Goal: Task Accomplishment & Management: Manage account settings

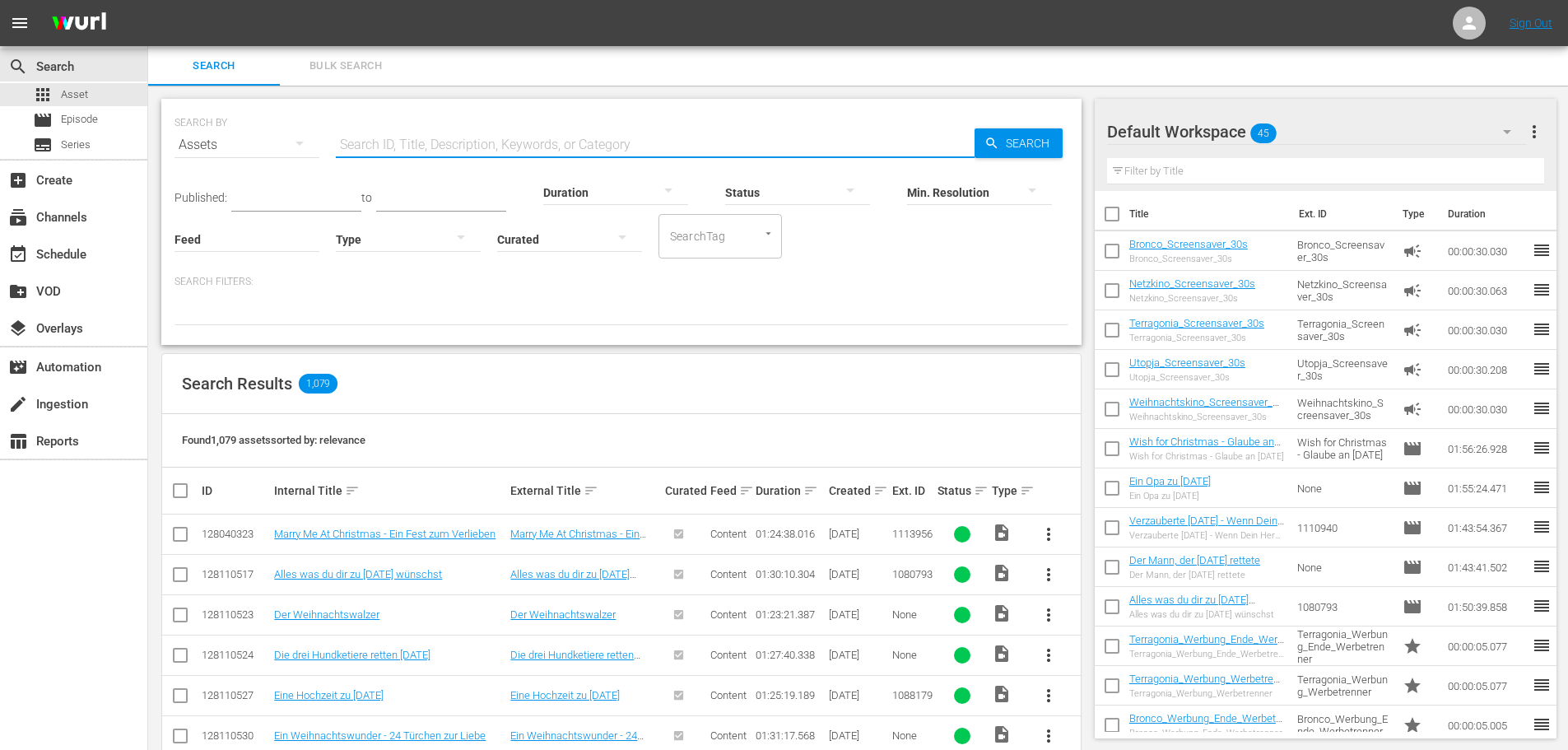
click at [405, 145] on input "text" at bounding box center [655, 144] width 638 height 40
paste input "Tierbabys"
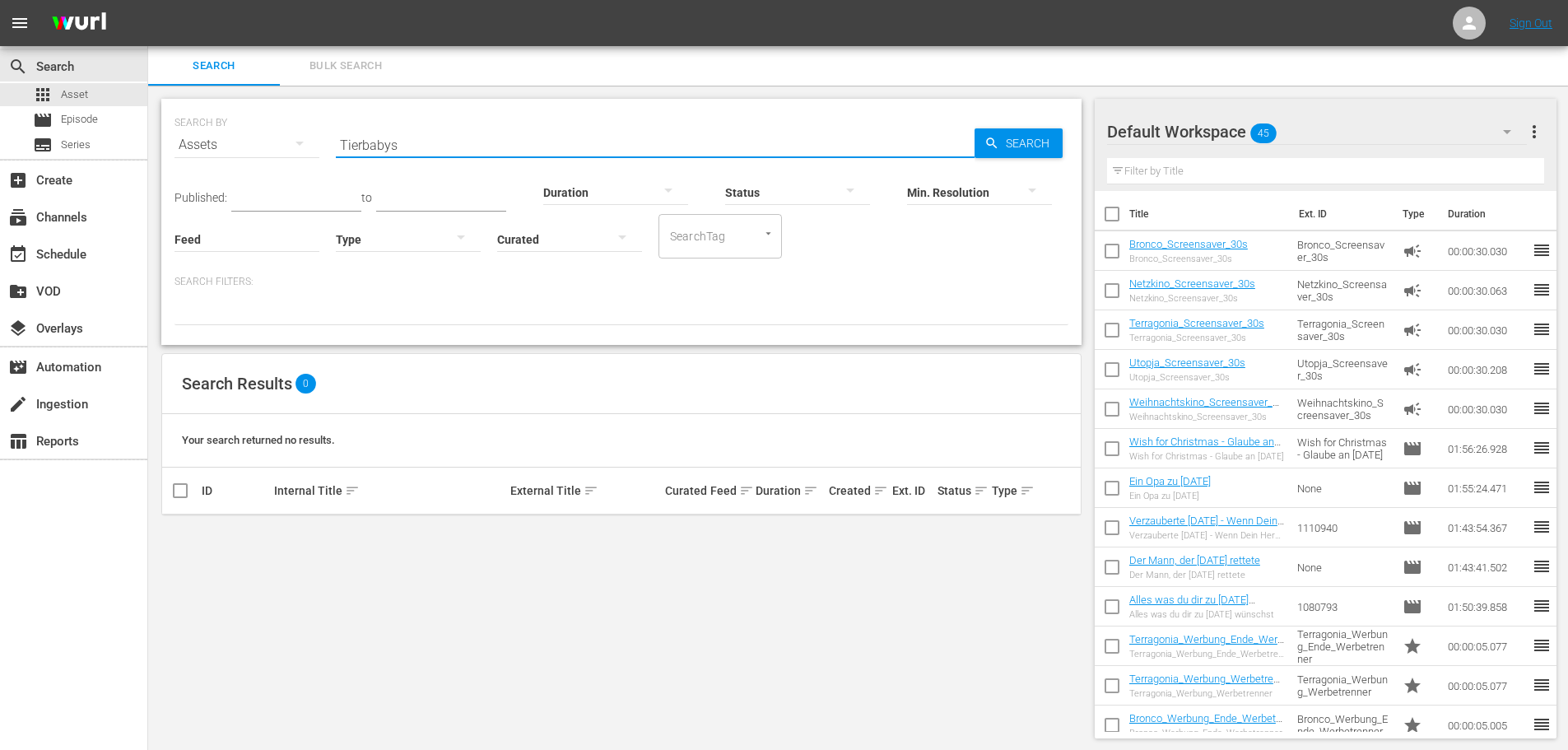
click at [417, 139] on input "Tierbabys" at bounding box center [655, 144] width 638 height 40
click at [416, 139] on input "Tierbabys" at bounding box center [655, 144] width 638 height 40
paste input "Amazonas – Im Herz der wilden Natur"
click at [401, 144] on input "Amazonas – Im Herz der wilden Natur" at bounding box center [655, 144] width 638 height 40
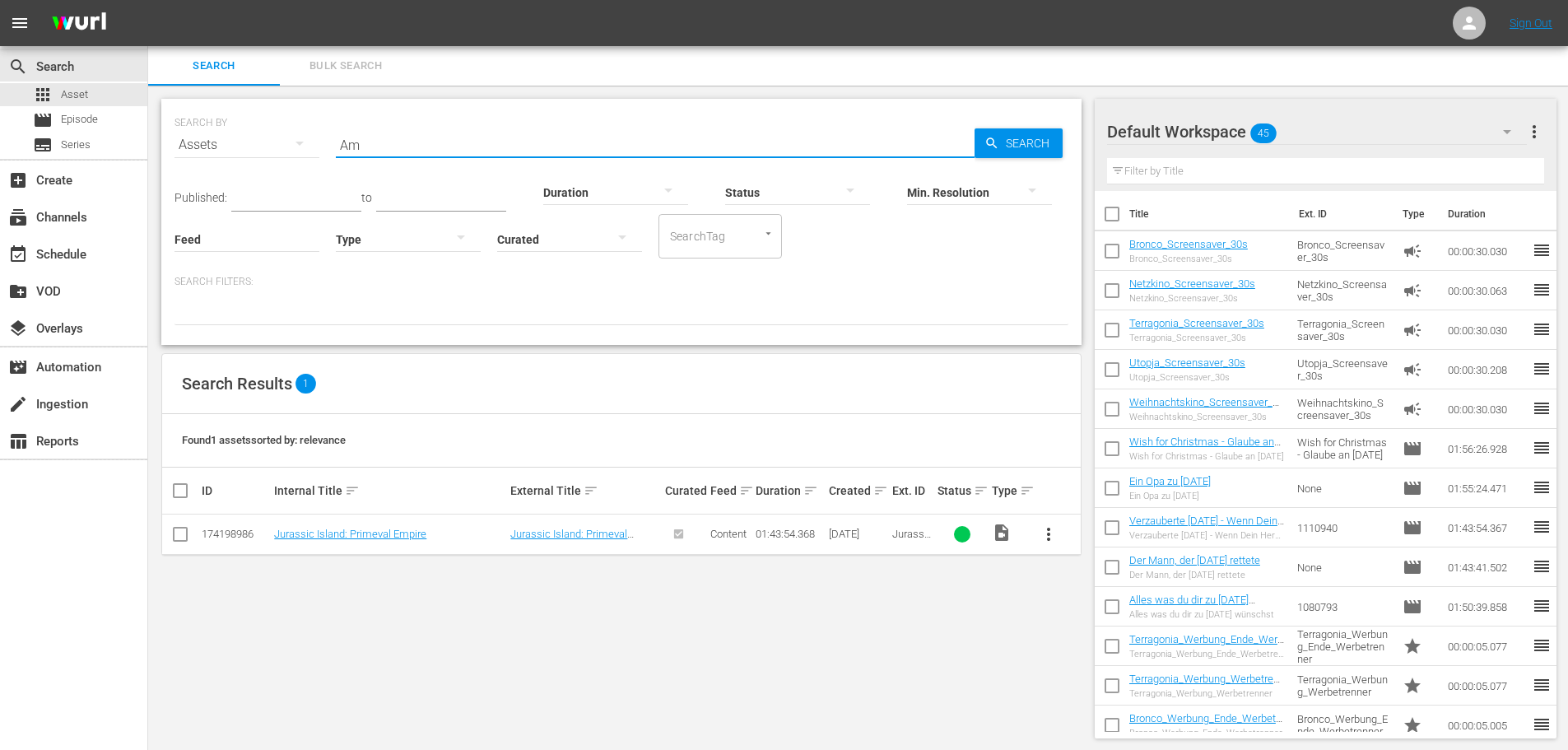
type input "A"
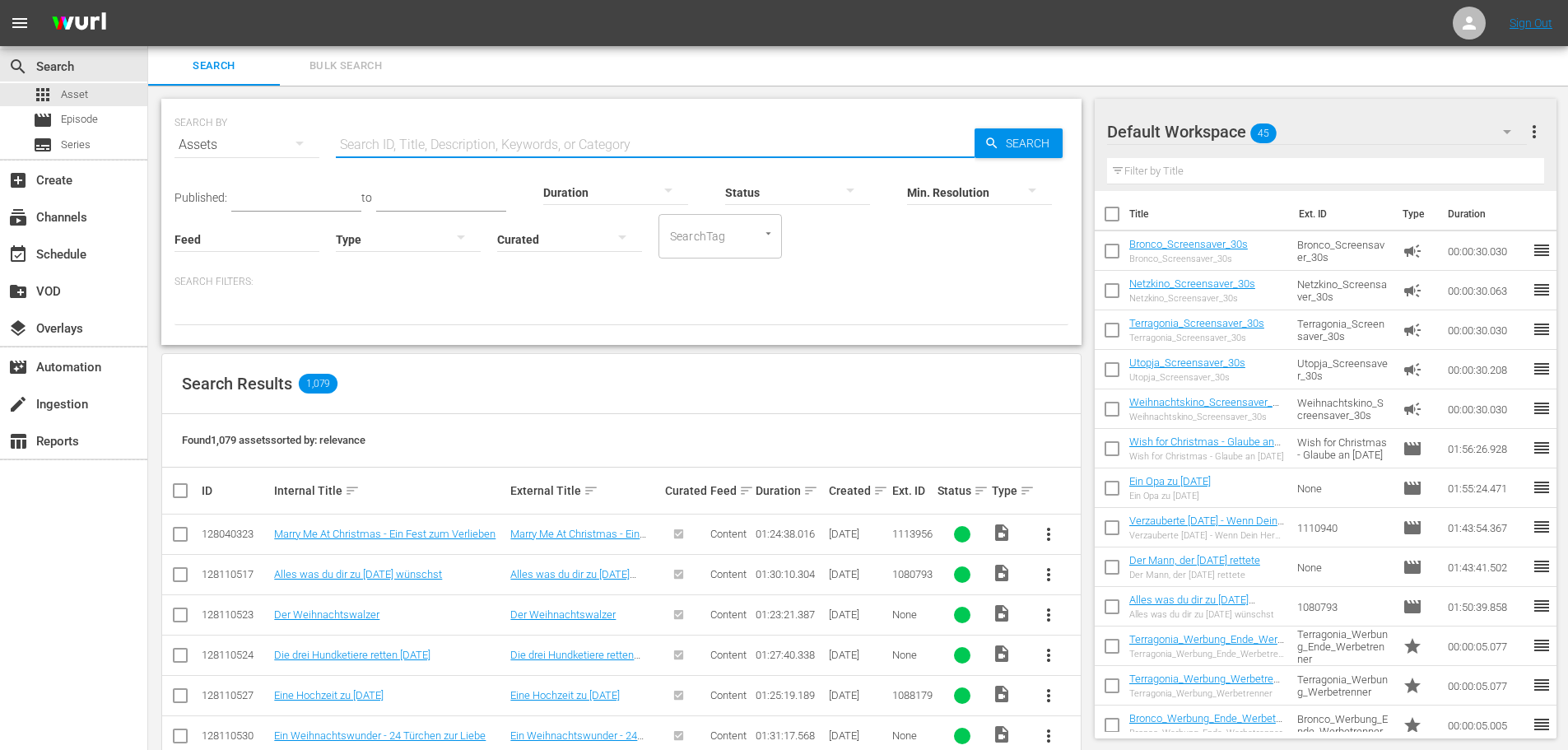
paste input "Wunderwelt der Tiere – Wildpferde"
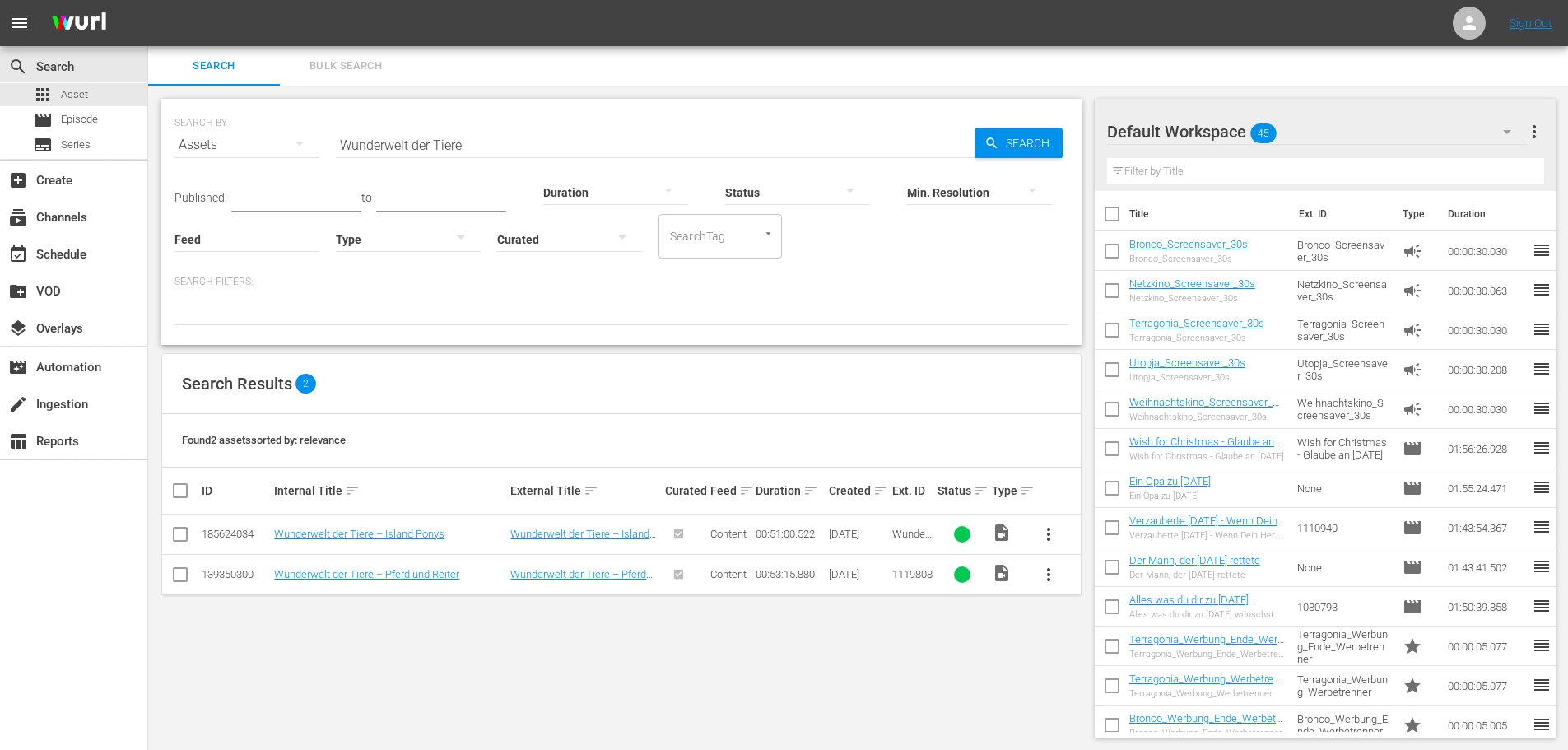
click at [654, 142] on input "Wunderwelt der Tiere" at bounding box center [655, 144] width 638 height 40
paste input "eltnaturerbe [GEOGRAPHIC_DATA] – [GEOGRAPHIC_DATA]"
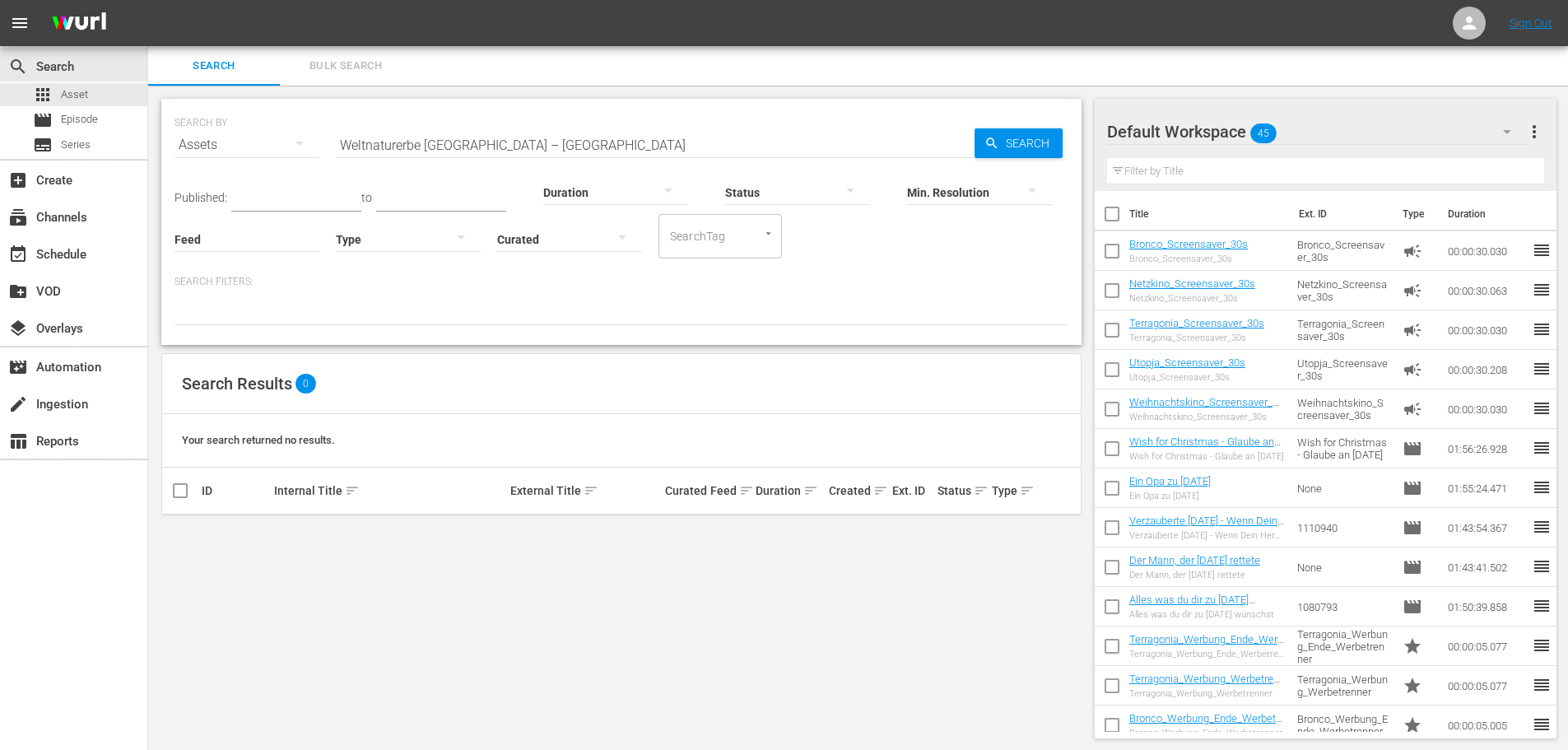
click at [638, 138] on input "Weltnaturerbe [GEOGRAPHIC_DATA] – [GEOGRAPHIC_DATA]" at bounding box center [655, 144] width 638 height 40
drag, startPoint x: 638, startPoint y: 141, endPoint x: 475, endPoint y: 150, distance: 163.2
click at [475, 150] on input "Weltnaturerbe [GEOGRAPHIC_DATA] – [GEOGRAPHIC_DATA]" at bounding box center [655, 144] width 638 height 40
click at [456, 132] on input "Weltnaturerbe [GEOGRAPHIC_DATA]" at bounding box center [655, 144] width 638 height 40
click at [442, 140] on input "Weltnaturerbe [GEOGRAPHIC_DATA]" at bounding box center [655, 144] width 638 height 40
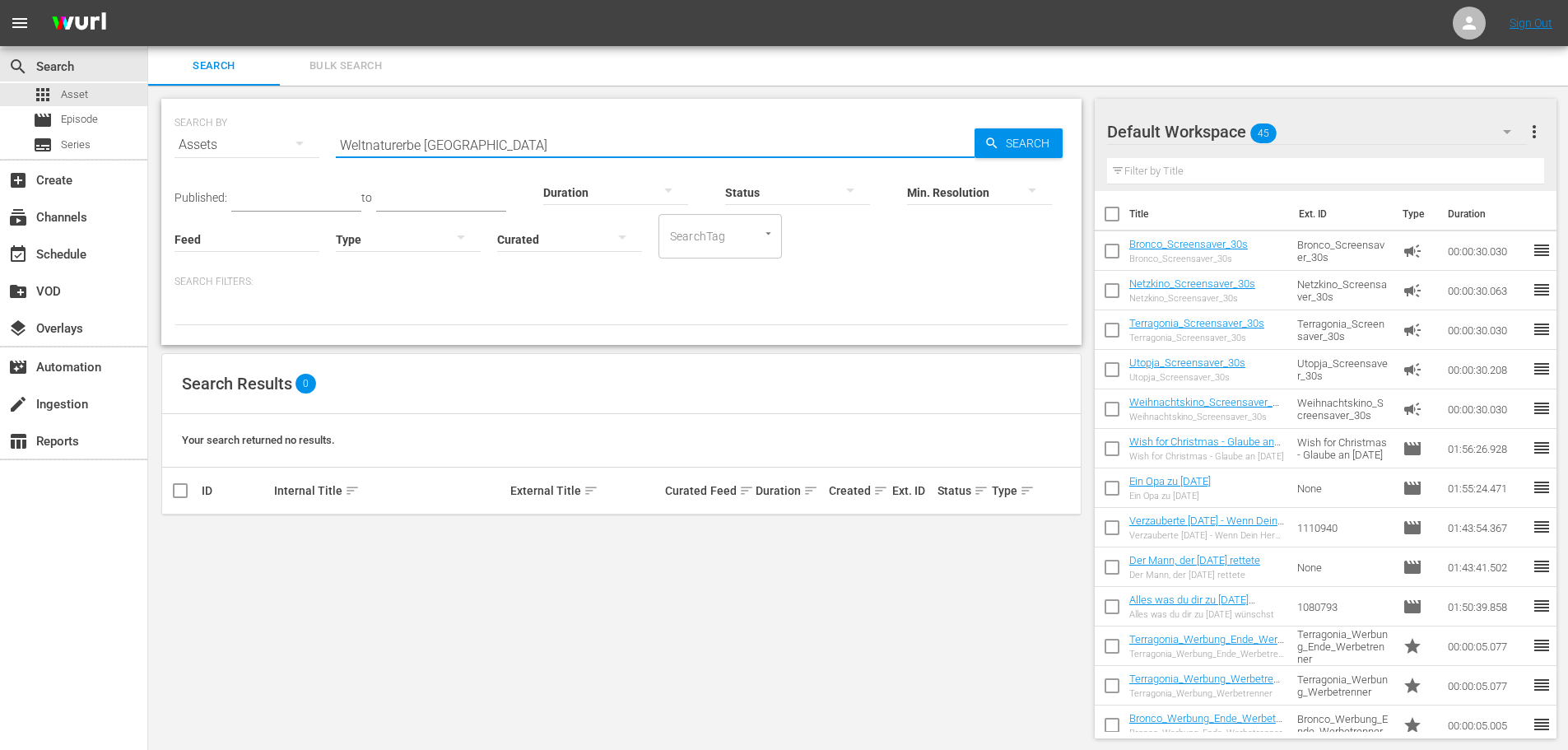
click at [442, 140] on input "Weltnaturerbe [GEOGRAPHIC_DATA]" at bounding box center [655, 144] width 638 height 40
click at [441, 140] on input "Weltnaturerbe [GEOGRAPHIC_DATA]" at bounding box center [655, 144] width 638 height 40
paste input "[GEOGRAPHIC_DATA] – [GEOGRAPHIC_DATA]"
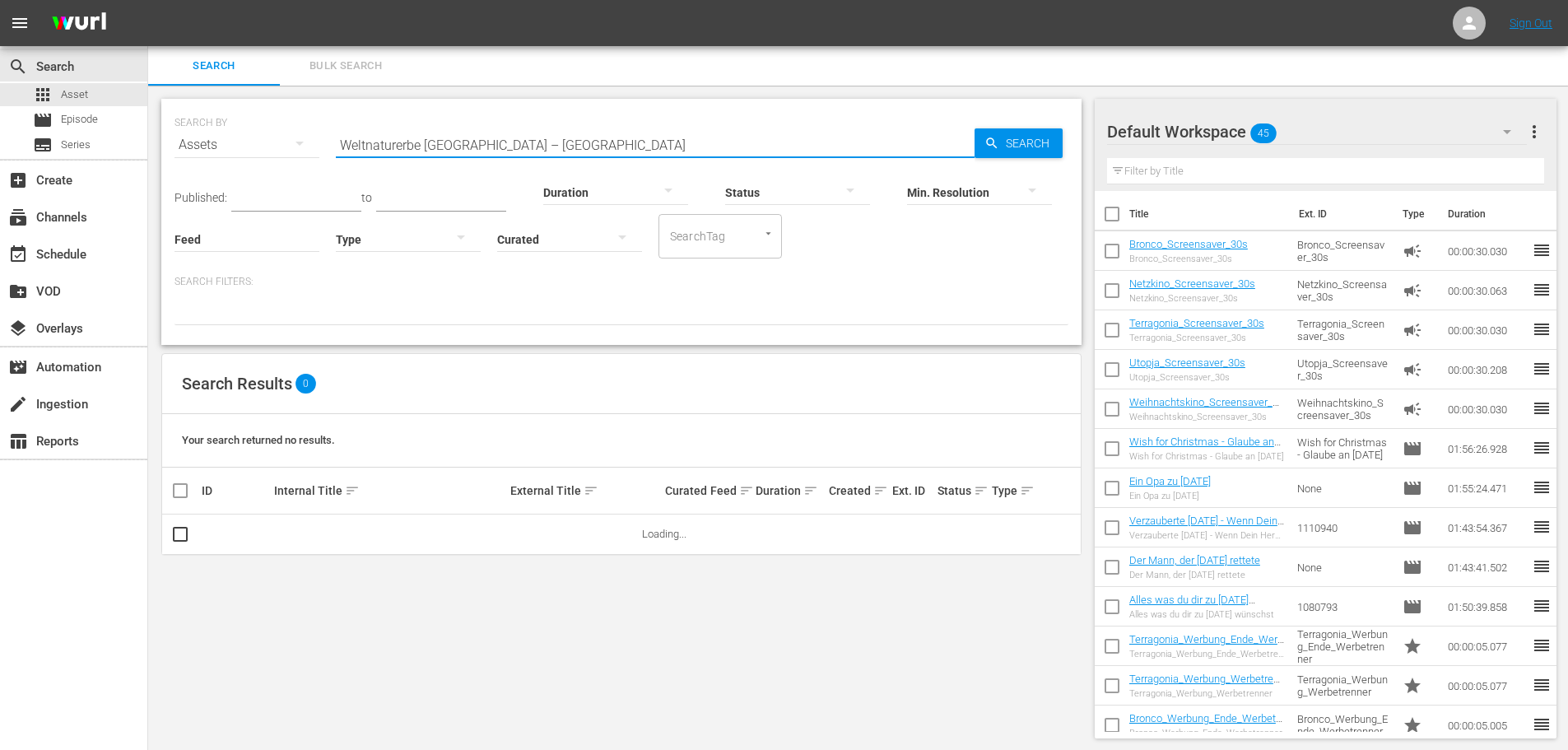
drag, startPoint x: 488, startPoint y: 141, endPoint x: 760, endPoint y: 121, distance: 272.7
click at [752, 123] on div "SEARCH BY Search By Assets Search ID, Title, Description, Keywords, or Category…" at bounding box center [622, 135] width 894 height 59
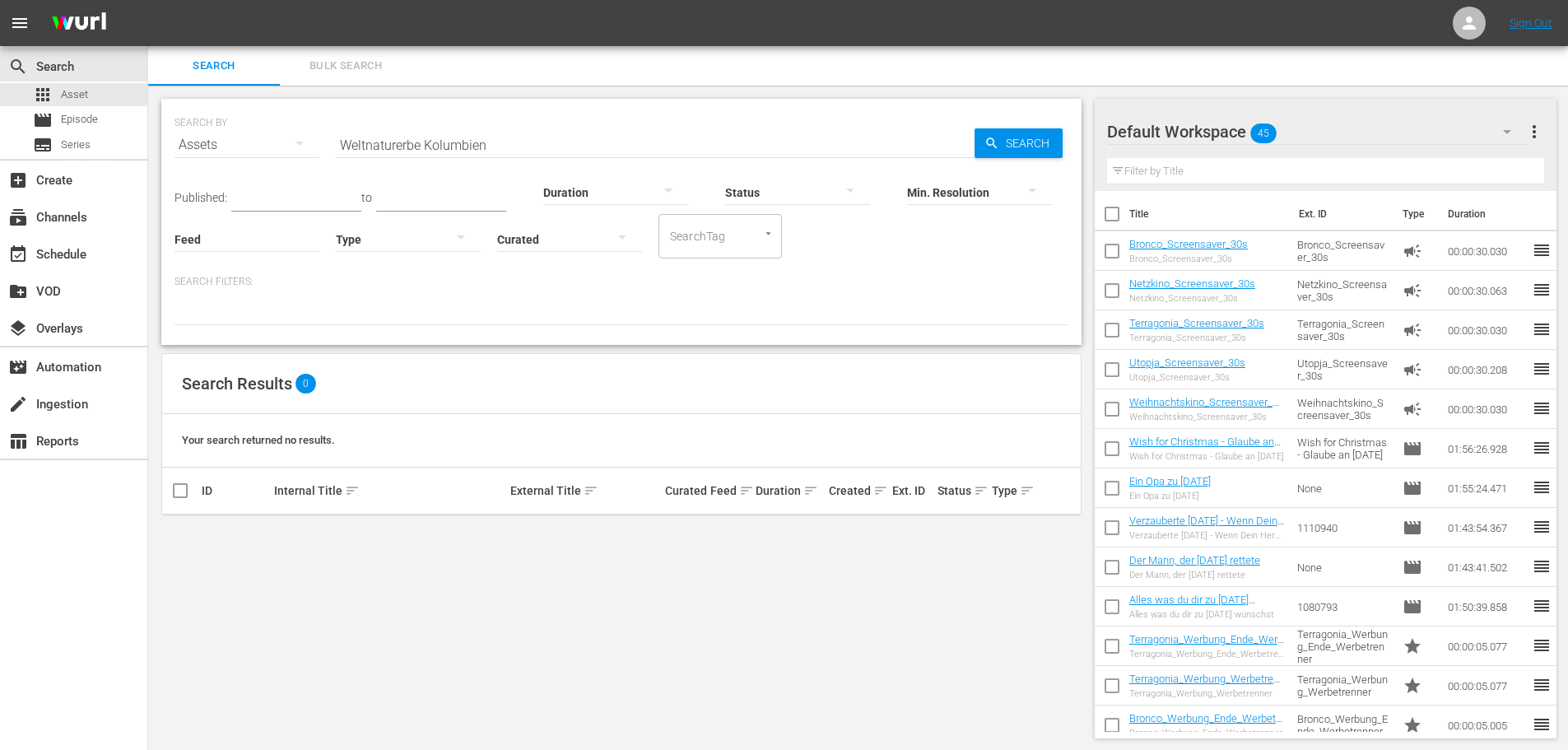
click at [1031, 83] on div "Search Bulk Search" at bounding box center [857, 66] width 1420 height 40
click at [501, 142] on input "Weltnaturerbe Kolumbien" at bounding box center [655, 144] width 638 height 40
paste input "Leben: Wasser – Das Element des Lebens"
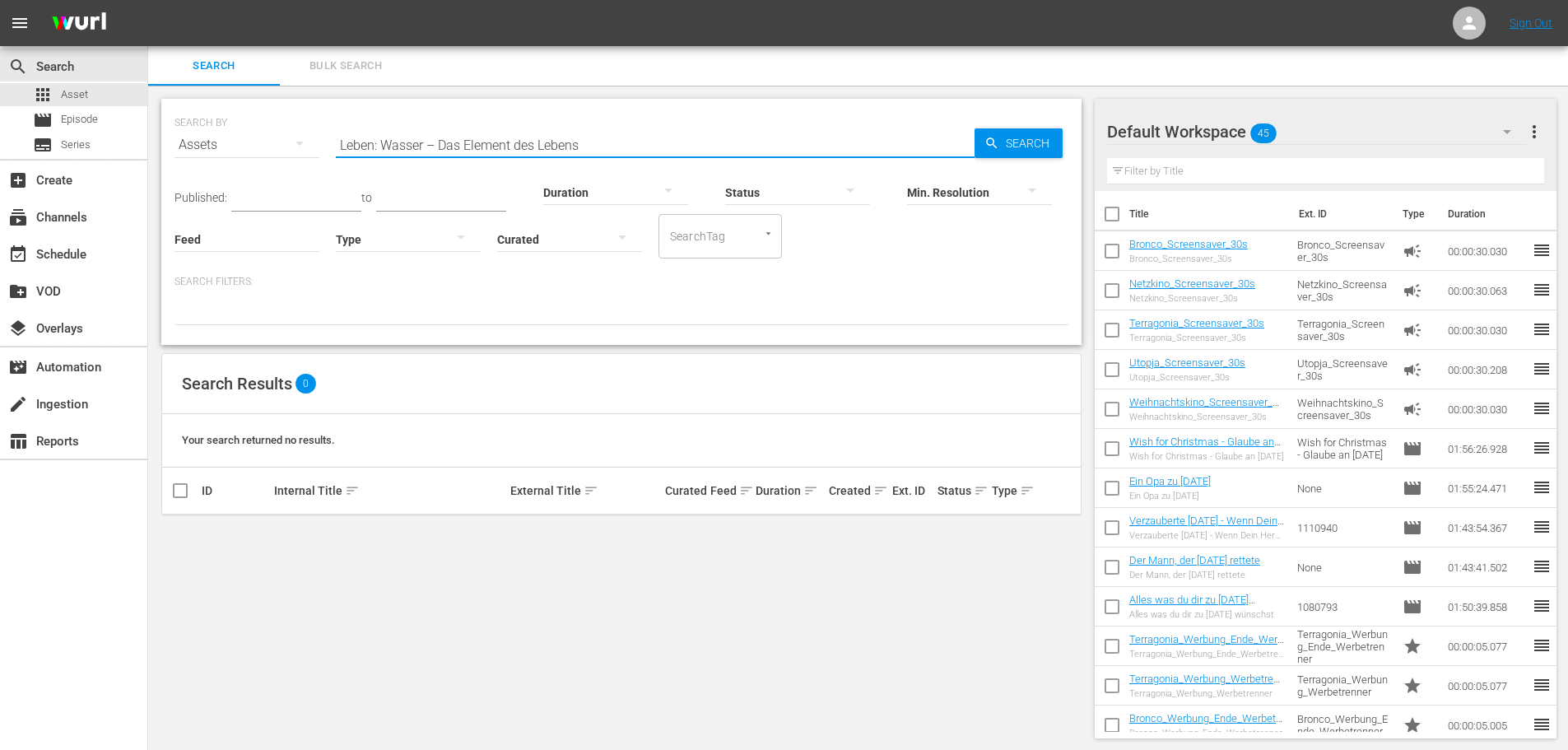
drag, startPoint x: 579, startPoint y: 144, endPoint x: 430, endPoint y: 152, distance: 149.2
click at [430, 152] on input "Leben: Wasser – Das Element des Lebens" at bounding box center [655, 144] width 638 height 40
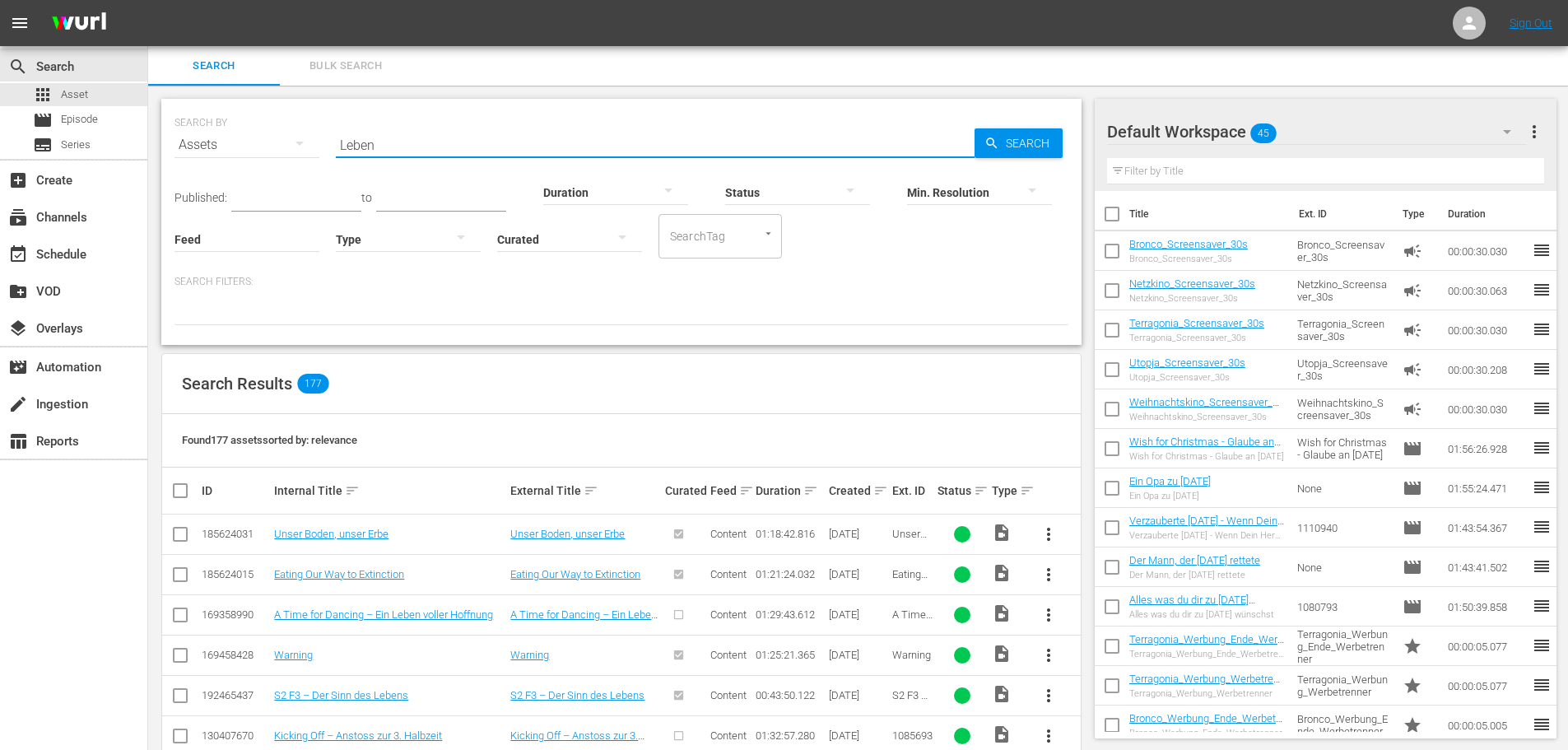
type input "Leben"
click at [402, 164] on div at bounding box center [655, 164] width 638 height 0
click at [402, 157] on hr at bounding box center [655, 157] width 638 height 1
click at [398, 150] on input "Leben" at bounding box center [655, 144] width 638 height 40
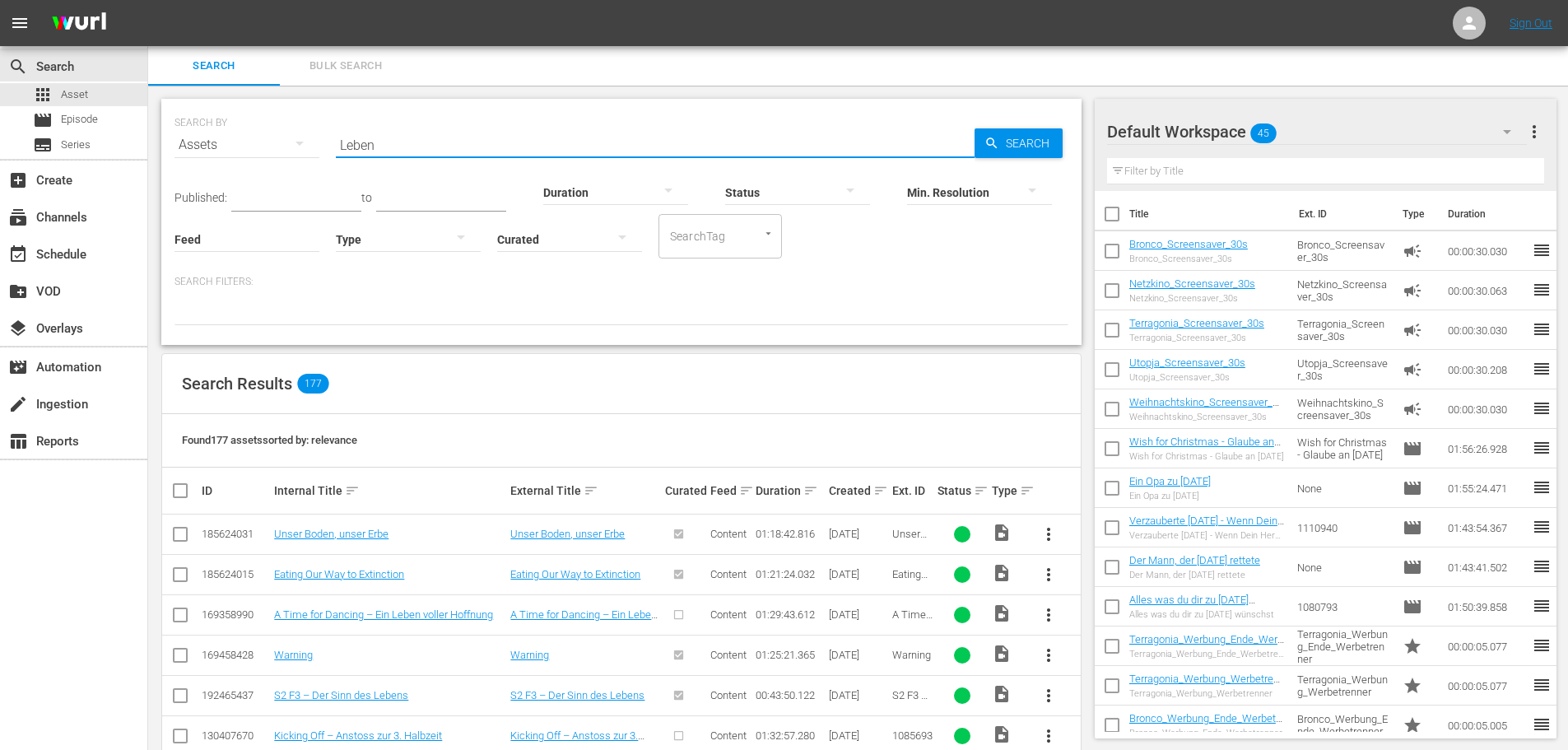
click at [398, 150] on input "Leben" at bounding box center [655, 144] width 638 height 40
click at [398, 149] on input "Leben" at bounding box center [655, 144] width 638 height 40
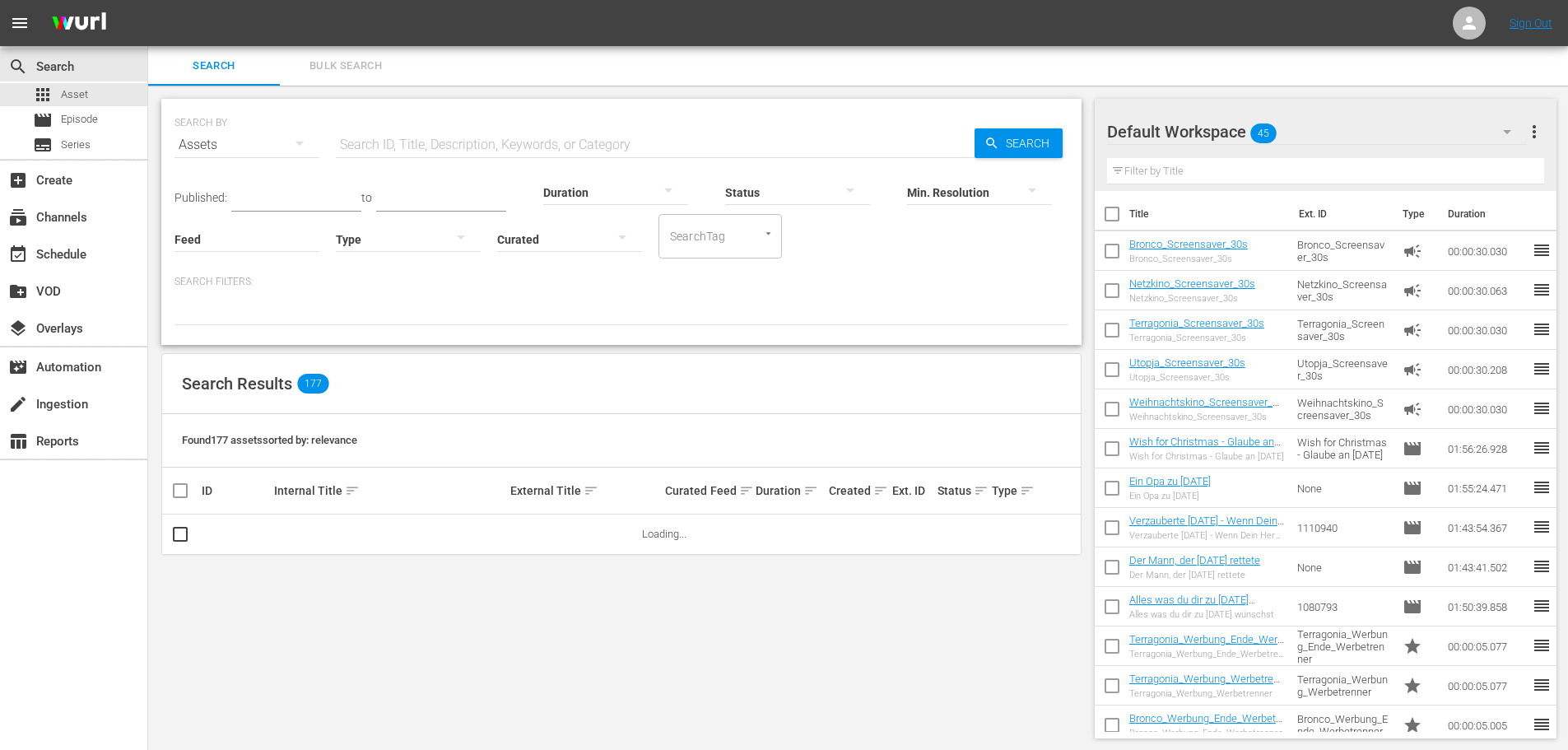
click at [840, 70] on div "Search Bulk Search" at bounding box center [857, 66] width 1420 height 40
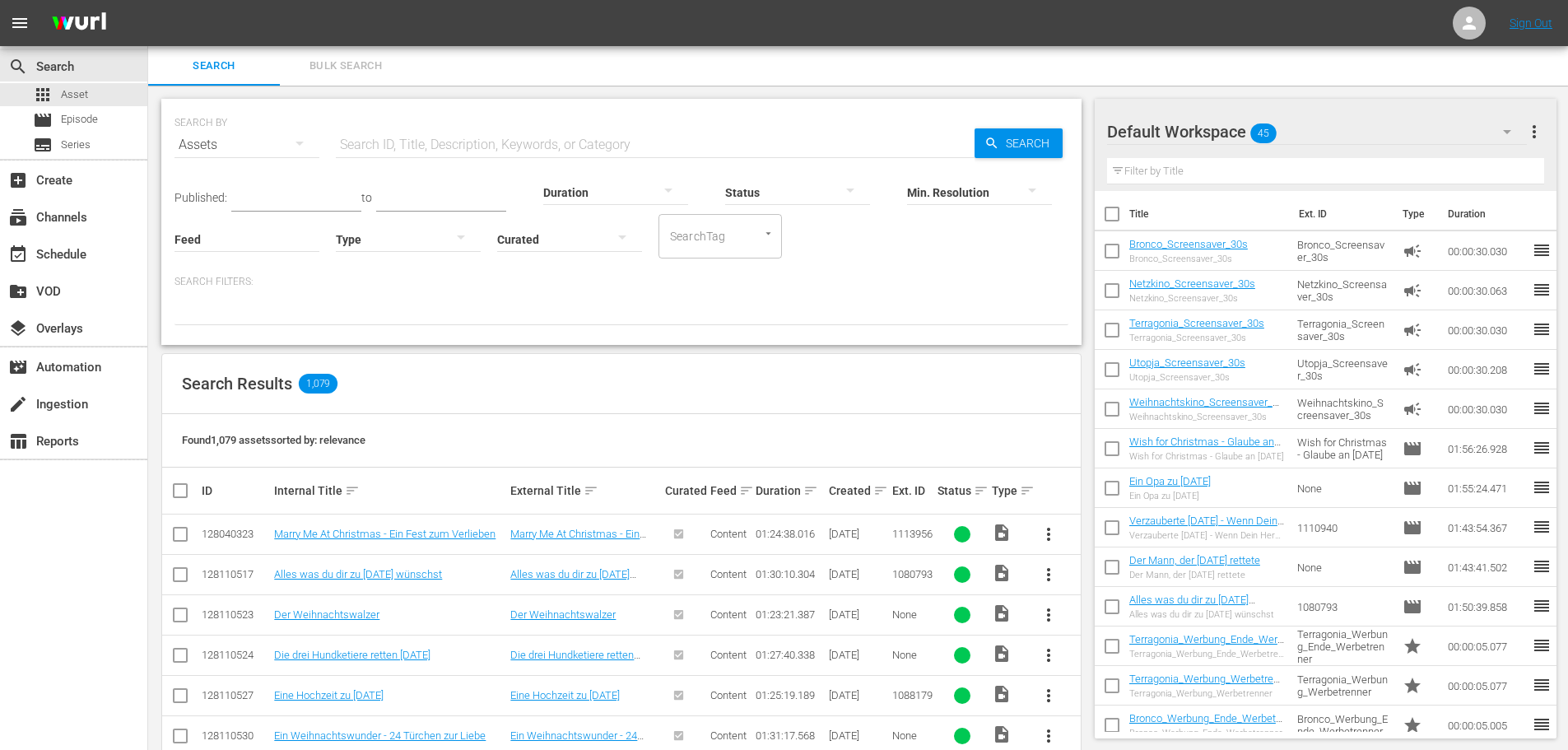
click at [771, 143] on input "text" at bounding box center [655, 144] width 638 height 40
click at [583, 138] on input "text" at bounding box center [655, 144] width 638 height 40
paste input "Abenteuer Karibik – Tauchen mit den Haien"
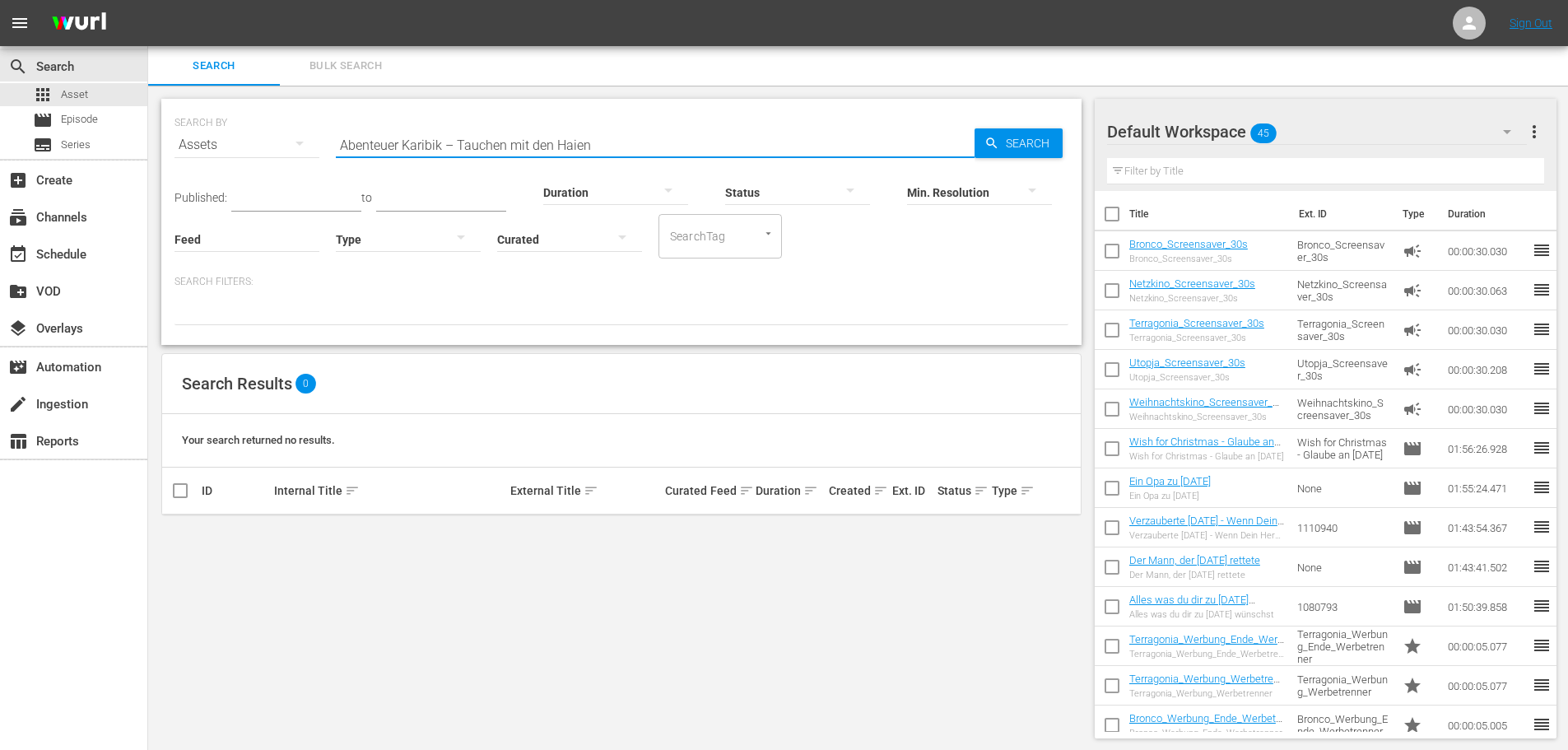
drag, startPoint x: 576, startPoint y: 147, endPoint x: 443, endPoint y: 147, distance: 133.0
click at [443, 147] on input "Abenteuer Karibik – Tauchen mit den Haien" at bounding box center [655, 144] width 638 height 40
click at [756, 134] on input "Abenteuer Karibik" at bounding box center [655, 144] width 638 height 40
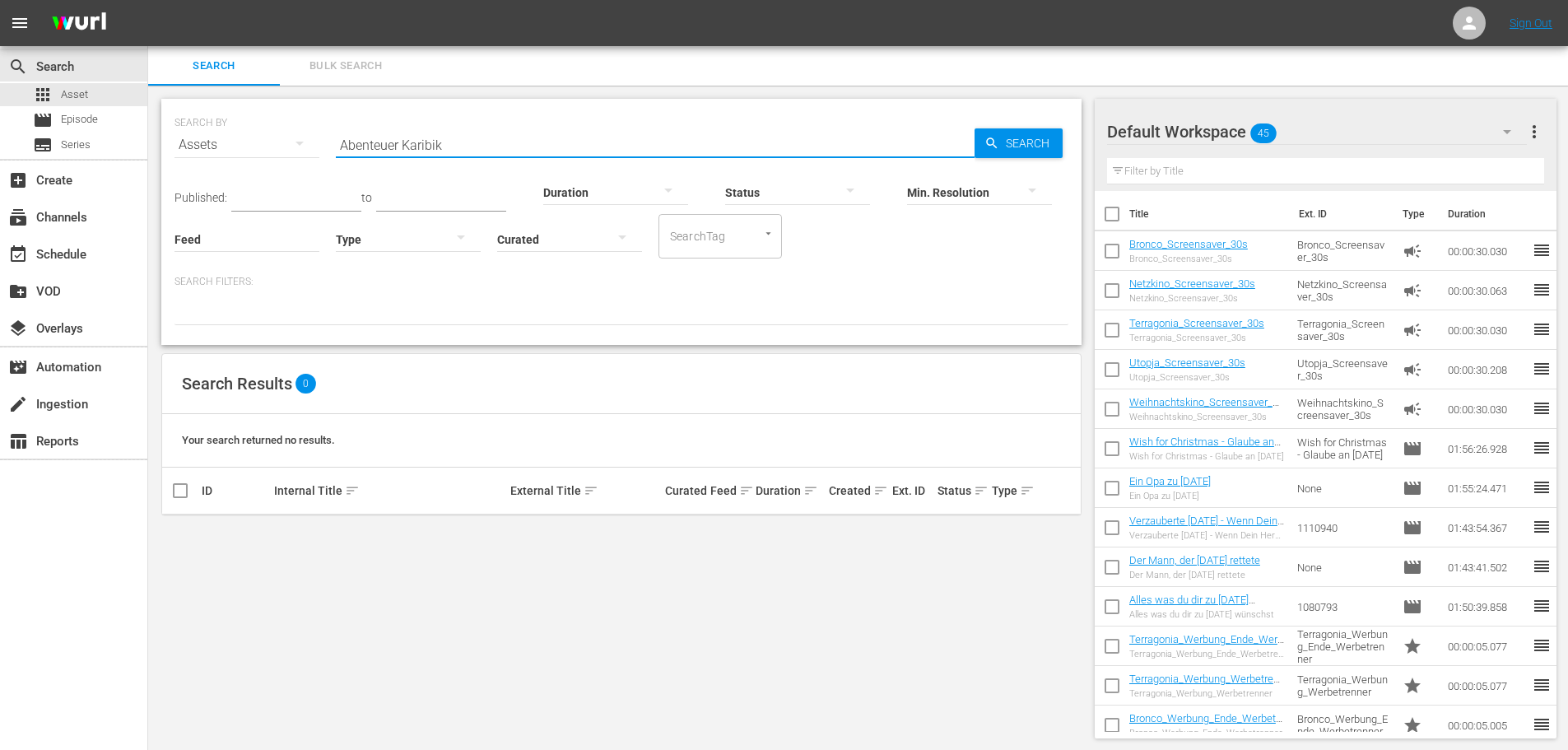
paste input "Faszination Südamerika Regenwald"
drag, startPoint x: 548, startPoint y: 150, endPoint x: 475, endPoint y: 150, distance: 73.0
click at [475, 150] on input "Faszination Südamerika Regenwald" at bounding box center [655, 144] width 638 height 40
click at [630, 151] on input "Faszination [GEOGRAPHIC_DATA]" at bounding box center [655, 144] width 638 height 40
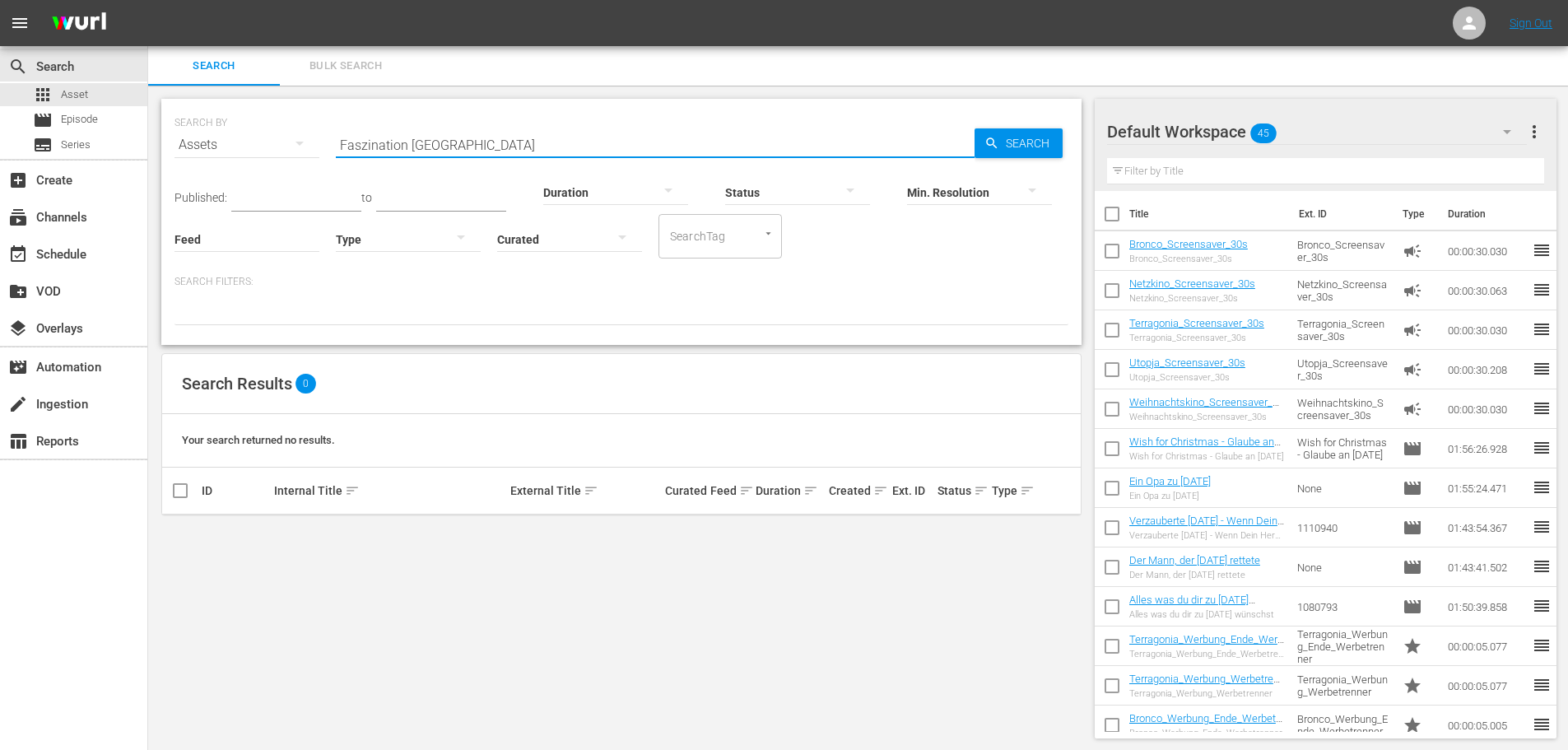
click at [630, 151] on input "Faszination [GEOGRAPHIC_DATA]" at bounding box center [655, 144] width 638 height 40
paste input "Der Dschungel – Zauber einer anderen Welt"
drag, startPoint x: 600, startPoint y: 148, endPoint x: 429, endPoint y: 150, distance: 171.0
click at [429, 150] on input "Der Dschungel – Zauber einer anderen Welt" at bounding box center [655, 144] width 638 height 40
type input "Der Dschungel"
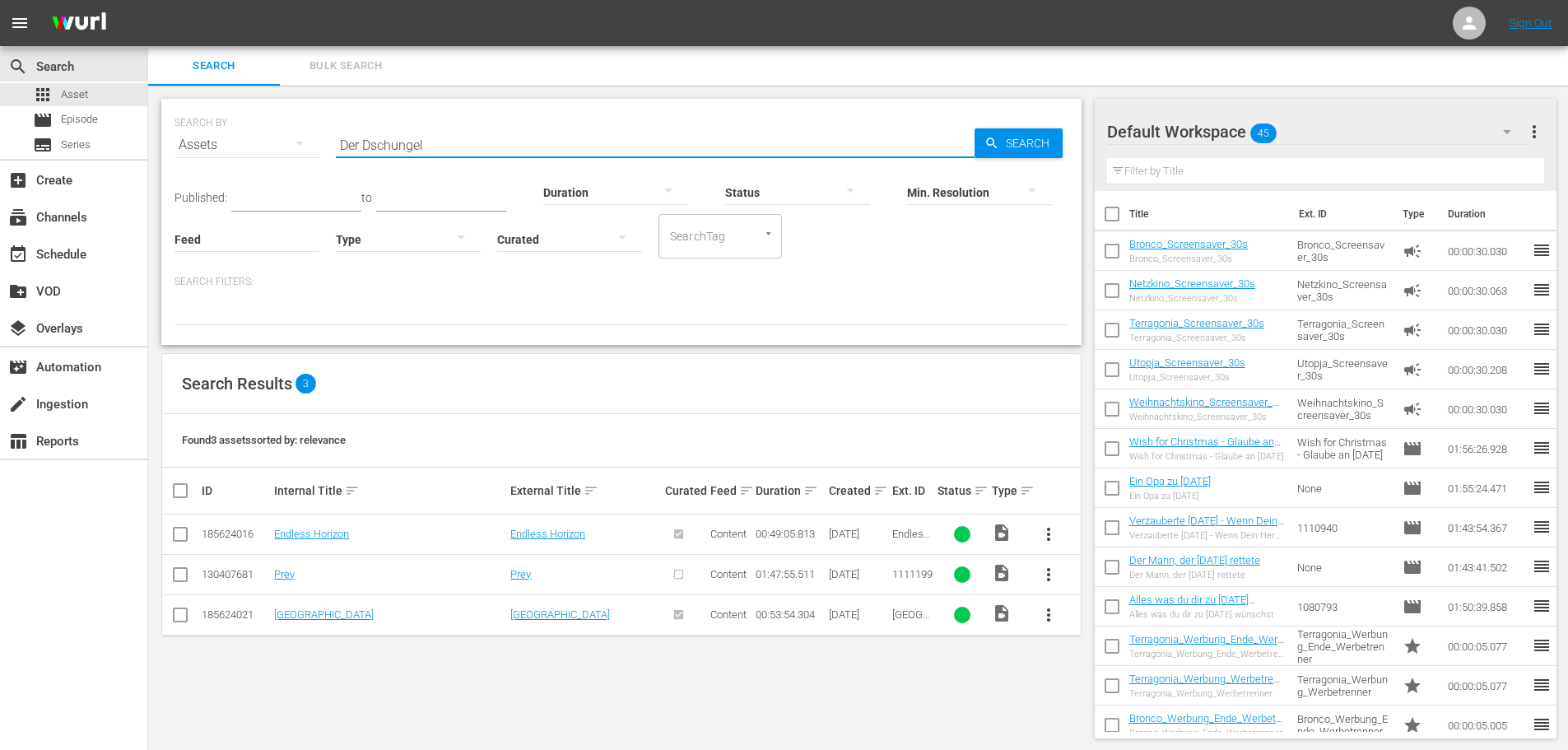
click at [442, 146] on input "Der Dschungel" at bounding box center [655, 144] width 638 height 40
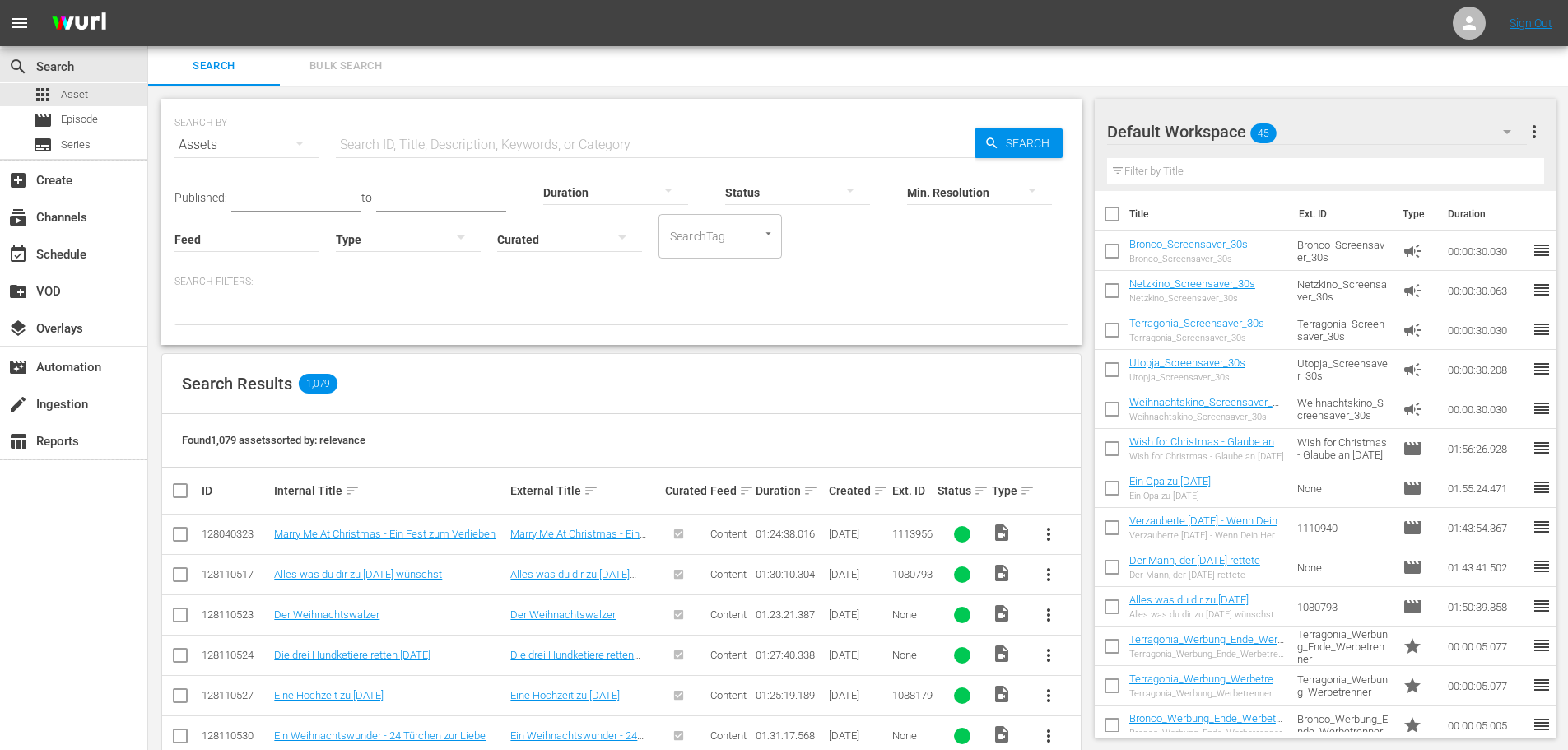
click at [926, 139] on input "text" at bounding box center [655, 144] width 638 height 40
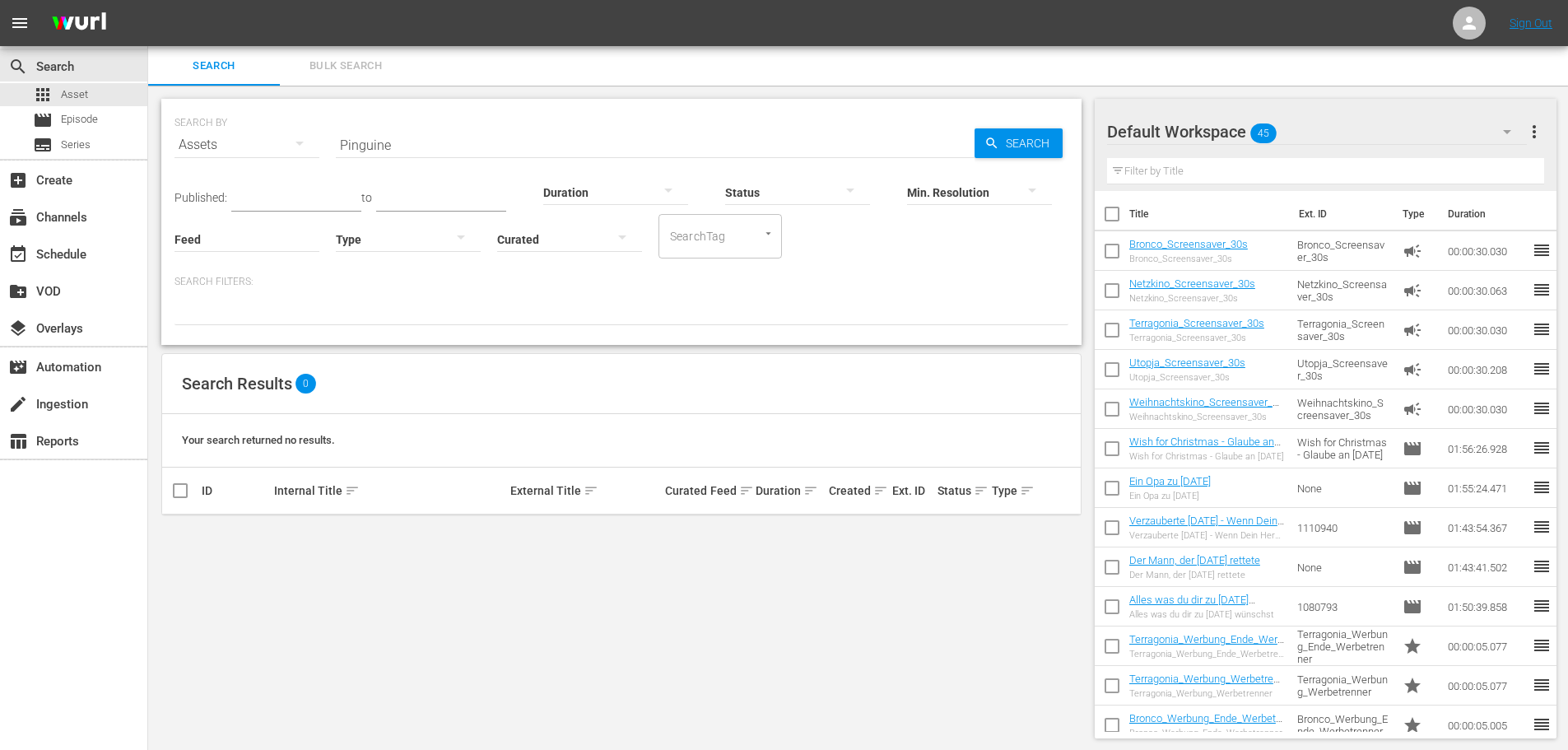
click at [401, 149] on input "Pinguine" at bounding box center [655, 144] width 638 height 40
click at [402, 149] on input "Pinguine" at bounding box center [655, 144] width 638 height 40
paste input "Verborgene Welten: Die Höhlen der Toten"
click at [577, 145] on input "Verborgene Welten: Die Höhlen der Toten" at bounding box center [655, 144] width 638 height 40
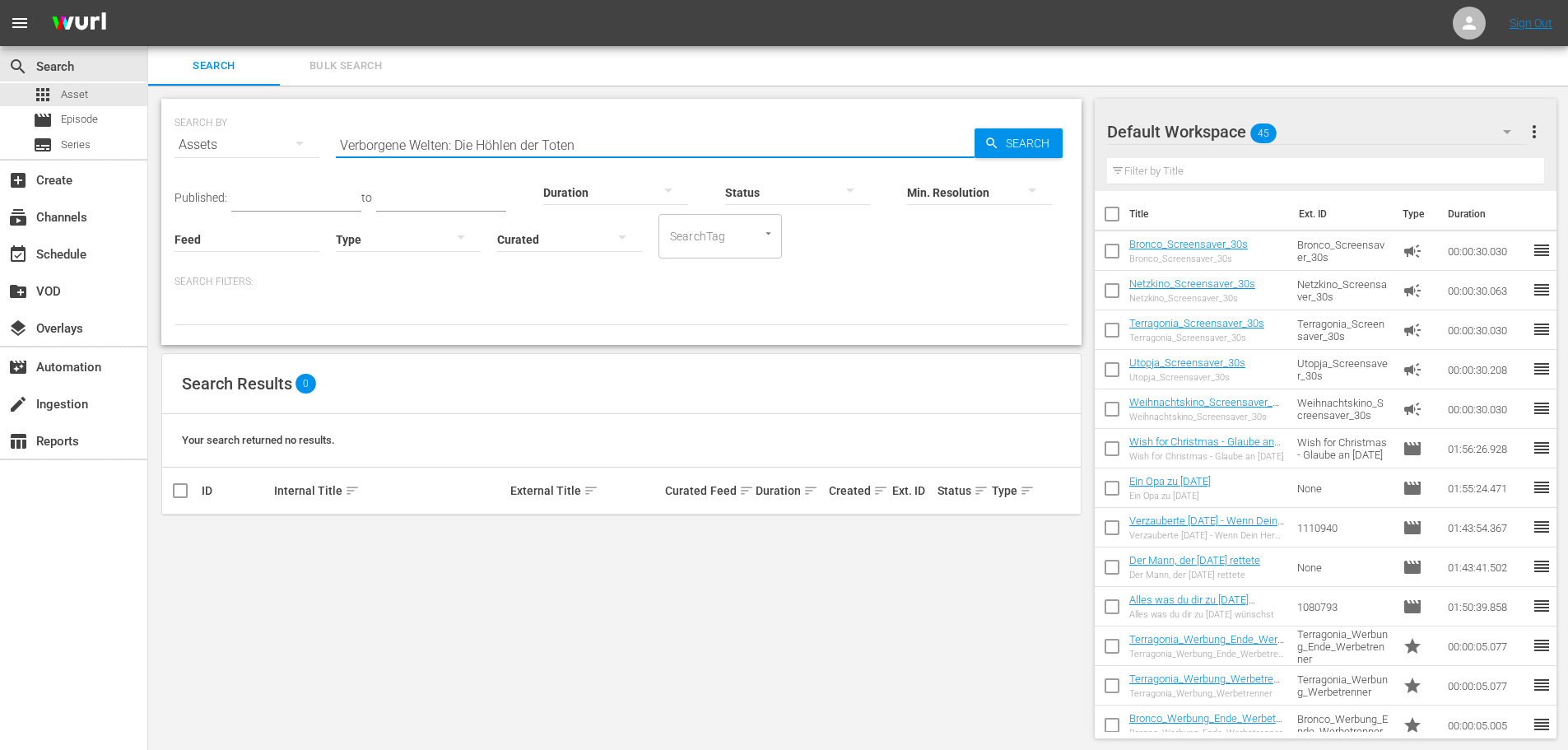
click at [577, 145] on input "Verborgene Welten: Die Höhlen der Toten" at bounding box center [655, 144] width 638 height 40
paste input "Europa"
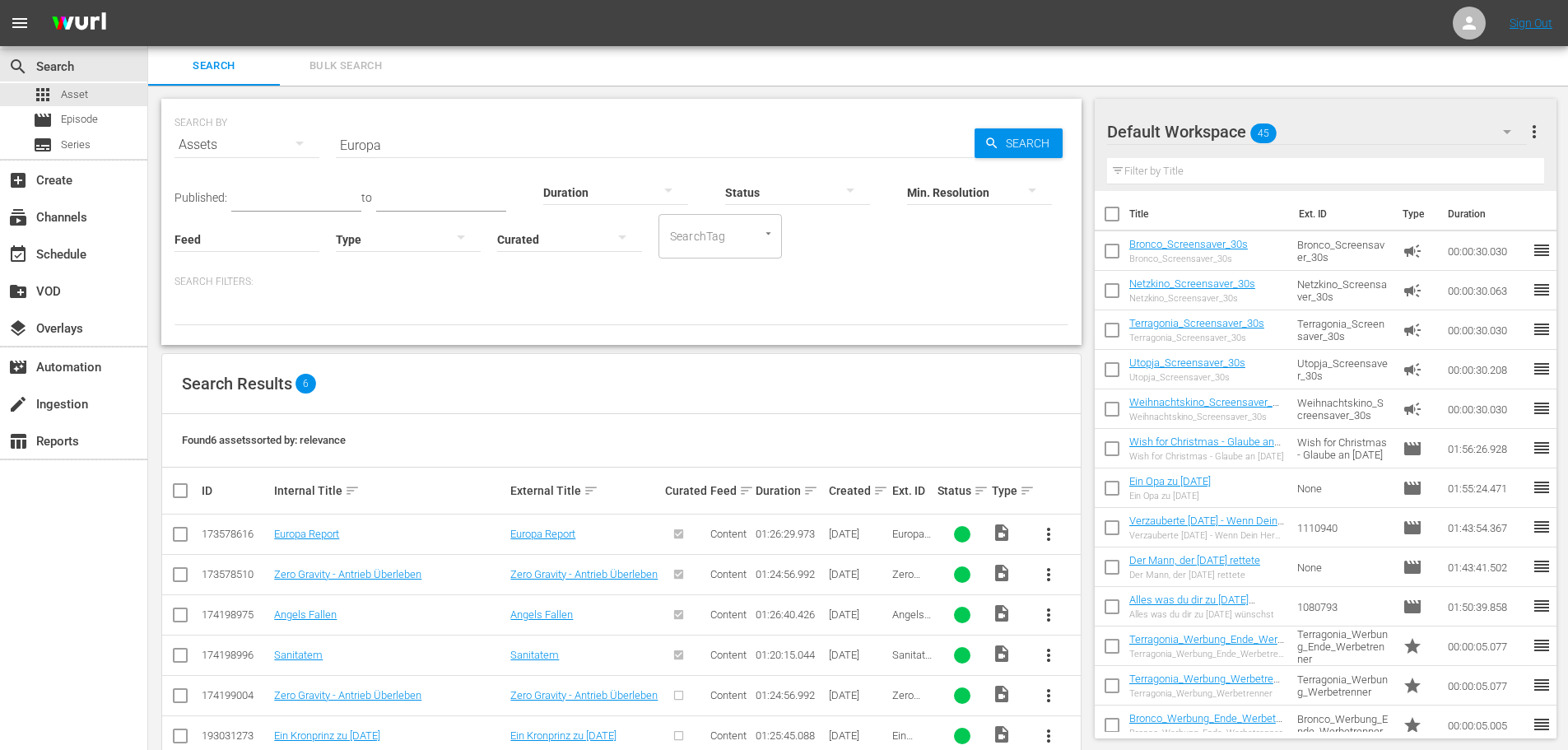
click at [863, 160] on div "Status" at bounding box center [797, 182] width 145 height 59
click at [862, 153] on div "Status" at bounding box center [797, 182] width 145 height 59
click at [864, 151] on input "Europa" at bounding box center [655, 144] width 638 height 40
click at [866, 150] on input "Europa" at bounding box center [655, 144] width 638 height 40
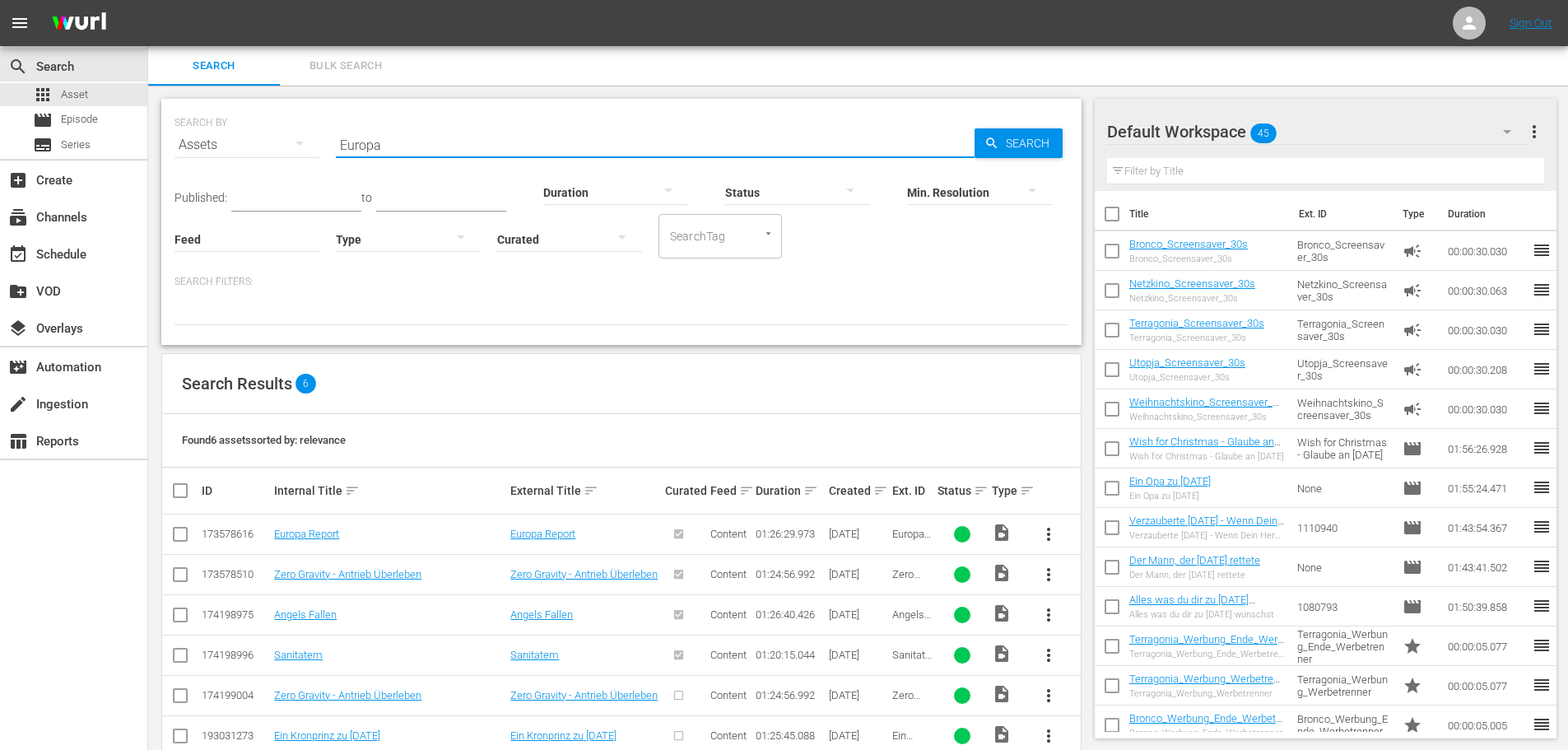
paste input "Patagonien – Auf den Spuren von [PERSON_NAME]"
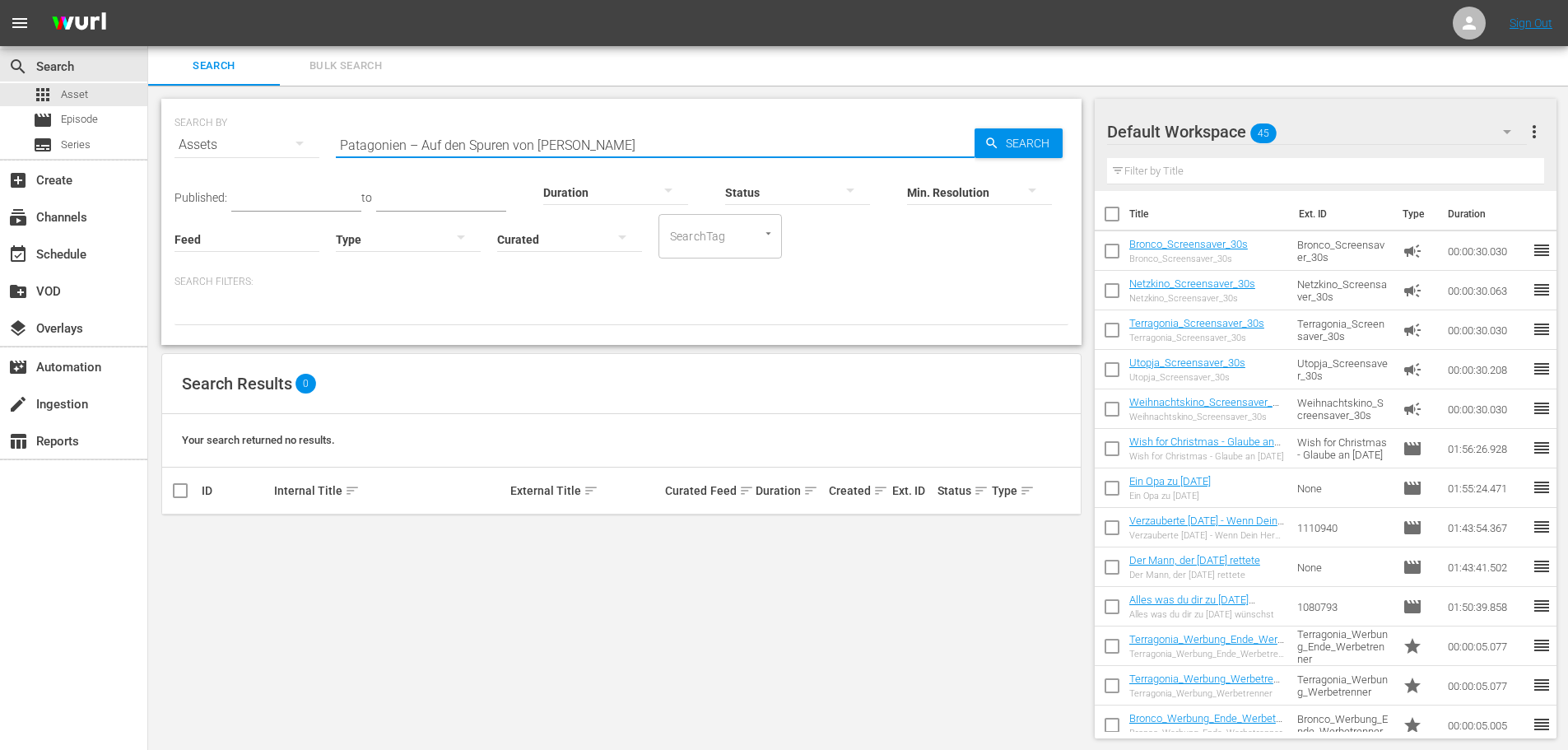
drag, startPoint x: 626, startPoint y: 145, endPoint x: 407, endPoint y: 145, distance: 219.0
click at [407, 145] on input "Patagonien – Auf den Spuren von [PERSON_NAME]" at bounding box center [655, 144] width 638 height 40
click at [896, 146] on input "Patagonien" at bounding box center [655, 144] width 638 height 40
paste input "Amazonas – Im Herz der wilden Natu"
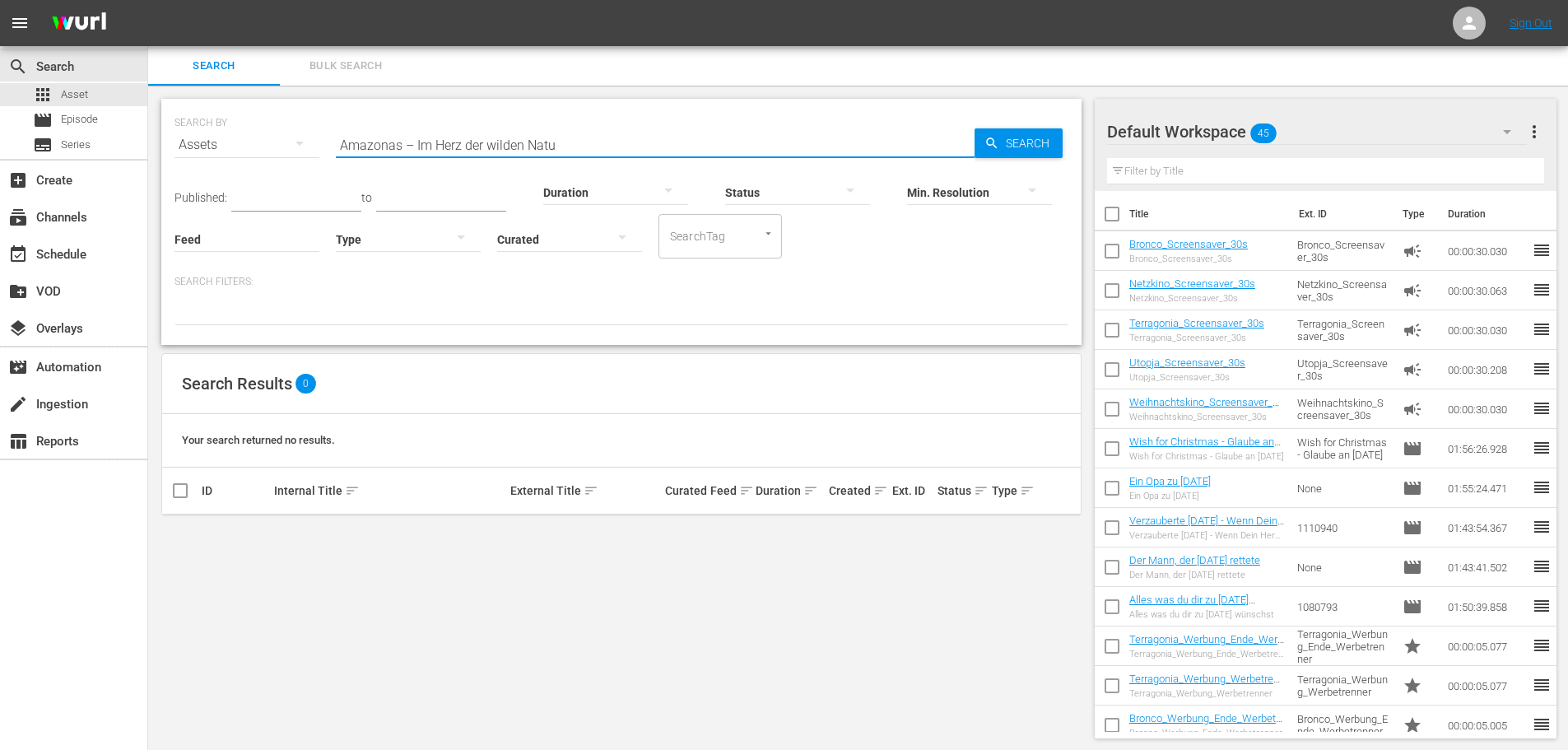
click at [450, 143] on input "Amazonas – Im Herz der wilden Natu" at bounding box center [655, 144] width 638 height 40
paste input "liens - E.T.s gefährliche Brüder"
click at [444, 139] on input "Aliens - E.T.s gefährliche Brüder" at bounding box center [655, 144] width 638 height 40
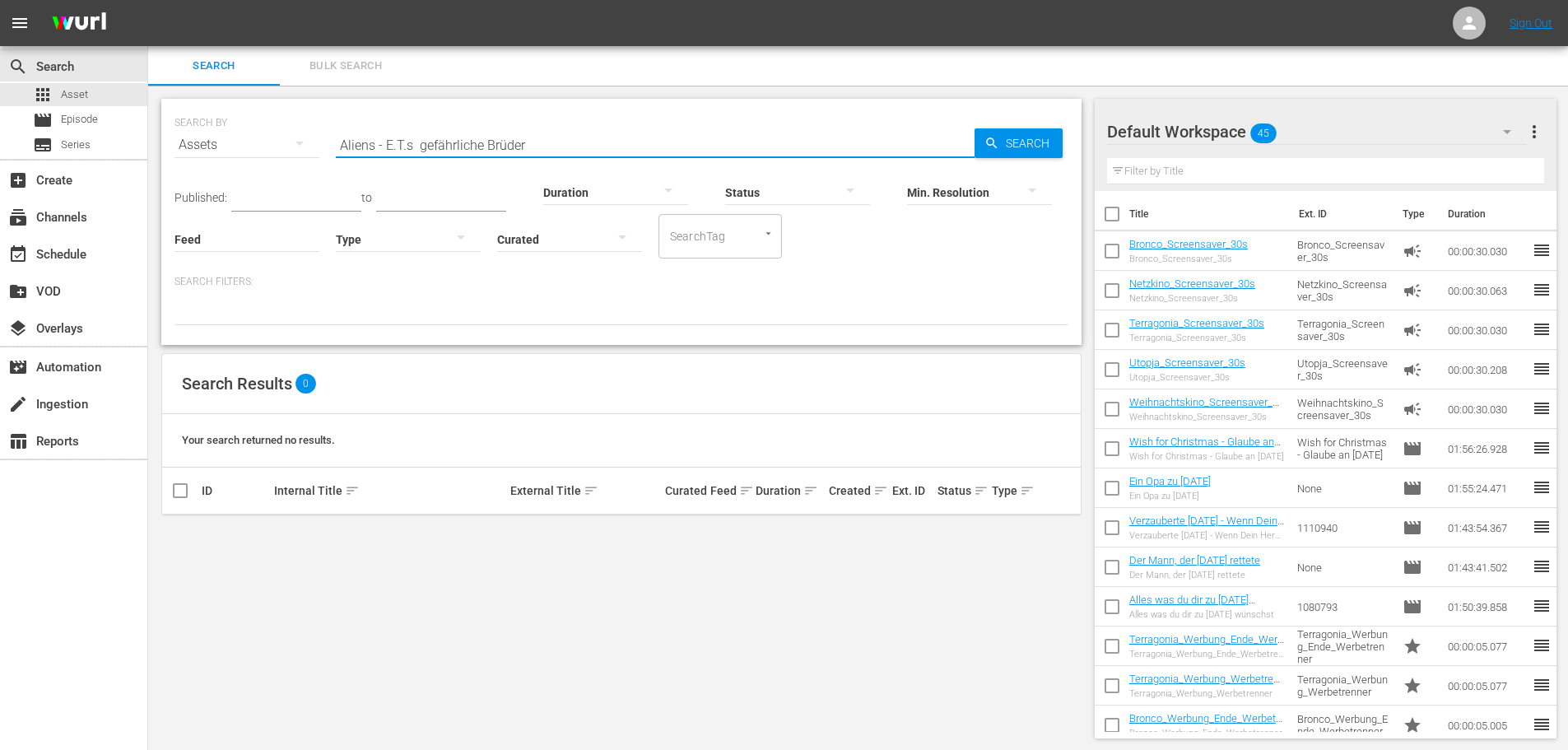
click at [444, 139] on input "Aliens - E.T.s gefährliche Brüder" at bounding box center [655, 144] width 638 height 40
paste input "Der Mann, der Rache nahm"
click at [468, 145] on input "Der Mann, der Rache nahm" at bounding box center [655, 144] width 638 height 40
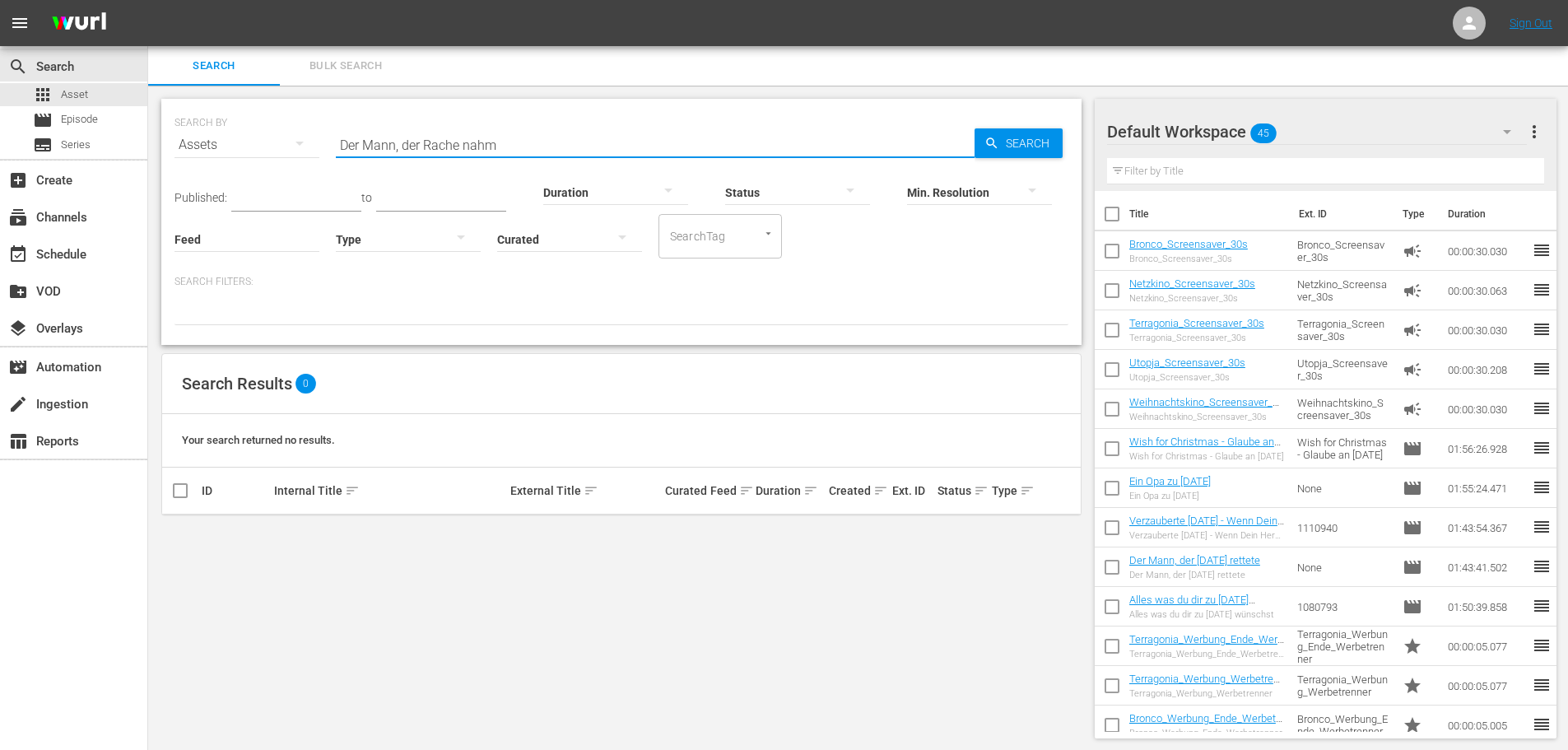
click at [468, 145] on input "Der Mann, der Rache nahm" at bounding box center [655, 144] width 638 height 40
paste input "Eine kleine Weihnachtsgeschichte"
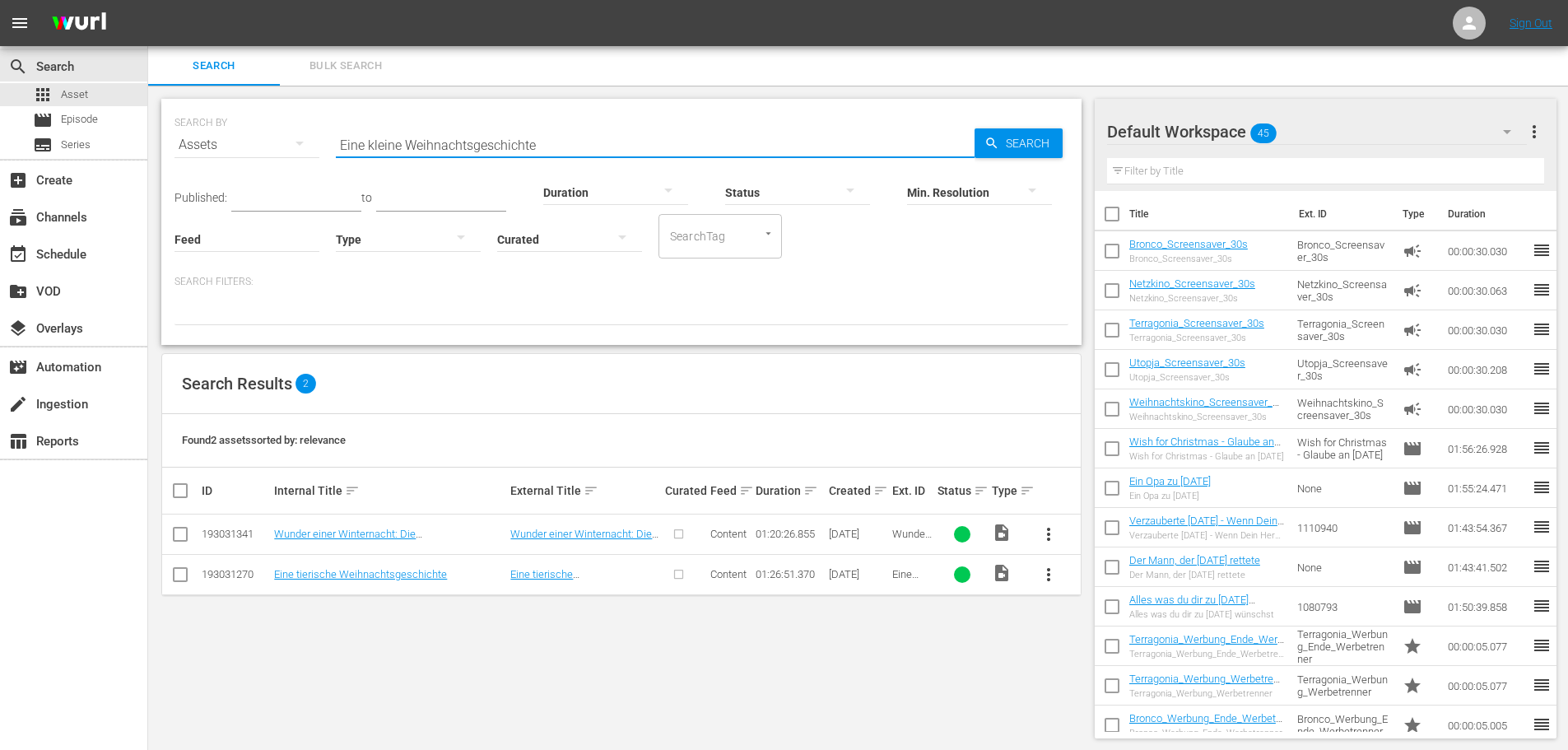
click at [552, 143] on input "Eine kleine Weihnachtsgeschichte" at bounding box center [655, 144] width 638 height 40
click at [551, 143] on input "Eine kleine Weihnachtsgeschichte" at bounding box center [655, 144] width 638 height 40
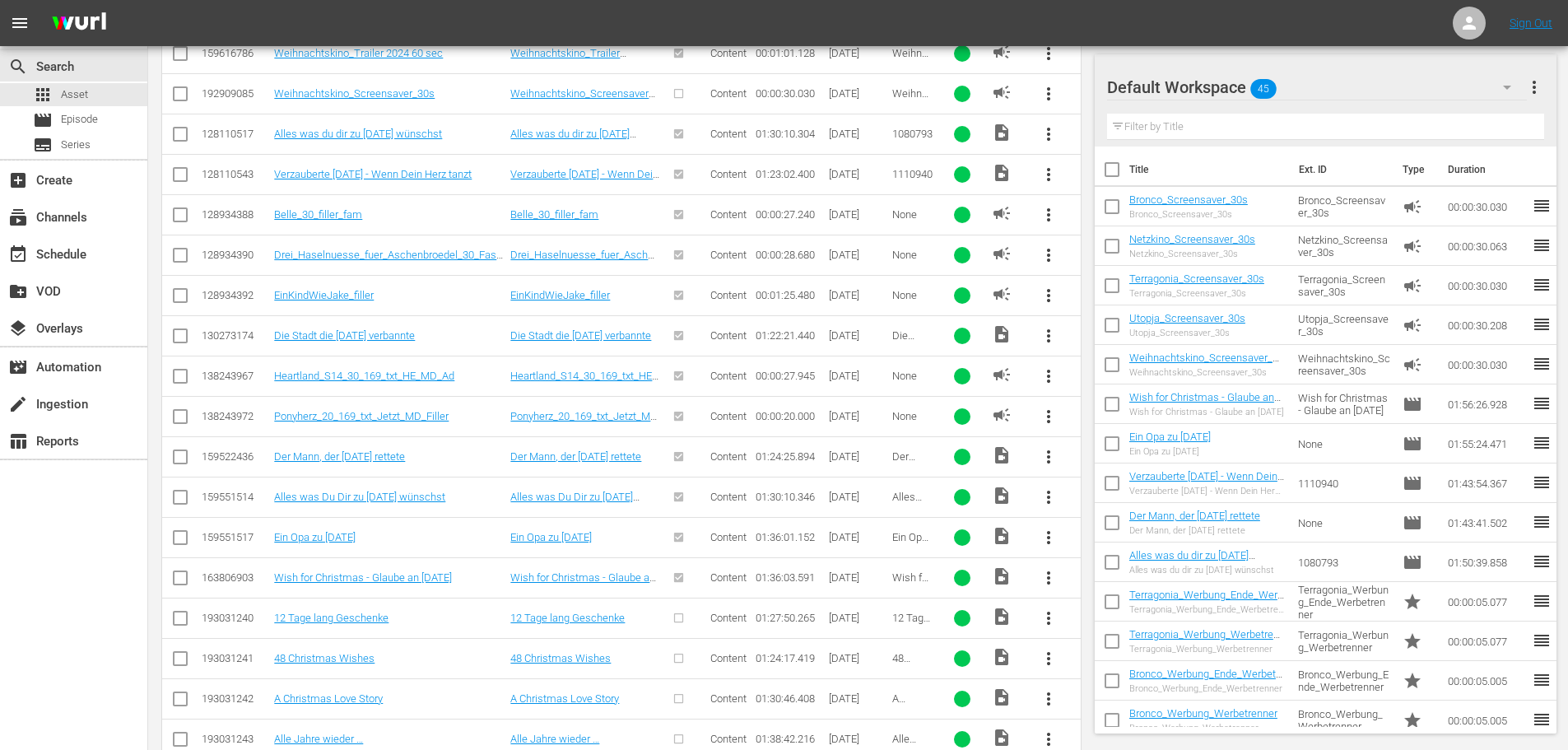
scroll to position [767, 0]
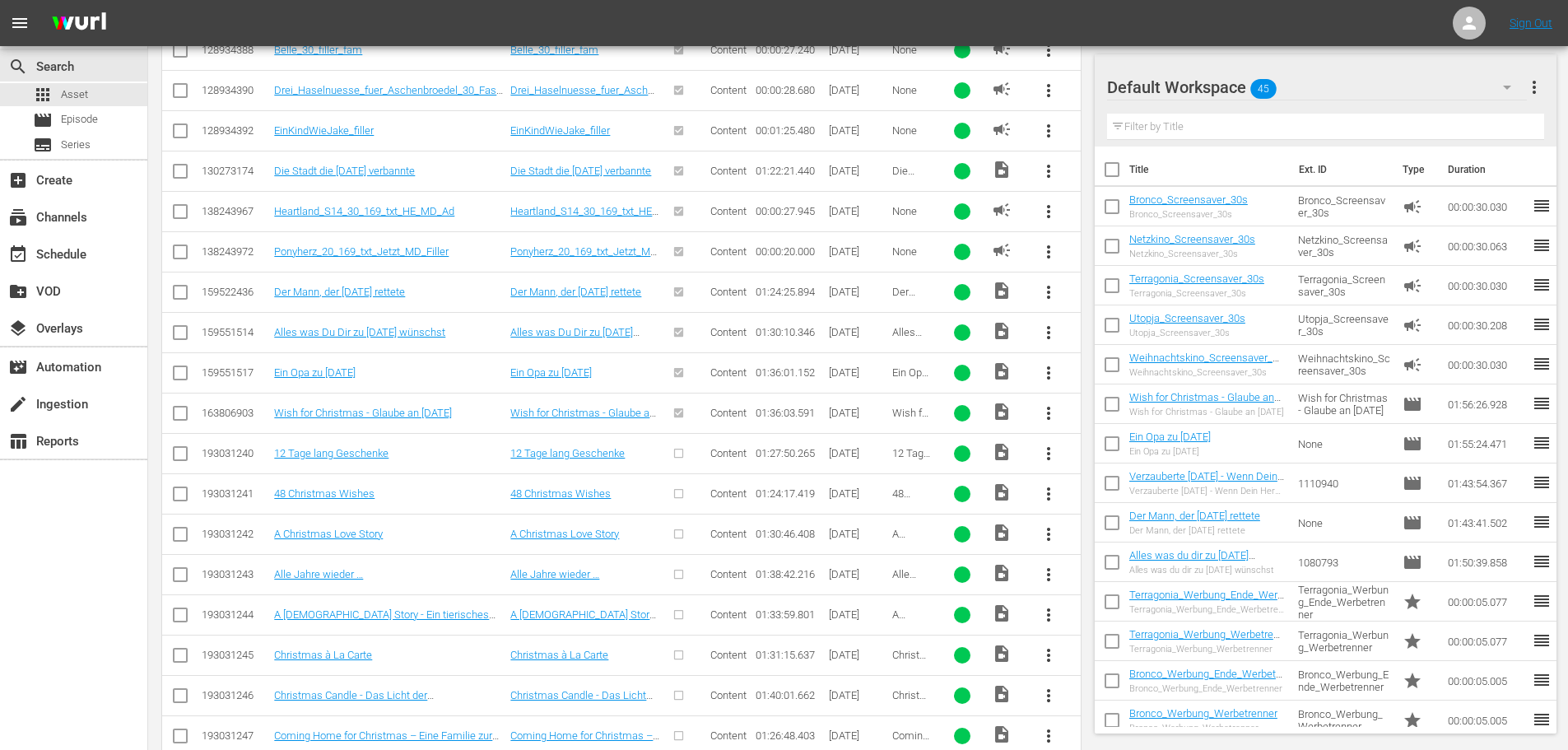
type input "weihnachtskino"
click at [178, 455] on input "checkbox" at bounding box center [179, 456] width 19 height 19
checkbox input "true"
drag, startPoint x: 177, startPoint y: 495, endPoint x: 177, endPoint y: 559, distance: 64.0
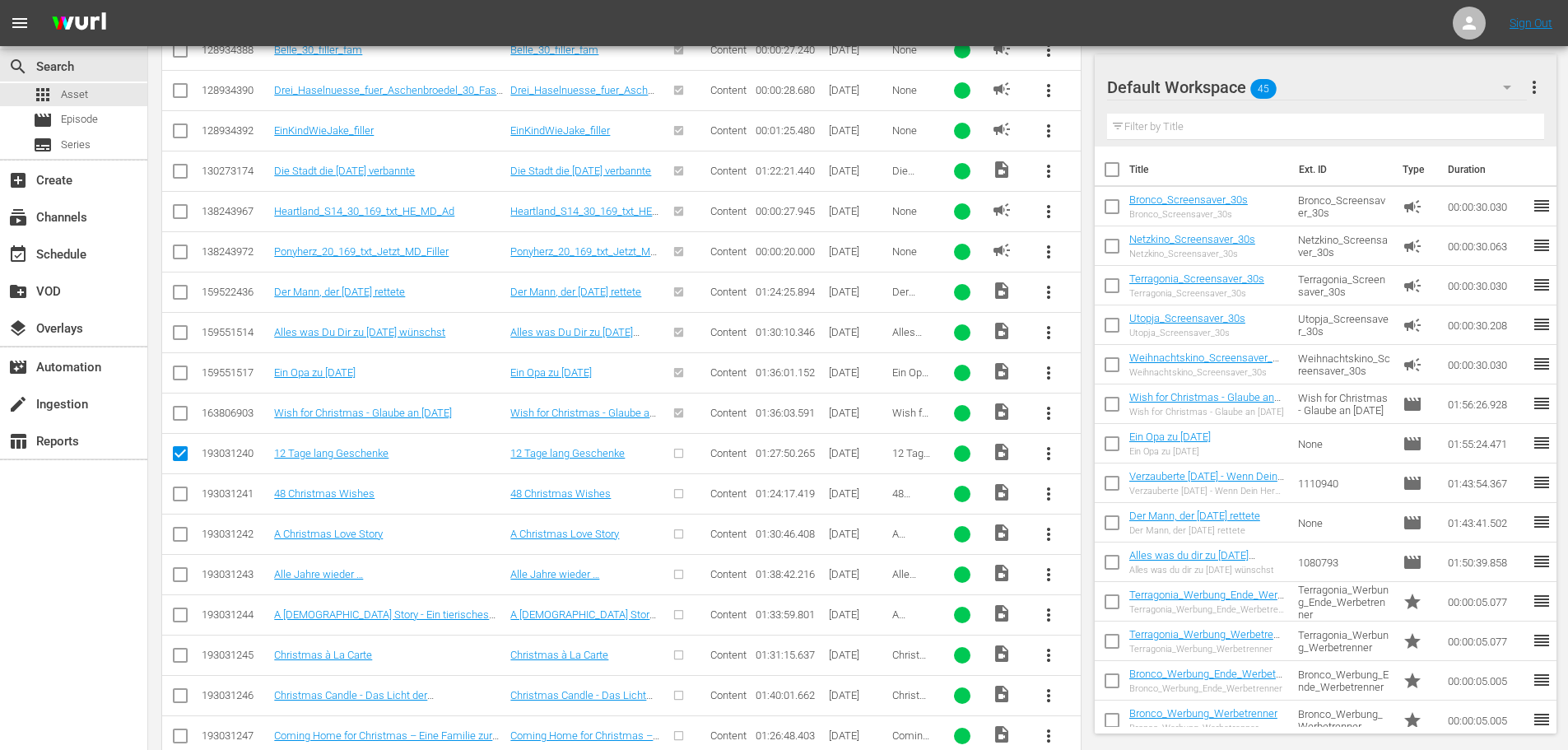
drag, startPoint x: 177, startPoint y: 496, endPoint x: 177, endPoint y: 519, distance: 23.0
click at [177, 496] on input "checkbox" at bounding box center [179, 497] width 19 height 19
checkbox input "true"
click at [177, 539] on input "checkbox" at bounding box center [179, 537] width 19 height 19
checkbox input "true"
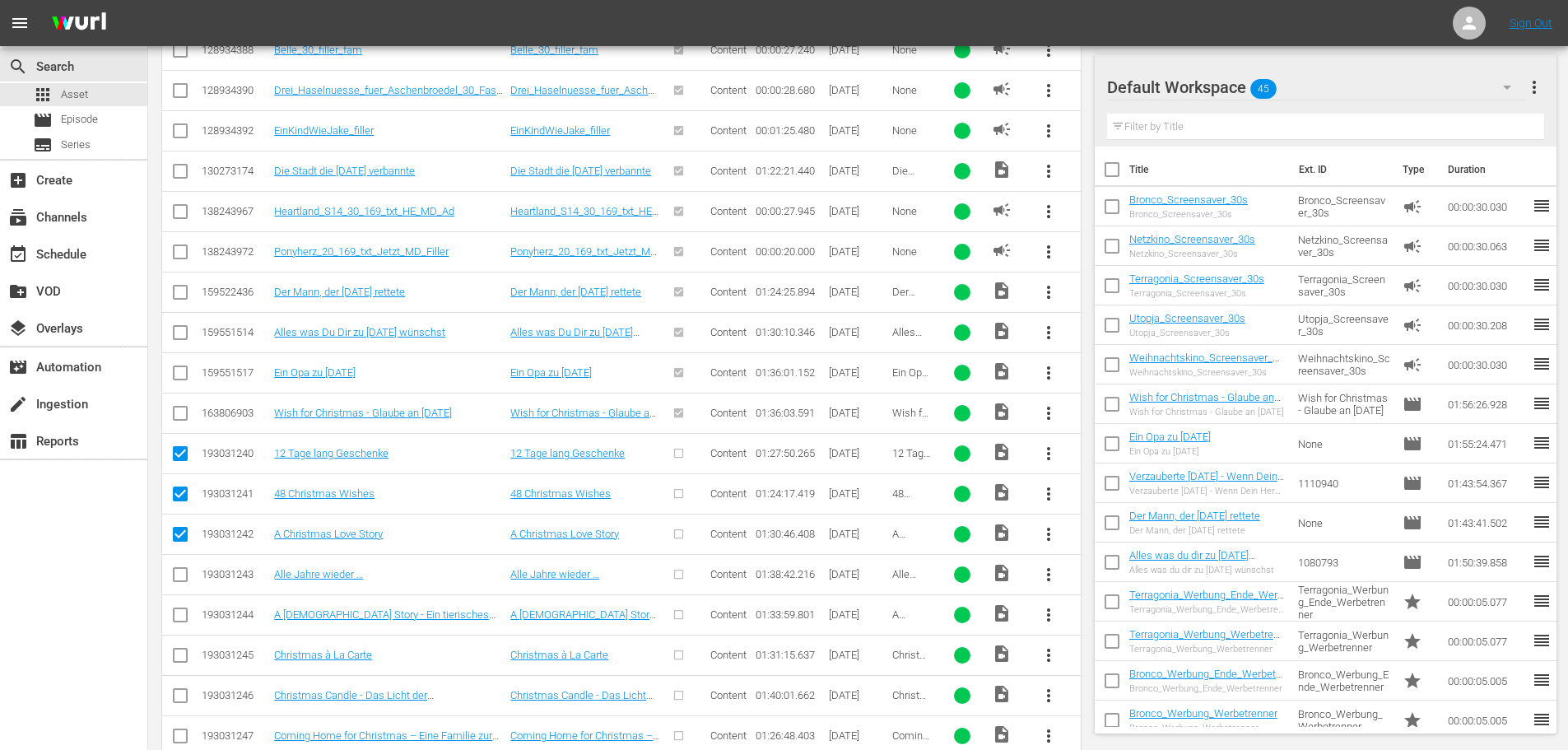
click at [174, 586] on input "checkbox" at bounding box center [179, 577] width 19 height 19
checkbox input "true"
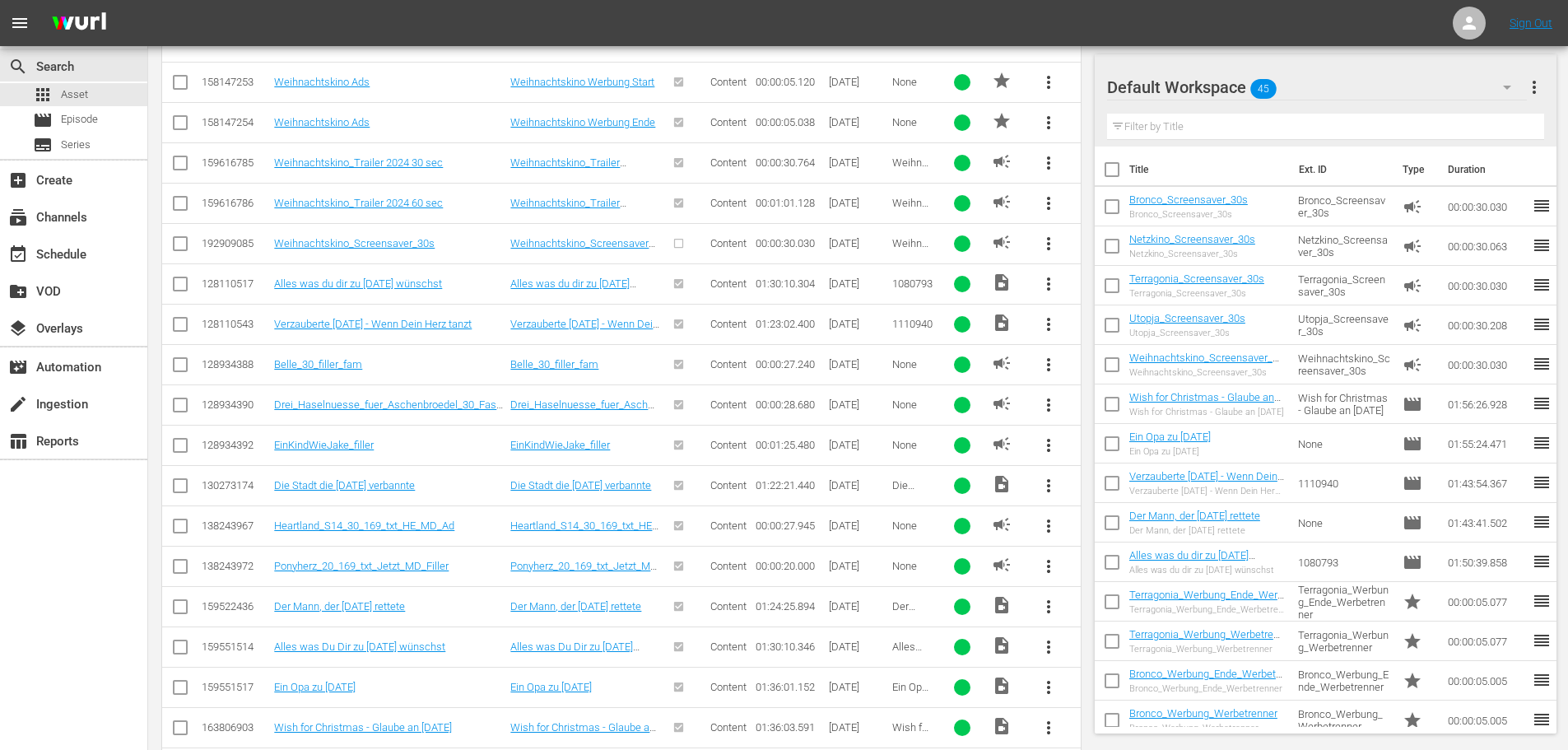
scroll to position [931, 0]
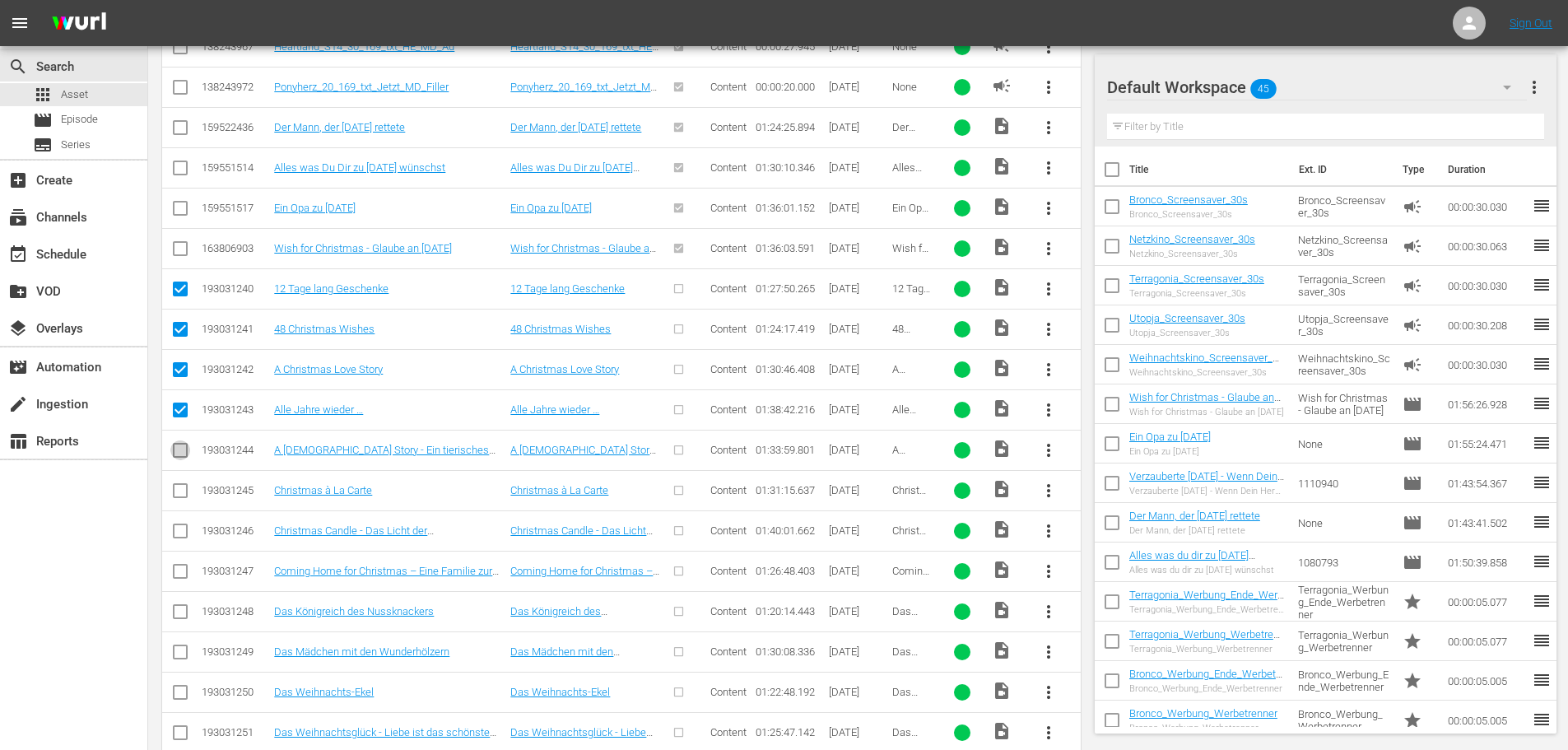
click at [174, 457] on input "checkbox" at bounding box center [179, 453] width 19 height 19
checkbox input "true"
click at [177, 490] on input "checkbox" at bounding box center [179, 493] width 19 height 19
checkbox input "true"
click at [185, 533] on input "checkbox" at bounding box center [179, 534] width 19 height 19
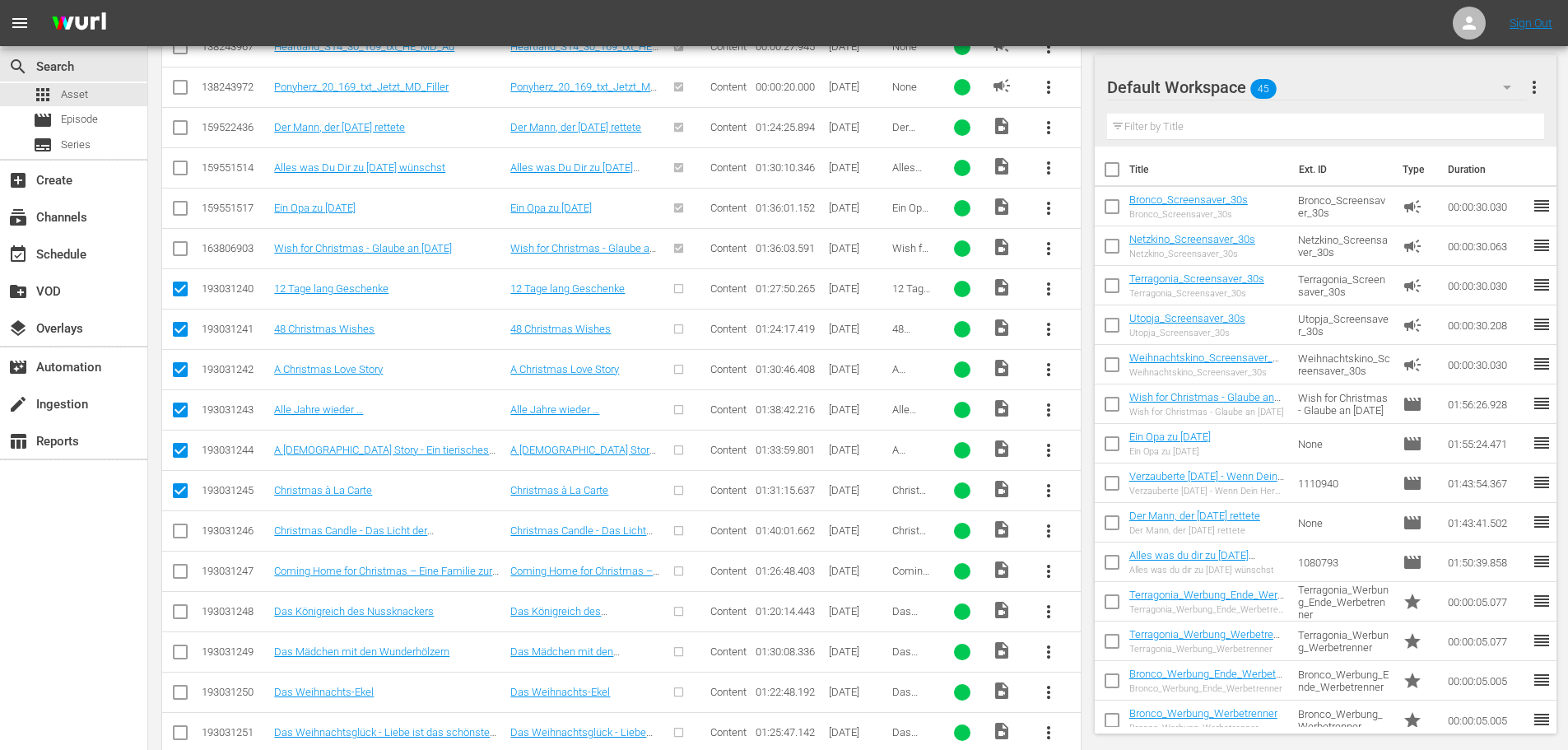
checkbox input "true"
click at [183, 578] on input "checkbox" at bounding box center [179, 574] width 19 height 19
checkbox input "true"
click at [187, 608] on input "checkbox" at bounding box center [179, 614] width 19 height 19
checkbox input "true"
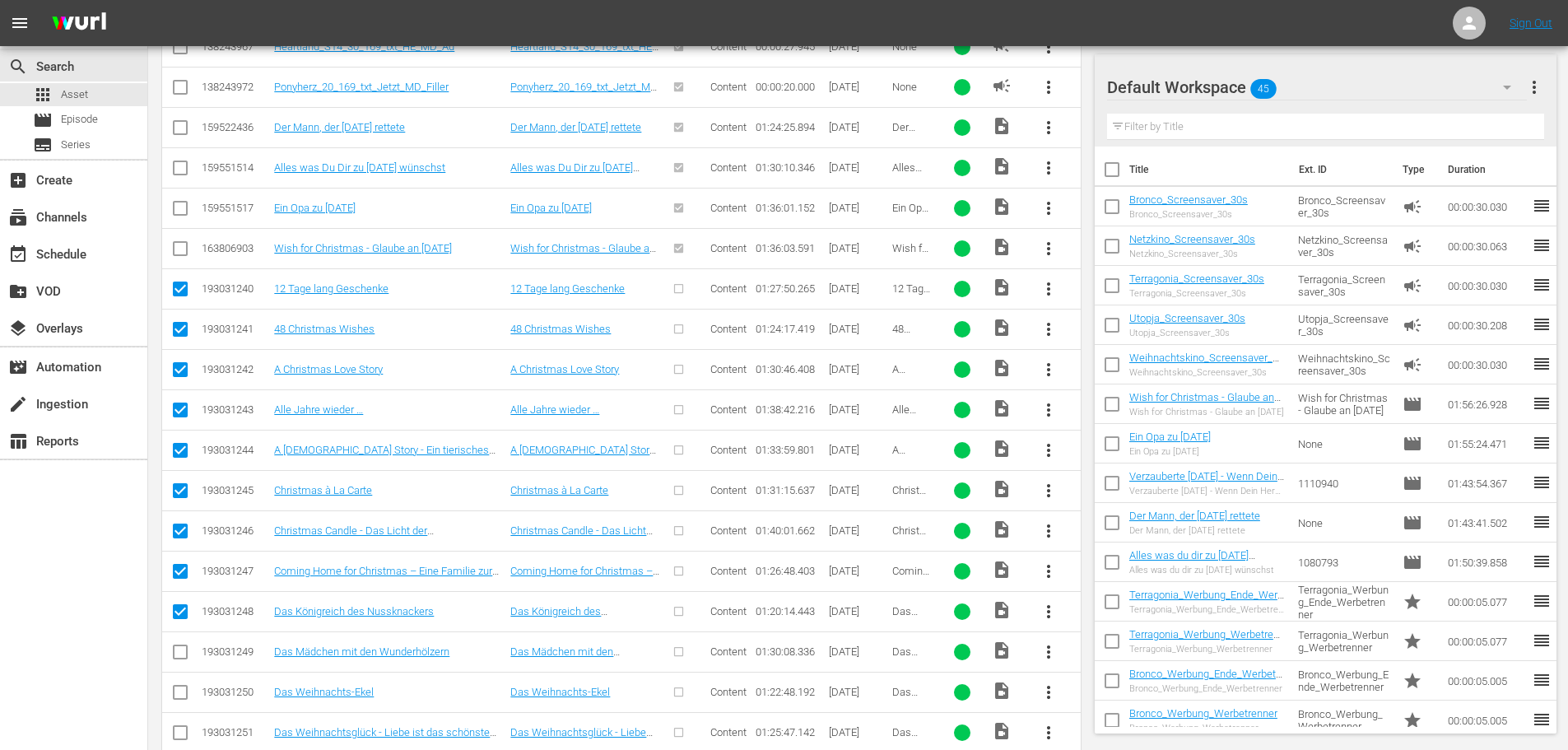
click at [187, 650] on input "checkbox" at bounding box center [179, 655] width 19 height 19
checkbox input "true"
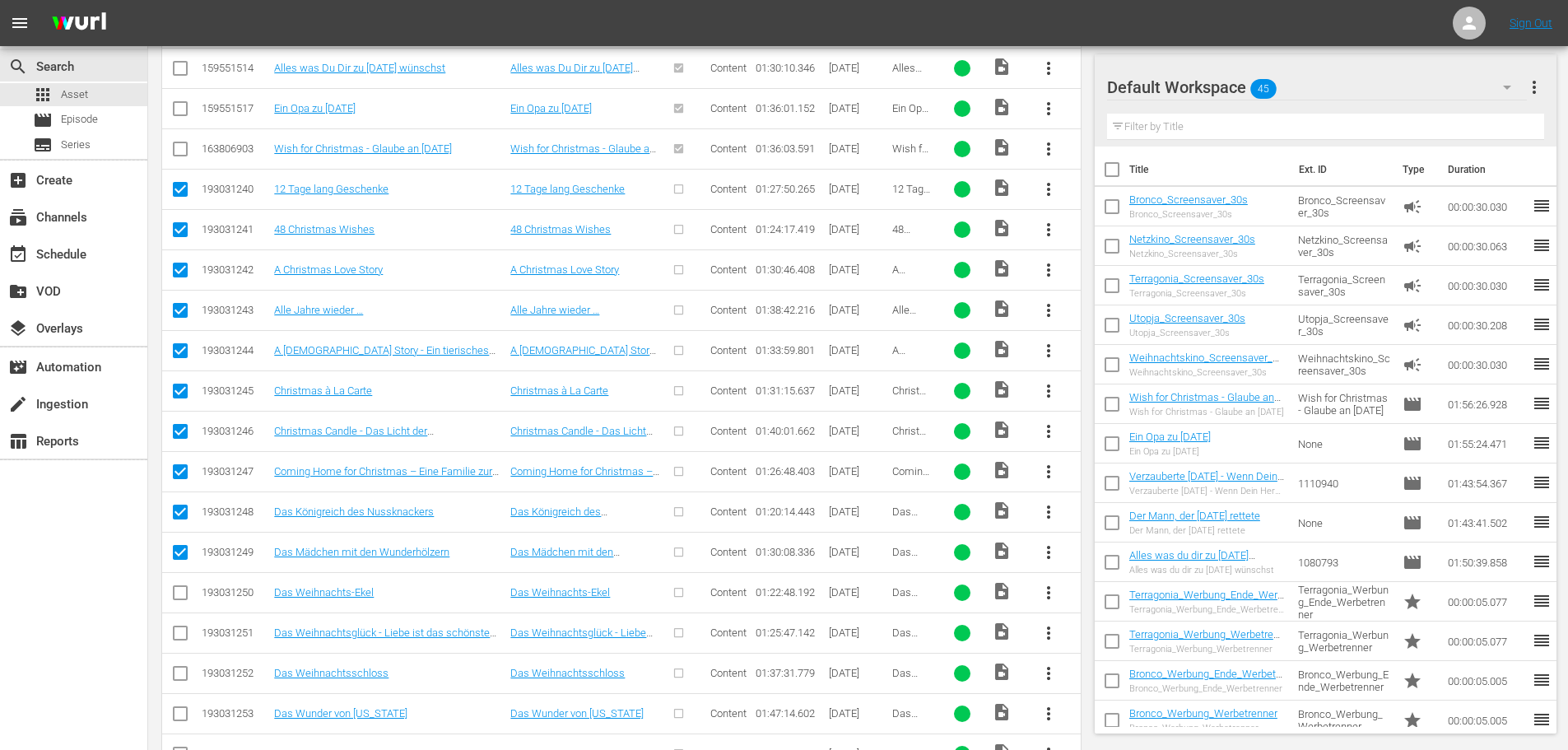
scroll to position [1178, 0]
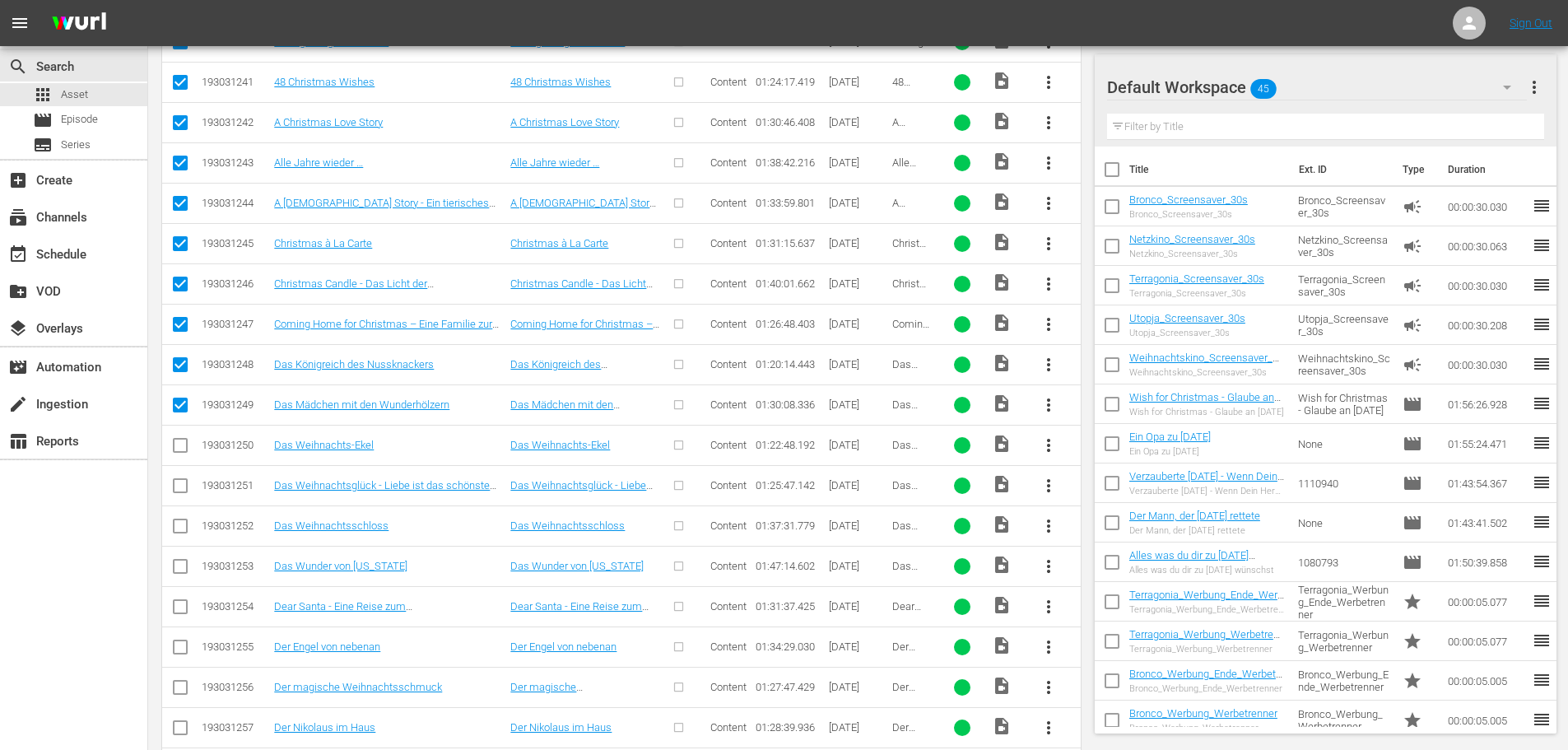
click at [183, 451] on input "checkbox" at bounding box center [179, 448] width 19 height 19
checkbox input "true"
click at [176, 487] on input "checkbox" at bounding box center [179, 489] width 19 height 19
checkbox input "true"
click at [176, 528] on input "checkbox" at bounding box center [179, 528] width 19 height 19
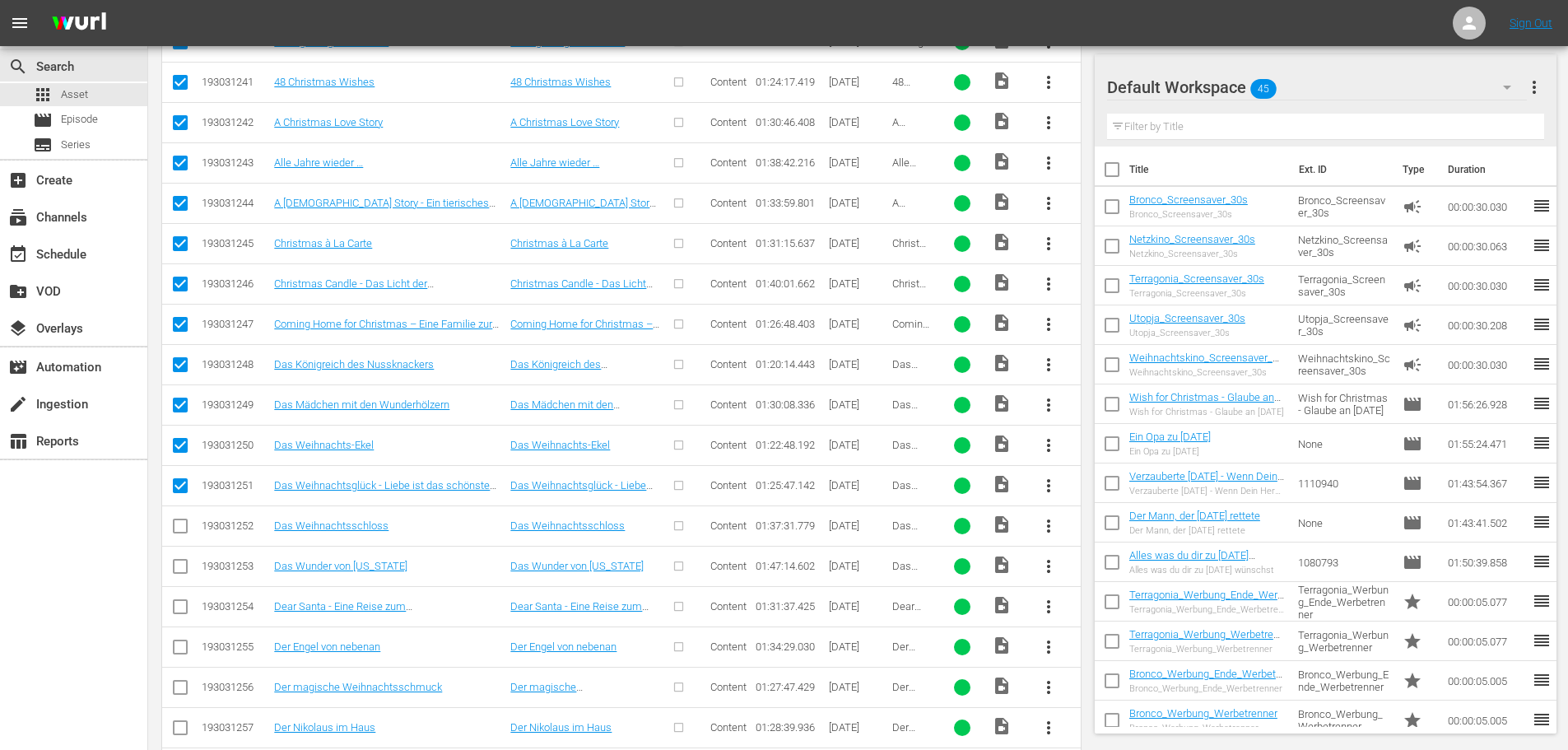
checkbox input "true"
click at [176, 567] on input "checkbox" at bounding box center [179, 569] width 19 height 19
checkbox input "true"
click at [180, 605] on input "checkbox" at bounding box center [179, 610] width 19 height 19
checkbox input "true"
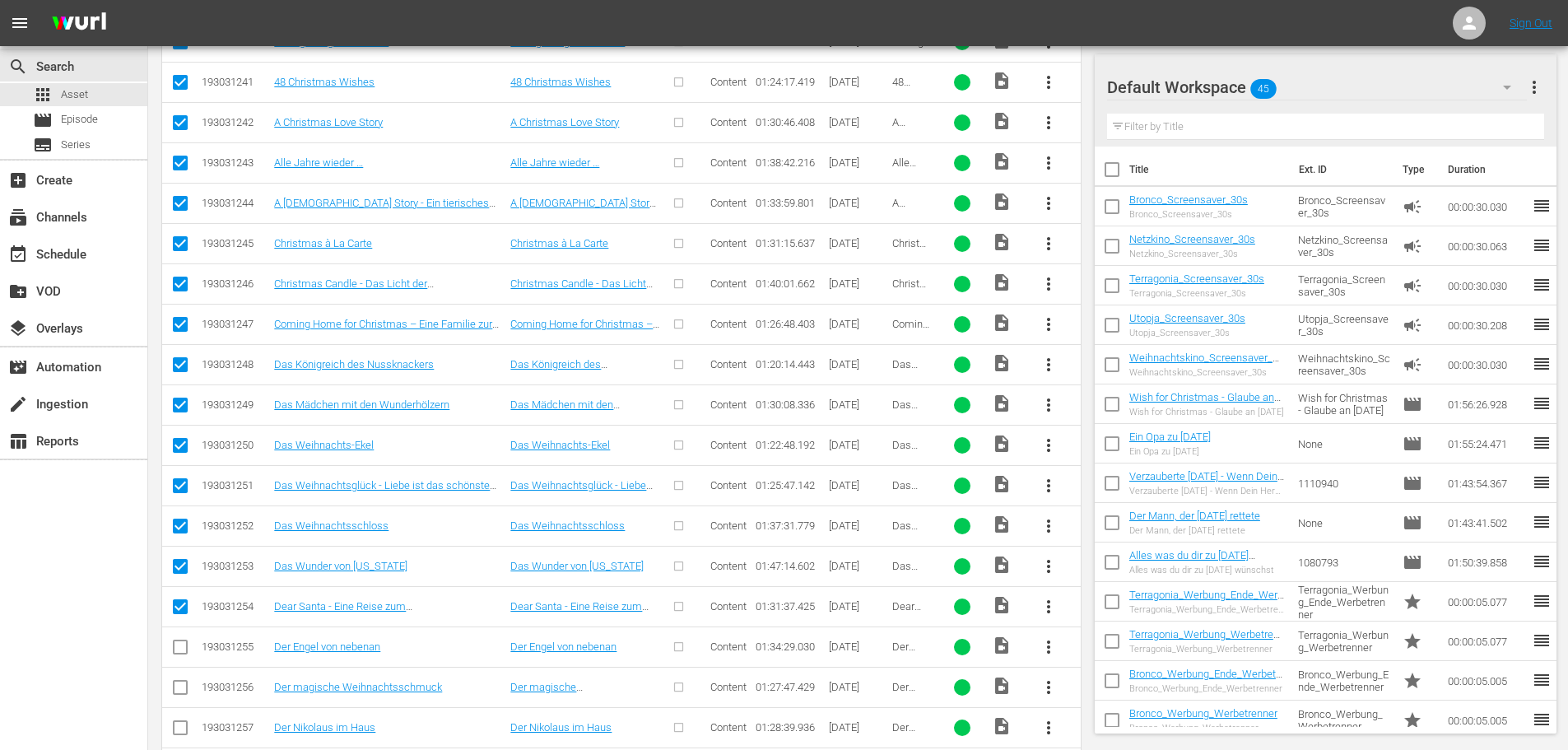
click at [183, 651] on input "checkbox" at bounding box center [179, 649] width 19 height 19
checkbox input "true"
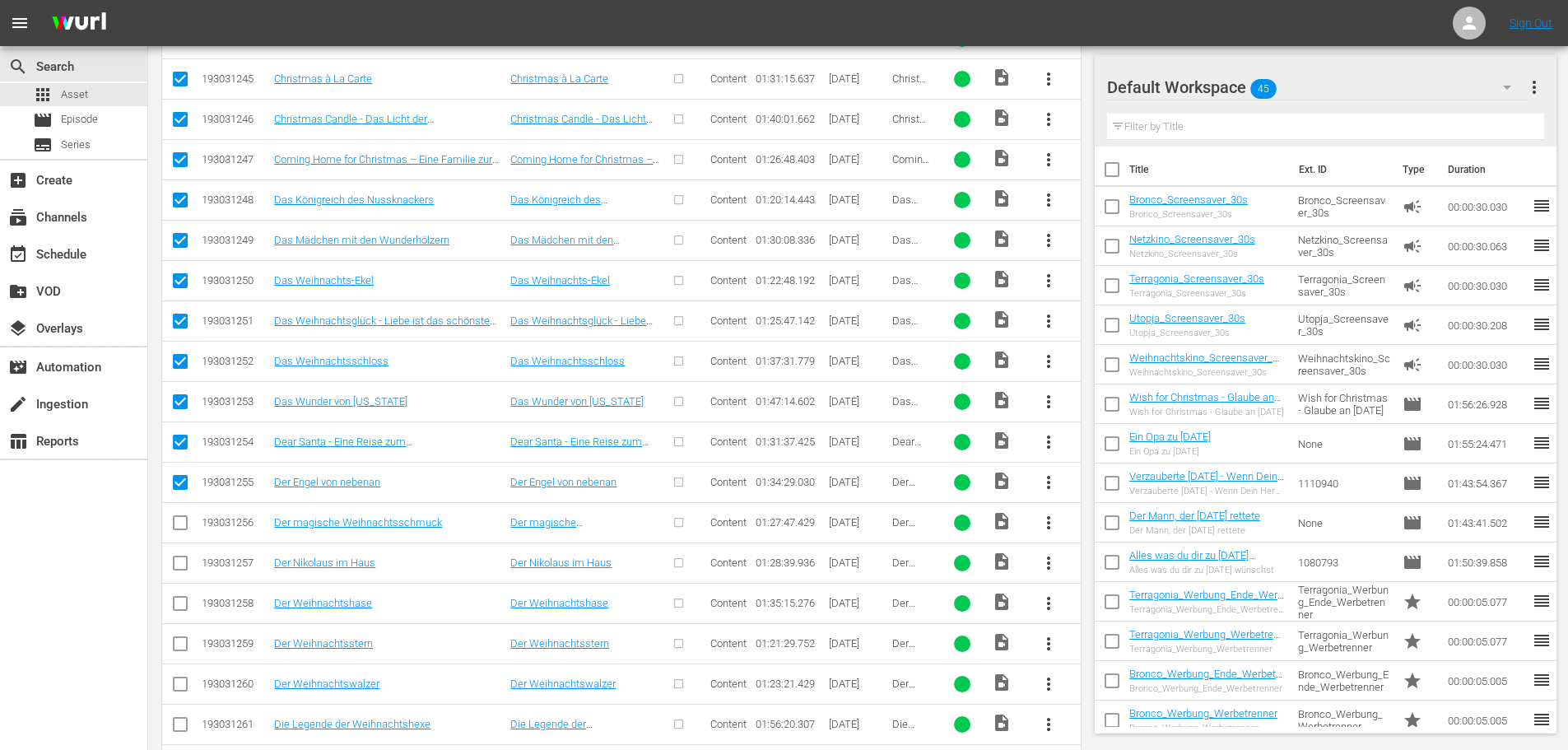
click at [186, 523] on input "checkbox" at bounding box center [179, 526] width 19 height 19
checkbox input "true"
click at [182, 564] on input "checkbox" at bounding box center [179, 565] width 19 height 19
checkbox input "true"
click at [179, 609] on input "checkbox" at bounding box center [179, 606] width 19 height 19
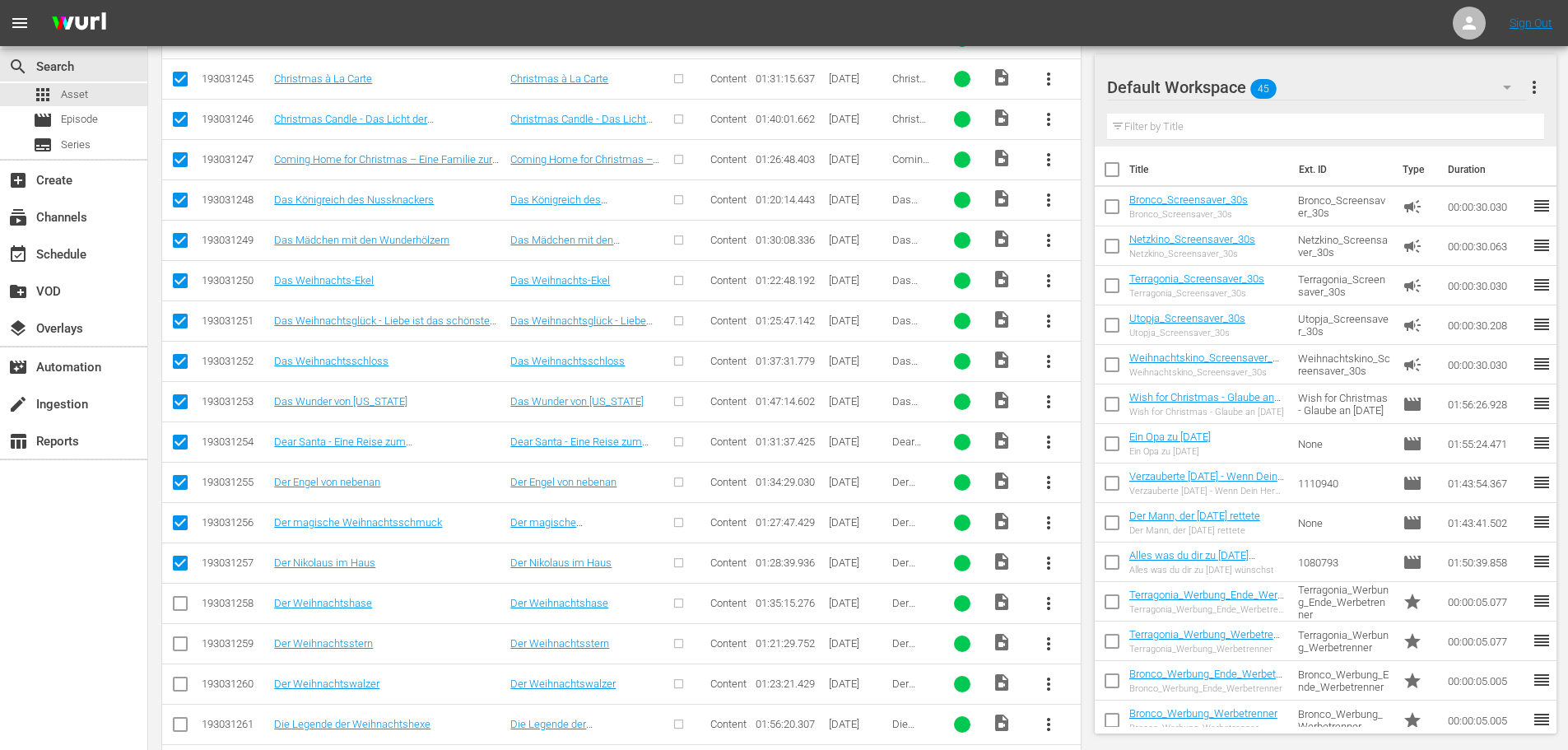
checkbox input "true"
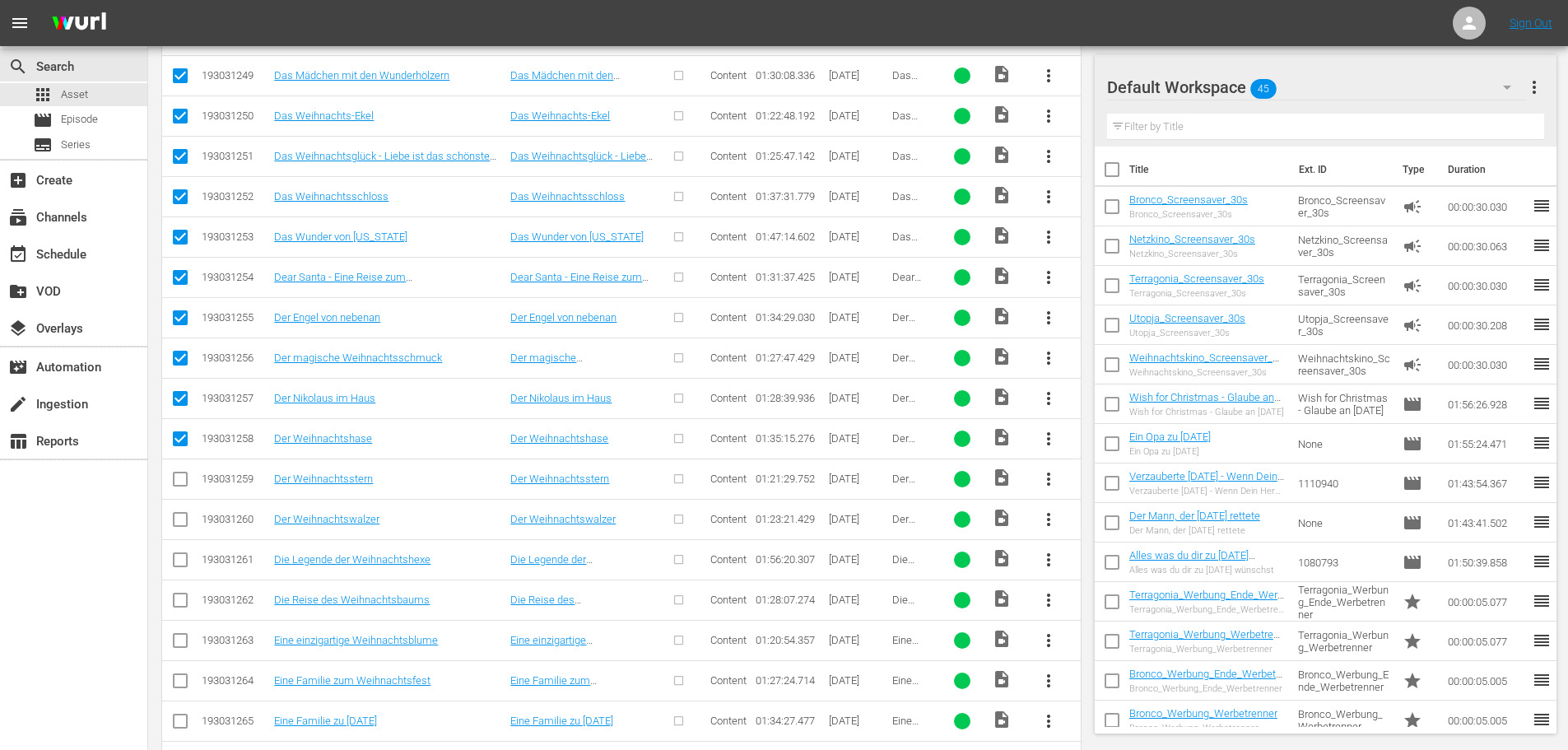
click at [175, 479] on input "checkbox" at bounding box center [179, 481] width 19 height 19
checkbox input "true"
click at [170, 535] on td at bounding box center [181, 519] width 37 height 41
click at [173, 526] on input "checkbox" at bounding box center [179, 522] width 19 height 19
checkbox input "true"
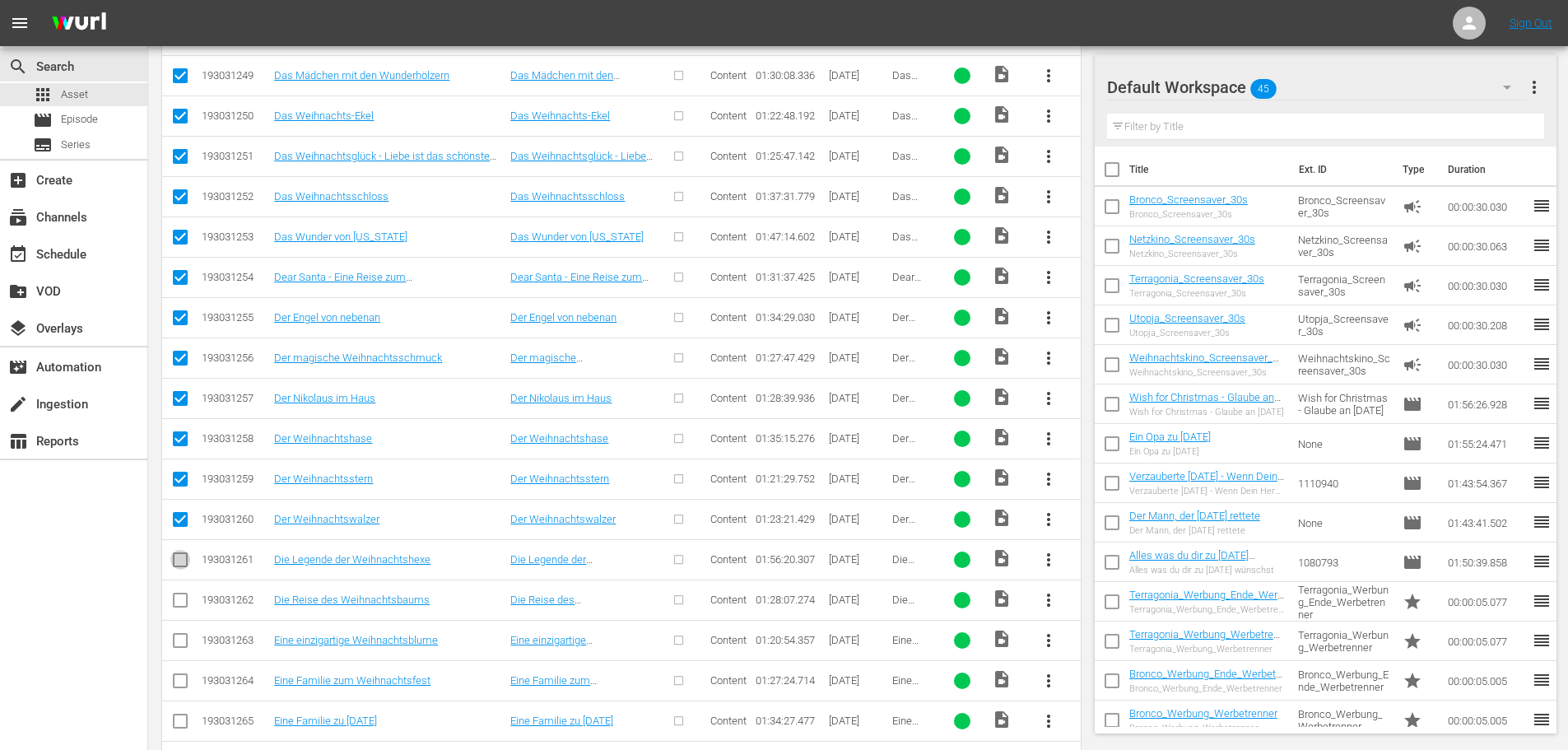
click at [184, 570] on input "checkbox" at bounding box center [179, 562] width 19 height 19
checkbox input "true"
click at [176, 619] on td at bounding box center [181, 599] width 37 height 41
click at [184, 593] on input "checkbox" at bounding box center [179, 602] width 19 height 19
checkbox input "true"
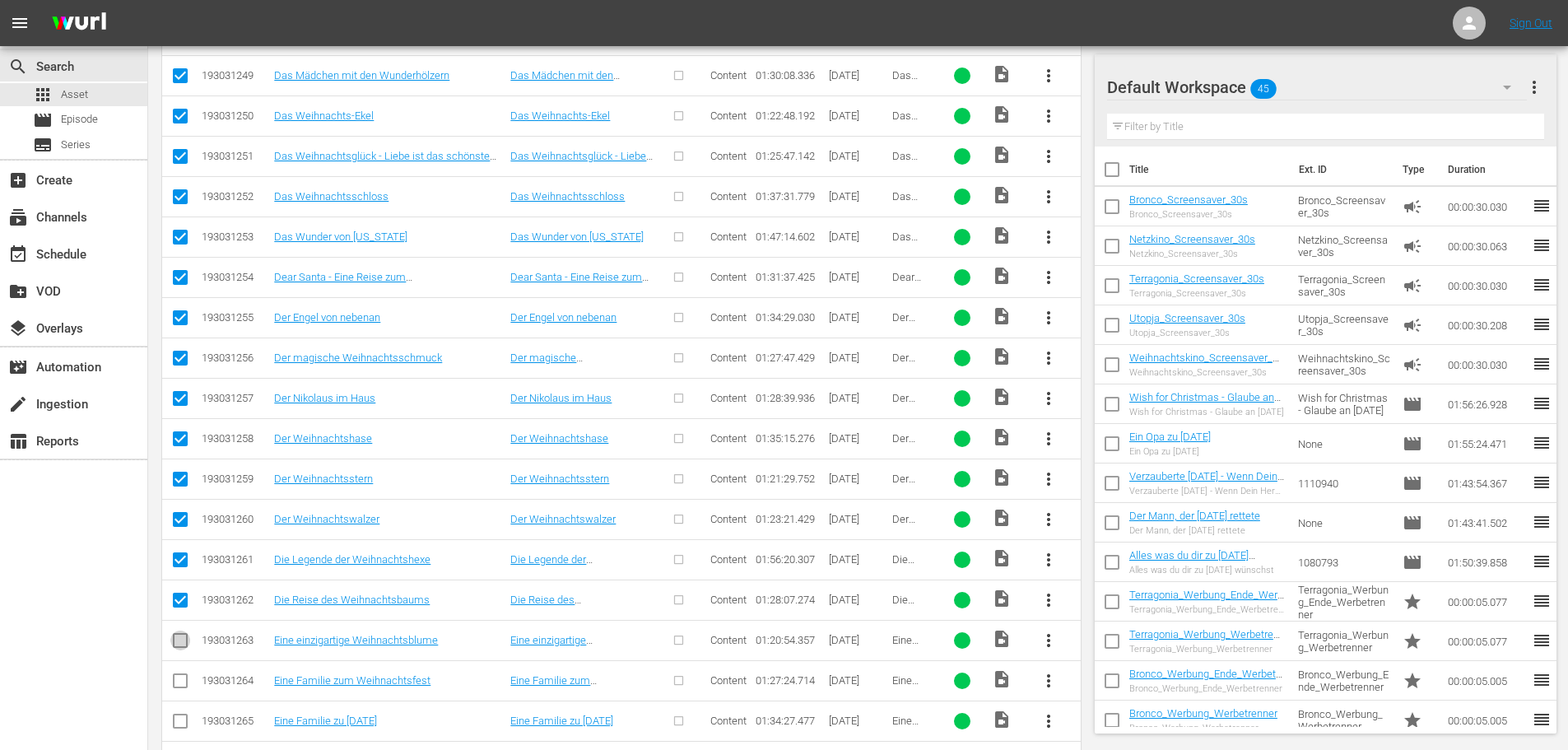
click at [182, 638] on input "checkbox" at bounding box center [179, 643] width 19 height 19
checkbox input "true"
click at [182, 683] on input "checkbox" at bounding box center [179, 683] width 19 height 19
checkbox input "true"
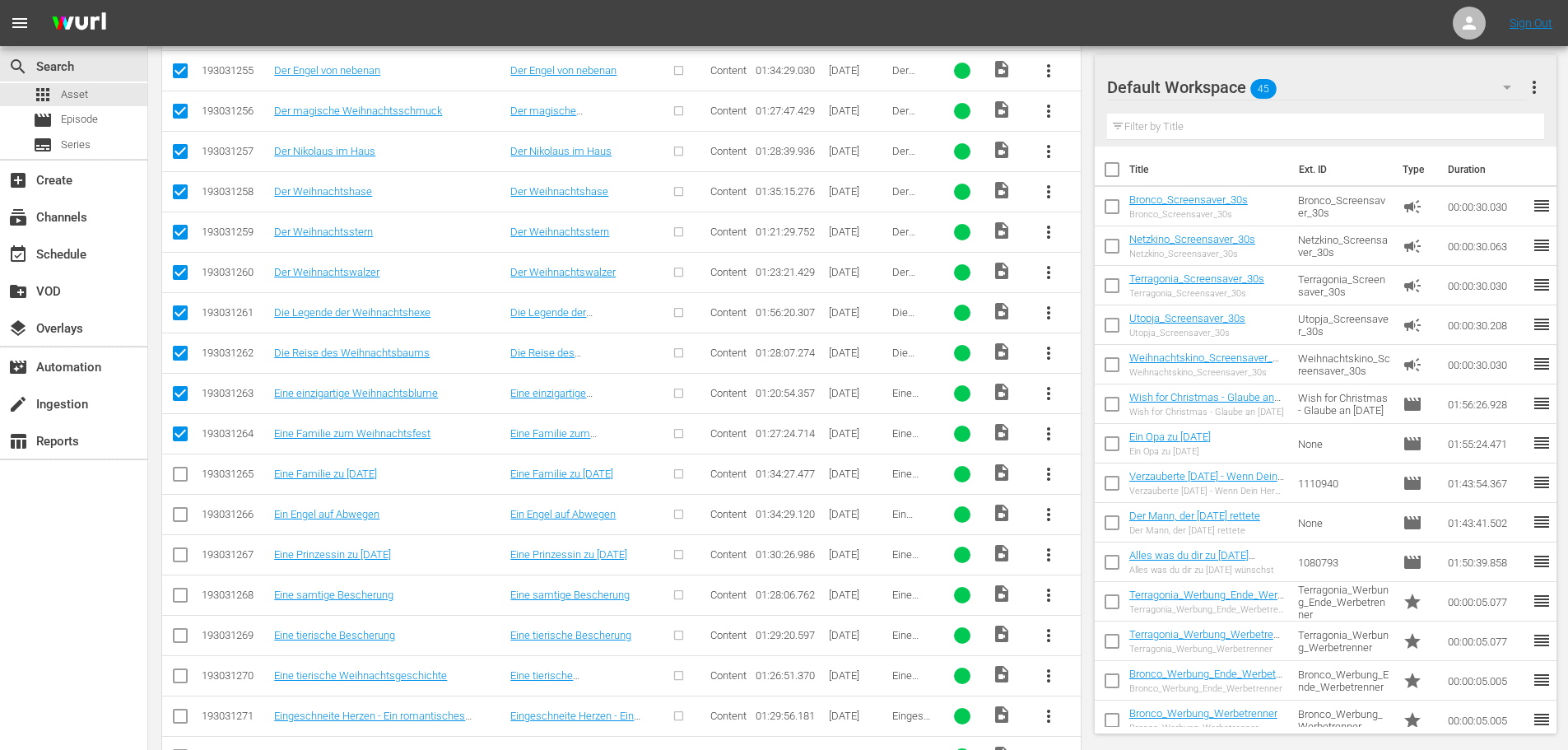
scroll to position [1836, 0]
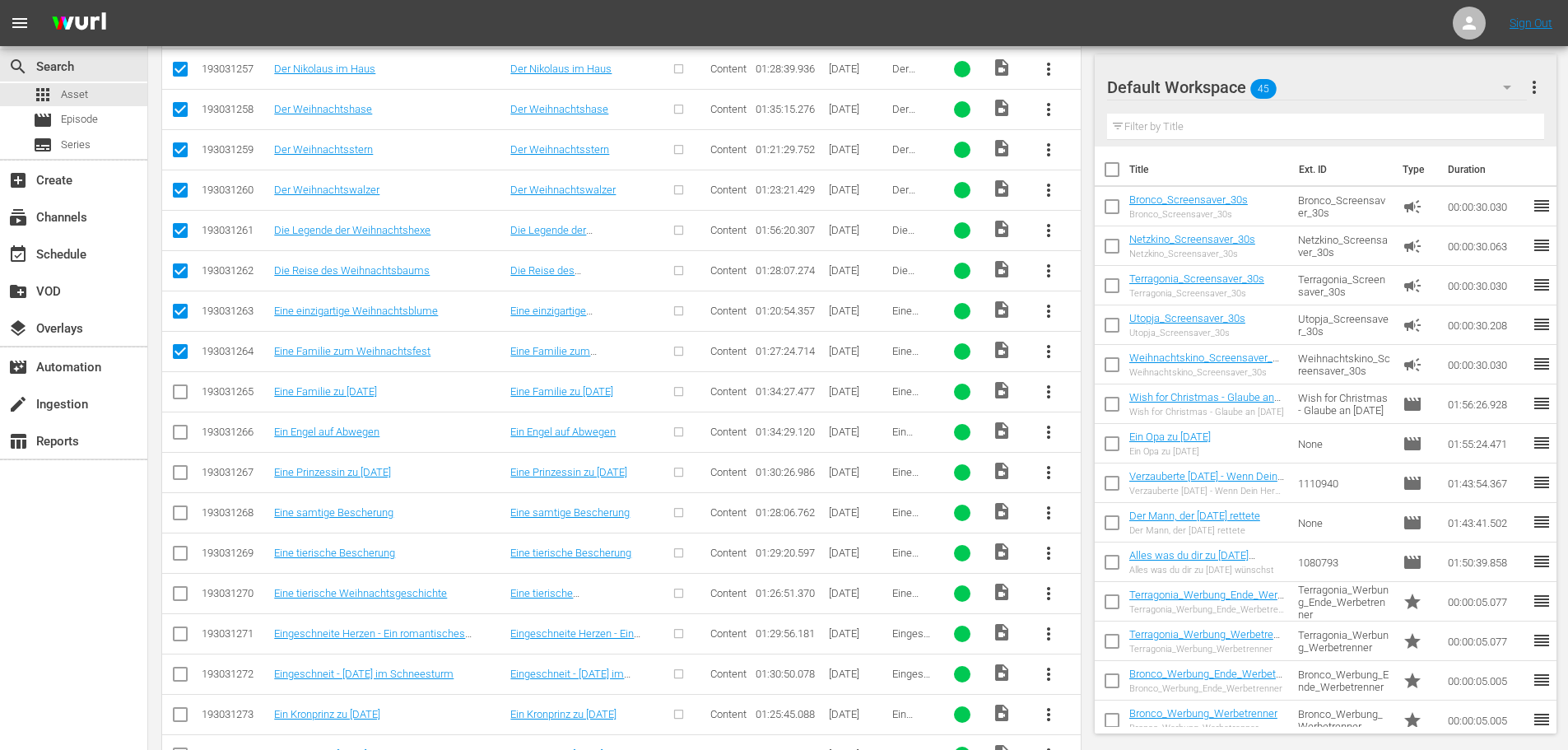
click at [188, 396] on input "checkbox" at bounding box center [179, 394] width 19 height 19
checkbox input "true"
click at [177, 439] on input "checkbox" at bounding box center [179, 435] width 19 height 19
checkbox input "true"
click at [177, 478] on input "checkbox" at bounding box center [179, 475] width 19 height 19
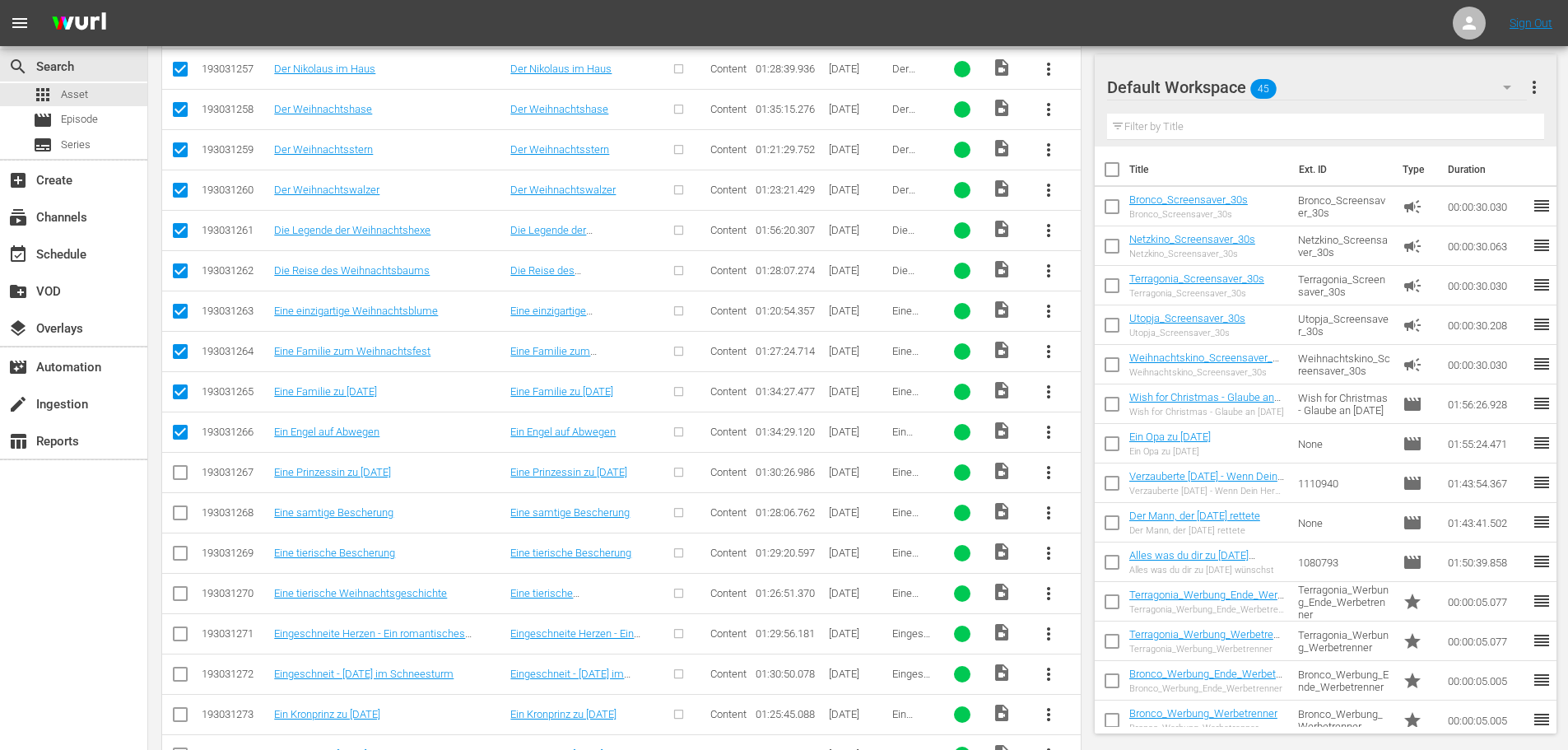
checkbox input "true"
click at [177, 529] on td at bounding box center [181, 513] width 37 height 41
drag, startPoint x: 178, startPoint y: 514, endPoint x: 183, endPoint y: 538, distance: 24.5
click at [178, 514] on input "checkbox" at bounding box center [179, 515] width 19 height 19
checkbox input "true"
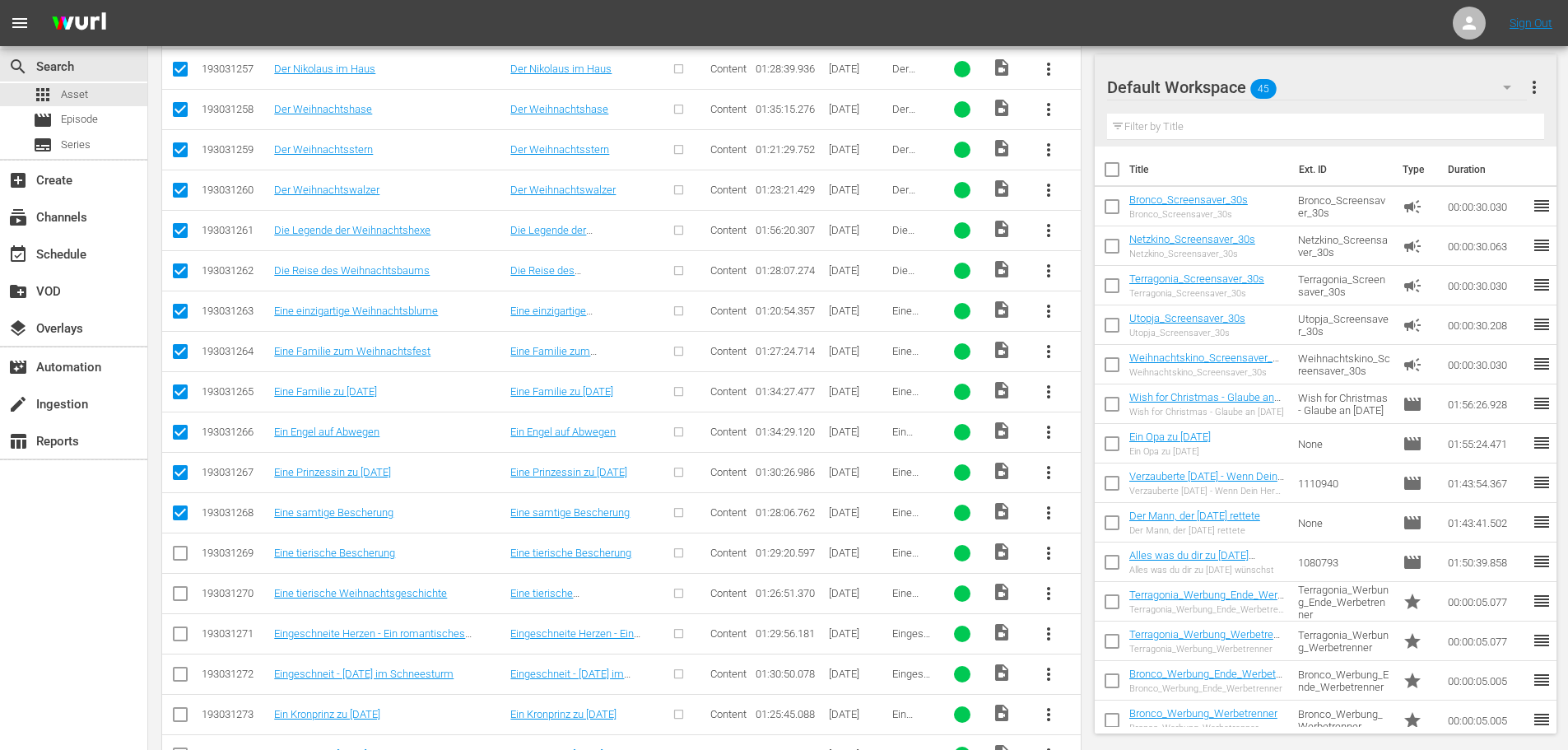
click at [183, 549] on input "checkbox" at bounding box center [179, 556] width 19 height 19
checkbox input "true"
click at [185, 587] on input "checkbox" at bounding box center [179, 596] width 19 height 19
checkbox input "true"
click at [177, 635] on input "checkbox" at bounding box center [179, 636] width 19 height 19
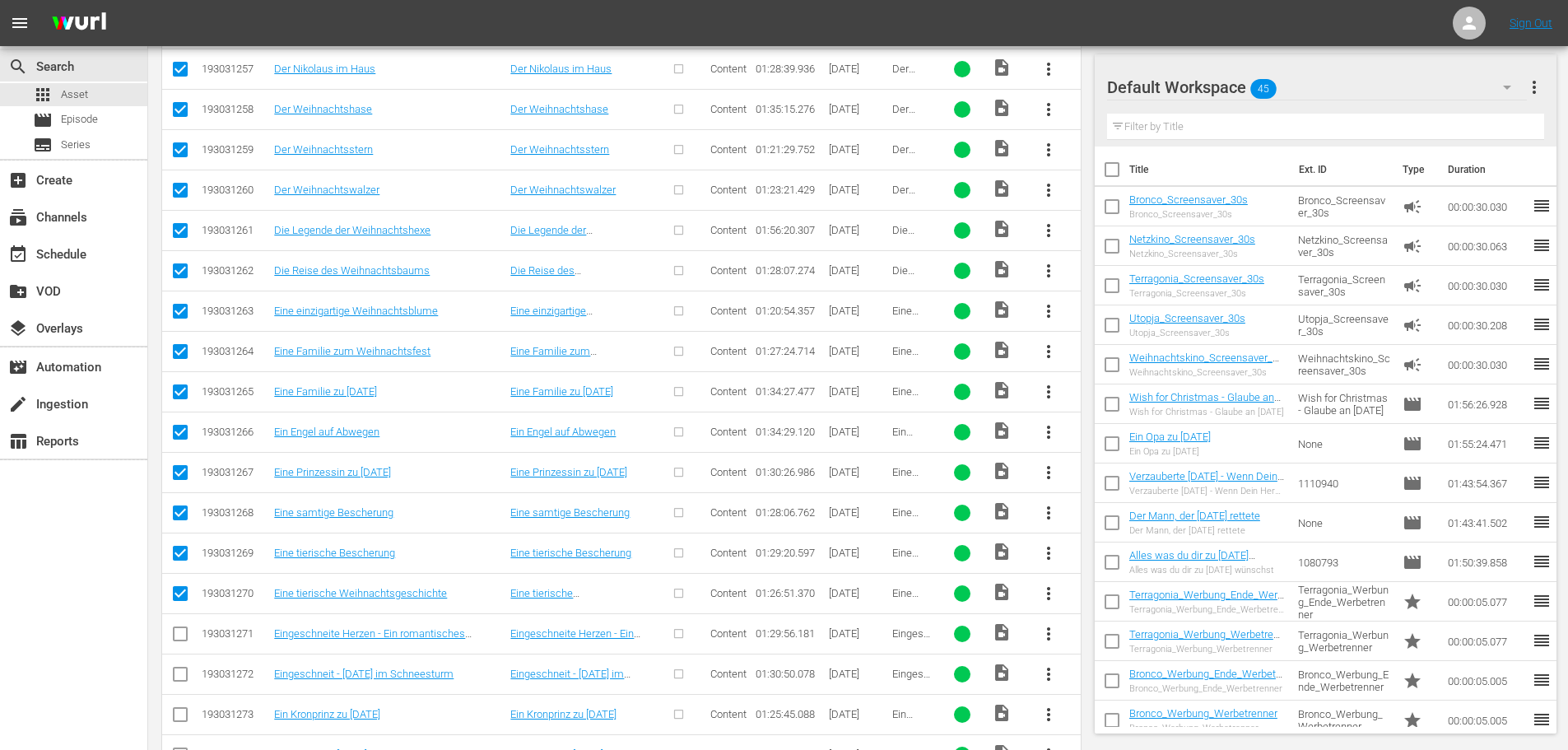
checkbox input "true"
click at [184, 661] on td at bounding box center [181, 674] width 37 height 41
click at [185, 680] on input "checkbox" at bounding box center [179, 677] width 19 height 19
checkbox input "true"
click at [185, 716] on input "checkbox" at bounding box center [179, 717] width 19 height 19
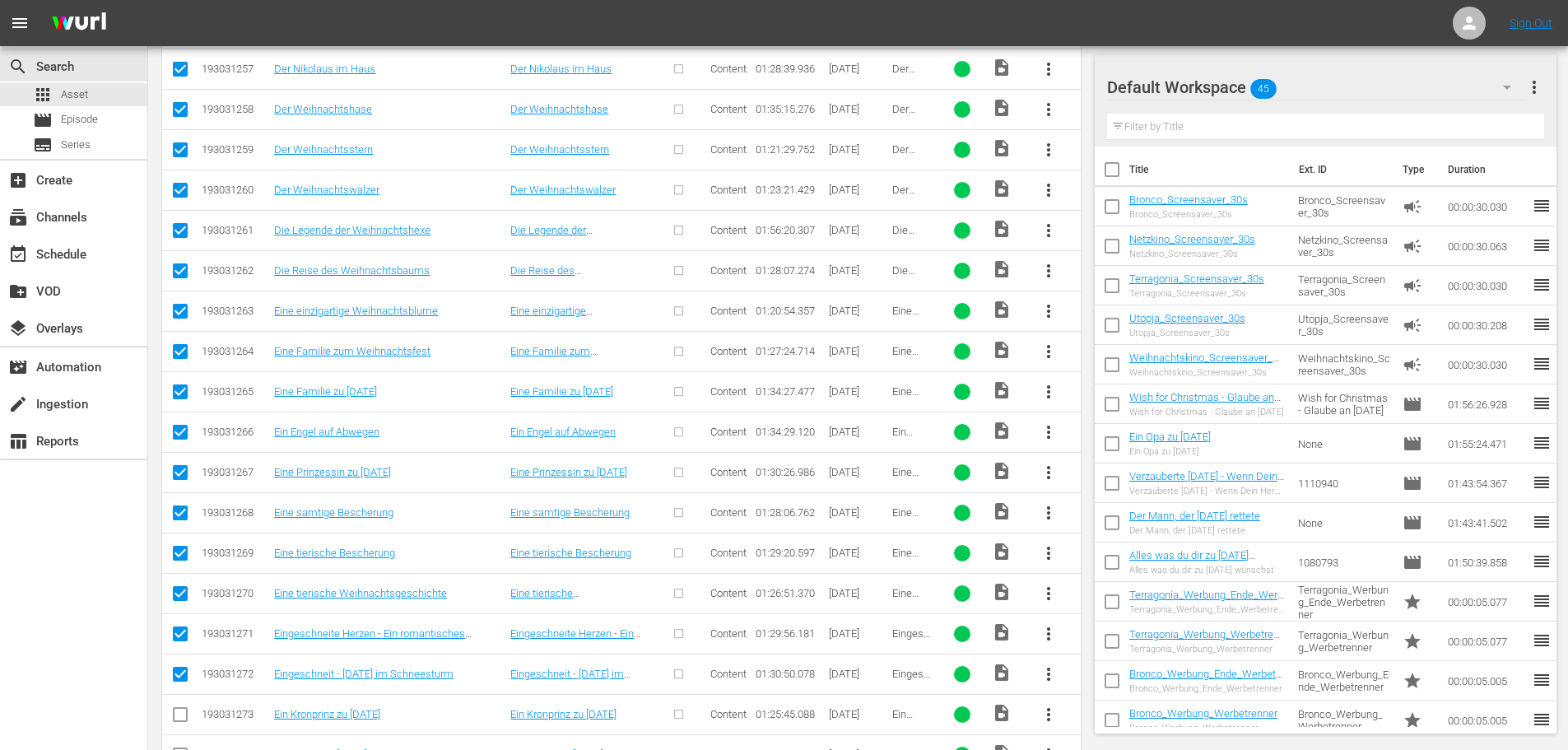
checkbox input "true"
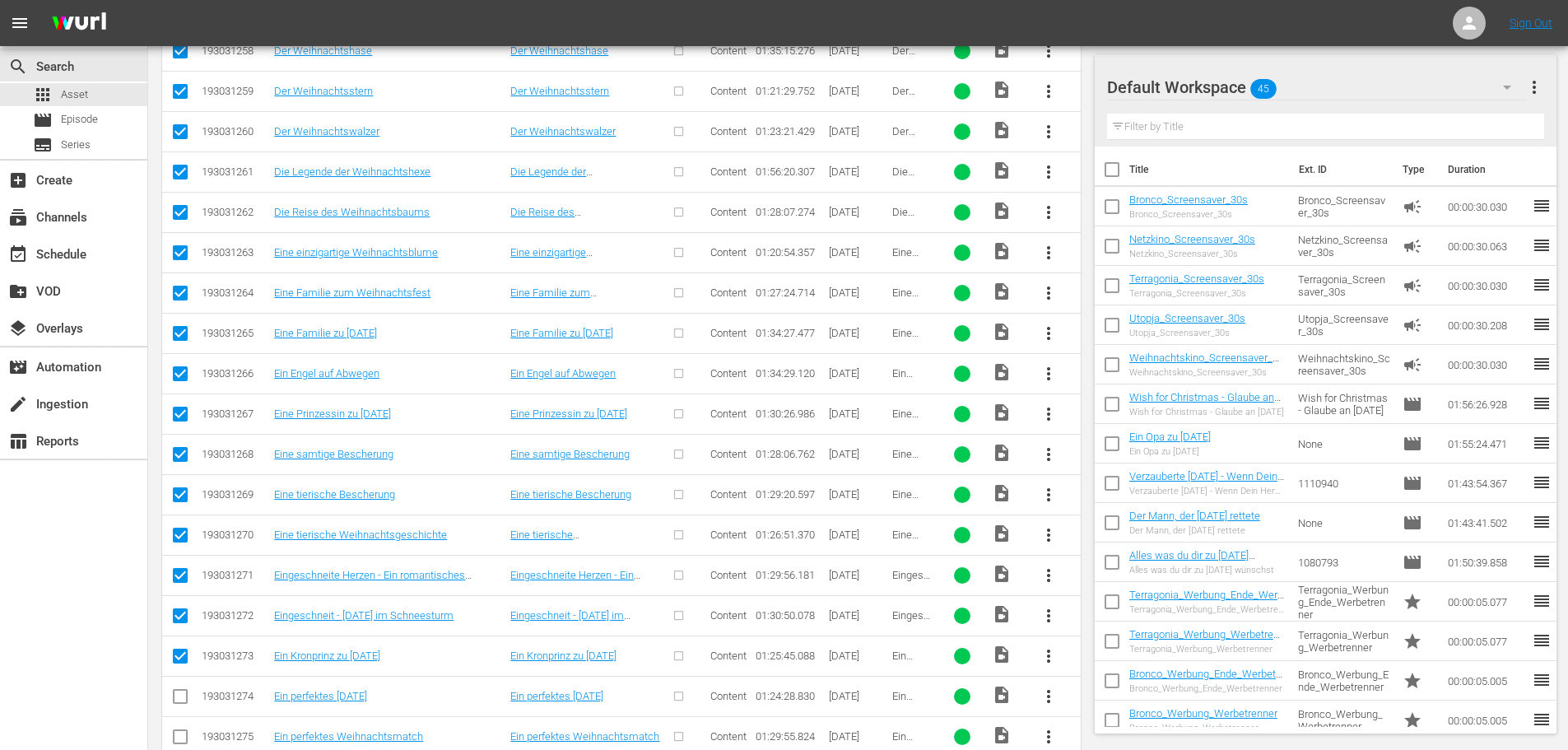
scroll to position [2083, 0]
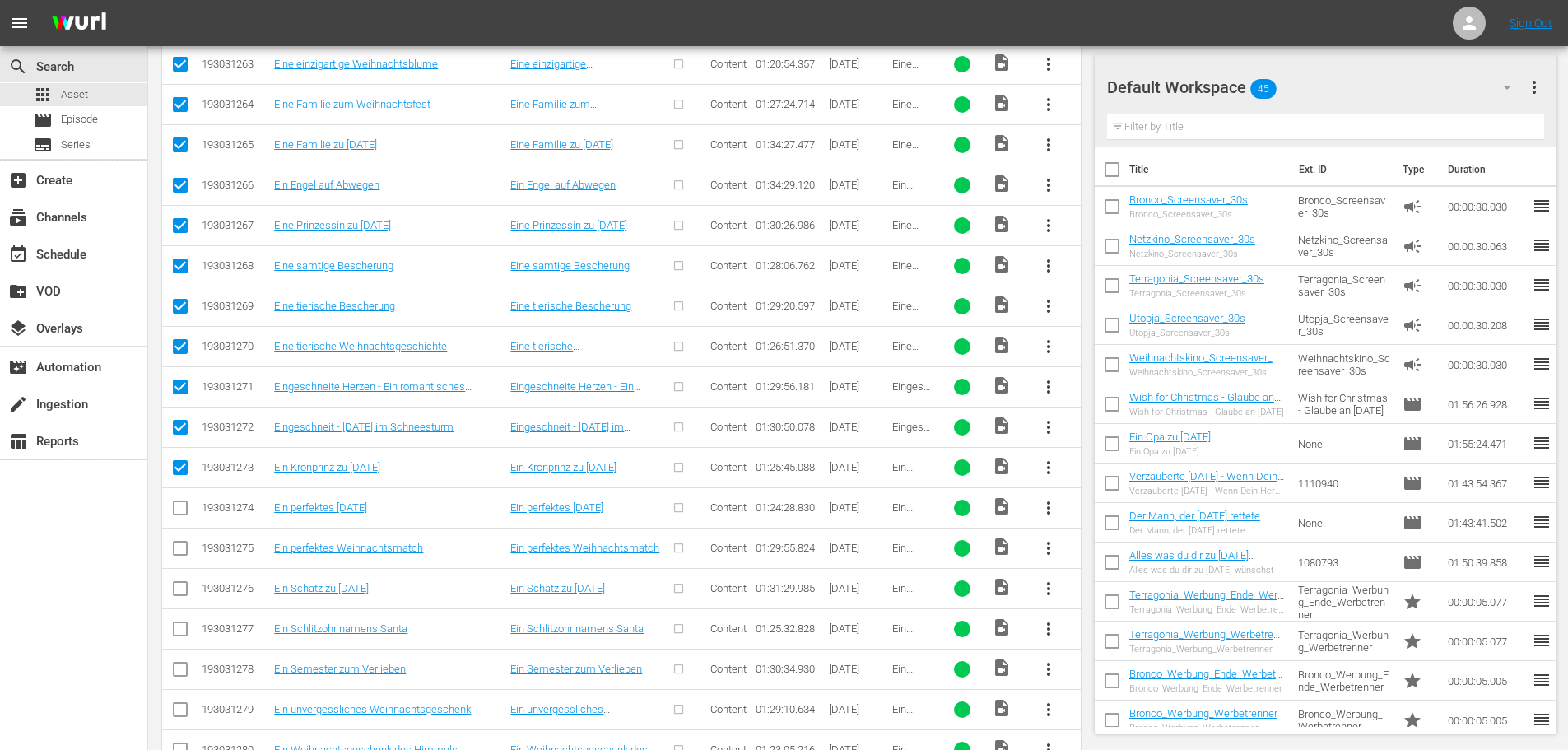
click at [182, 512] on input "checkbox" at bounding box center [179, 511] width 19 height 19
checkbox input "true"
click at [174, 561] on input "checkbox" at bounding box center [179, 550] width 19 height 19
checkbox input "true"
click at [172, 585] on input "checkbox" at bounding box center [179, 591] width 19 height 19
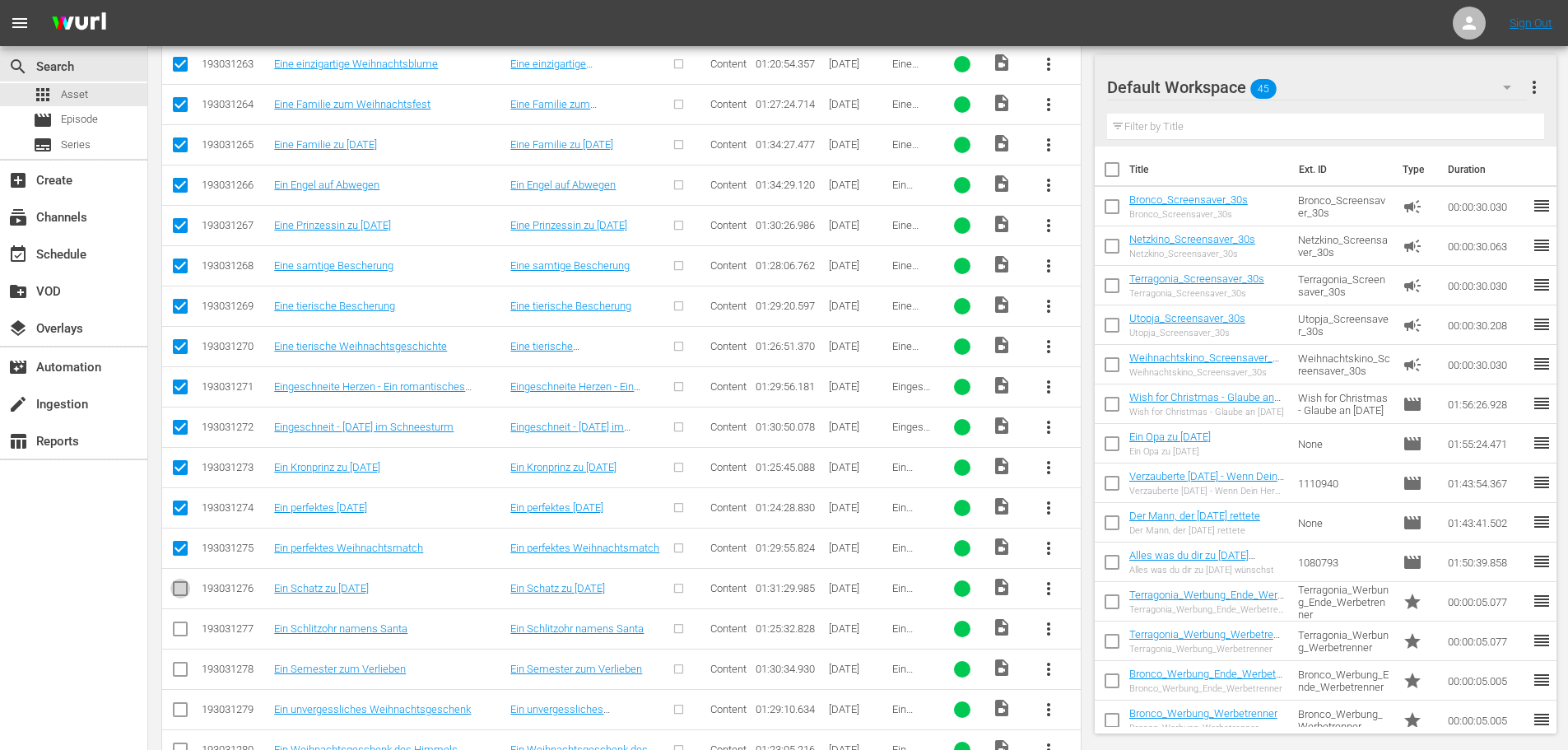
checkbox input "true"
click at [177, 636] on input "checkbox" at bounding box center [179, 632] width 19 height 19
checkbox input "true"
click at [178, 690] on td at bounding box center [181, 709] width 37 height 41
click at [184, 671] on input "checkbox" at bounding box center [179, 671] width 19 height 19
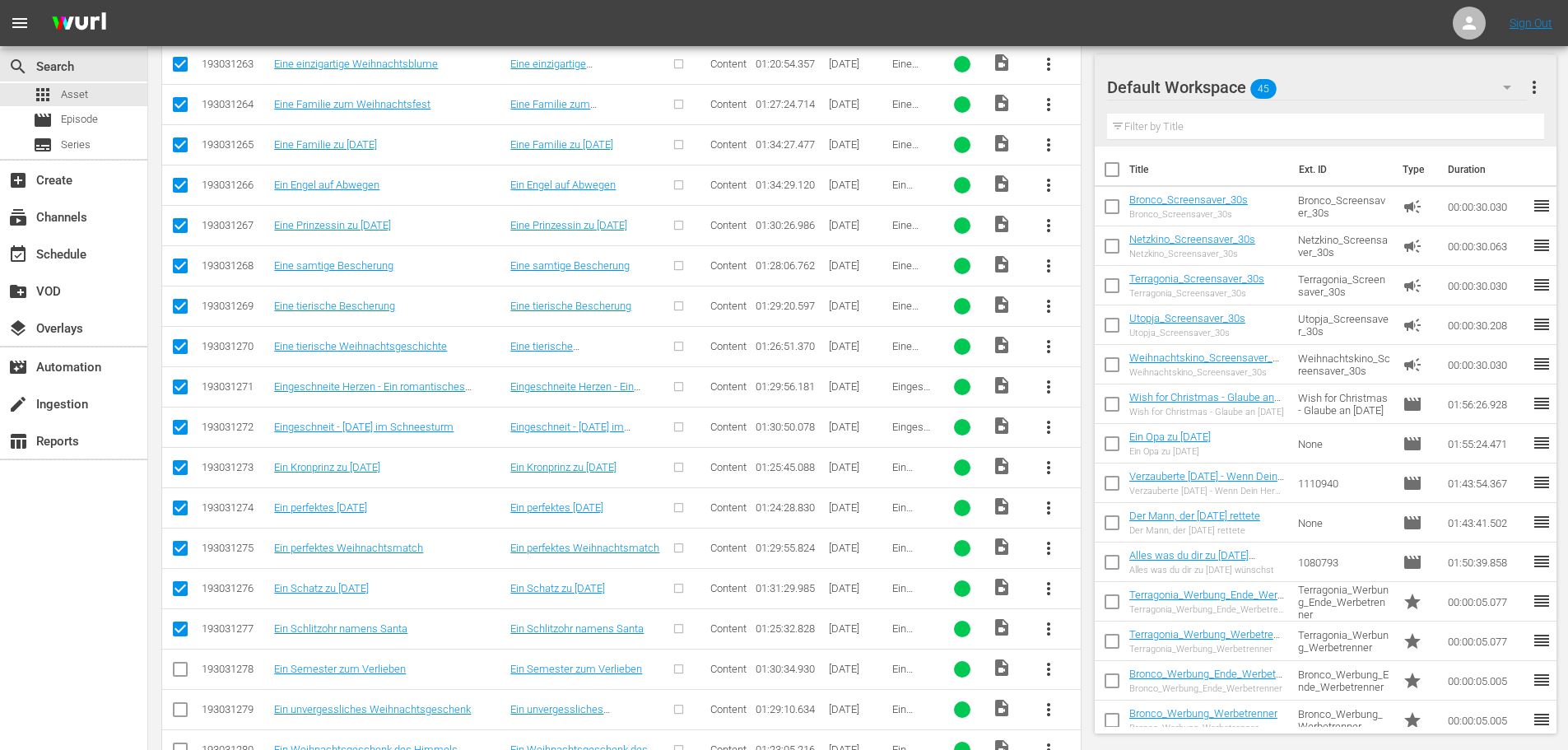
checkbox input "true"
click at [177, 711] on input "checkbox" at bounding box center [179, 712] width 19 height 19
checkbox input "true"
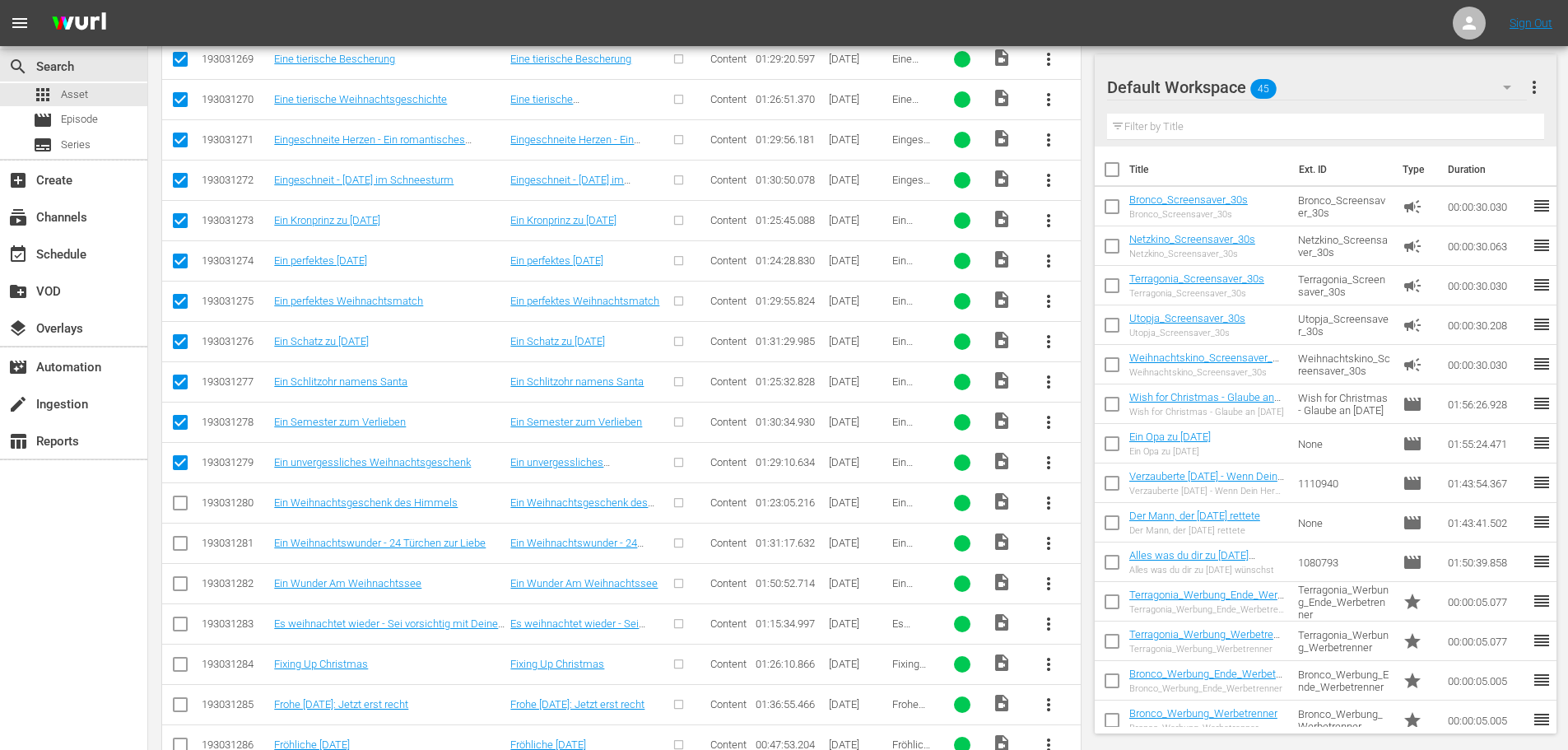
click at [179, 511] on input "checkbox" at bounding box center [179, 505] width 19 height 19
checkbox input "true"
click at [174, 548] on input "checkbox" at bounding box center [179, 546] width 19 height 19
checkbox input "true"
click at [183, 584] on input "checkbox" at bounding box center [179, 587] width 19 height 19
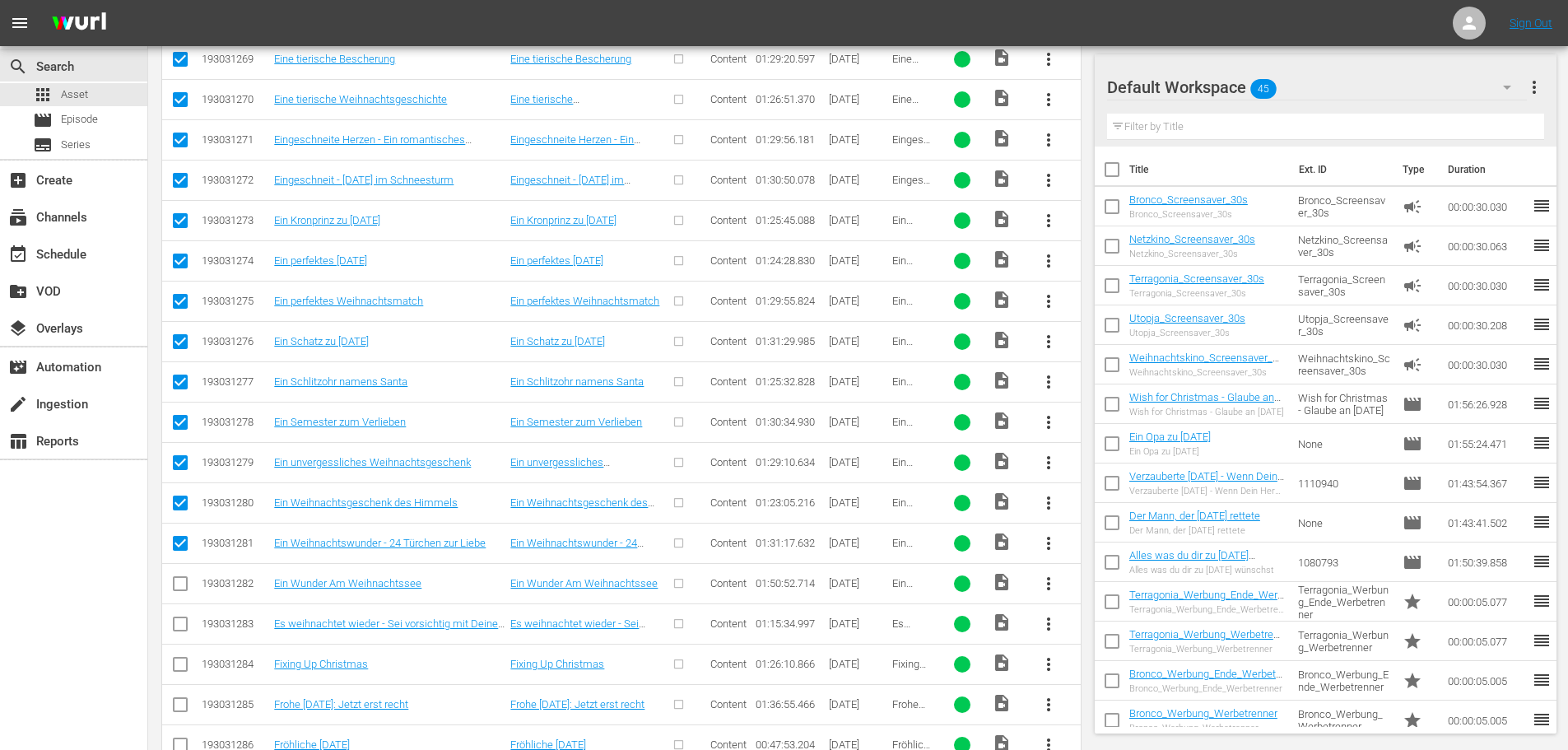
checkbox input "true"
click at [183, 624] on input "checkbox" at bounding box center [179, 626] width 19 height 19
checkbox input "true"
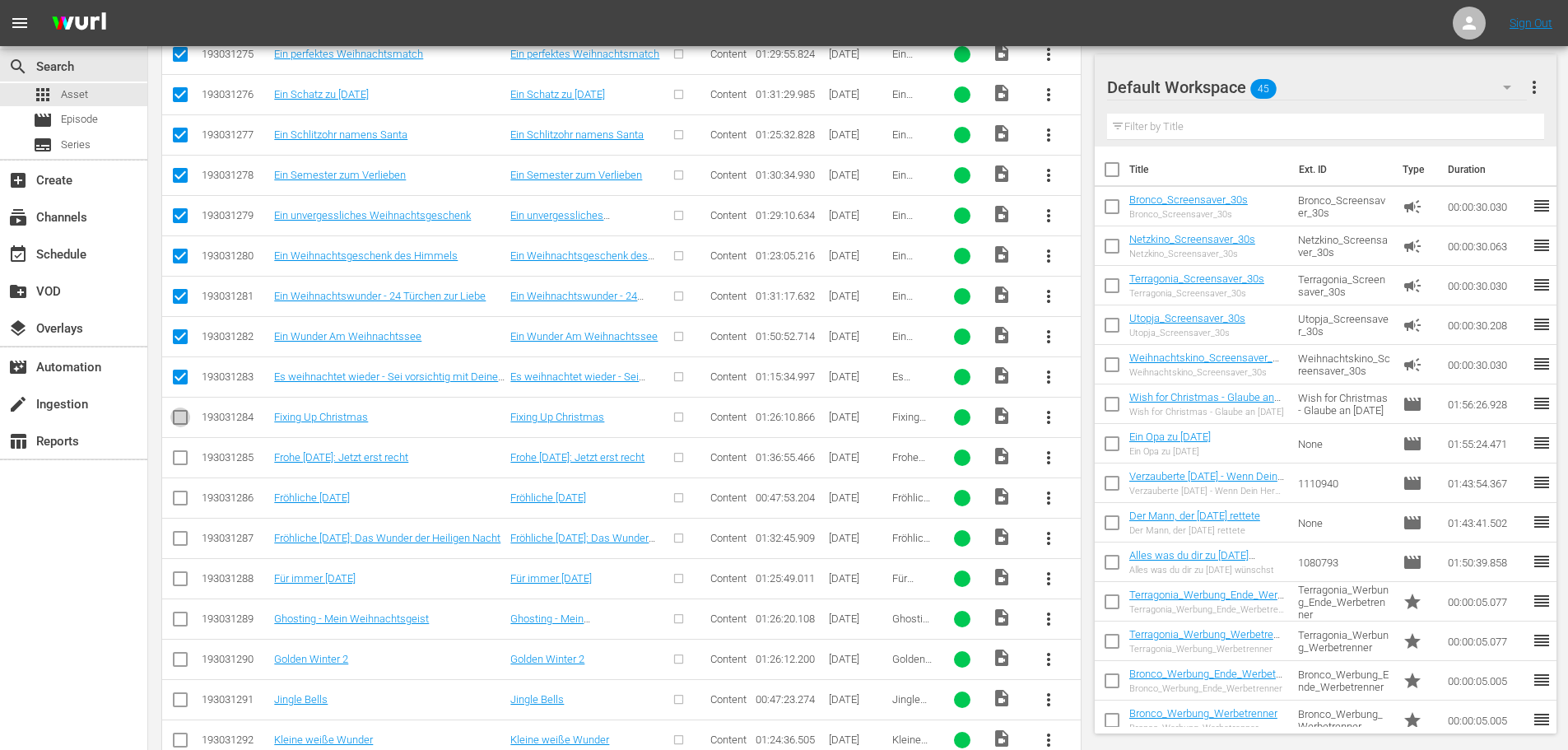
click at [180, 420] on input "checkbox" at bounding box center [179, 420] width 19 height 19
checkbox input "true"
click at [182, 464] on input "checkbox" at bounding box center [179, 460] width 19 height 19
checkbox input "true"
click at [176, 499] on input "checkbox" at bounding box center [179, 501] width 19 height 19
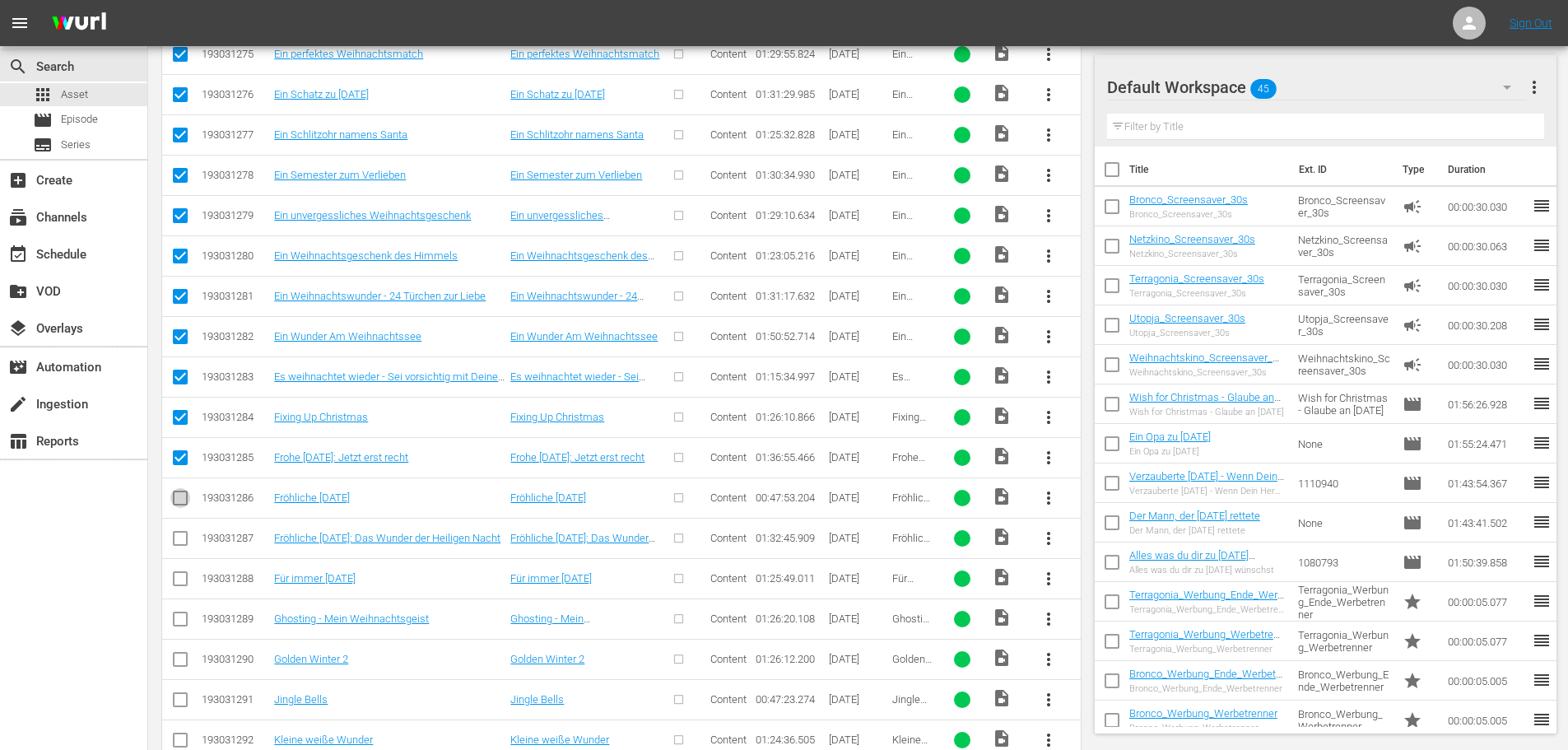
checkbox input "true"
click at [177, 542] on input "checkbox" at bounding box center [179, 541] width 19 height 19
checkbox input "true"
click at [176, 573] on input "checkbox" at bounding box center [179, 581] width 19 height 19
checkbox input "true"
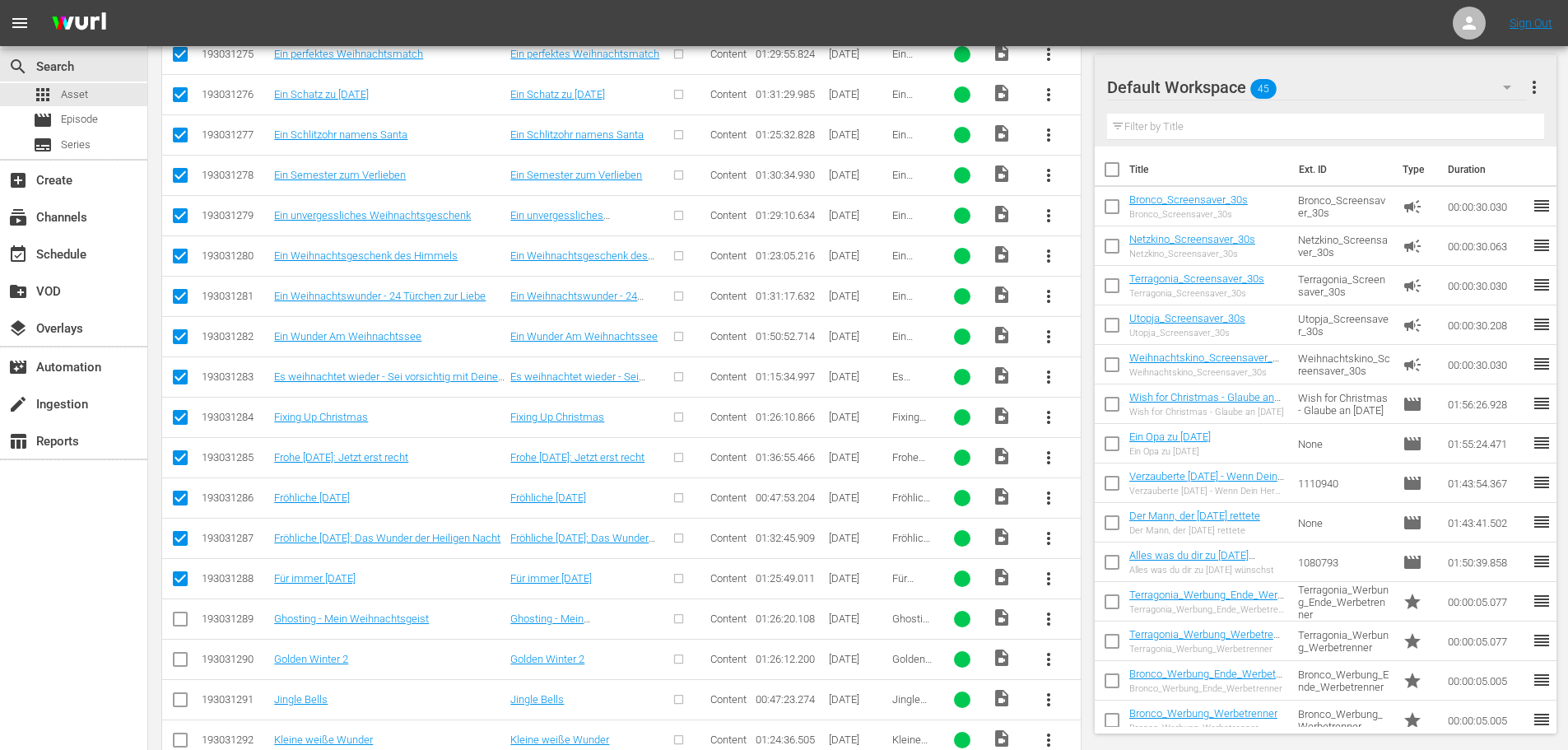
click at [184, 624] on input "checkbox" at bounding box center [179, 622] width 19 height 19
checkbox input "true"
click at [183, 652] on span at bounding box center [179, 659] width 19 height 19
click at [180, 691] on icon at bounding box center [179, 699] width 19 height 19
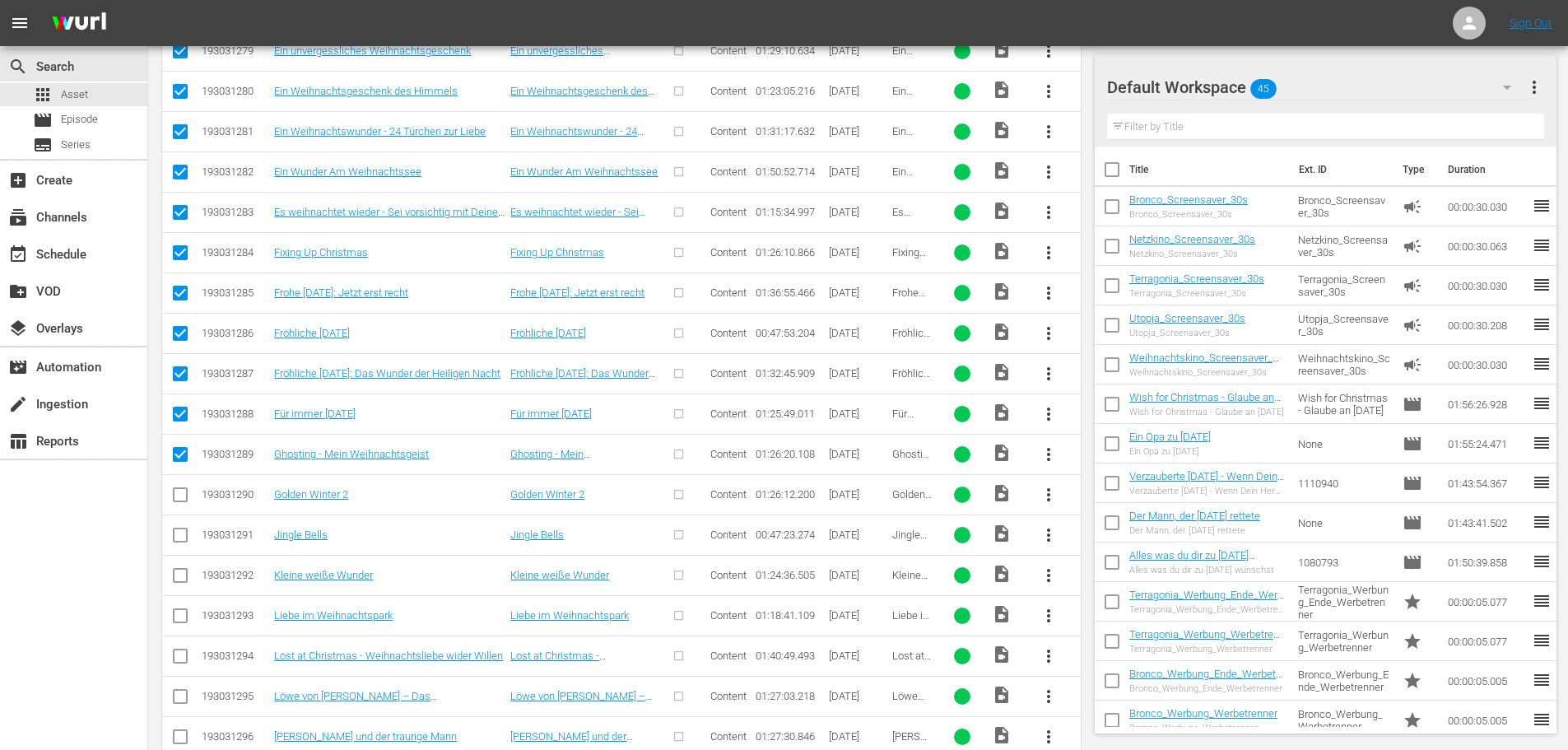
scroll to position [2824, 0]
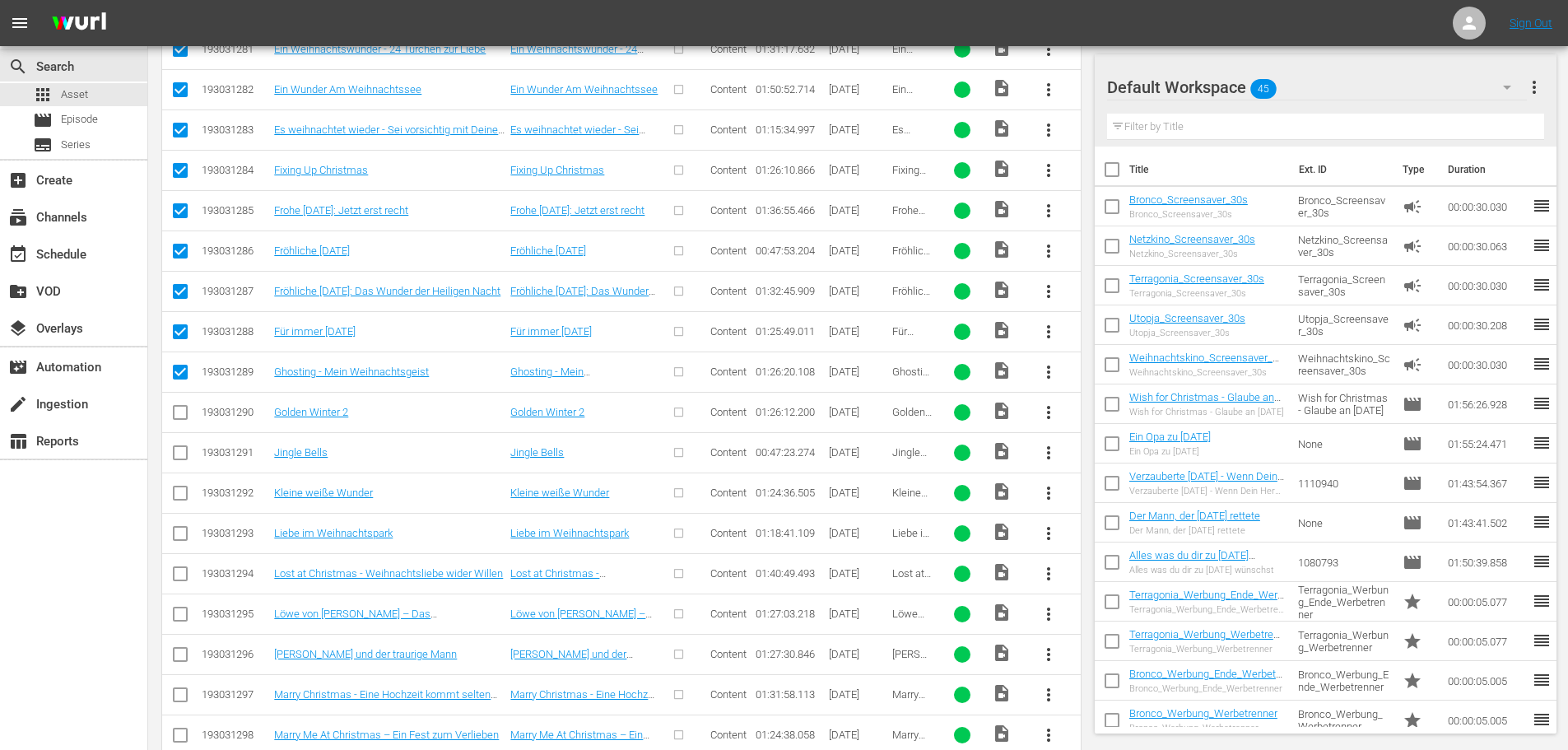
click at [185, 413] on input "checkbox" at bounding box center [179, 415] width 19 height 19
checkbox input "true"
click at [173, 457] on input "checkbox" at bounding box center [179, 455] width 19 height 19
checkbox input "true"
click at [176, 510] on td at bounding box center [181, 492] width 37 height 41
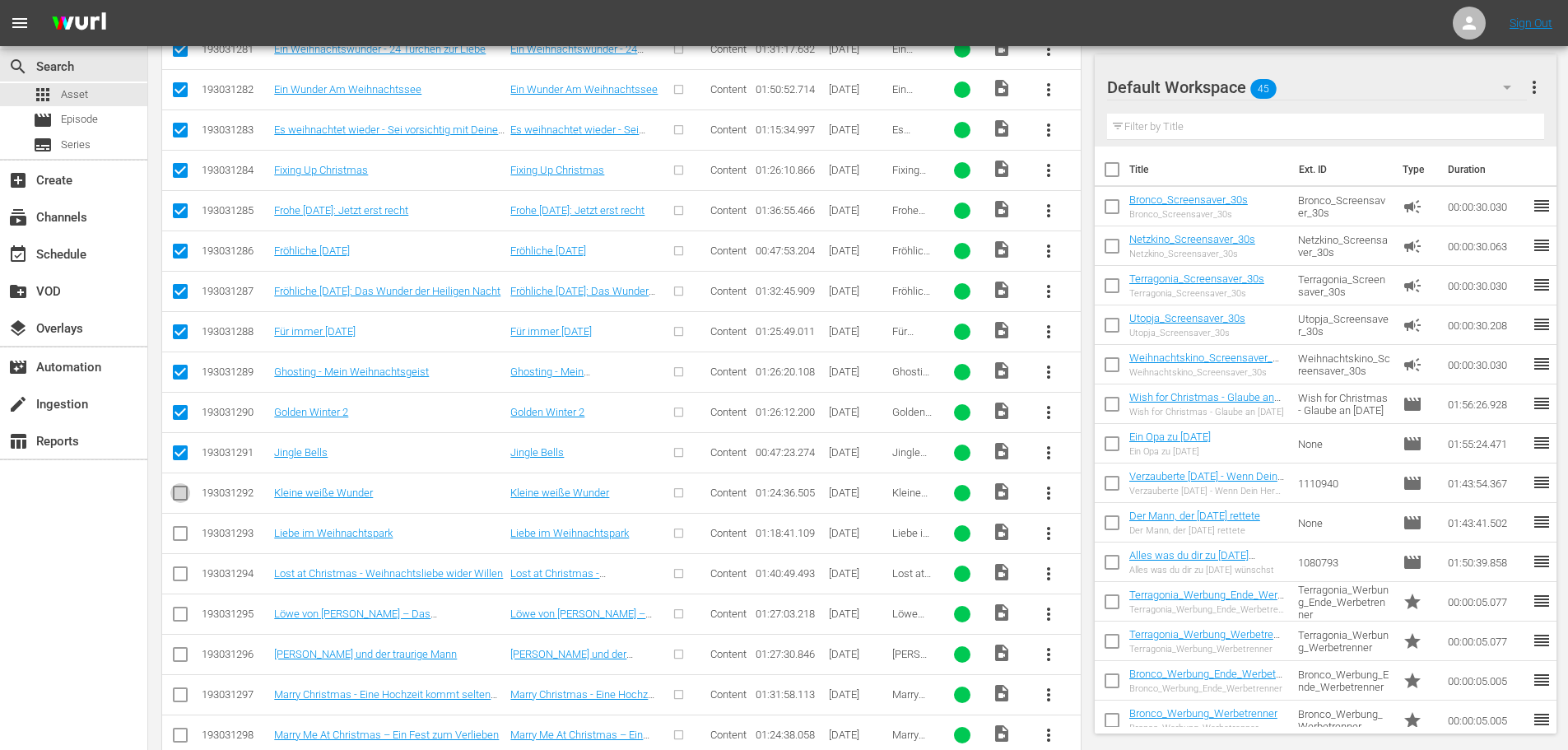
click at [181, 488] on input "checkbox" at bounding box center [179, 496] width 19 height 19
checkbox input "true"
click at [180, 531] on input "checkbox" at bounding box center [179, 536] width 19 height 19
checkbox input "true"
click at [173, 578] on input "checkbox" at bounding box center [179, 576] width 19 height 19
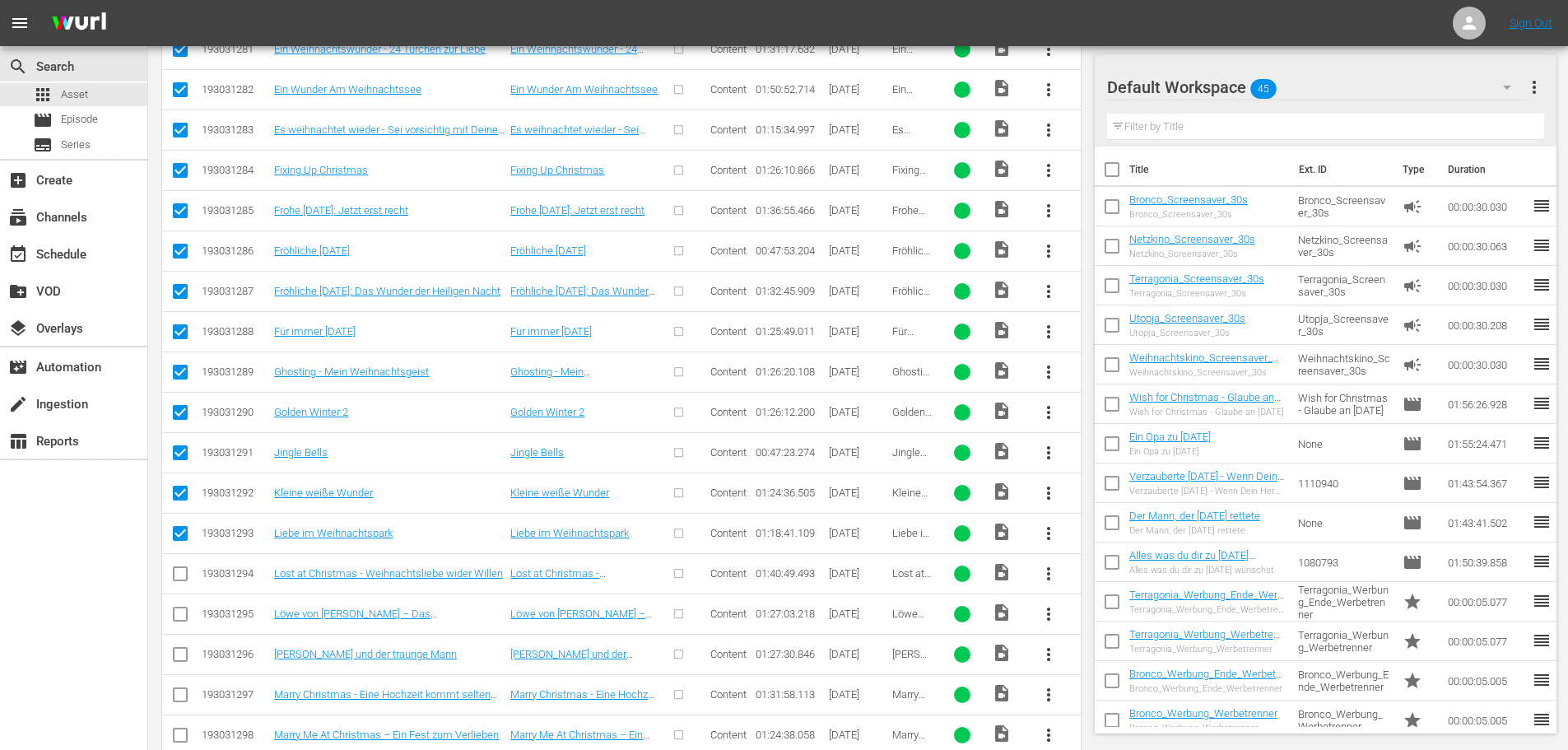
checkbox input "true"
click at [180, 610] on input "checkbox" at bounding box center [179, 617] width 19 height 19
checkbox input "true"
click at [185, 646] on icon at bounding box center [179, 654] width 19 height 19
click at [182, 699] on input "checkbox" at bounding box center [179, 697] width 19 height 19
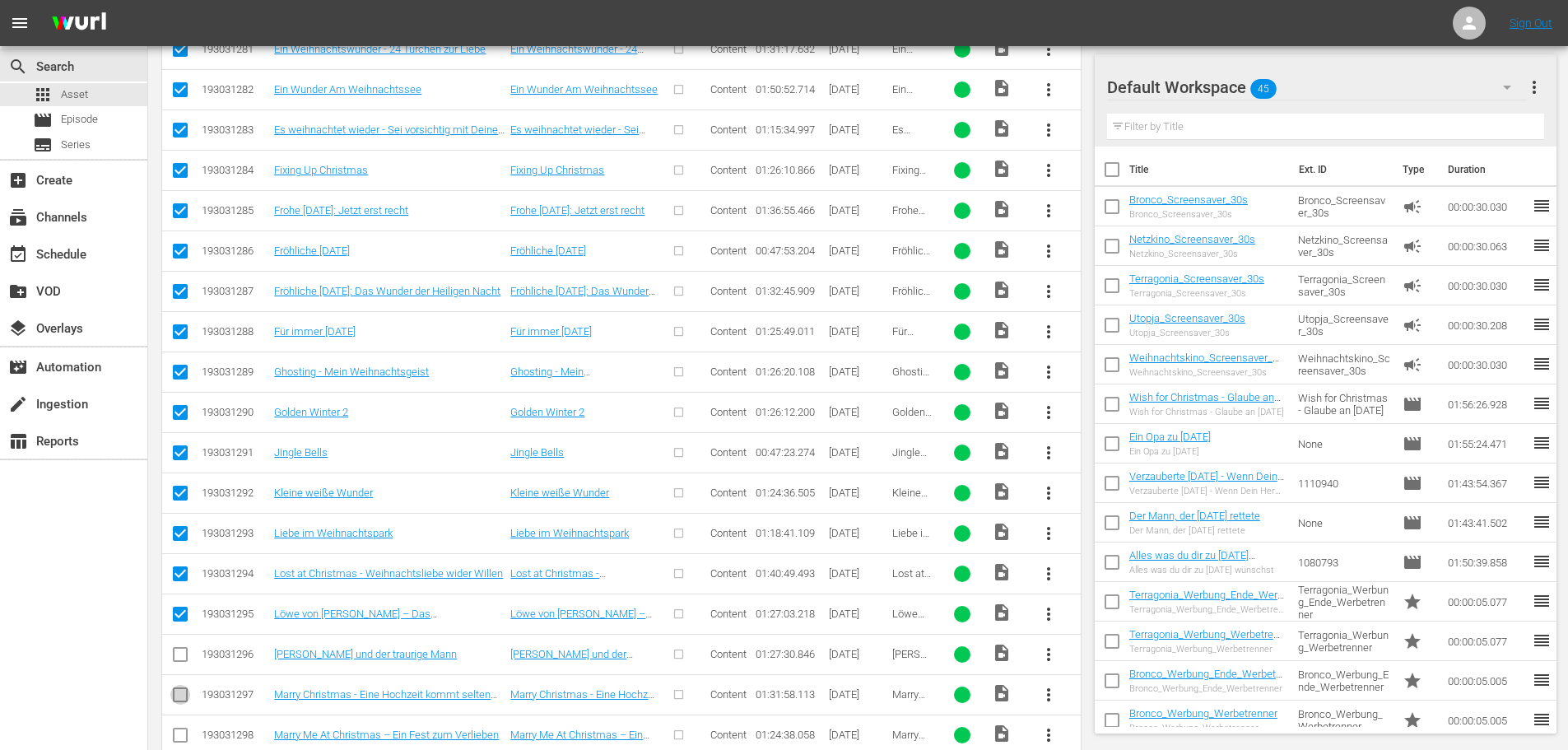
checkbox input "true"
click at [183, 652] on input "checkbox" at bounding box center [179, 657] width 19 height 19
checkbox input "true"
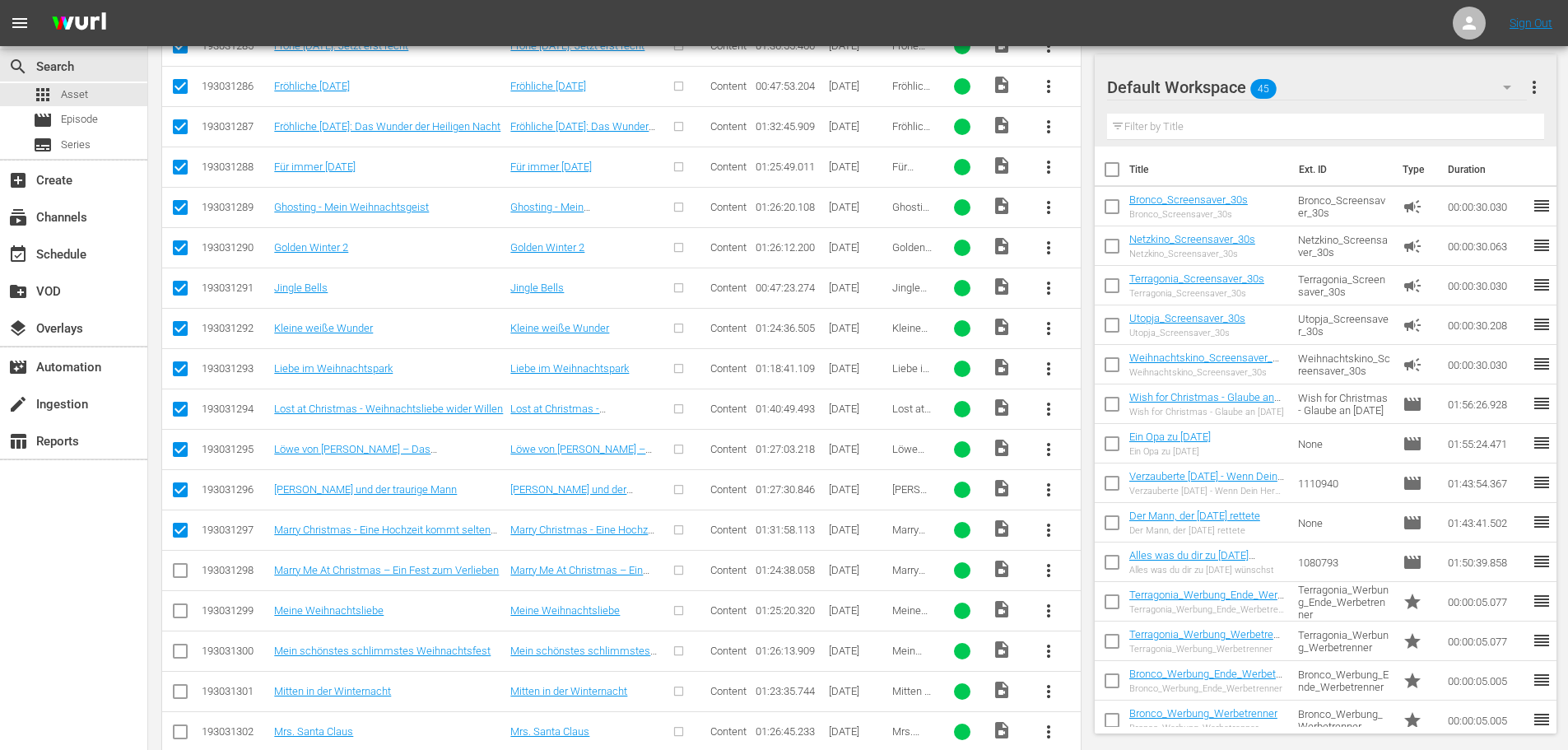
scroll to position [3153, 0]
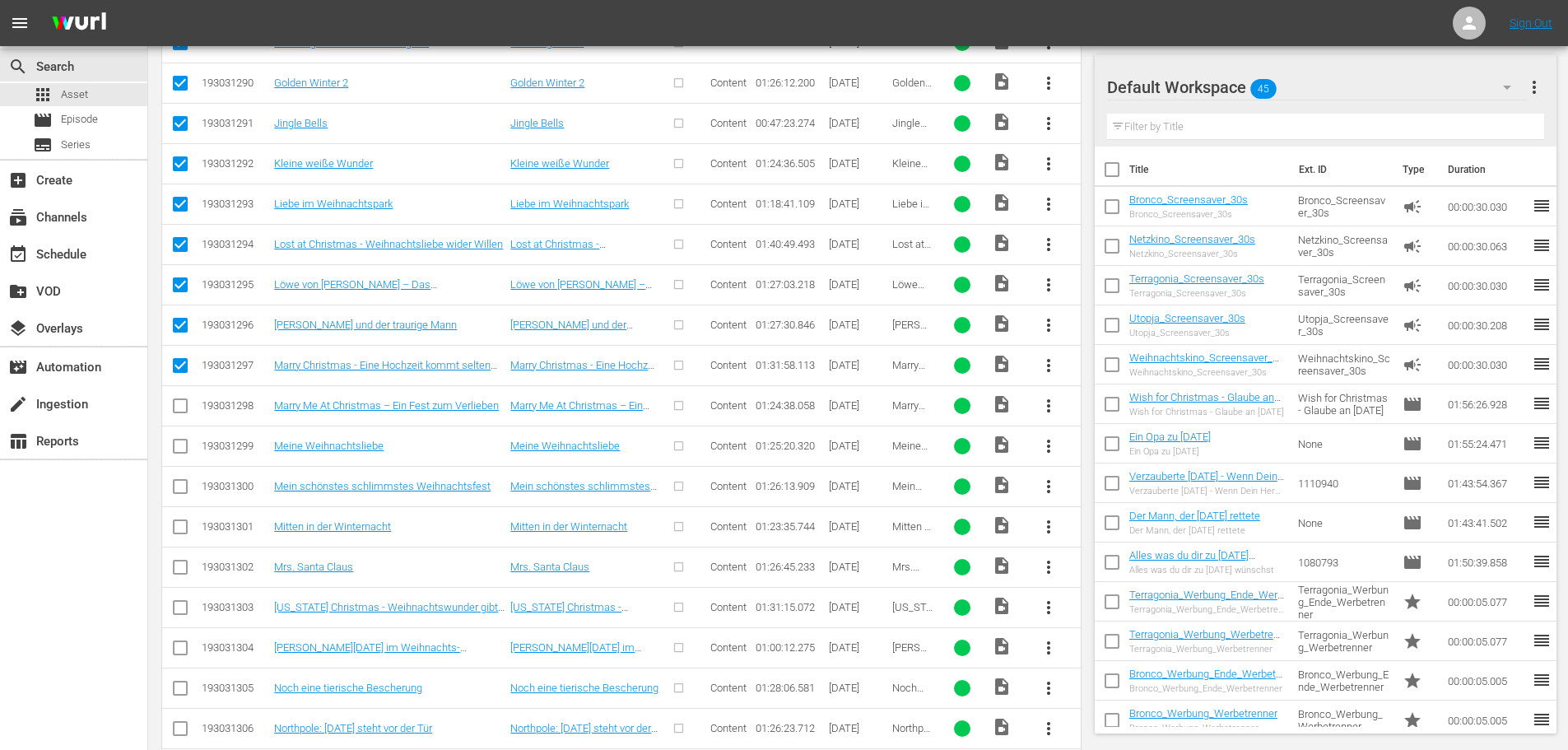
click at [182, 412] on input "checkbox" at bounding box center [179, 408] width 19 height 19
checkbox input "true"
click at [183, 451] on input "checkbox" at bounding box center [179, 449] width 19 height 19
checkbox input "true"
click at [175, 493] on input "checkbox" at bounding box center [179, 489] width 19 height 19
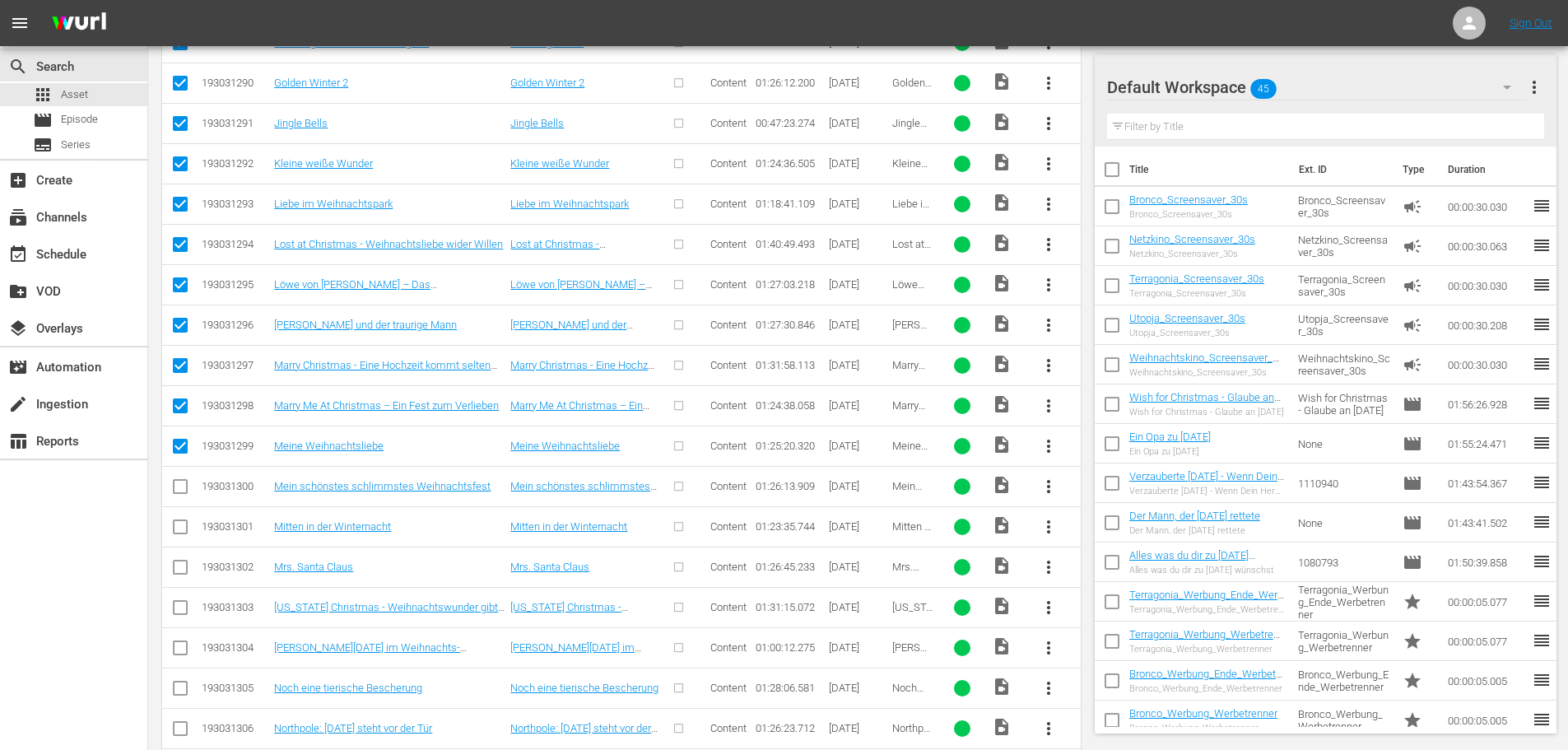
checkbox input "true"
click at [176, 530] on input "checkbox" at bounding box center [179, 529] width 19 height 19
checkbox input "true"
click at [184, 567] on input "checkbox" at bounding box center [179, 570] width 19 height 19
checkbox input "true"
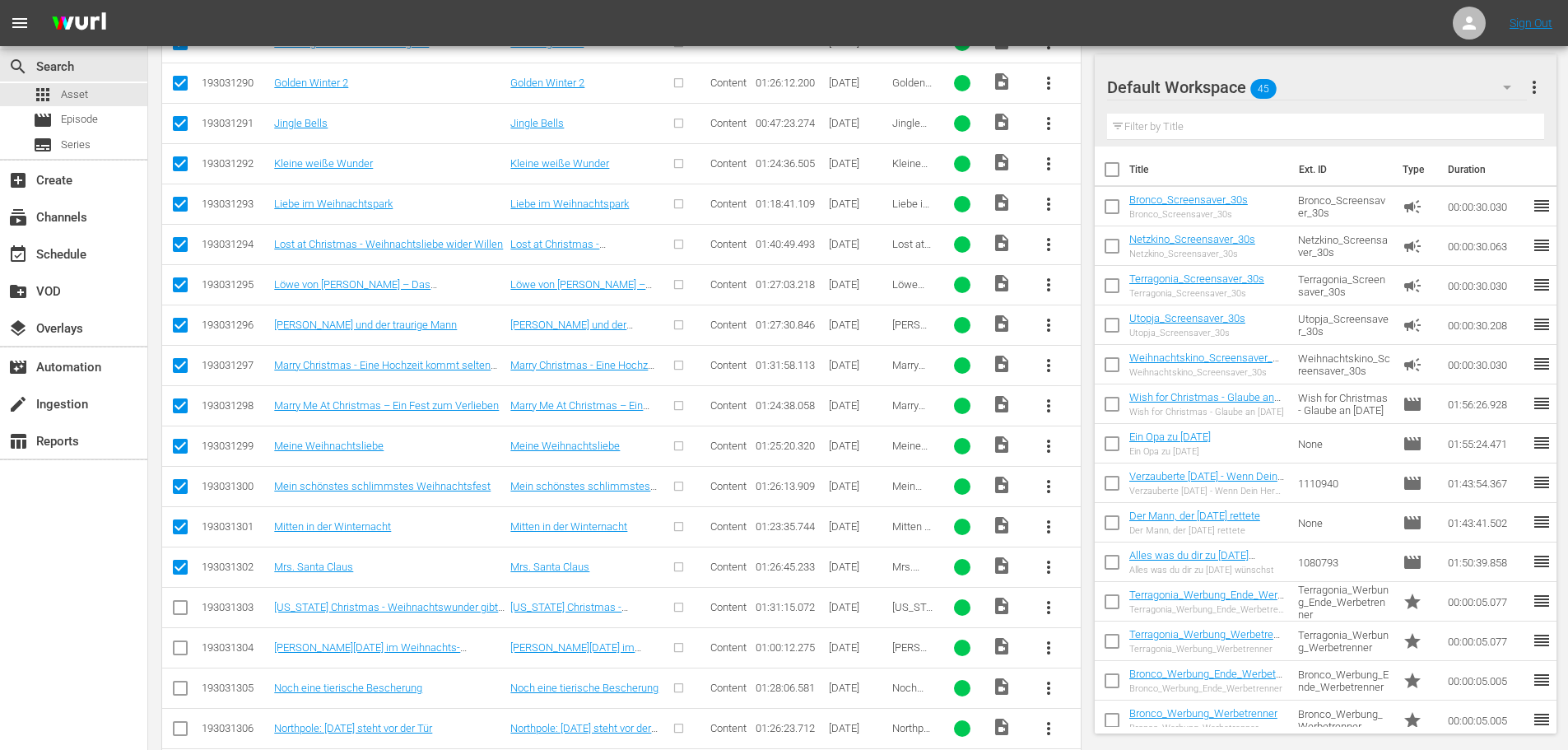
click at [177, 613] on input "checkbox" at bounding box center [179, 610] width 19 height 19
checkbox input "true"
click at [185, 646] on input "checkbox" at bounding box center [179, 650] width 19 height 19
checkbox input "true"
click at [184, 681] on span at bounding box center [179, 687] width 19 height 19
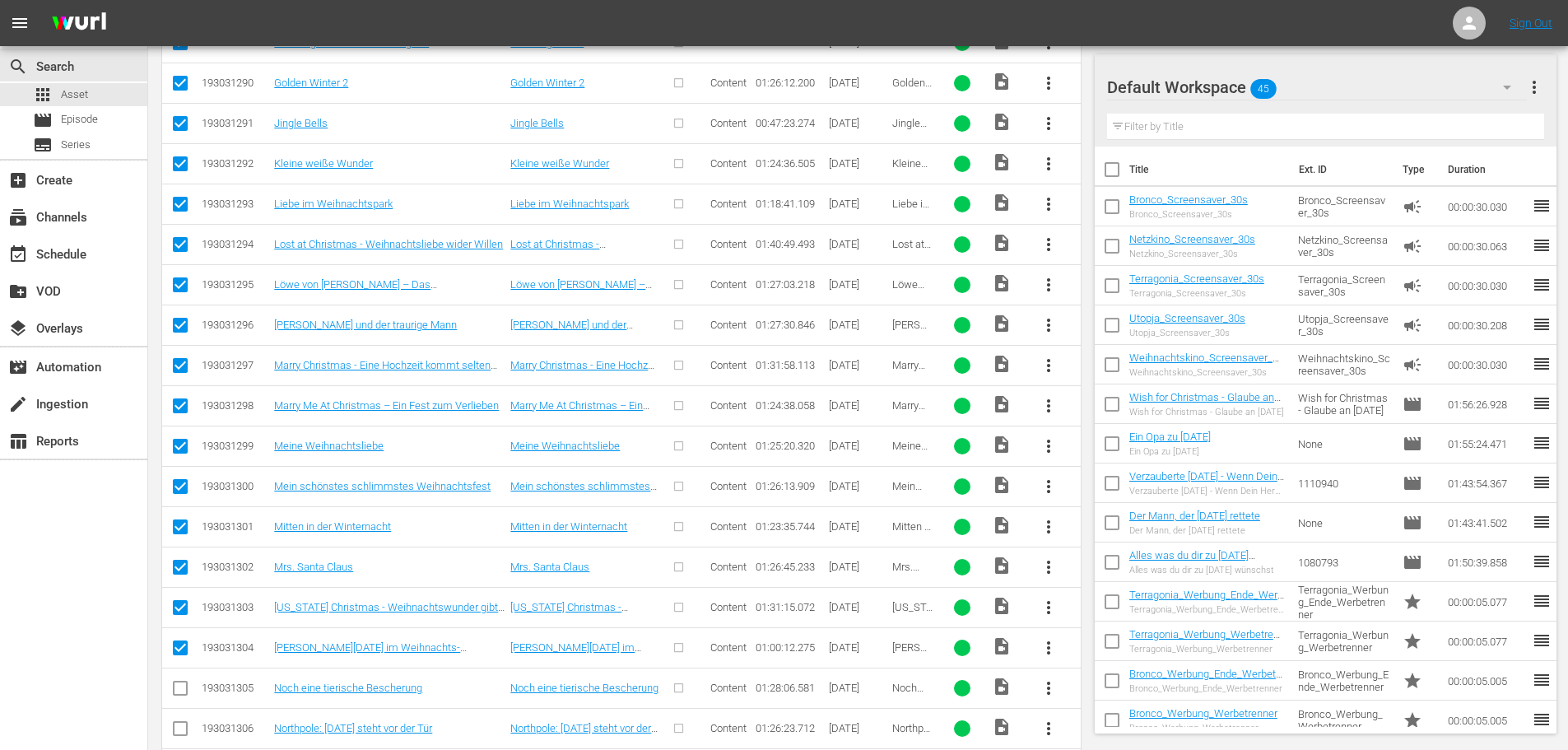
scroll to position [3400, 0]
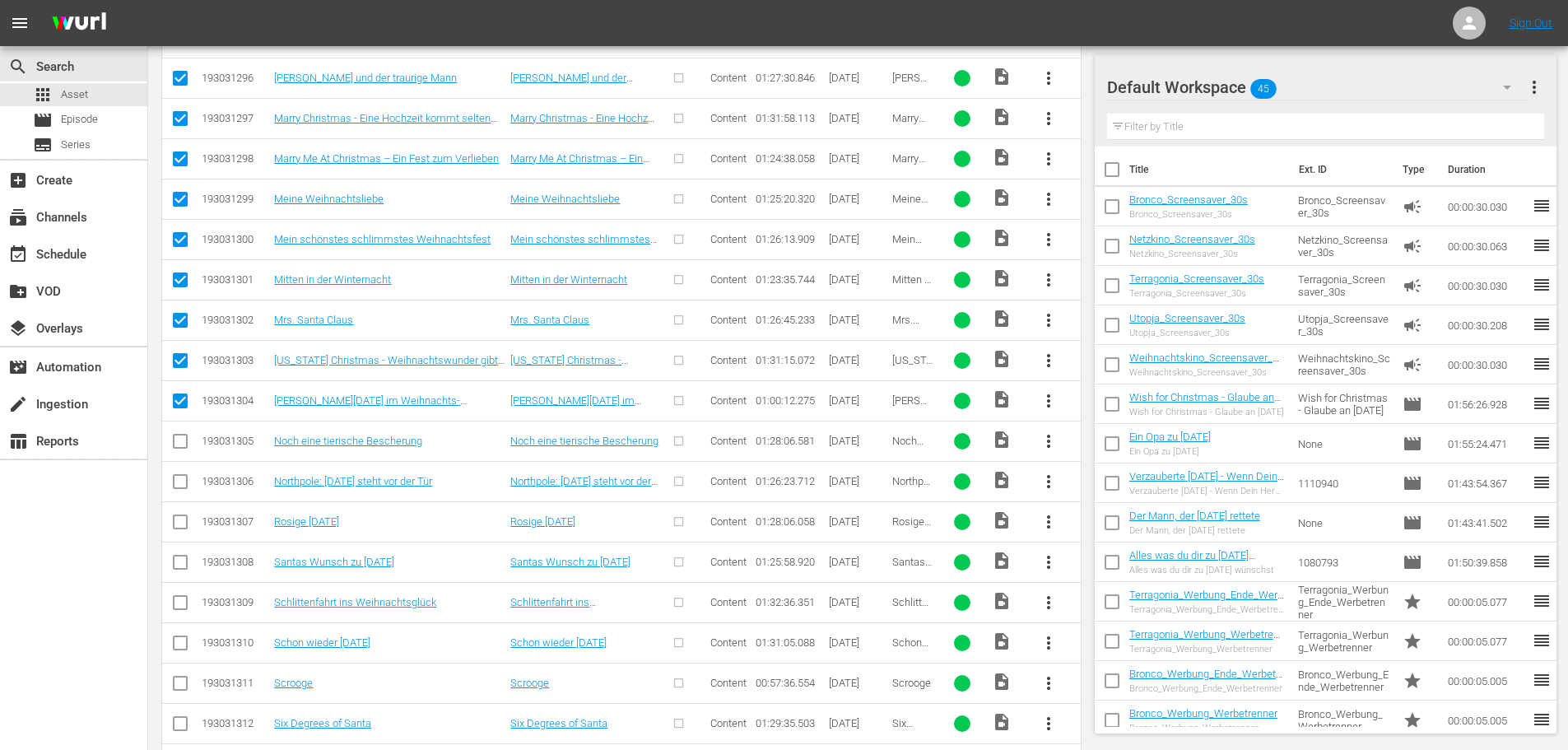
click at [188, 447] on input "checkbox" at bounding box center [179, 443] width 19 height 19
checkbox input "true"
click at [176, 510] on td at bounding box center [181, 522] width 37 height 41
click at [177, 481] on input "checkbox" at bounding box center [179, 484] width 19 height 19
checkbox input "true"
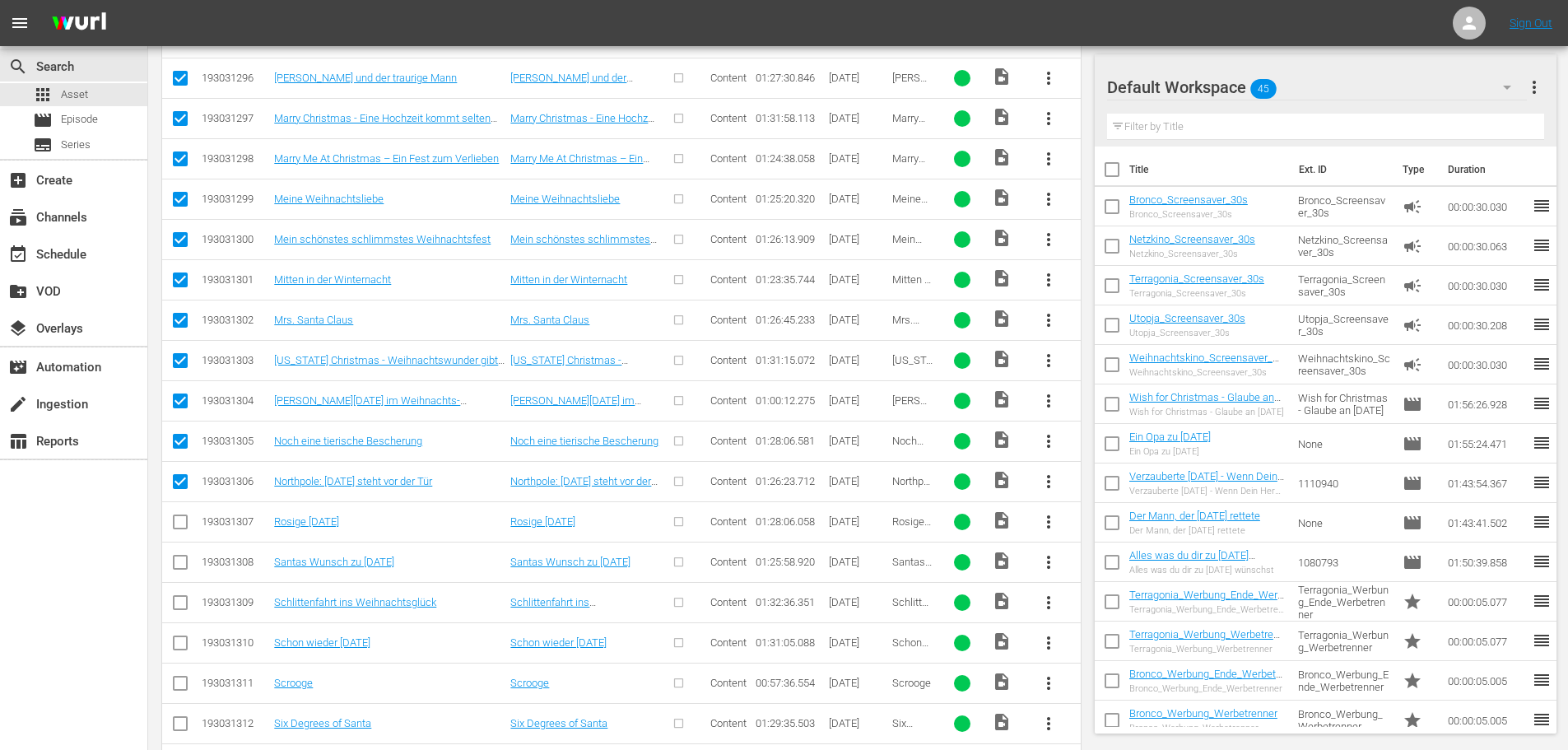
click at [185, 526] on input "checkbox" at bounding box center [179, 525] width 19 height 19
checkbox input "true"
click at [176, 564] on input "checkbox" at bounding box center [179, 564] width 19 height 19
checkbox input "true"
drag, startPoint x: 178, startPoint y: 603, endPoint x: 183, endPoint y: 623, distance: 20.6
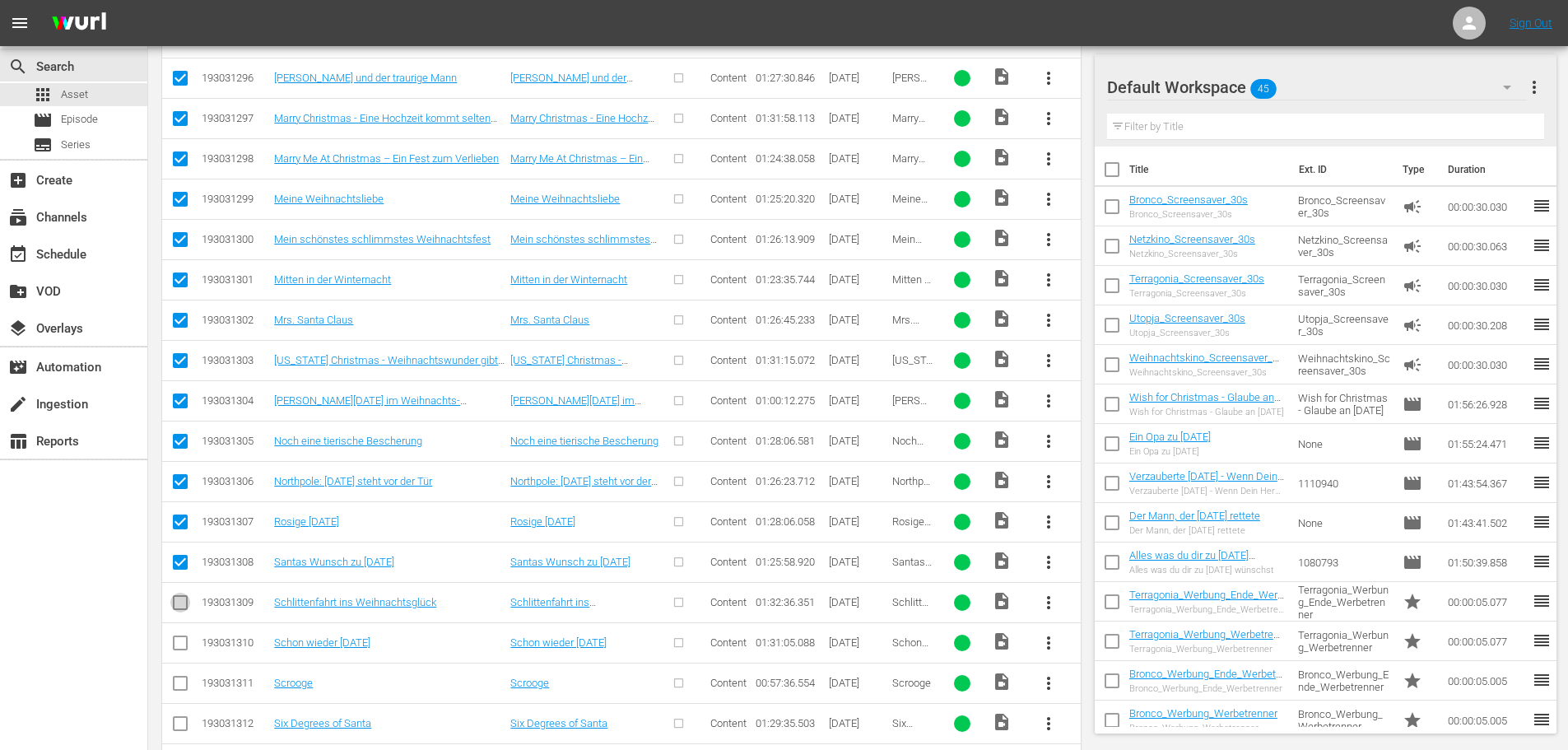
click at [179, 603] on input "checkbox" at bounding box center [179, 605] width 19 height 19
checkbox input "true"
drag, startPoint x: 184, startPoint y: 638, endPoint x: 184, endPoint y: 654, distance: 16.0
click at [184, 640] on input "checkbox" at bounding box center [179, 646] width 19 height 19
checkbox input "true"
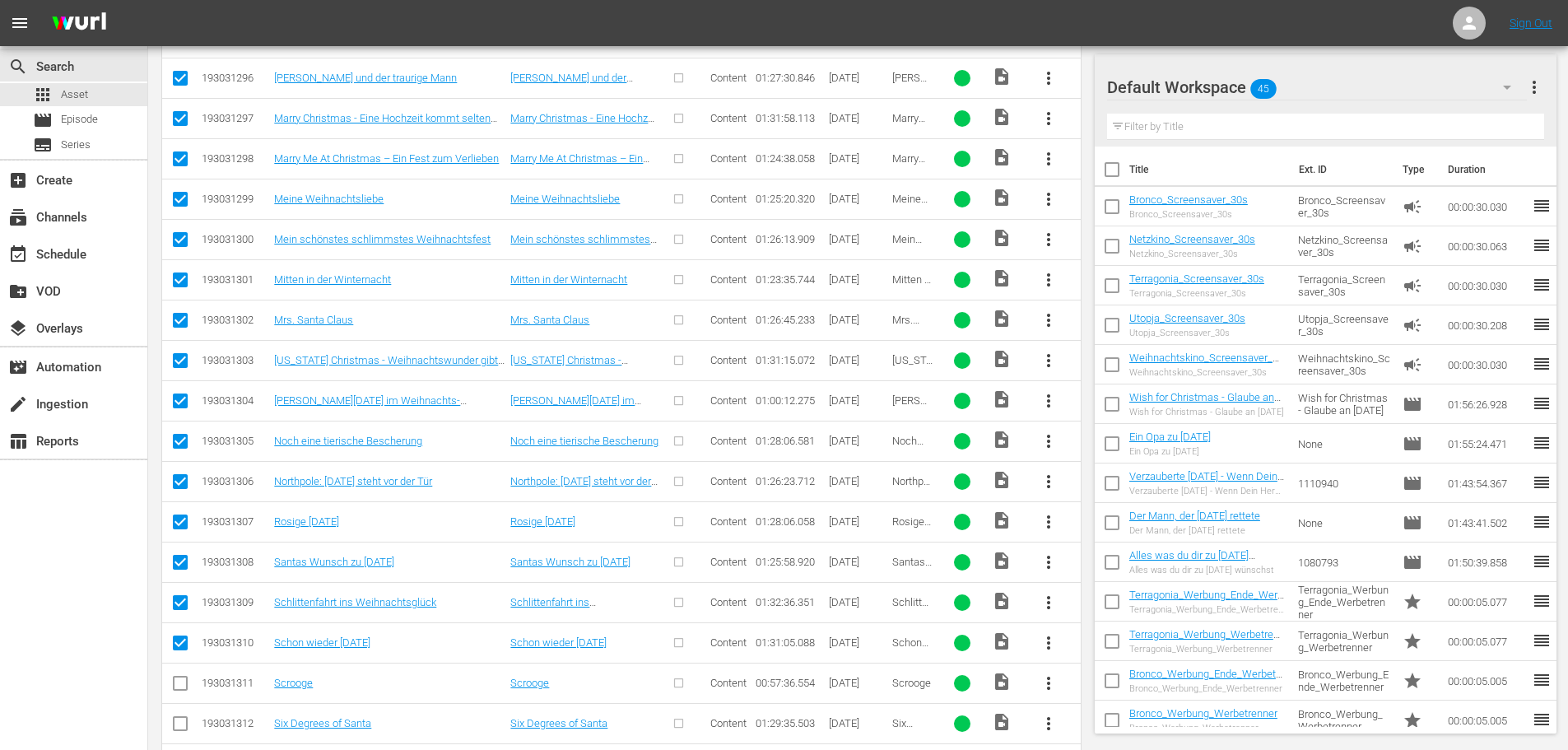
click at [180, 688] on input "checkbox" at bounding box center [179, 685] width 19 height 19
checkbox input "true"
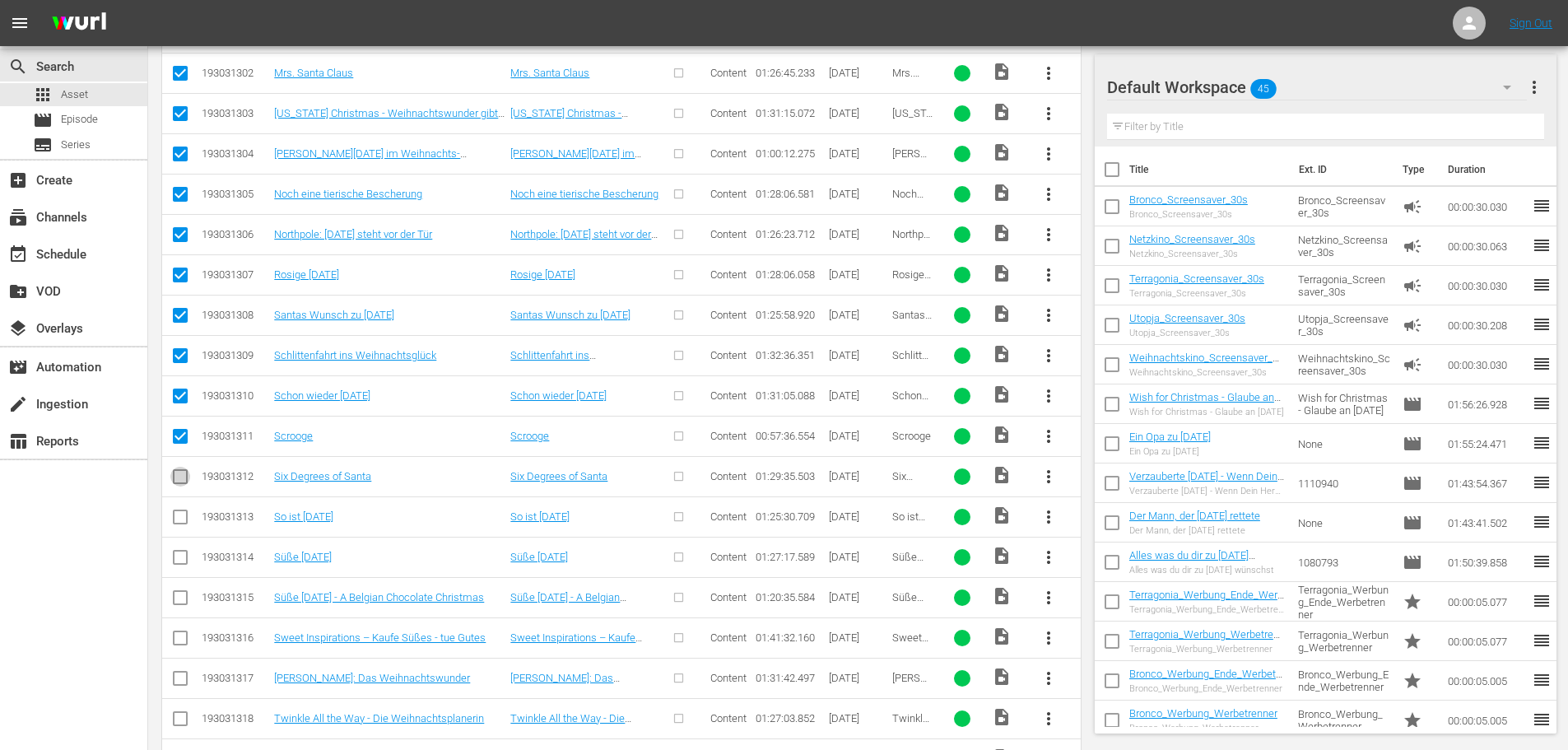
click at [176, 480] on input "checkbox" at bounding box center [179, 479] width 19 height 19
checkbox input "true"
click at [182, 516] on input "checkbox" at bounding box center [179, 519] width 19 height 19
checkbox input "true"
click at [183, 571] on td at bounding box center [181, 557] width 37 height 41
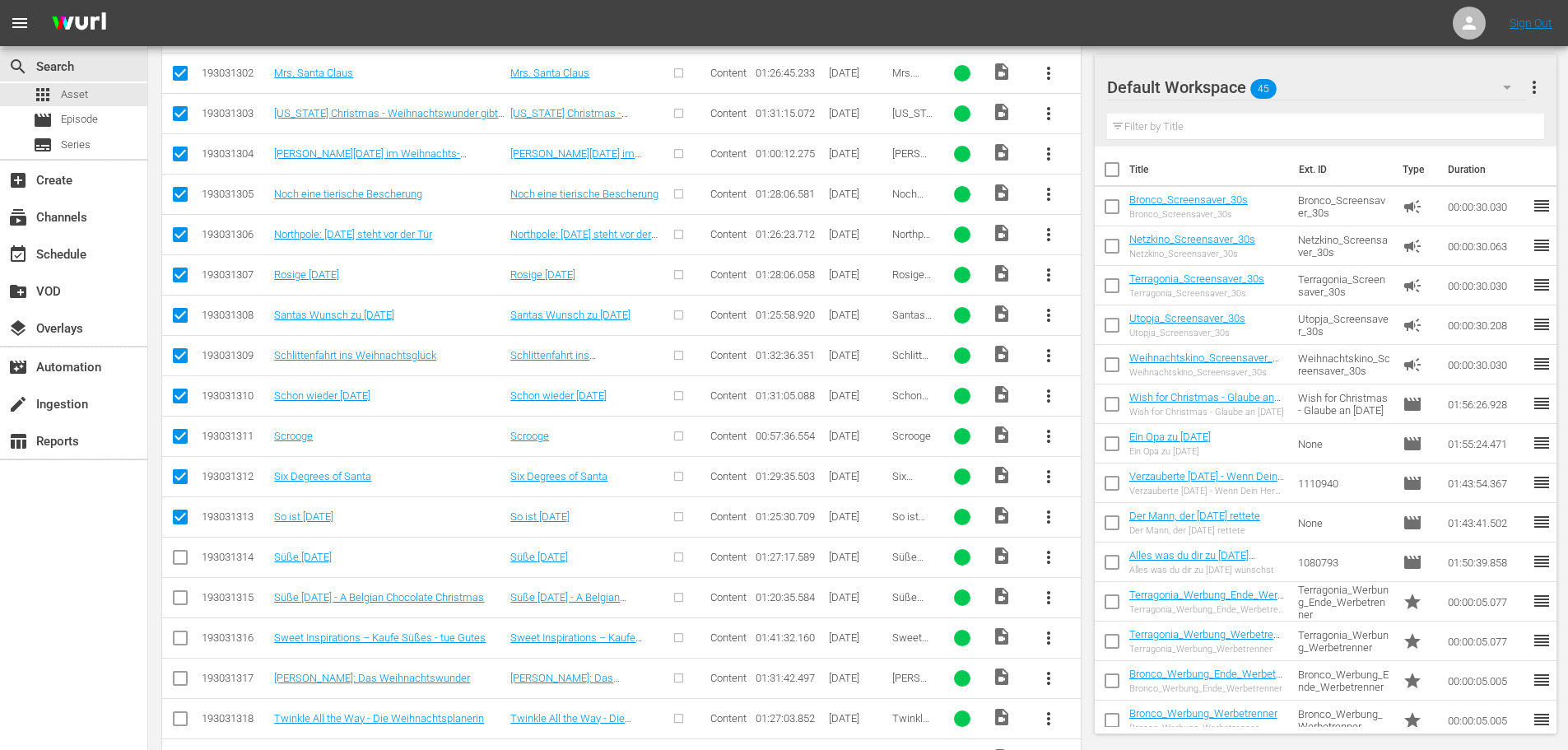
click at [180, 561] on input "checkbox" at bounding box center [179, 560] width 19 height 19
checkbox input "true"
click at [178, 595] on input "checkbox" at bounding box center [179, 600] width 19 height 19
checkbox input "true"
click at [179, 635] on input "checkbox" at bounding box center [179, 640] width 19 height 19
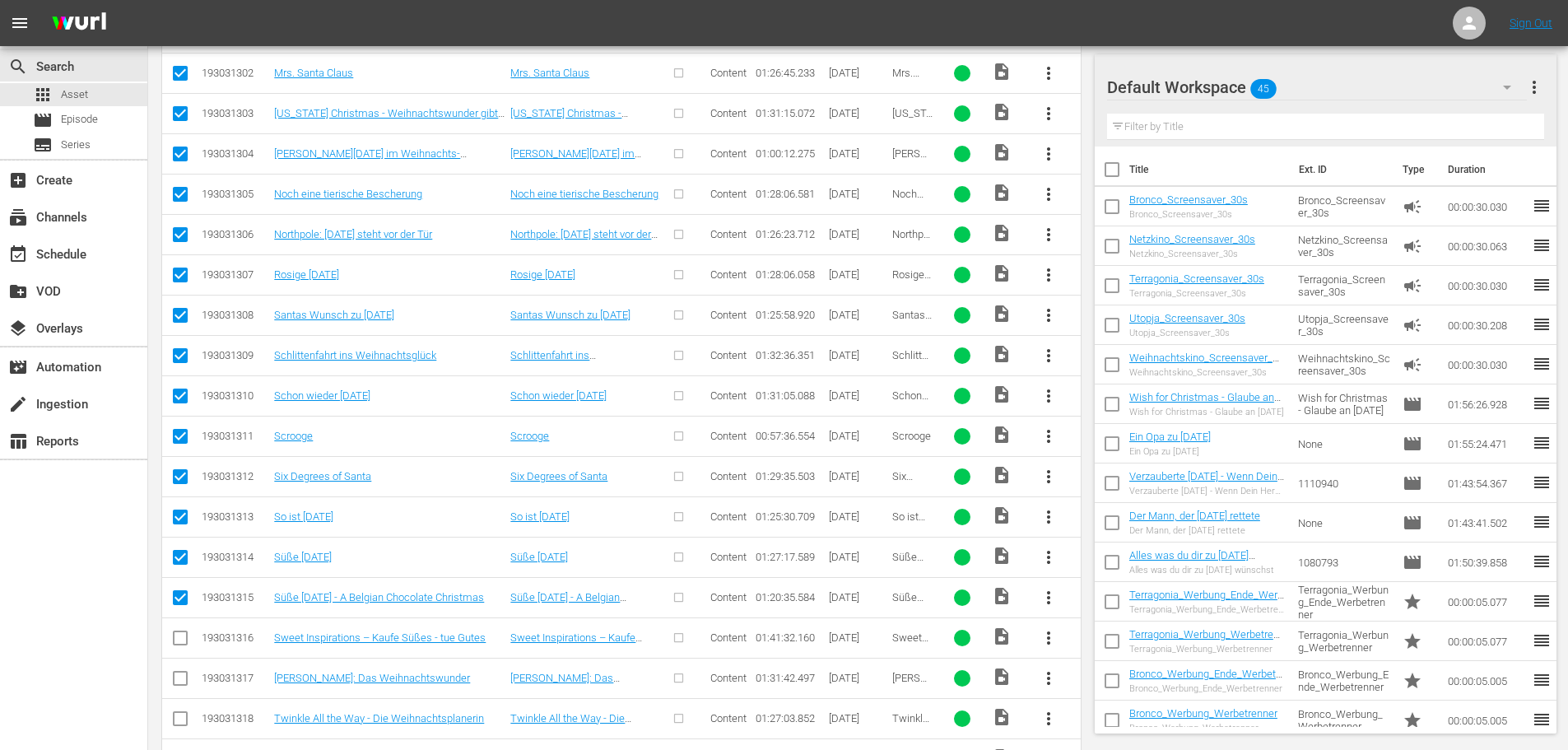
checkbox input "true"
drag, startPoint x: 180, startPoint y: 669, endPoint x: 181, endPoint y: 677, distance: 8.1
click at [180, 672] on span at bounding box center [179, 678] width 19 height 19
drag, startPoint x: 182, startPoint y: 683, endPoint x: 183, endPoint y: 694, distance: 11.0
click at [183, 683] on input "checkbox" at bounding box center [179, 681] width 19 height 19
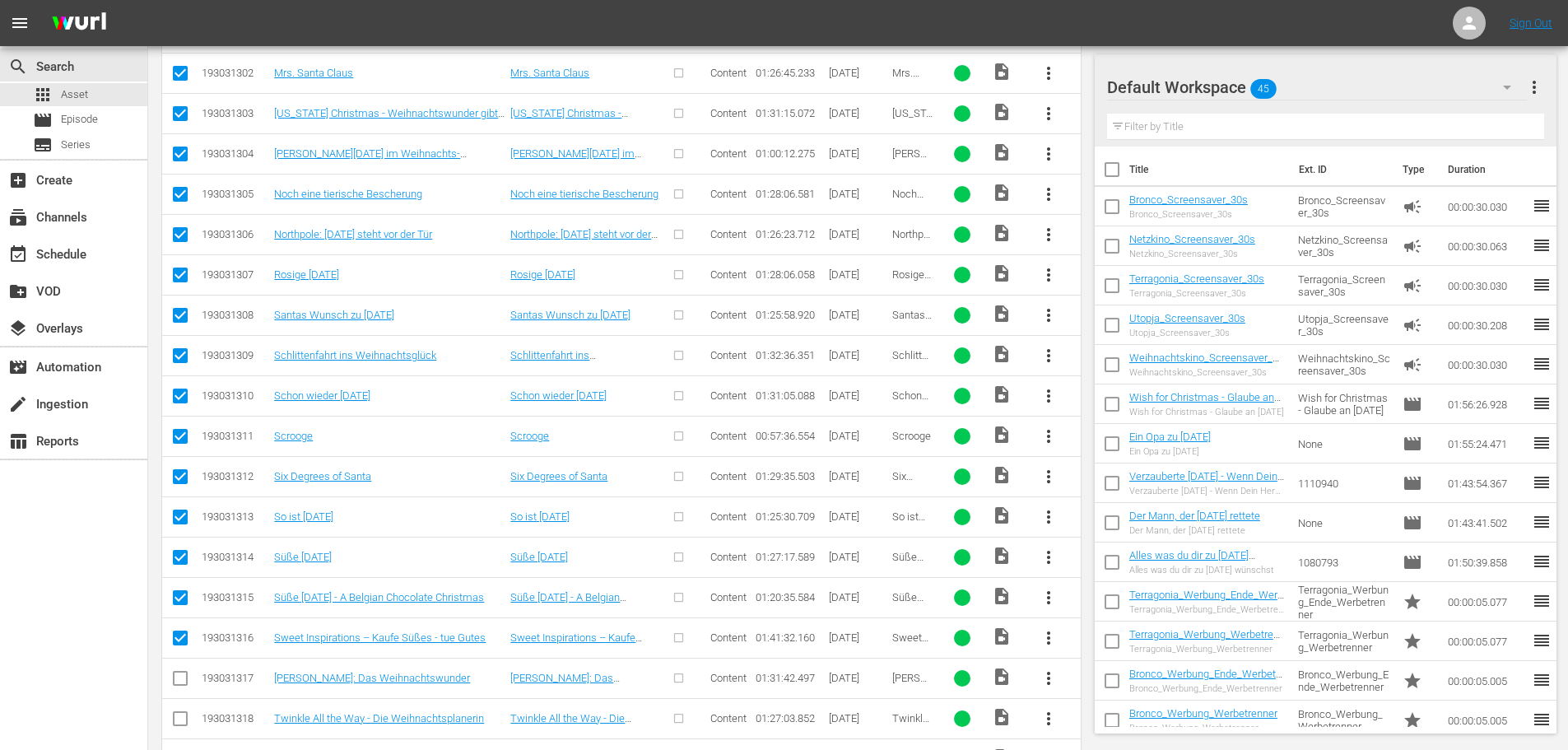
checkbox input "true"
click at [180, 726] on input "checkbox" at bounding box center [179, 721] width 19 height 19
checkbox input "true"
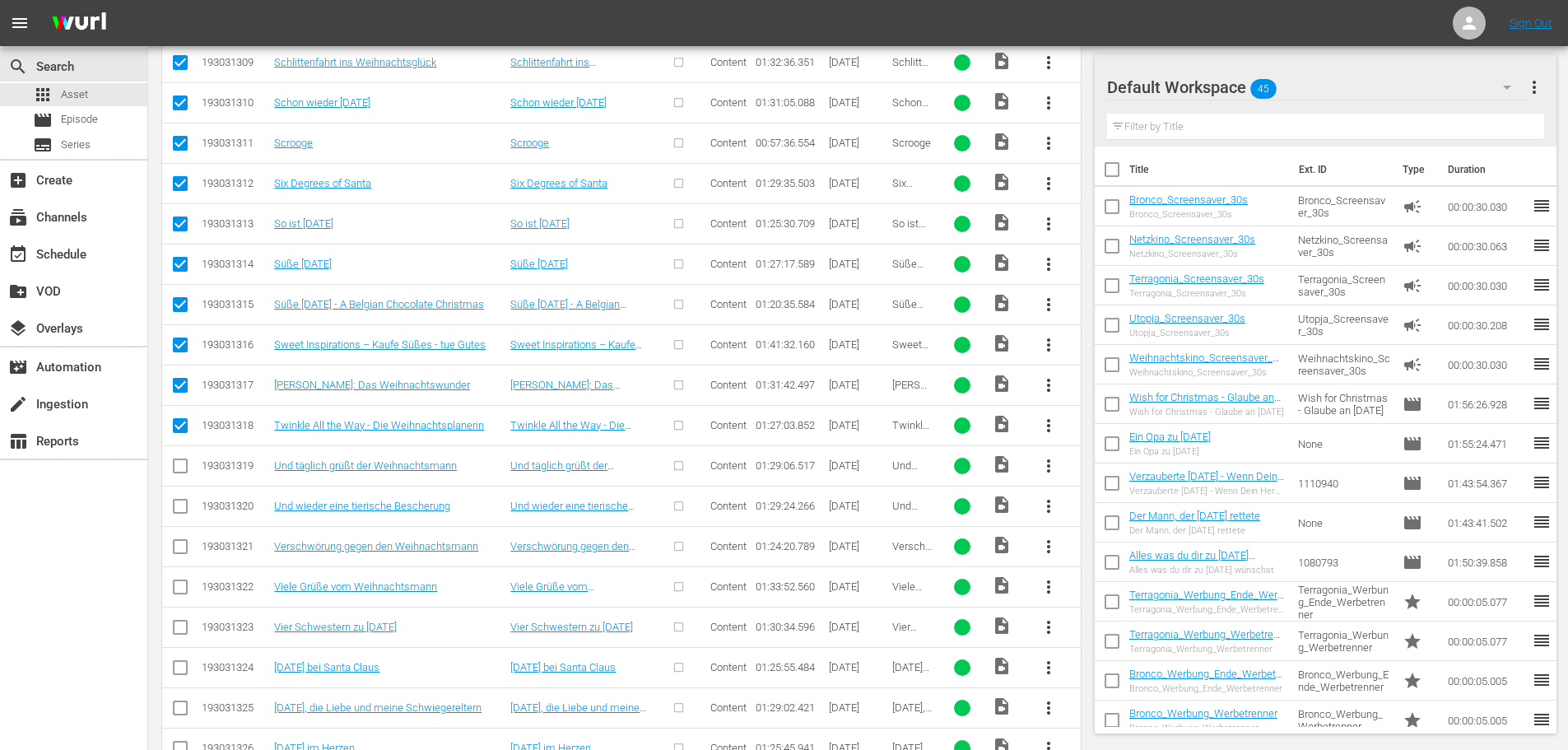
scroll to position [3976, 0]
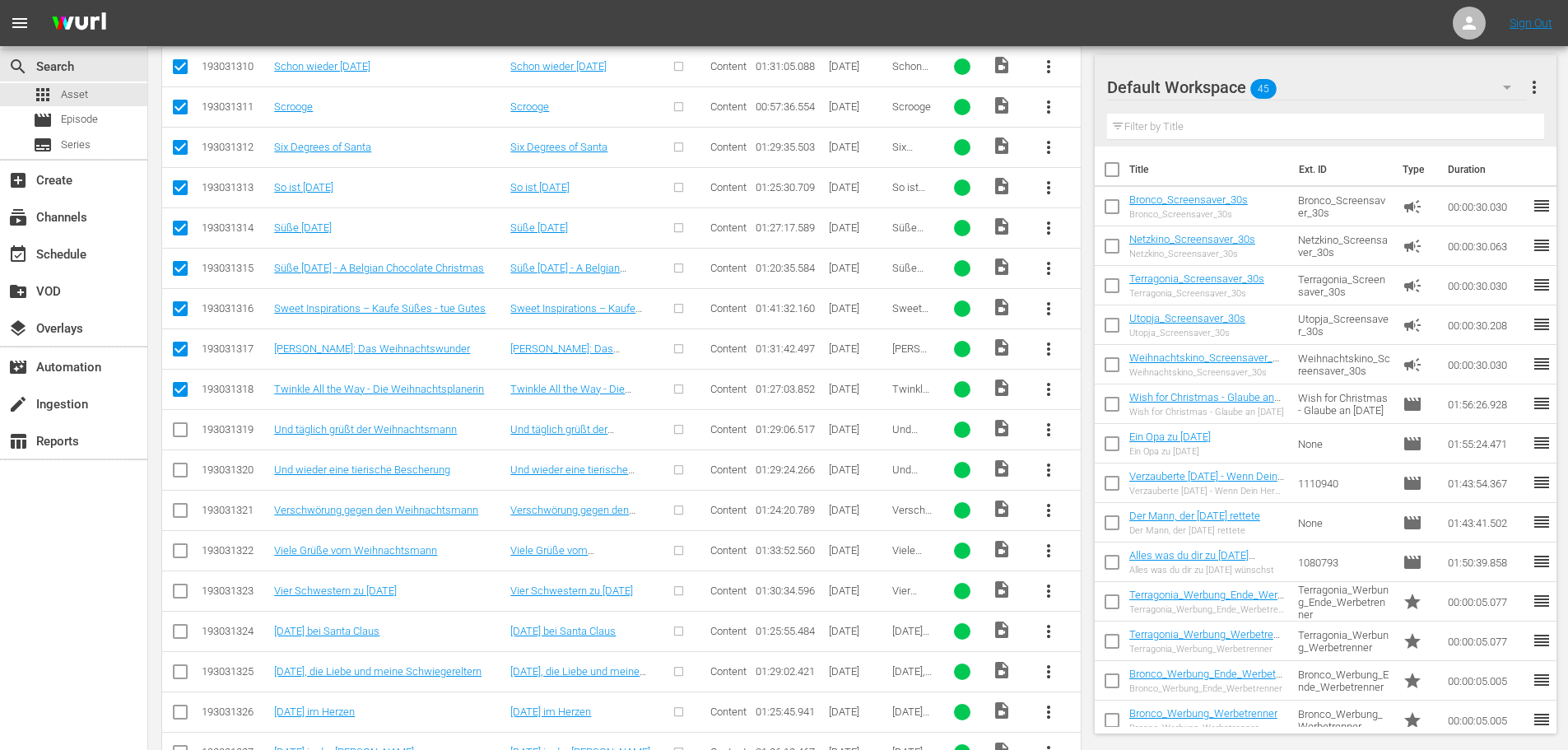
click at [177, 436] on input "checkbox" at bounding box center [179, 432] width 19 height 19
checkbox input "true"
click at [177, 475] on input "checkbox" at bounding box center [179, 473] width 19 height 19
checkbox input "true"
click at [177, 514] on input "checkbox" at bounding box center [179, 513] width 19 height 19
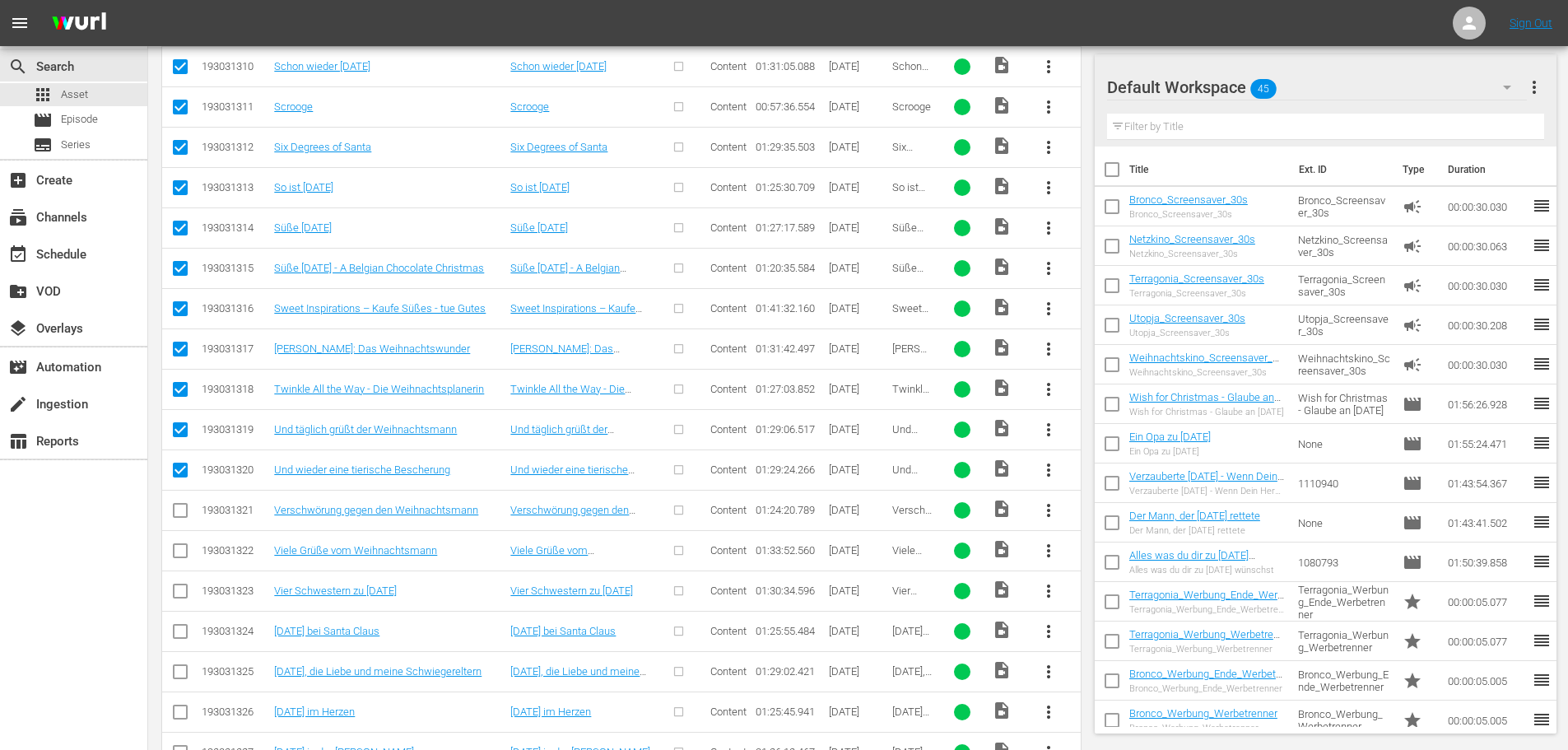
checkbox input "true"
click at [176, 550] on input "checkbox" at bounding box center [179, 553] width 19 height 19
checkbox input "true"
click at [180, 598] on input "checkbox" at bounding box center [179, 594] width 19 height 19
checkbox input "true"
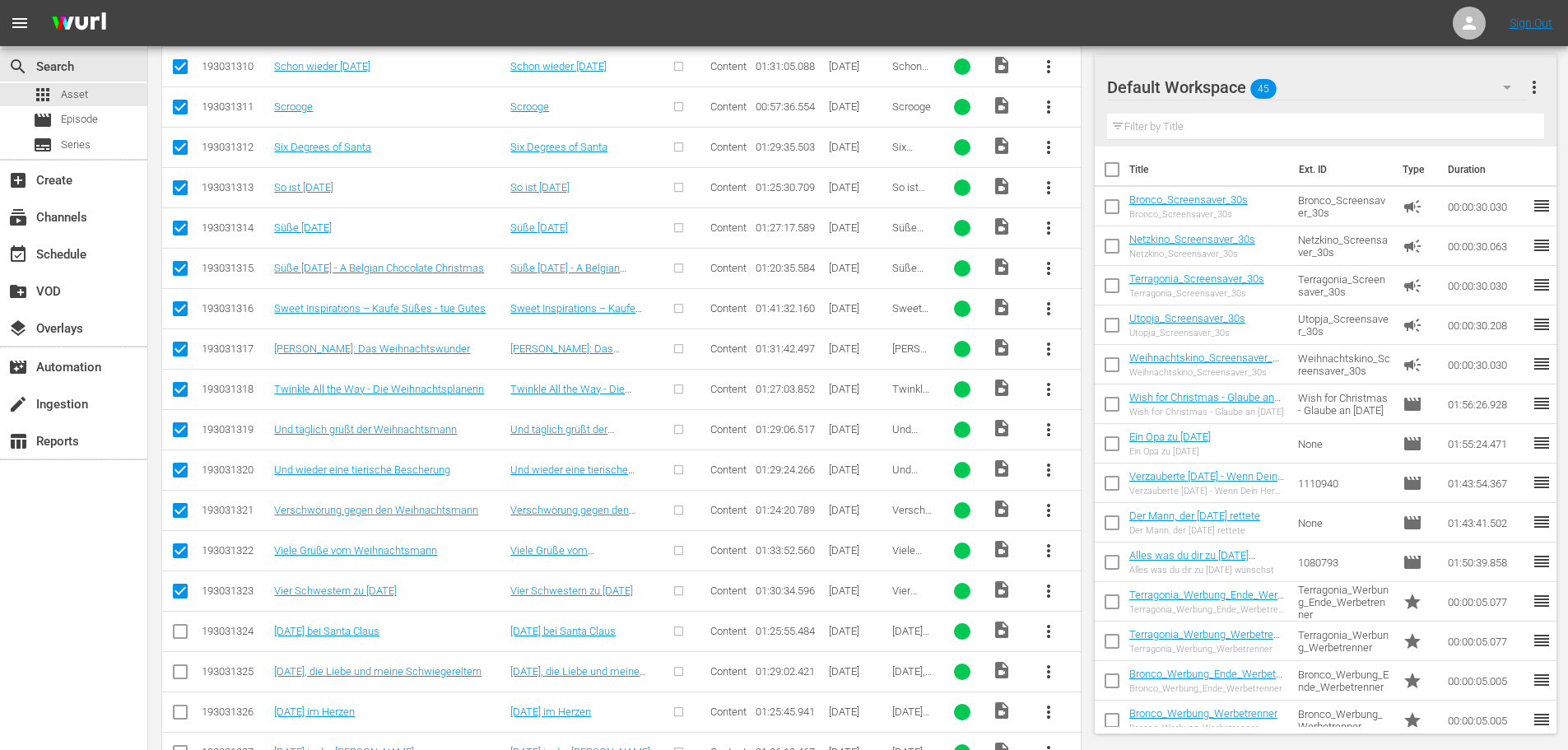
click at [177, 628] on input "checkbox" at bounding box center [179, 634] width 19 height 19
checkbox input "true"
click at [177, 674] on input "checkbox" at bounding box center [179, 674] width 19 height 19
checkbox input "true"
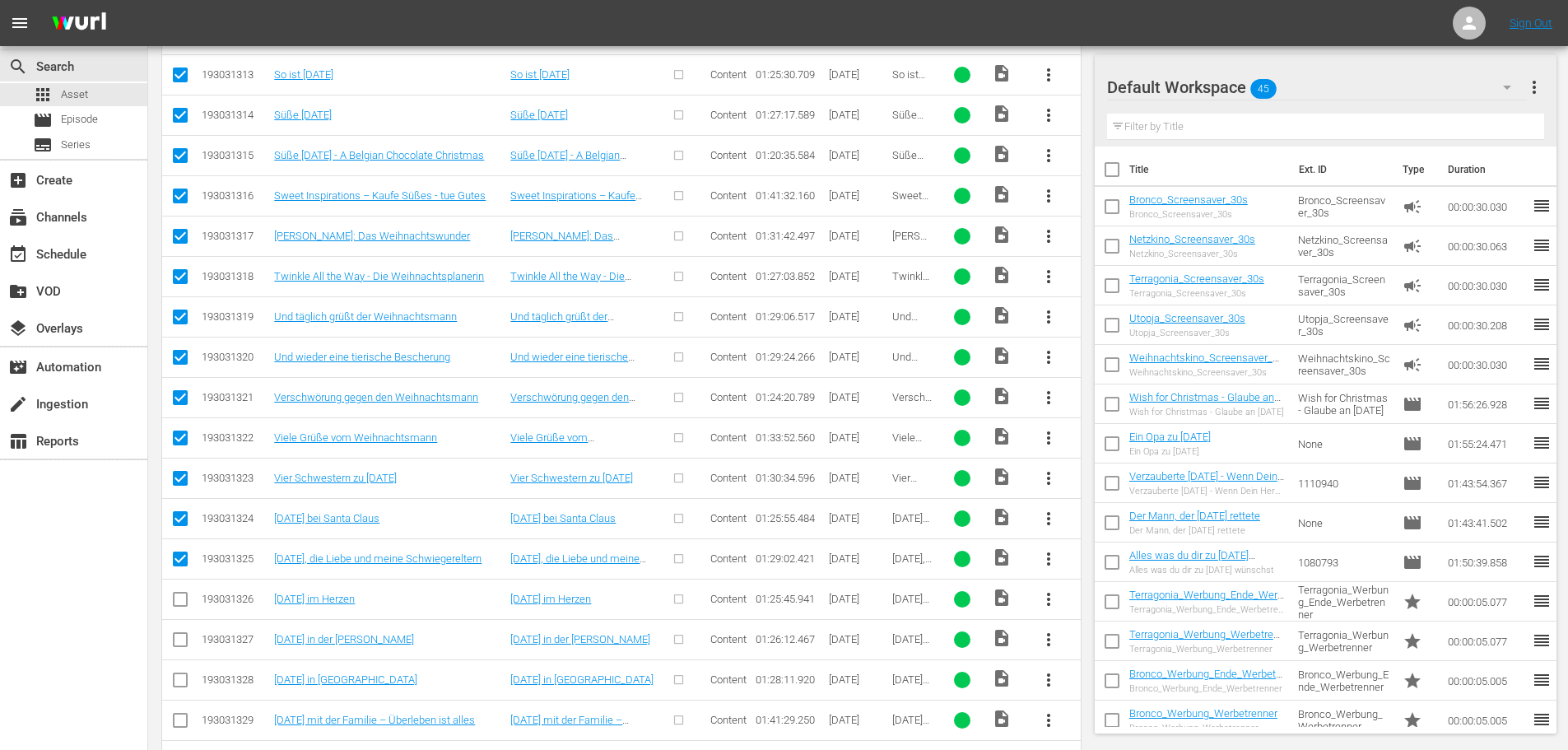
scroll to position [4141, 0]
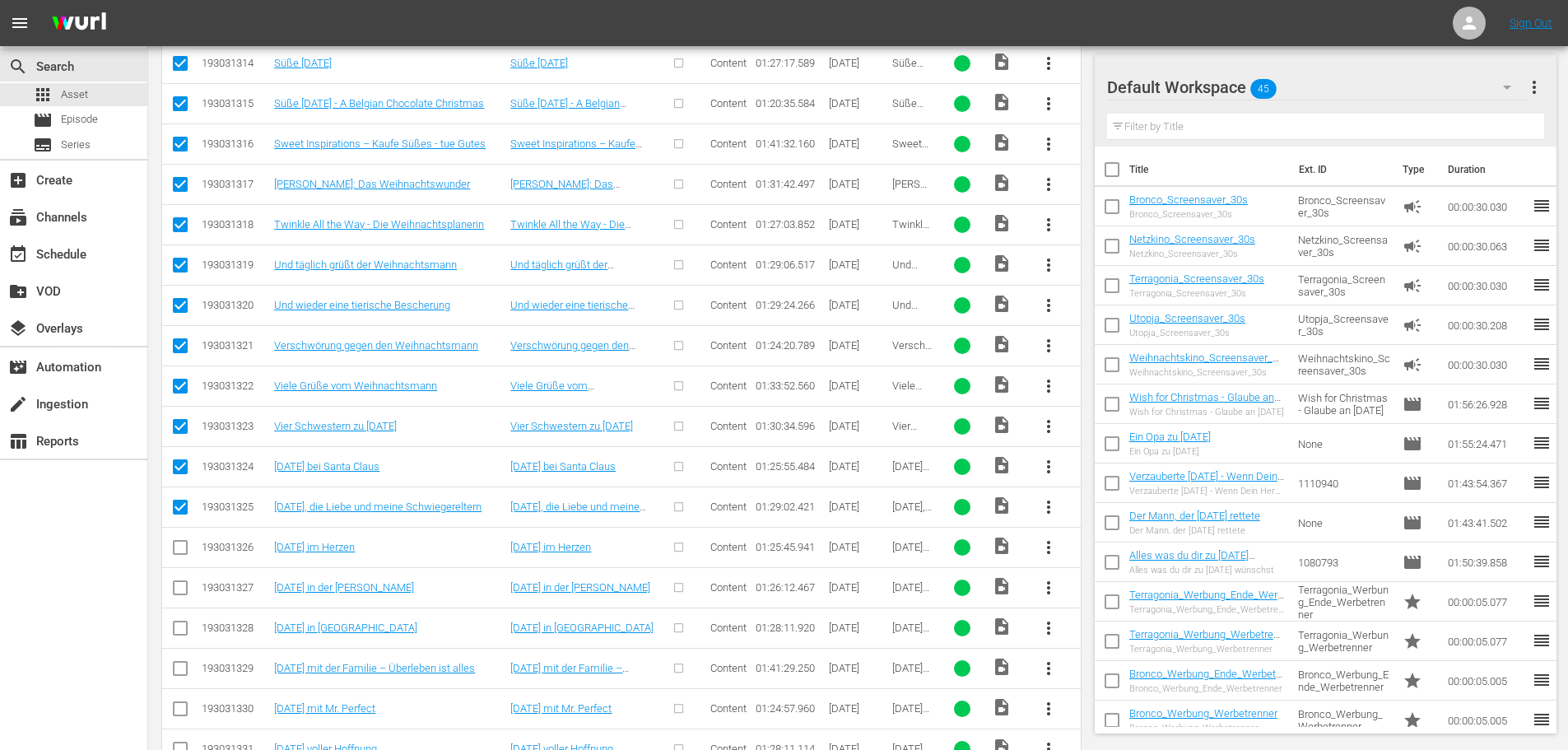
click at [178, 550] on input "checkbox" at bounding box center [179, 550] width 19 height 19
checkbox input "true"
click at [177, 581] on input "checkbox" at bounding box center [179, 590] width 19 height 19
checkbox input "true"
click at [175, 616] on td at bounding box center [181, 628] width 37 height 41
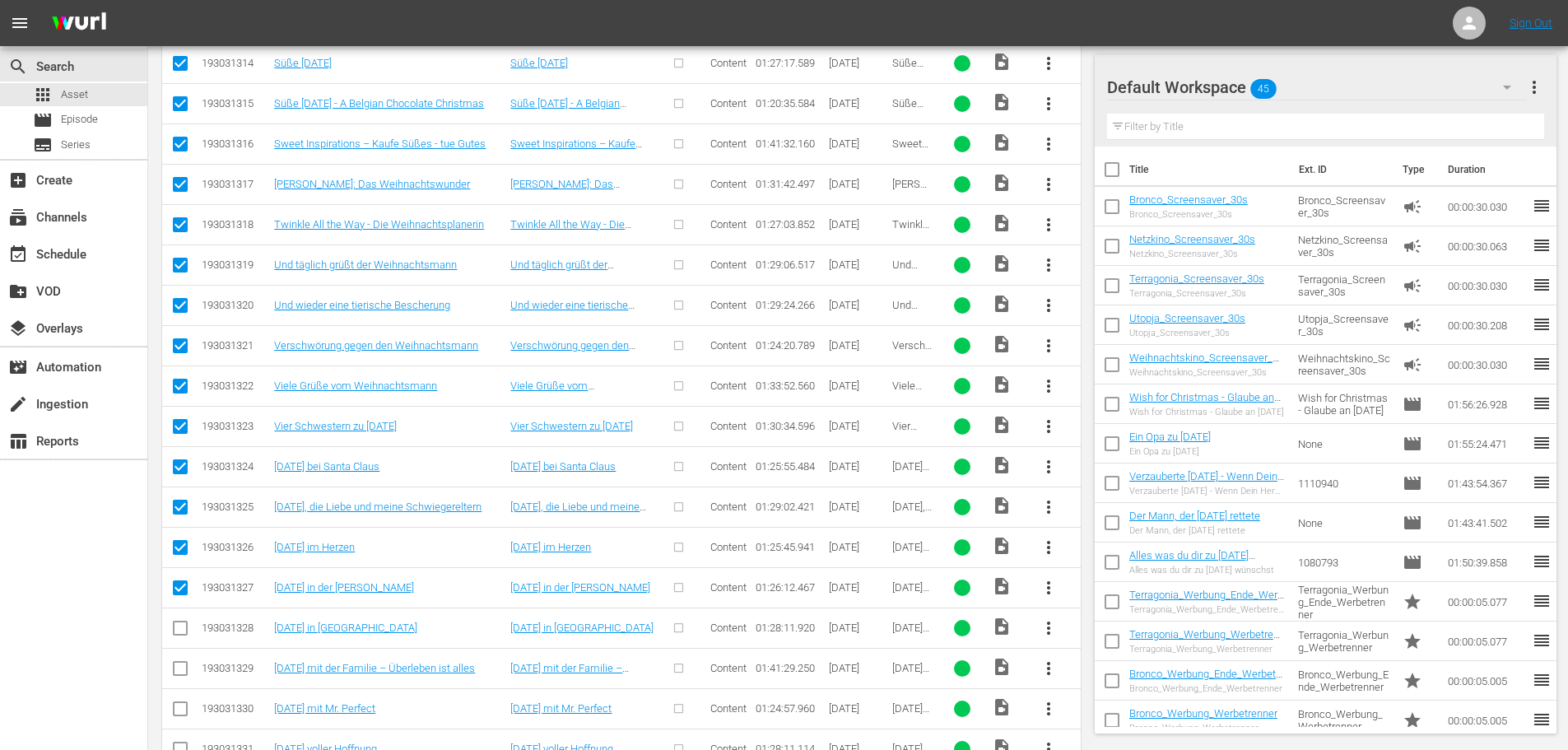
click at [179, 631] on input "checkbox" at bounding box center [179, 631] width 19 height 19
checkbox input "true"
click at [187, 673] on input "checkbox" at bounding box center [179, 671] width 19 height 19
checkbox input "true"
click at [176, 713] on input "checkbox" at bounding box center [179, 711] width 19 height 19
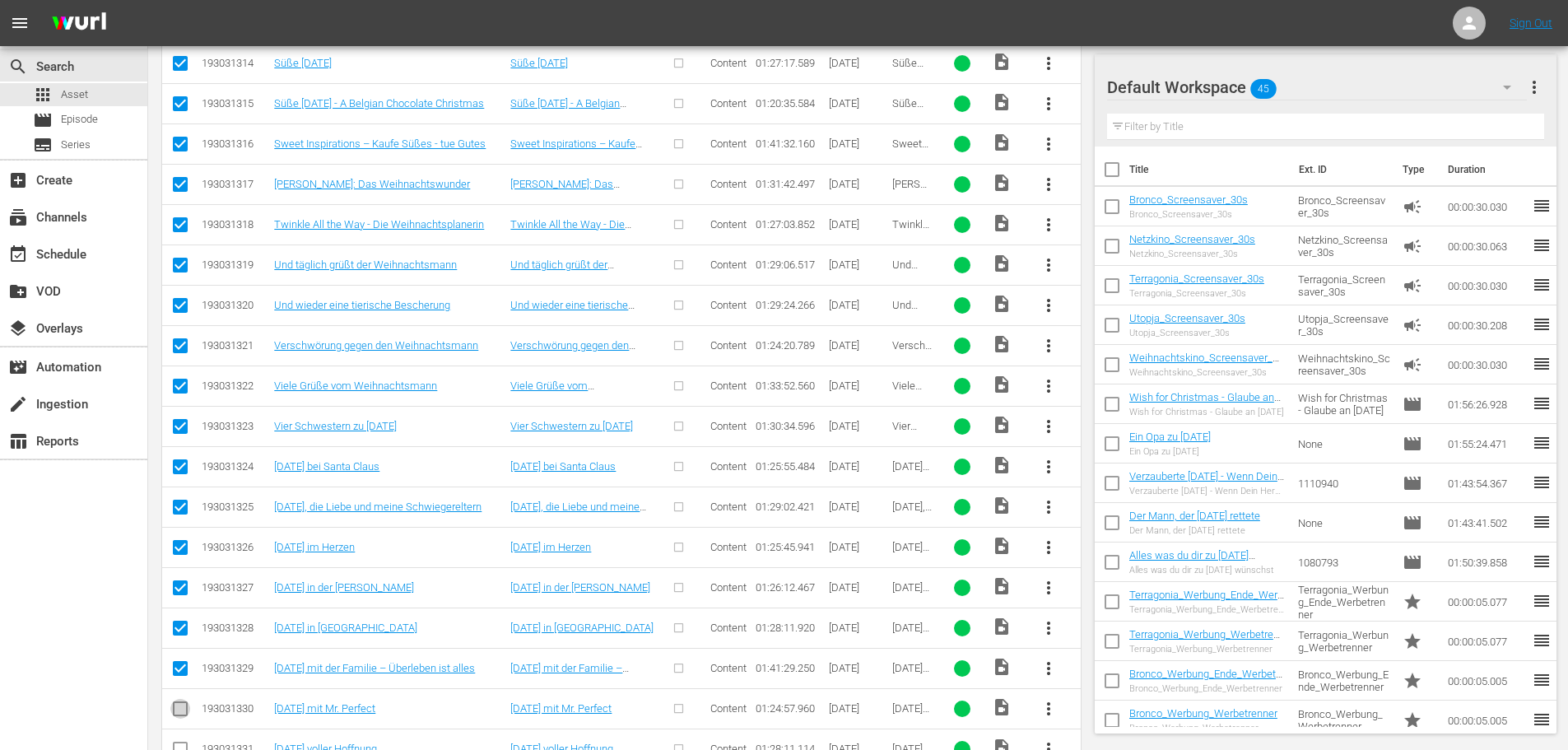
checkbox input "true"
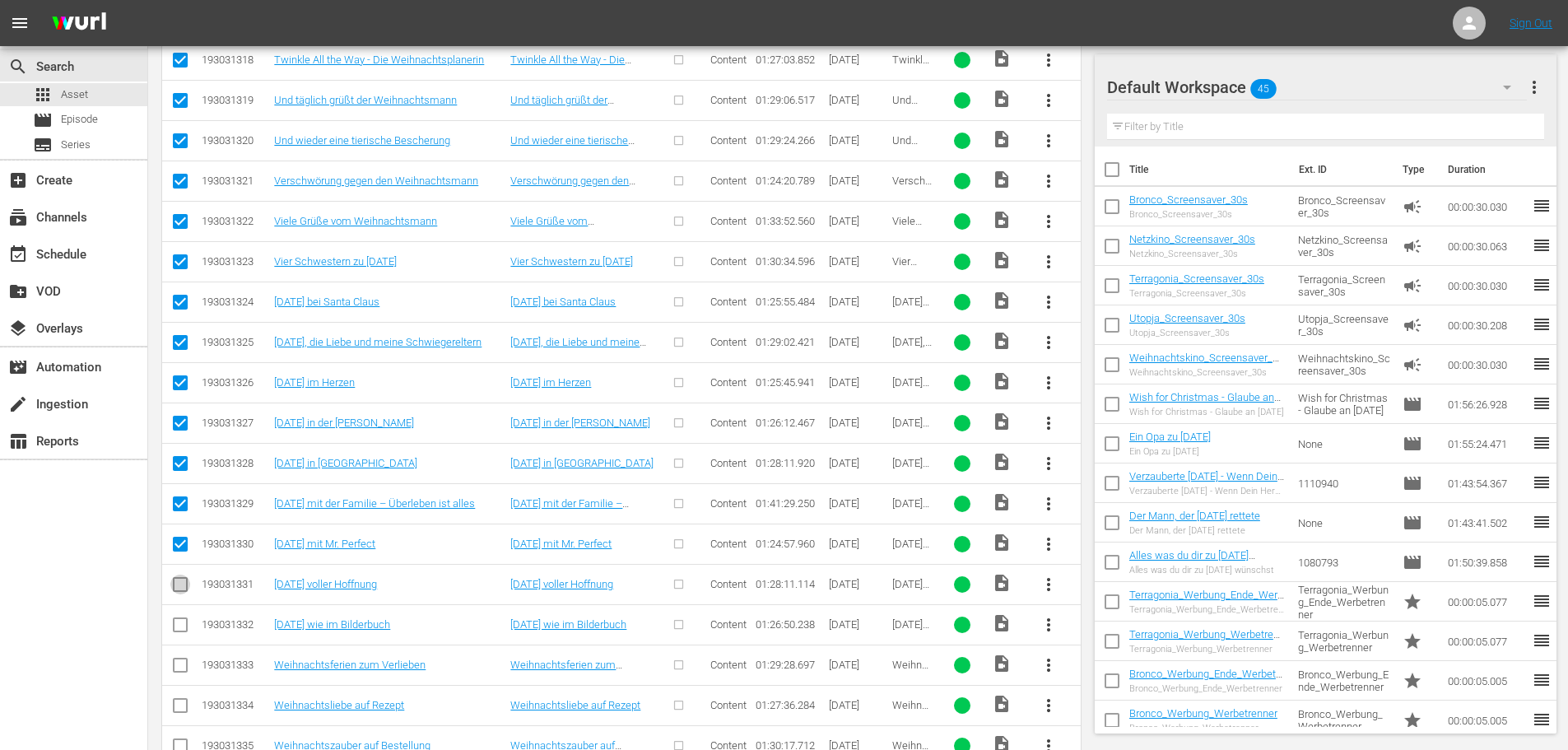
click at [179, 575] on icon at bounding box center [179, 584] width 19 height 19
click at [178, 590] on input "checkbox" at bounding box center [179, 587] width 19 height 19
checkbox input "true"
click at [183, 635] on input "checkbox" at bounding box center [179, 627] width 19 height 19
checkbox input "true"
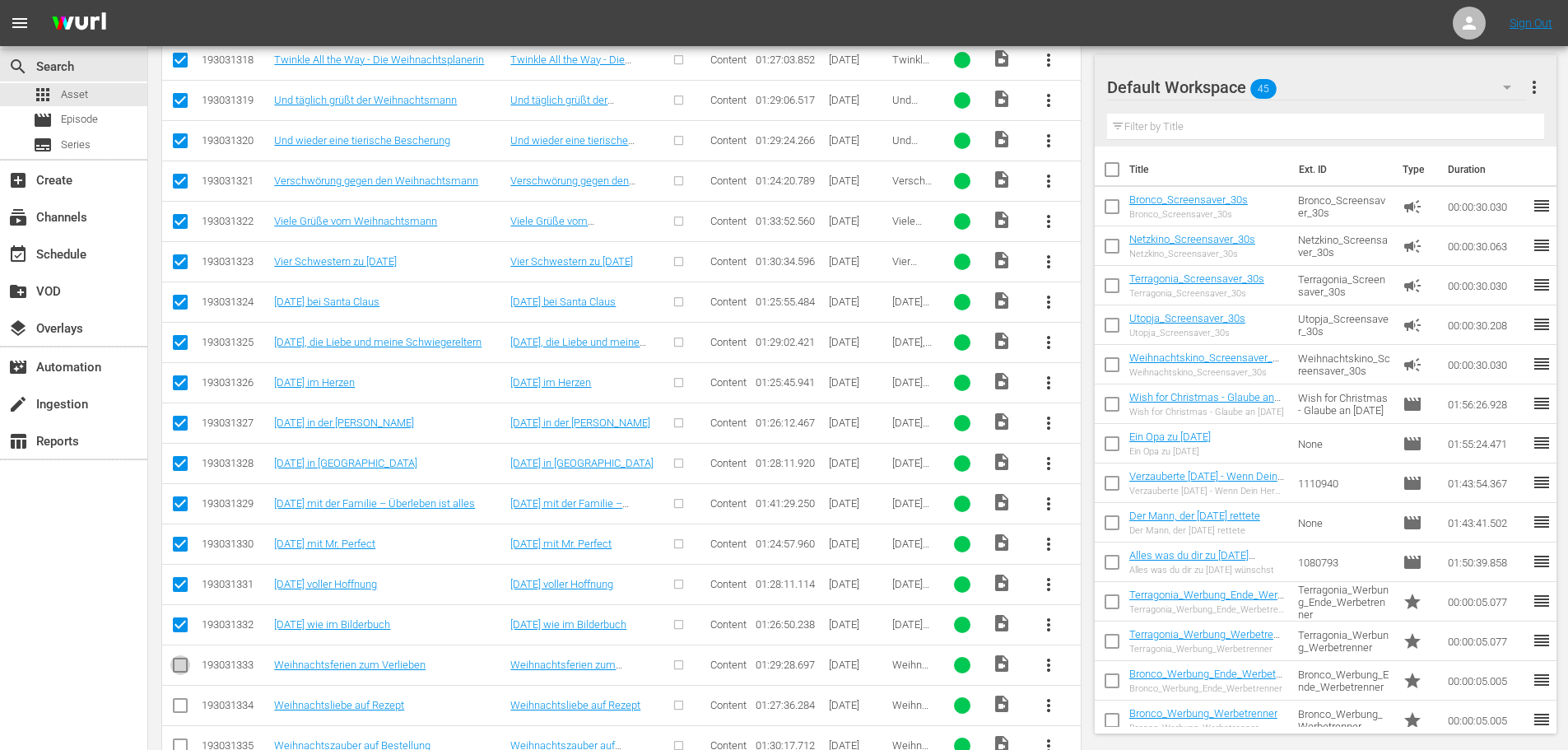
click at [178, 666] on input "checkbox" at bounding box center [179, 668] width 19 height 19
checkbox input "true"
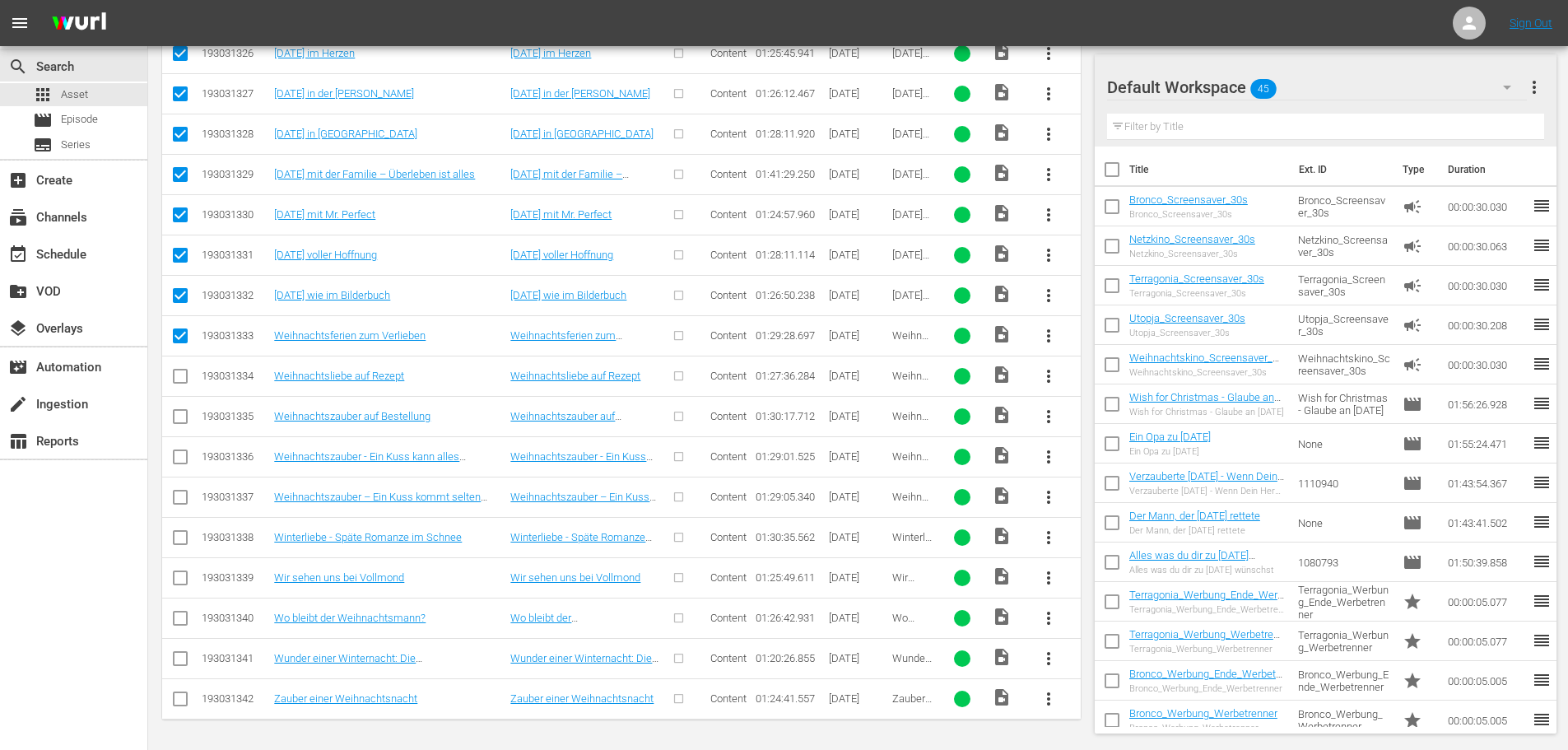
click at [179, 378] on input "checkbox" at bounding box center [179, 379] width 19 height 19
checkbox input "true"
click at [176, 420] on input "checkbox" at bounding box center [179, 419] width 19 height 19
checkbox input "true"
click at [178, 458] on input "checkbox" at bounding box center [179, 459] width 19 height 19
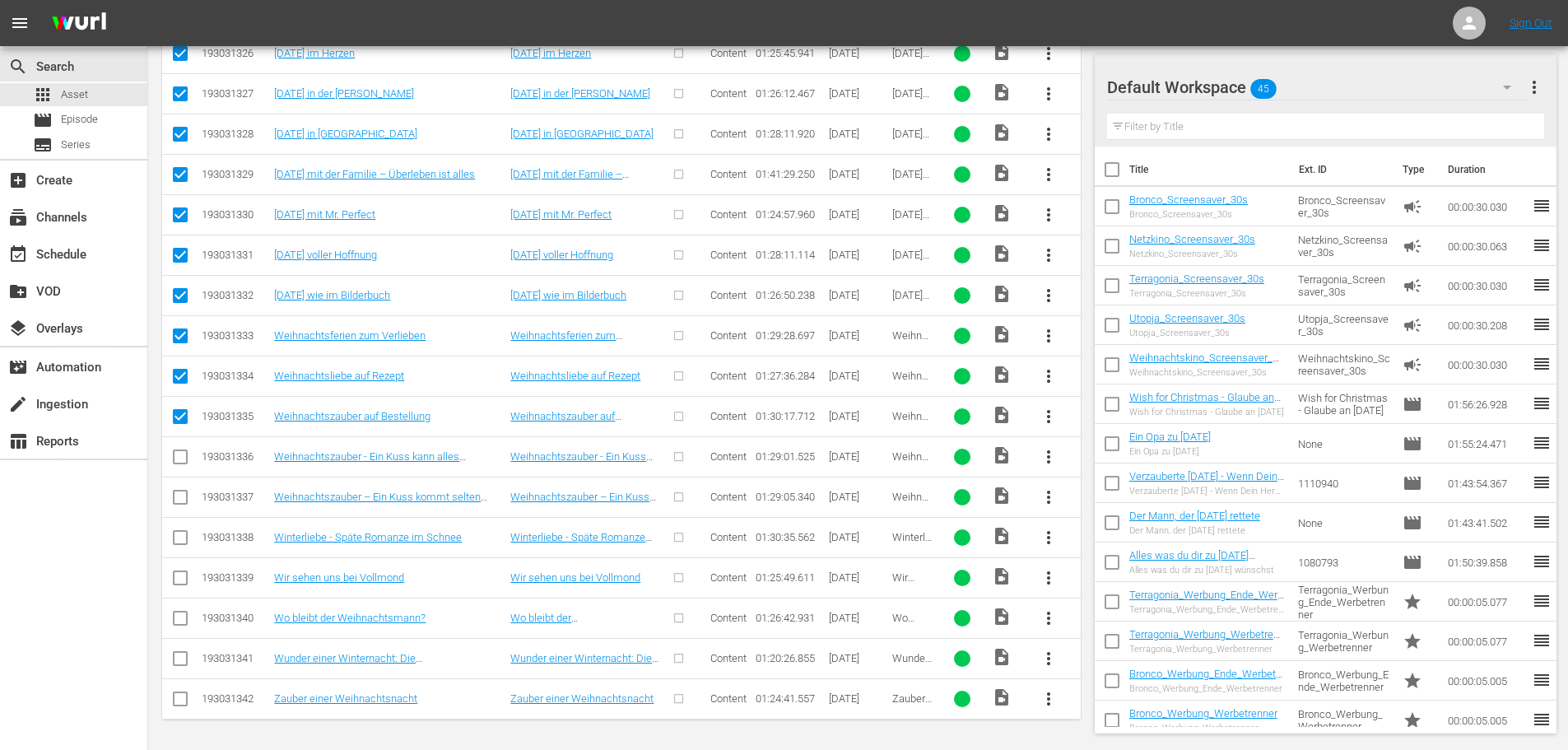
checkbox input "true"
click at [173, 502] on input "checkbox" at bounding box center [179, 500] width 19 height 19
checkbox input "true"
click at [177, 537] on input "checkbox" at bounding box center [179, 540] width 19 height 19
checkbox input "true"
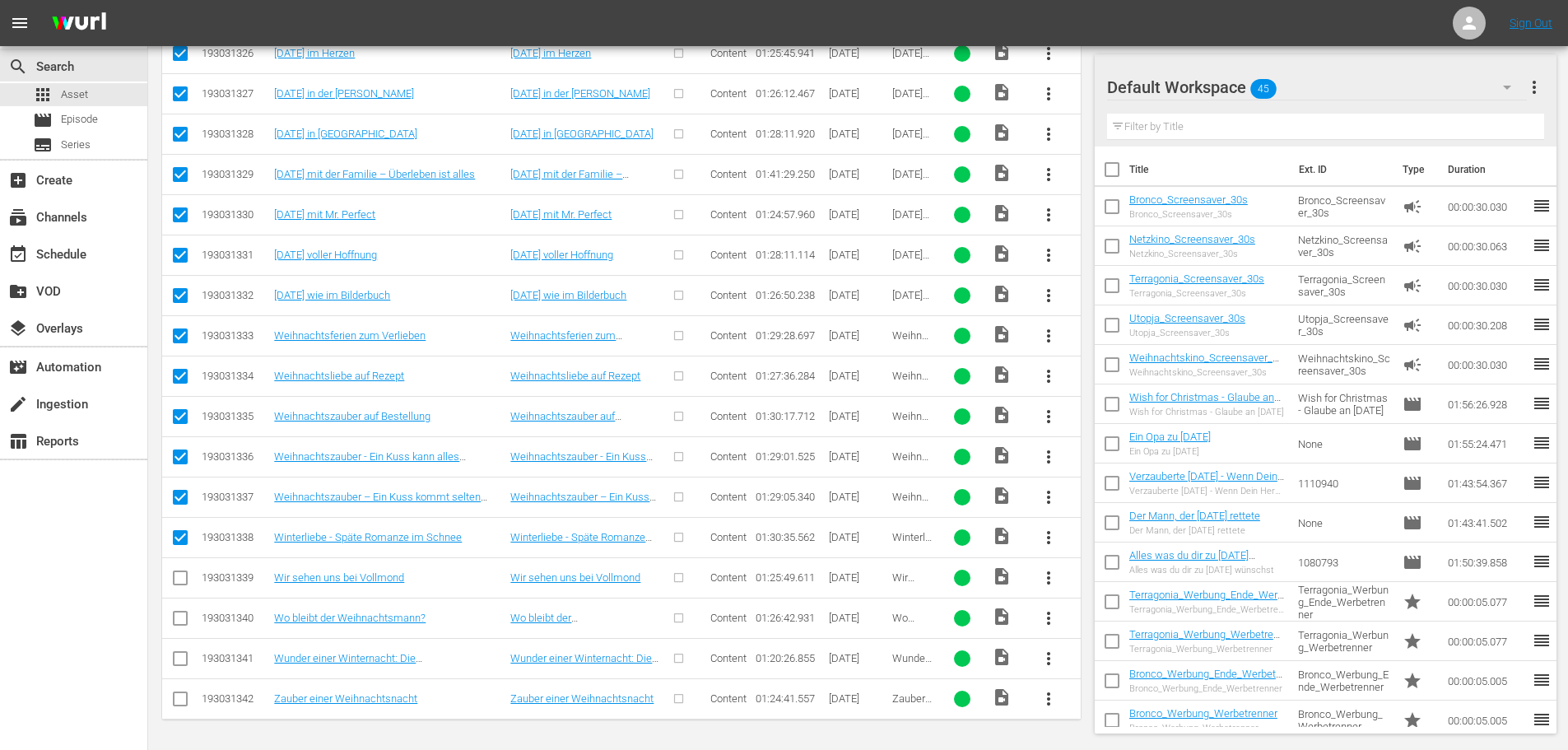
click at [177, 582] on input "checkbox" at bounding box center [179, 580] width 19 height 19
checkbox input "true"
click at [176, 623] on input "checkbox" at bounding box center [179, 621] width 19 height 19
checkbox input "true"
click at [176, 656] on input "checkbox" at bounding box center [179, 661] width 19 height 19
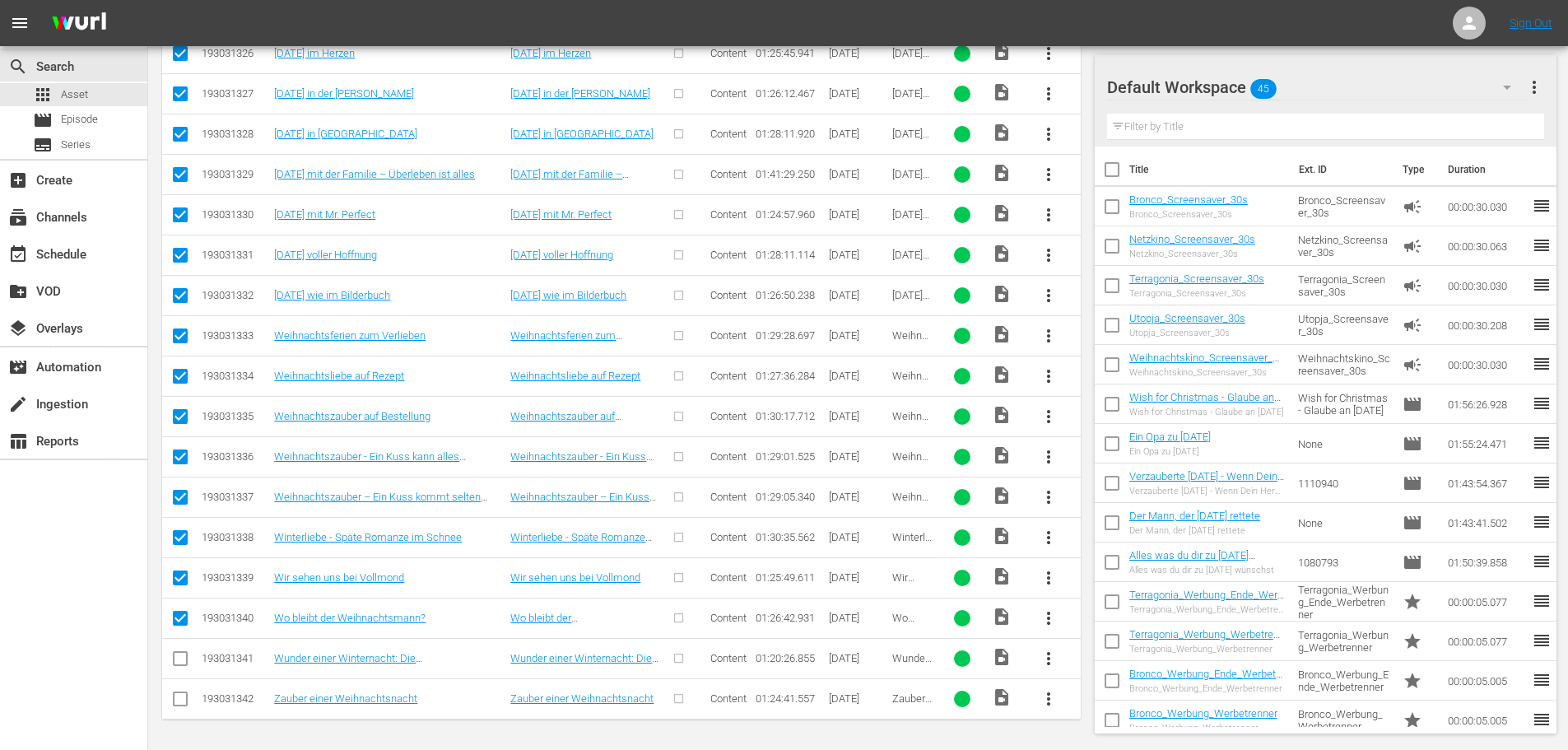
checkbox input "true"
click at [170, 700] on td at bounding box center [181, 698] width 37 height 41
click at [180, 704] on input "checkbox" at bounding box center [179, 701] width 19 height 19
checkbox input "true"
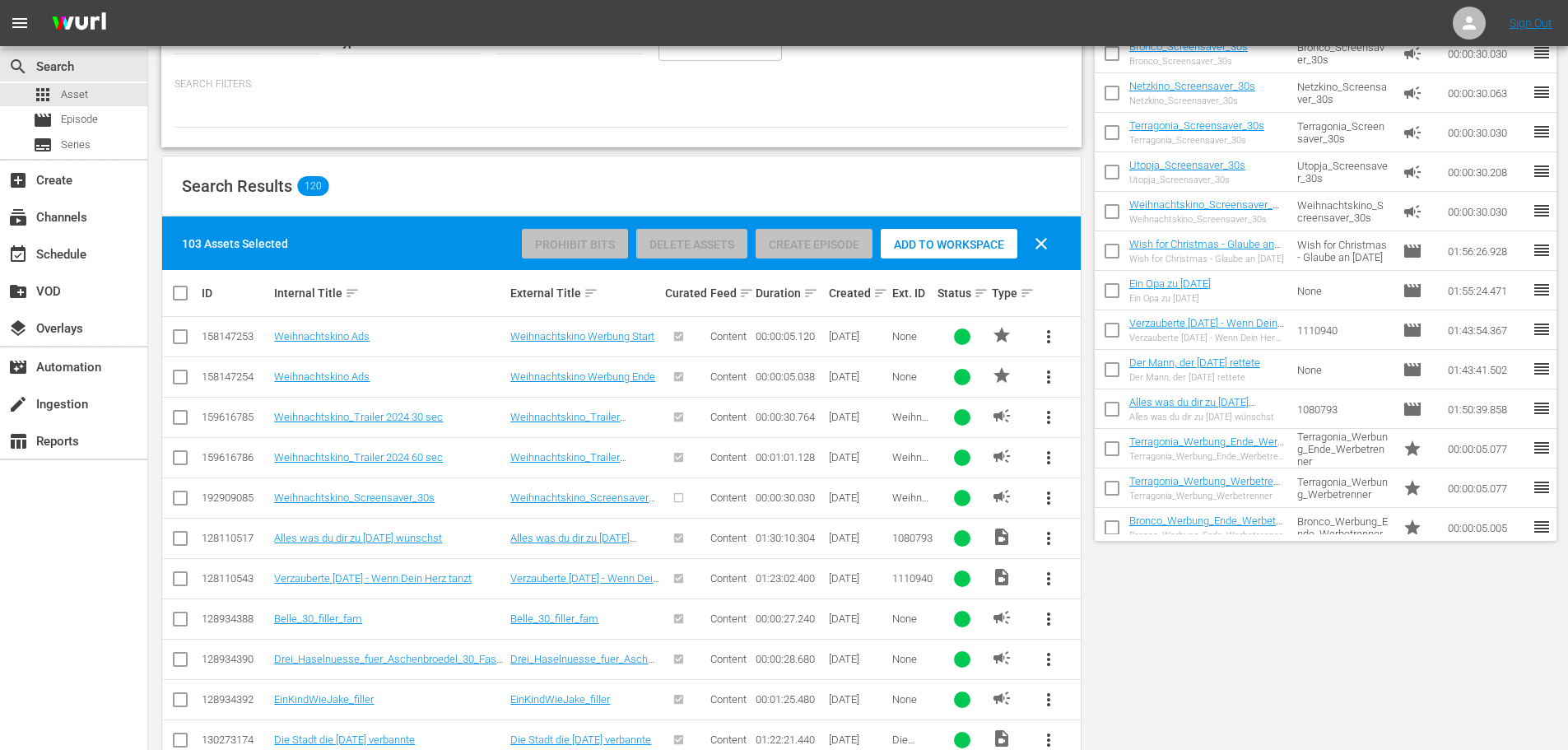
scroll to position [0, 0]
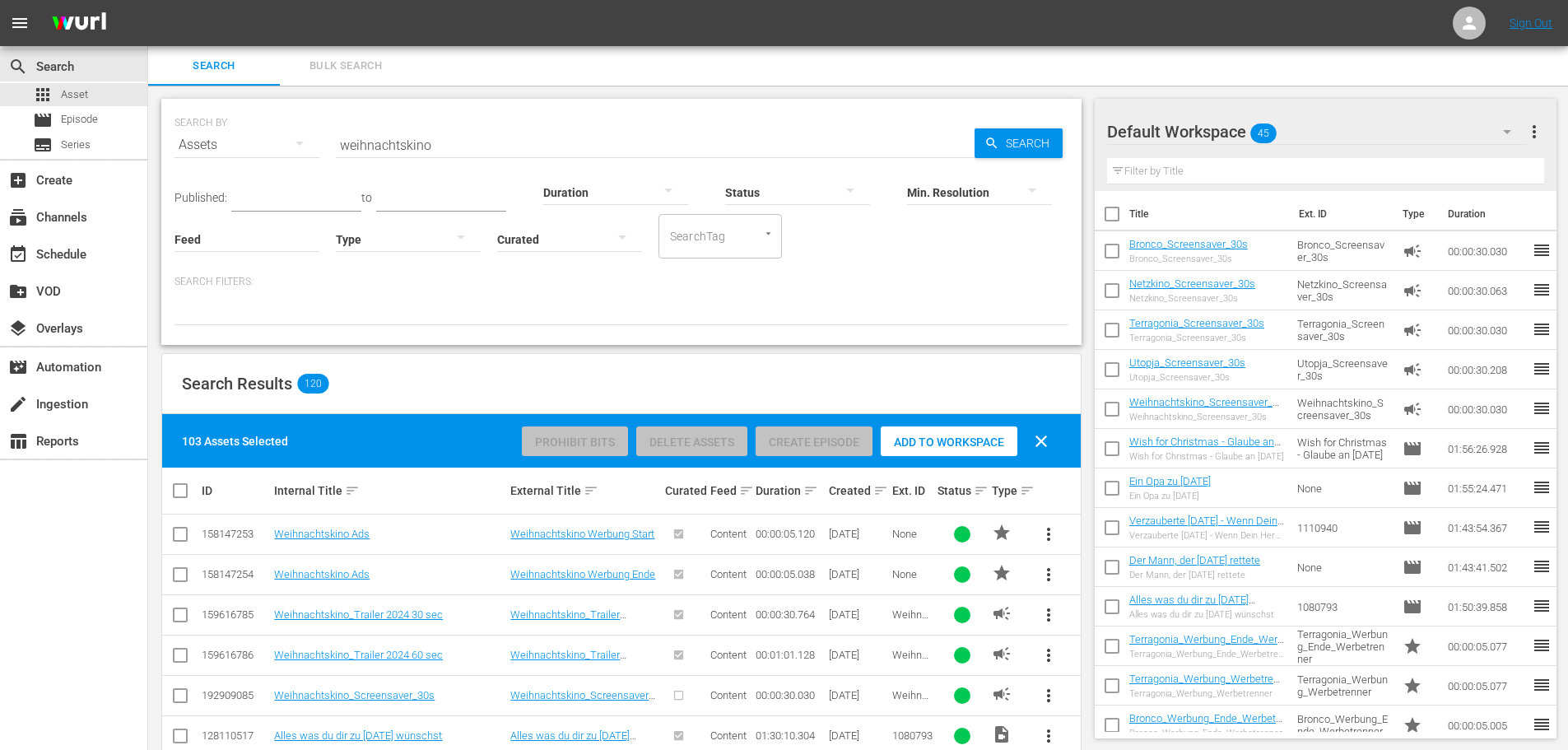
click at [1043, 435] on span "clear" at bounding box center [1041, 441] width 19 height 19
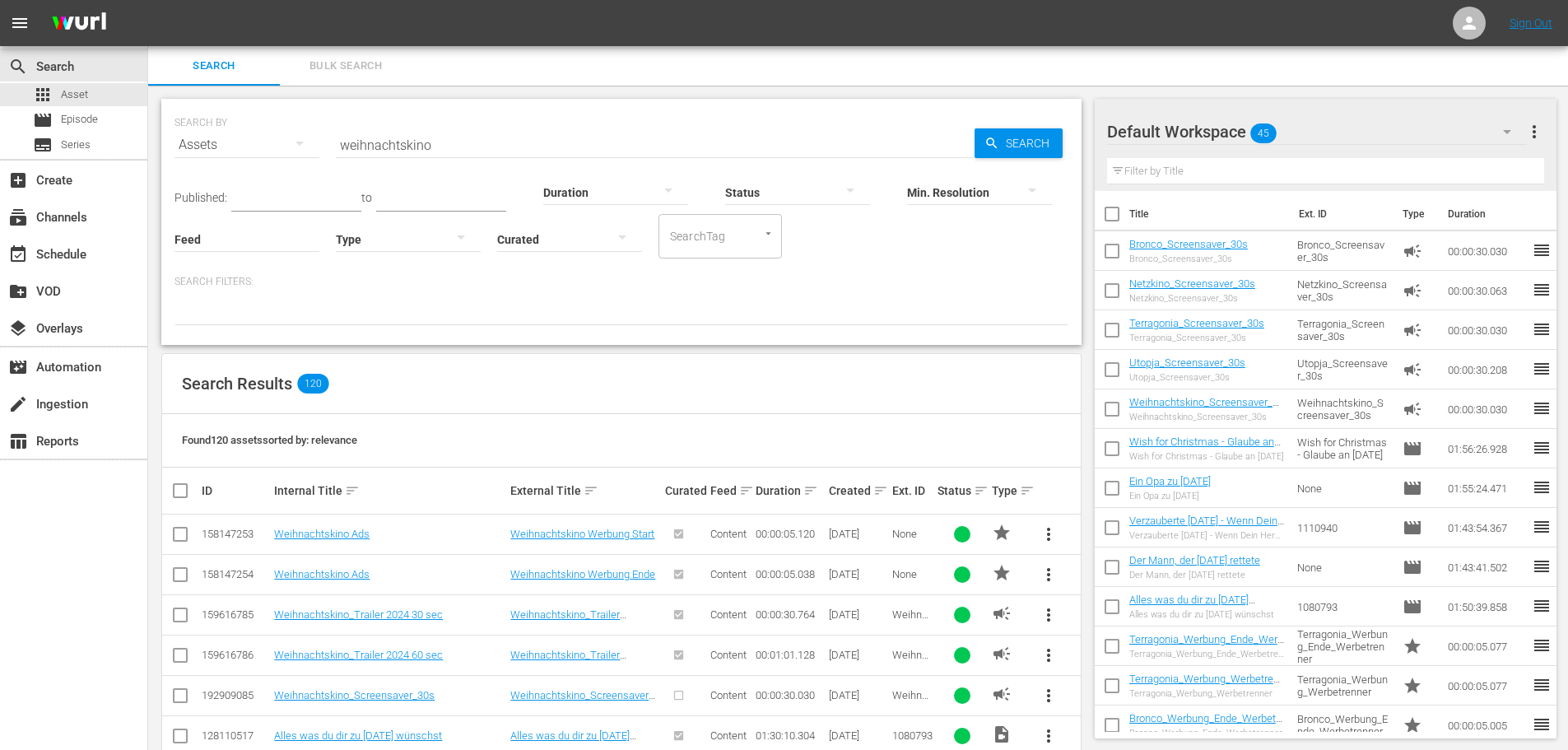
checkbox input "false"
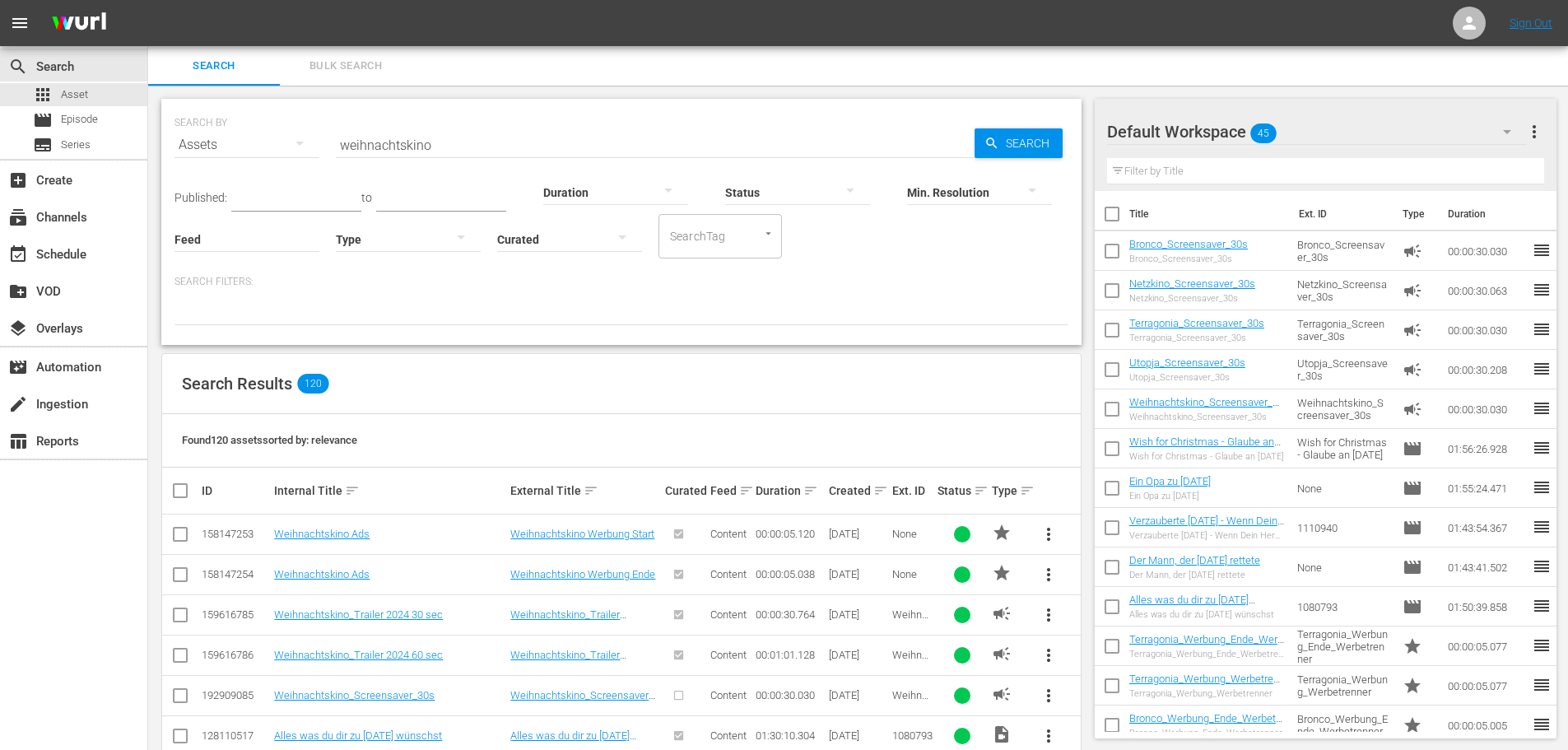
checkbox input "false"
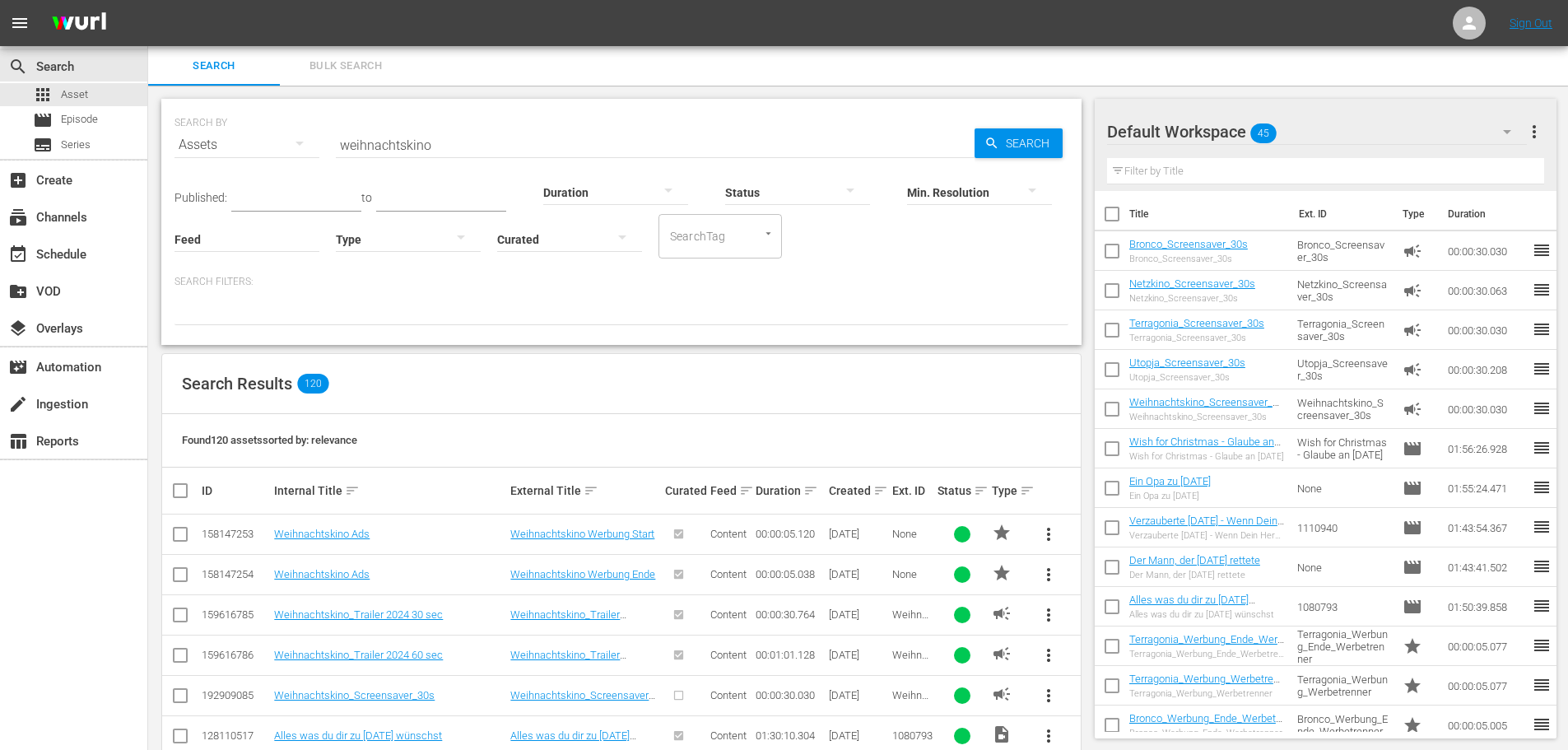
checkbox input "false"
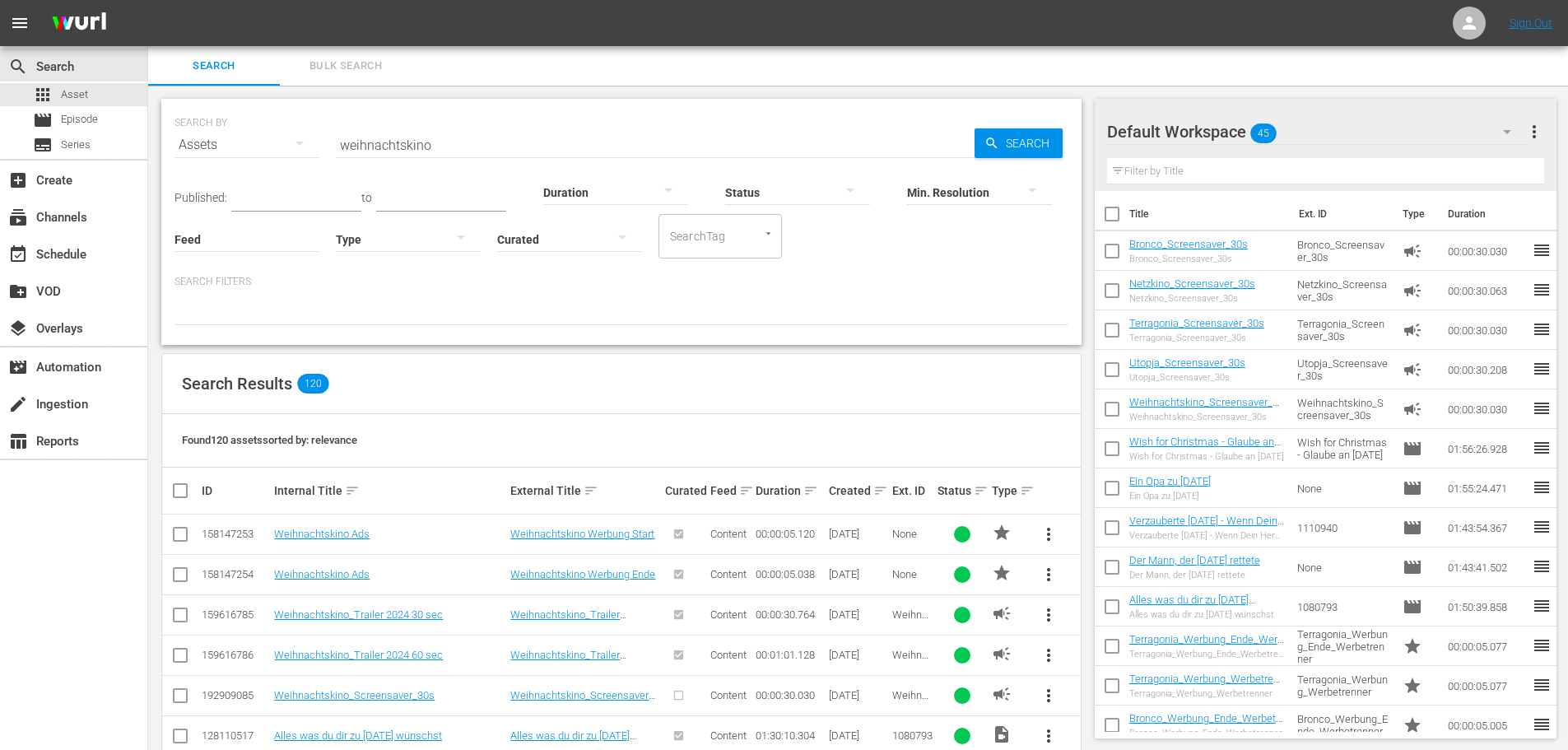
checkbox input "false"
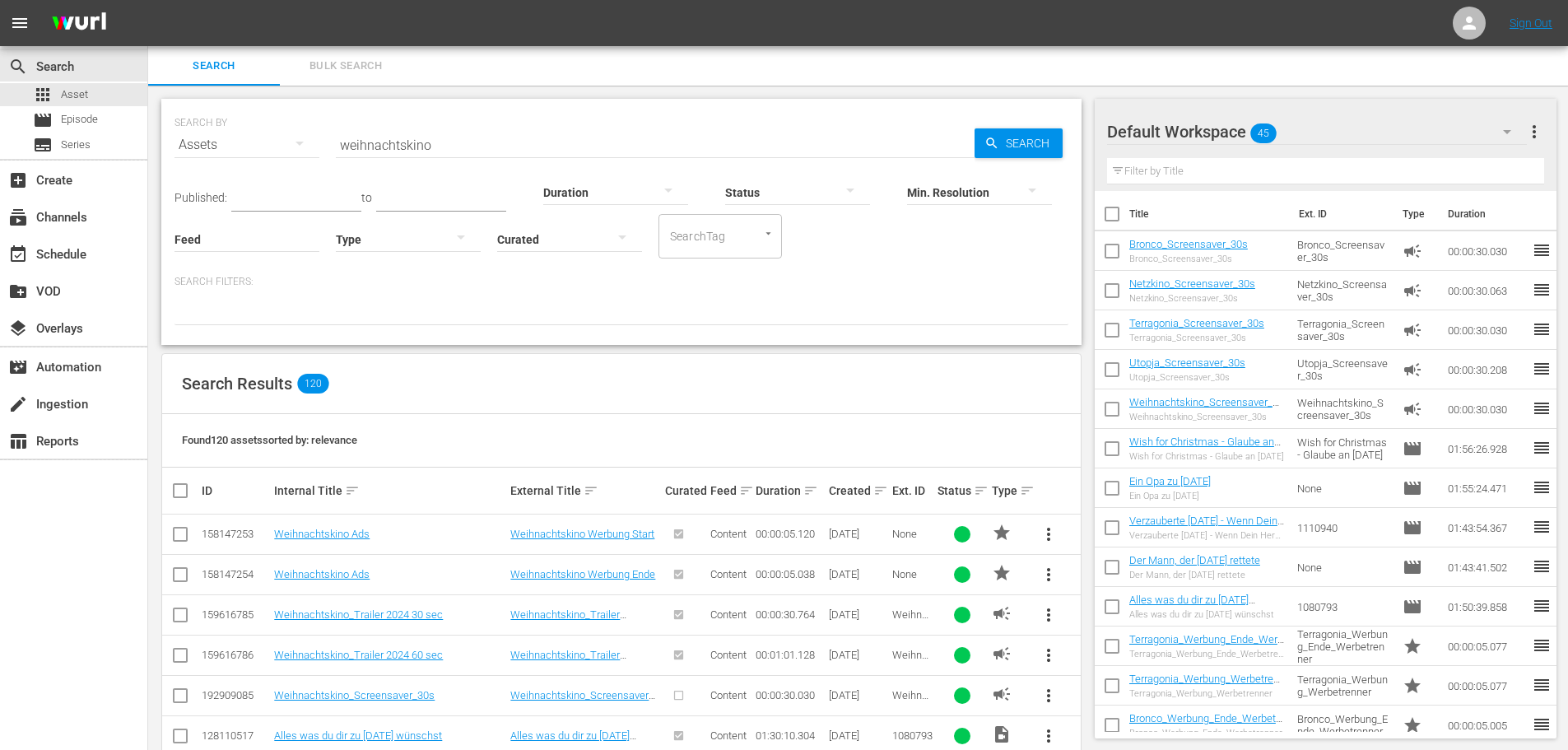
checkbox input "false"
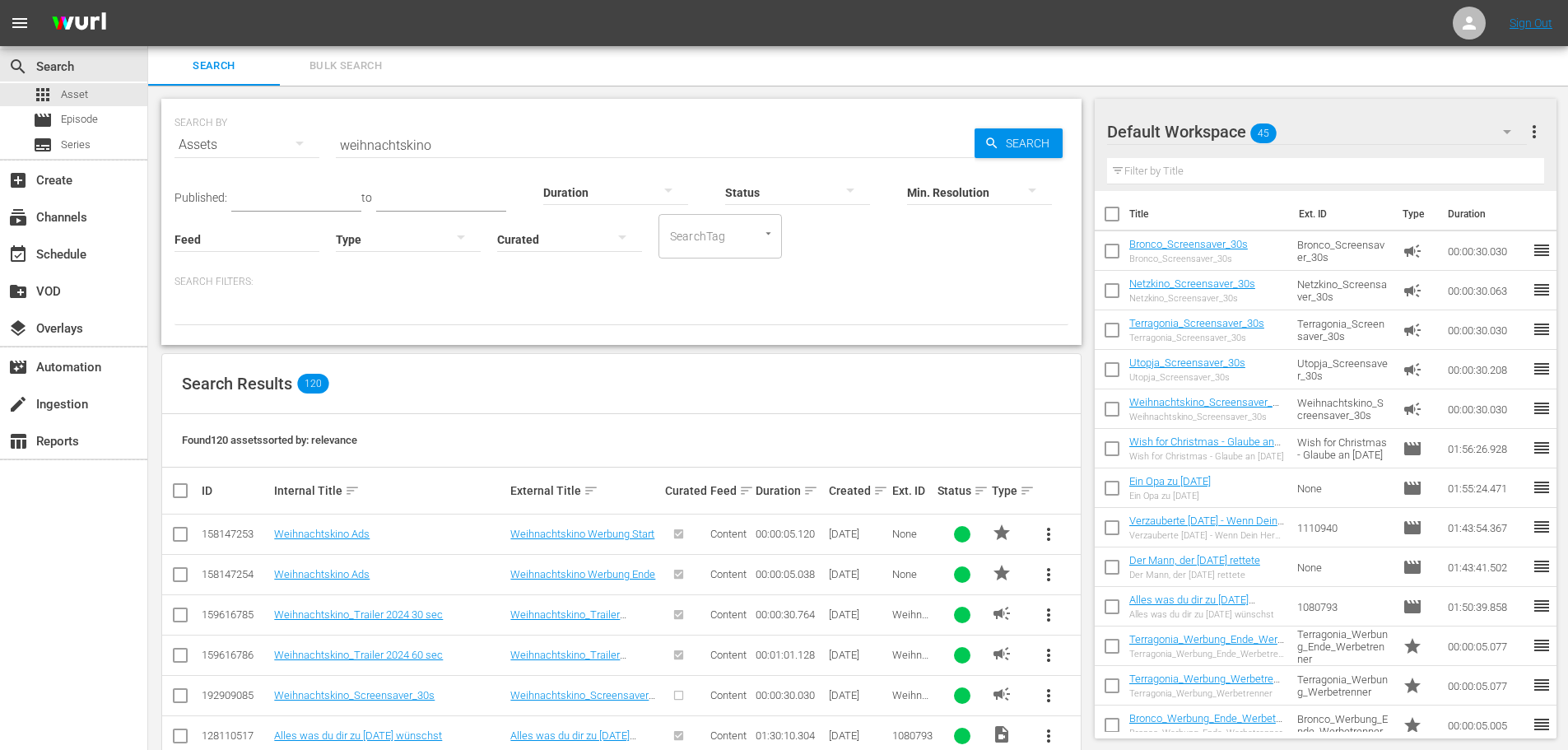
checkbox input "false"
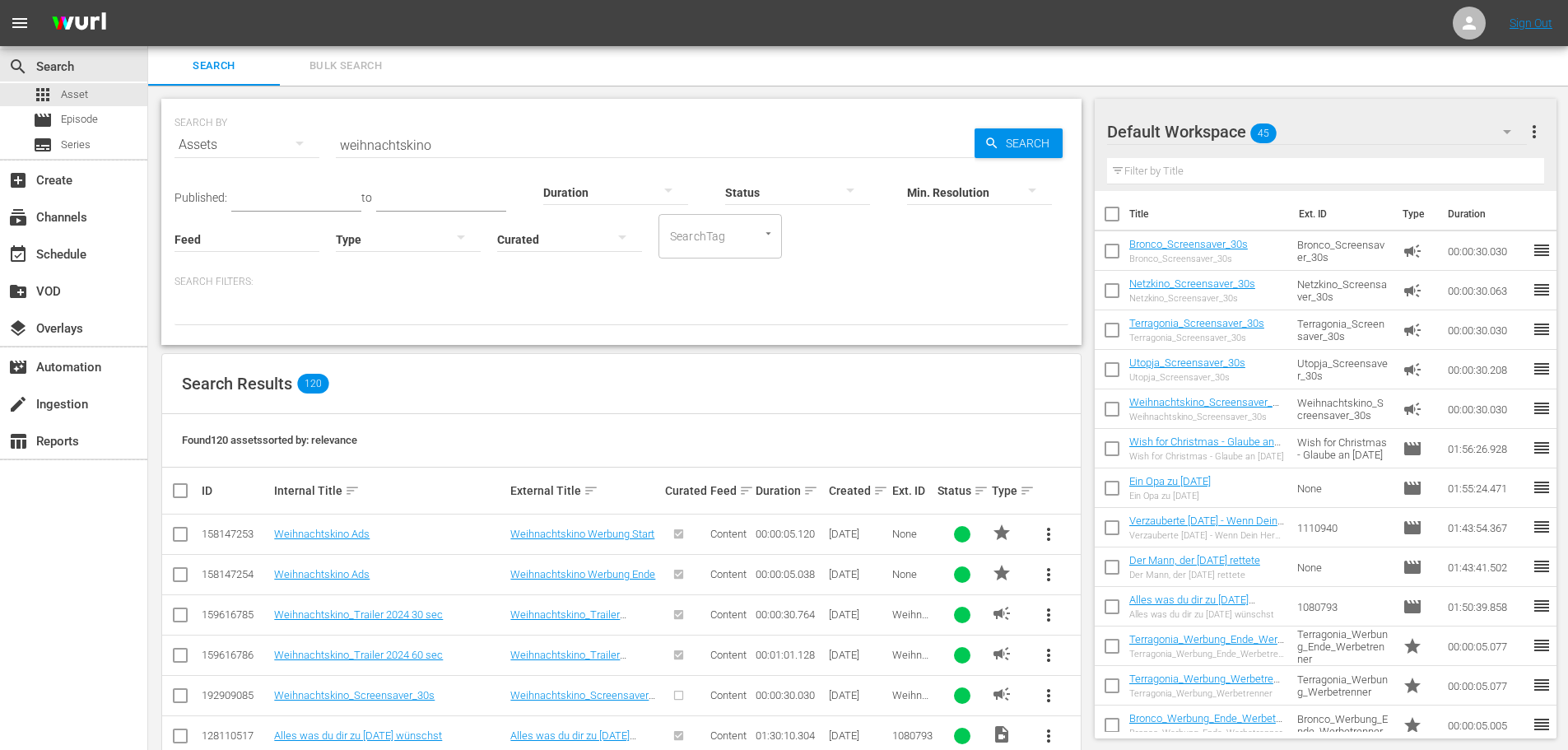
checkbox input "false"
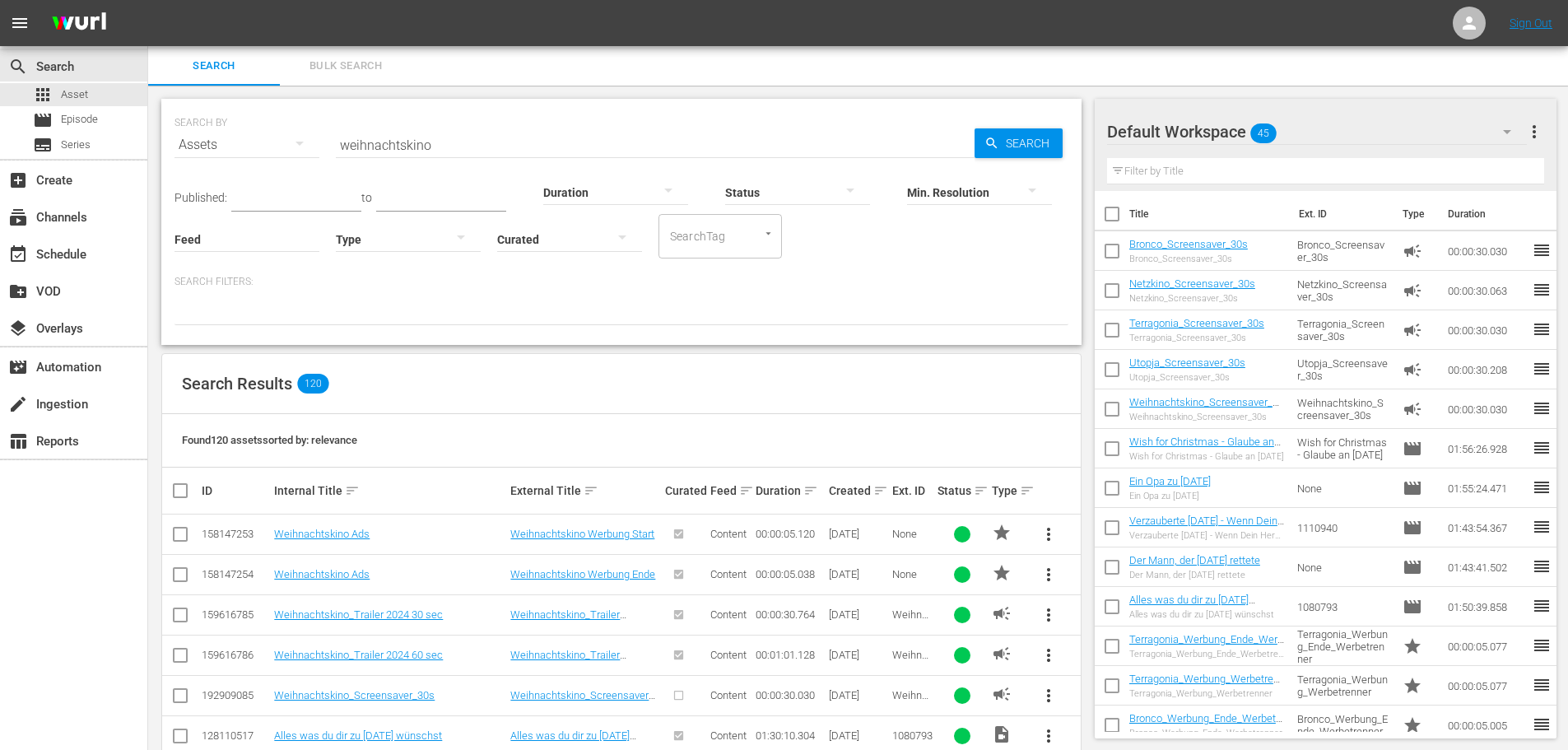
checkbox input "false"
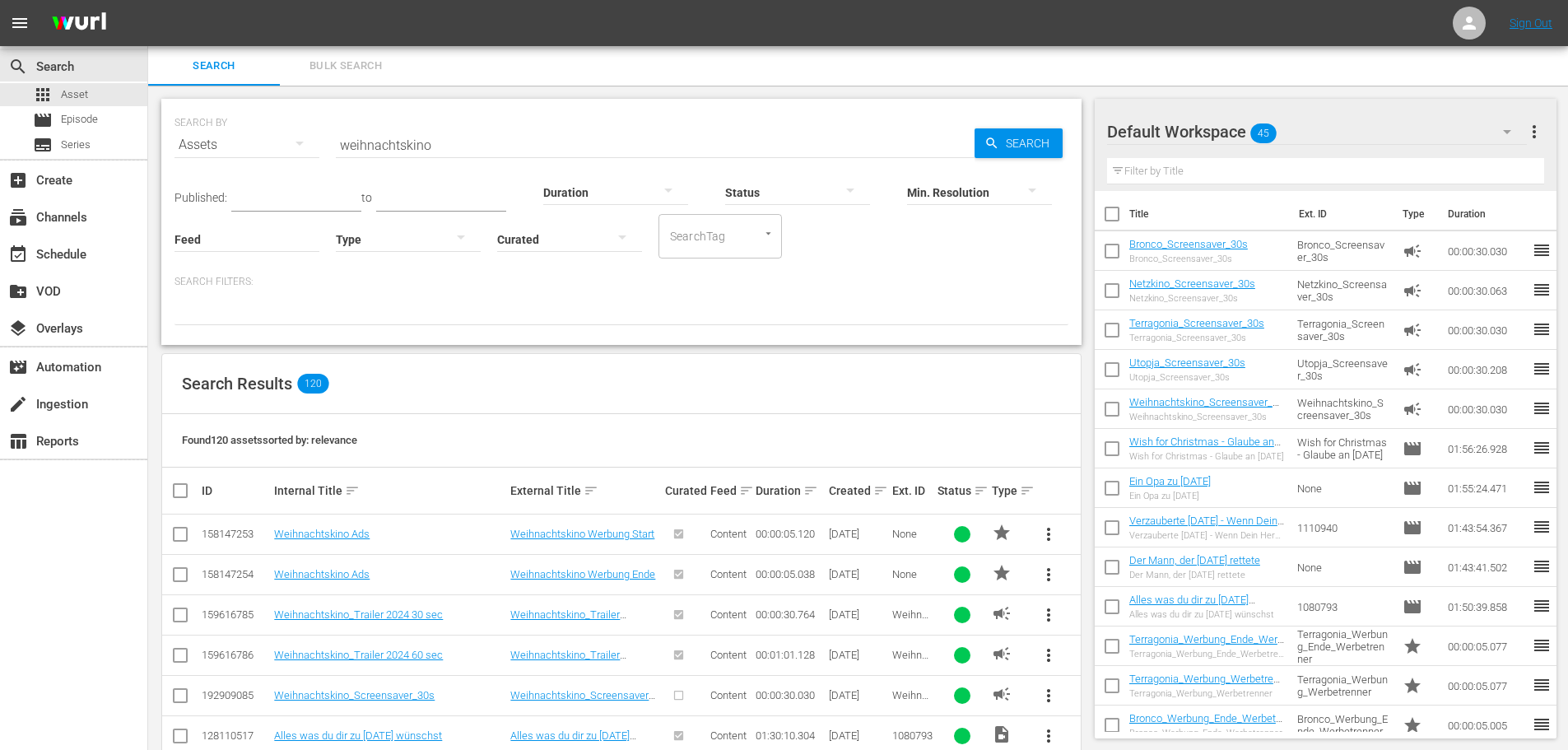
checkbox input "false"
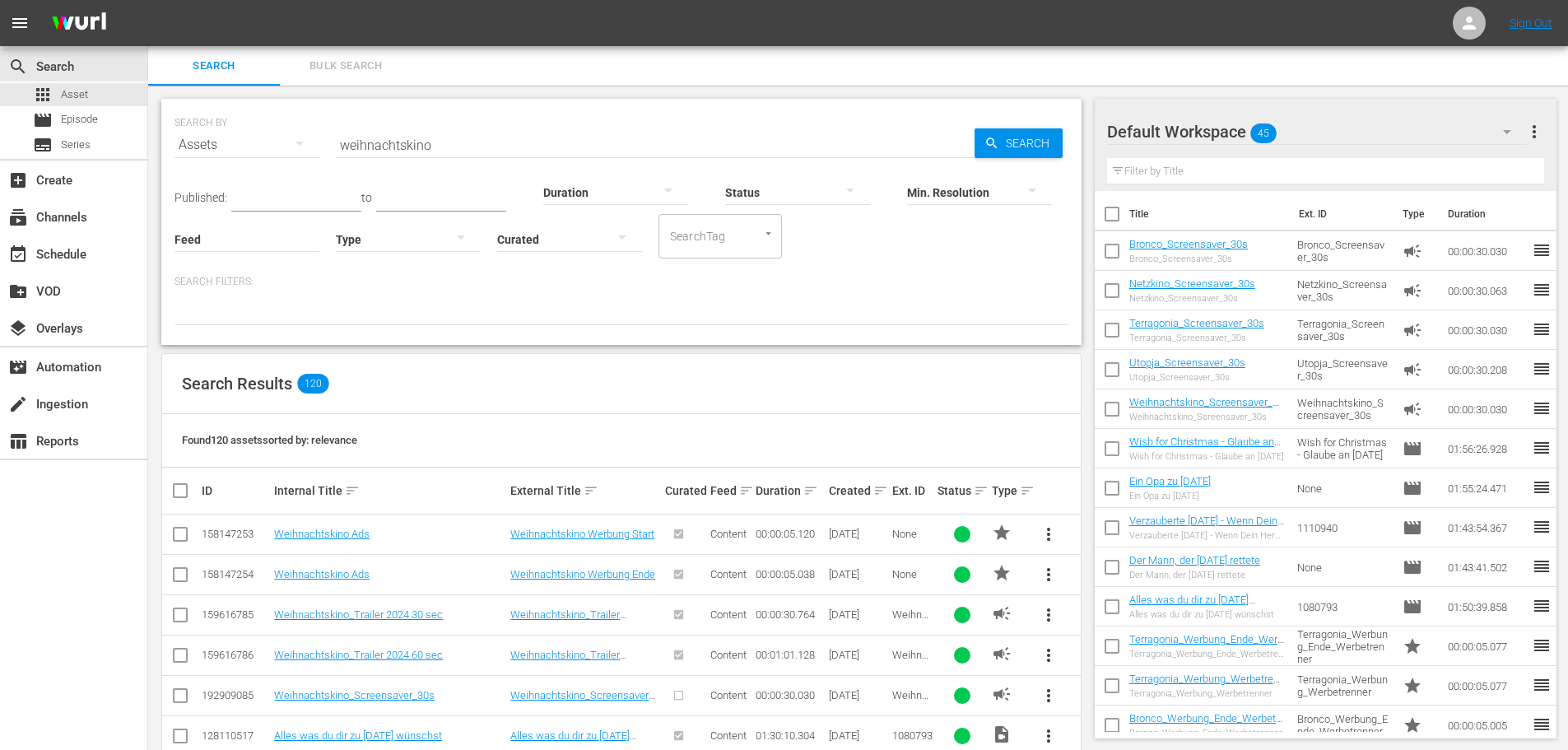
checkbox input "false"
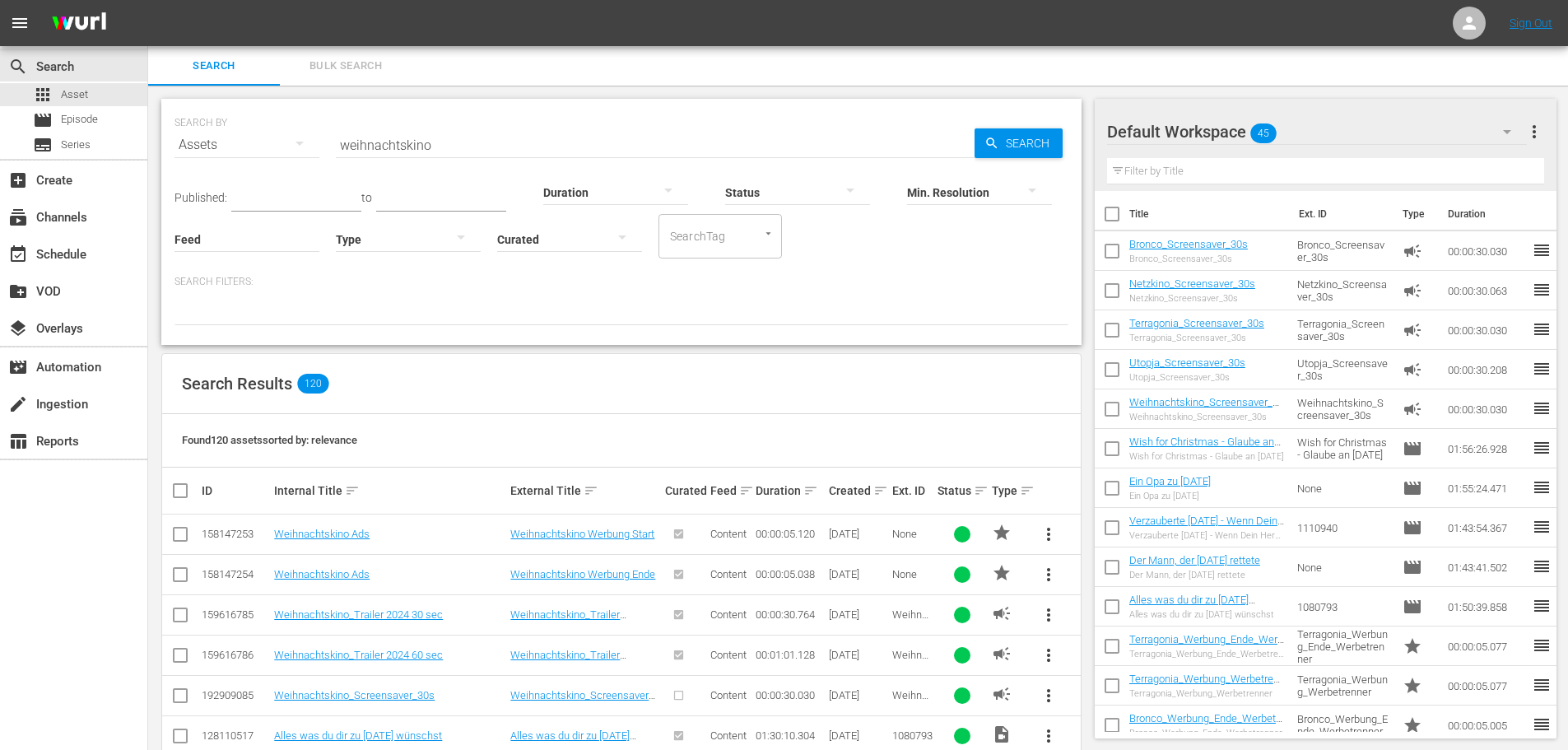
checkbox input "false"
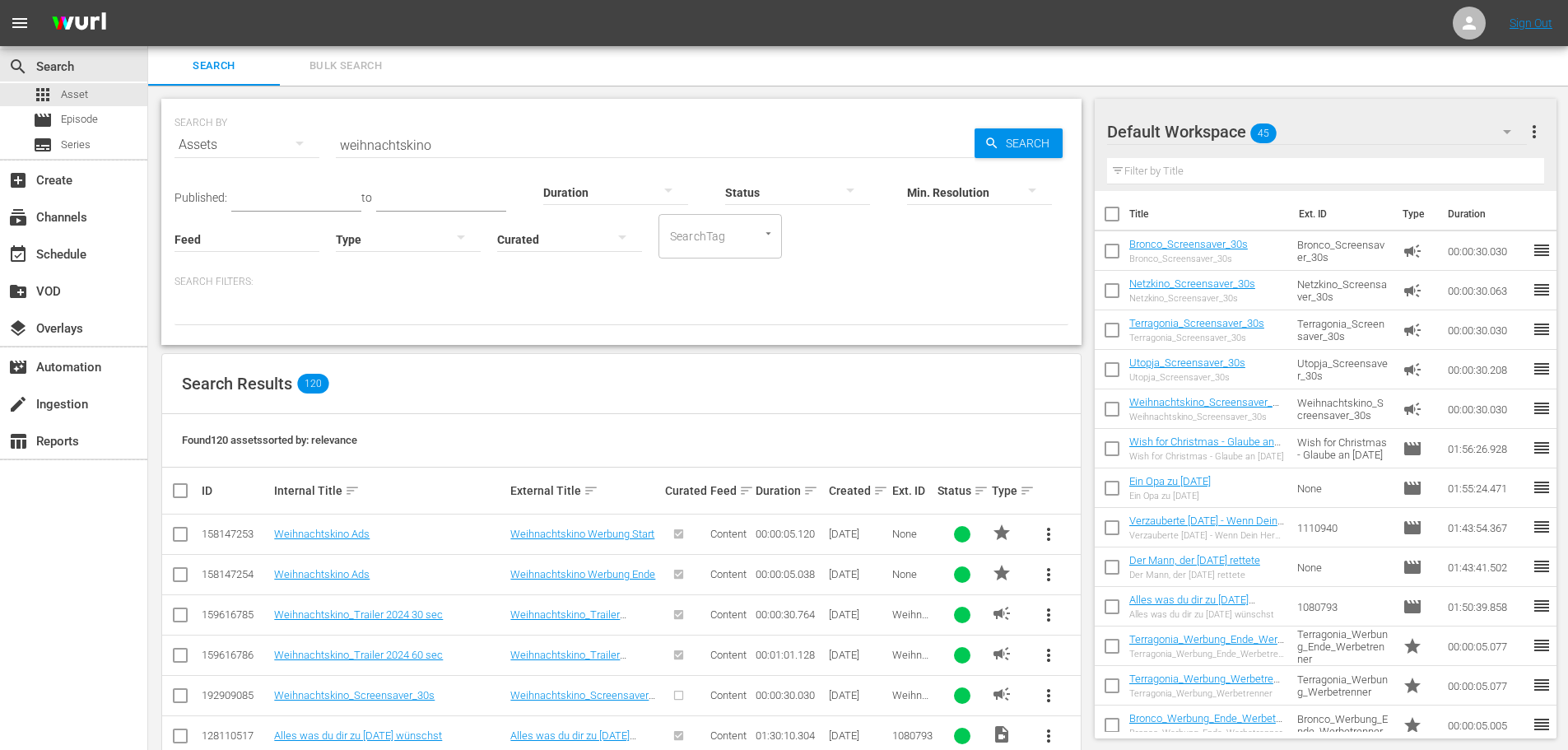
checkbox input "false"
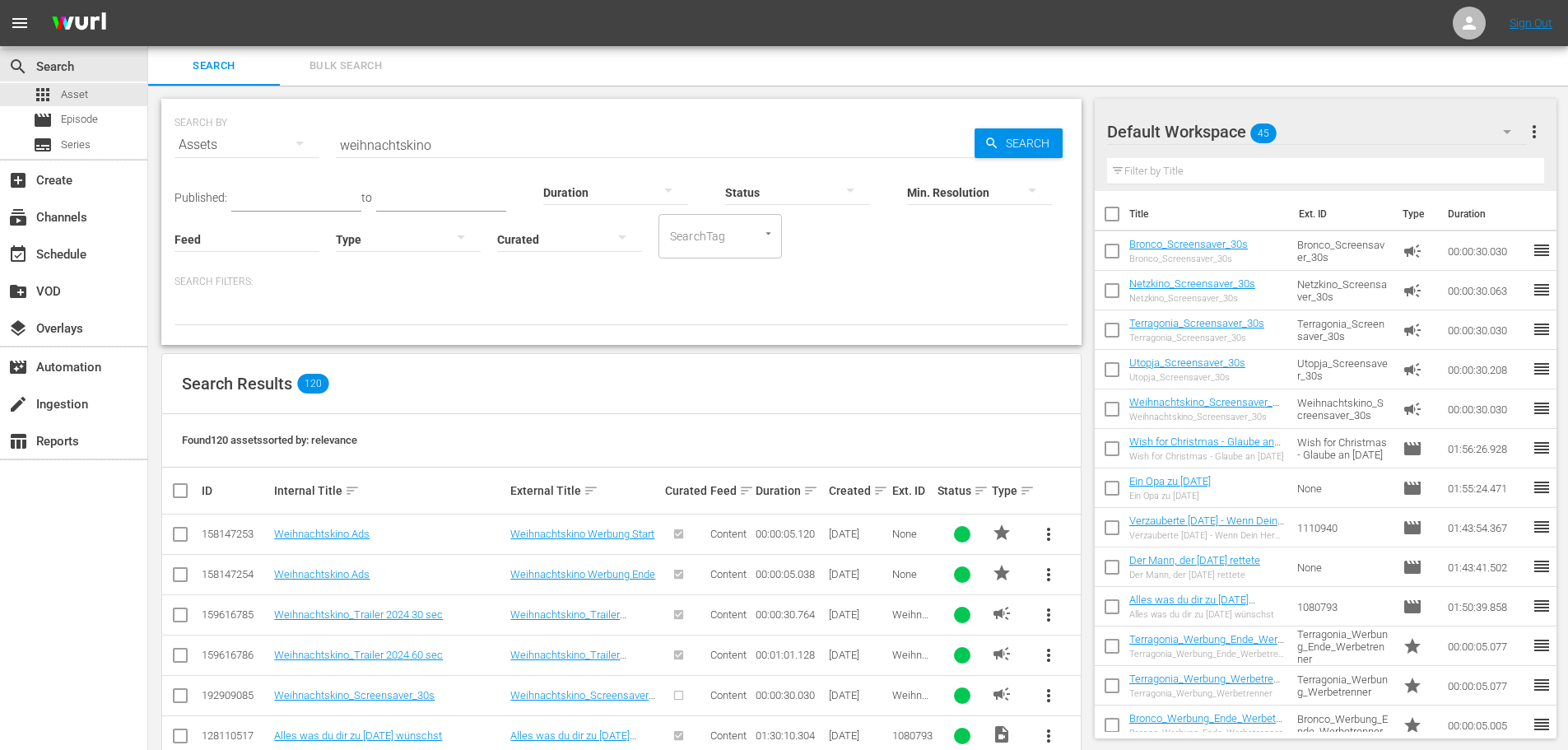
checkbox input "false"
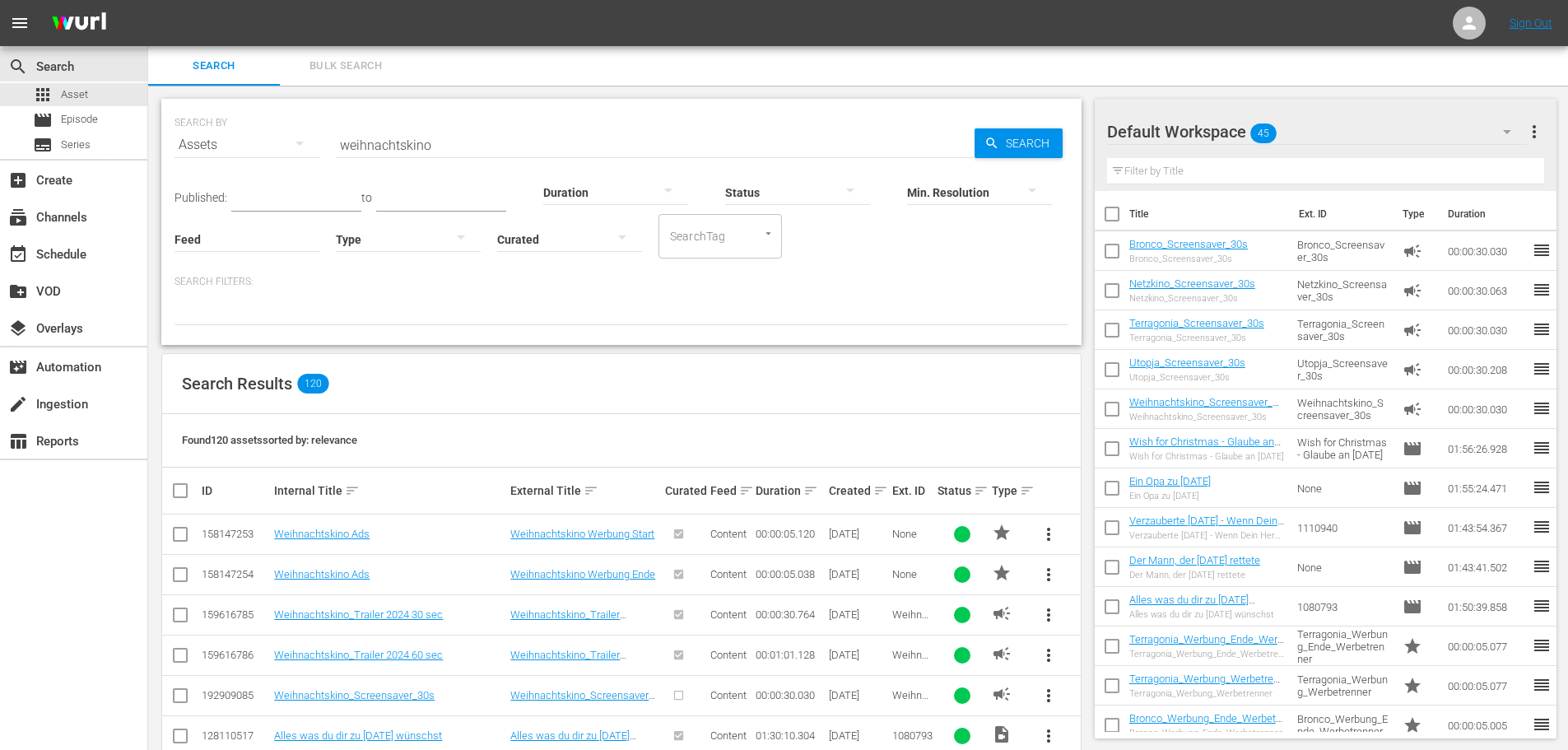
checkbox input "false"
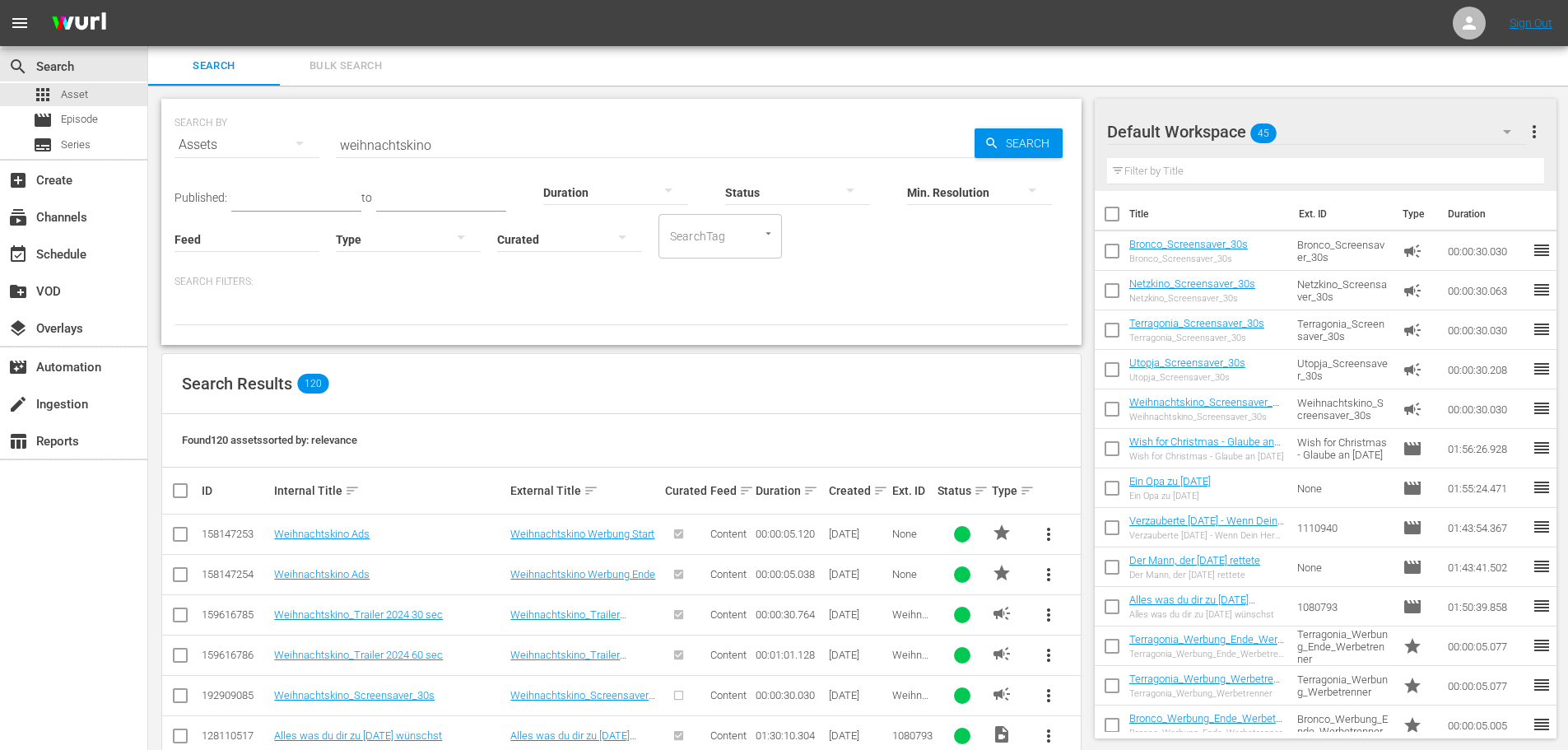
checkbox input "false"
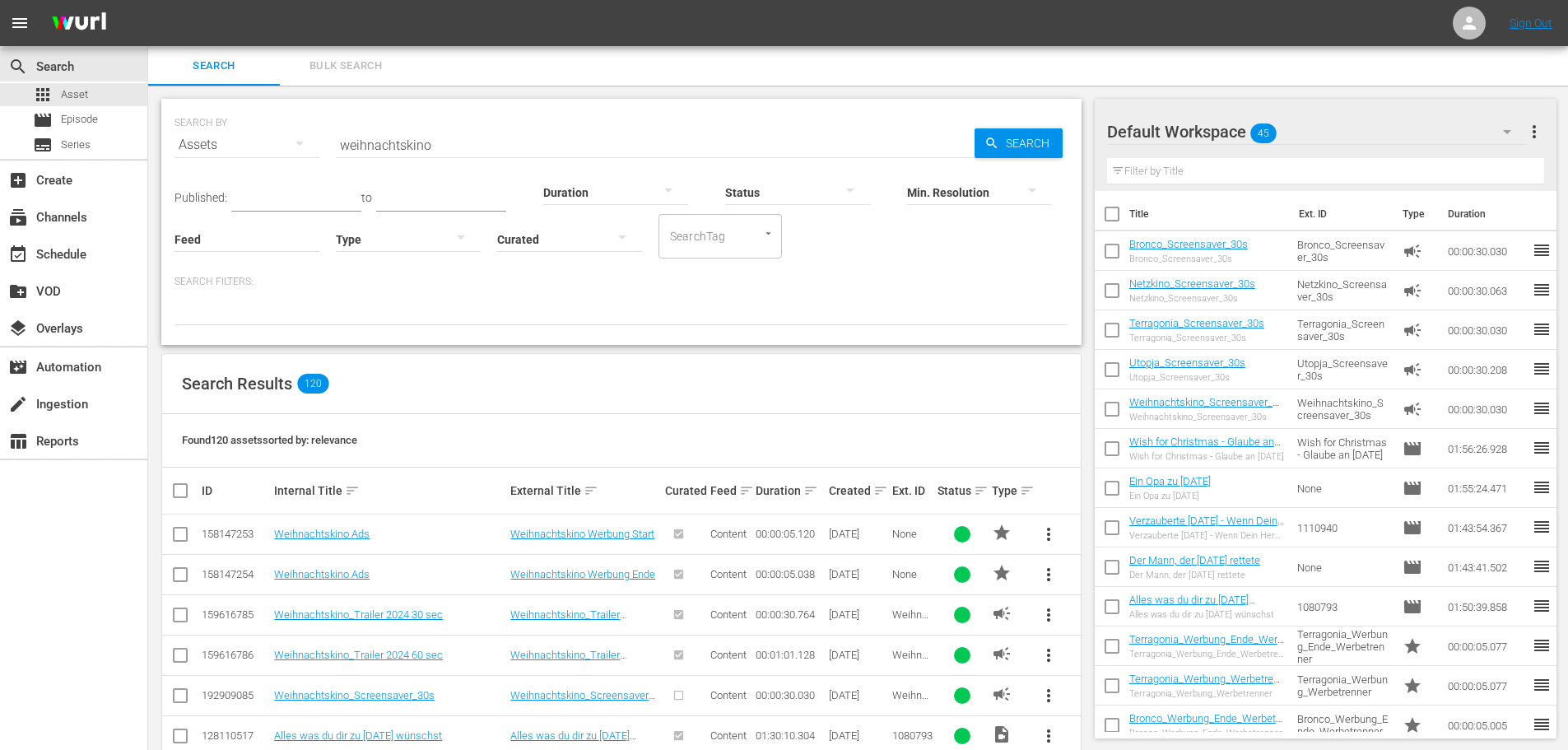
checkbox input "false"
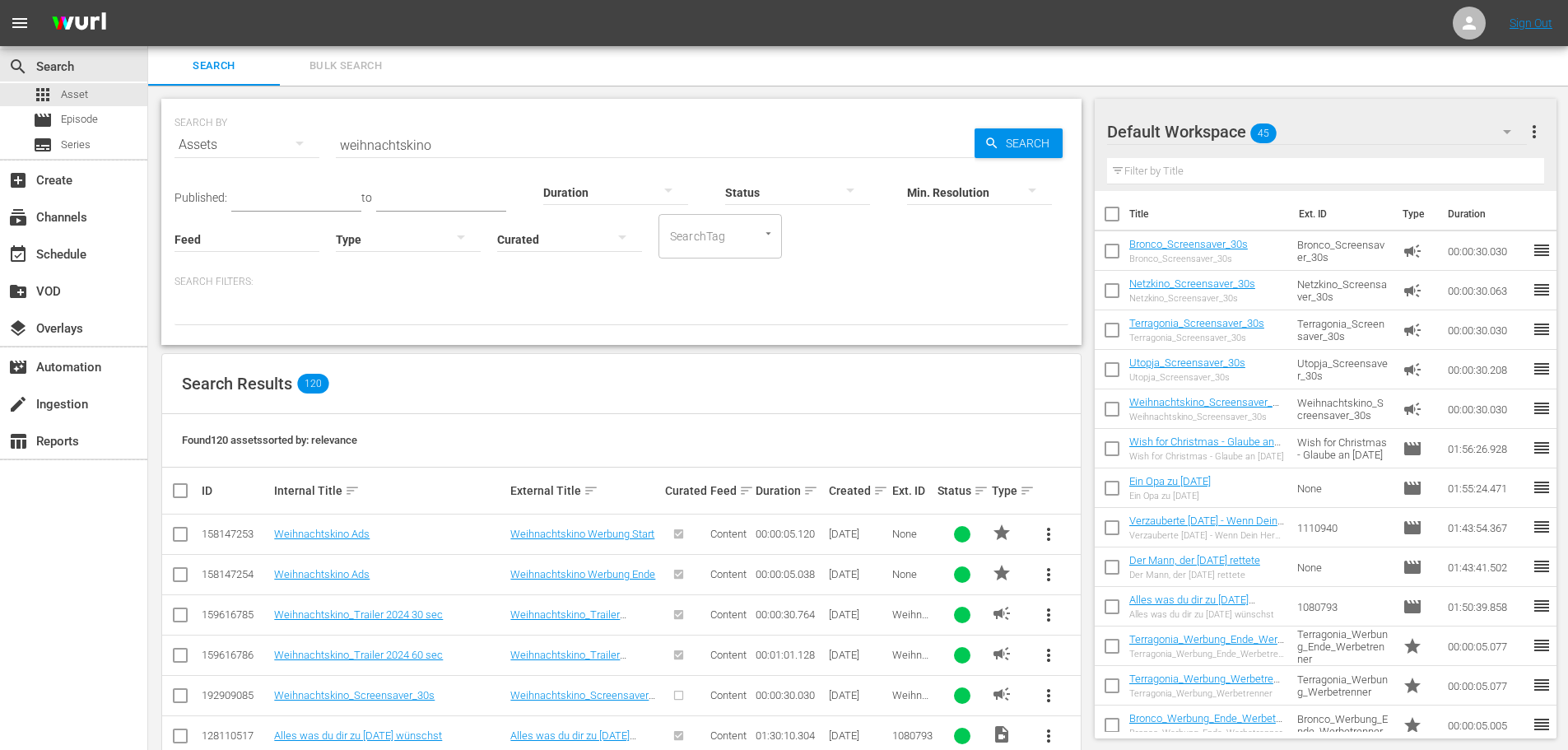
checkbox input "false"
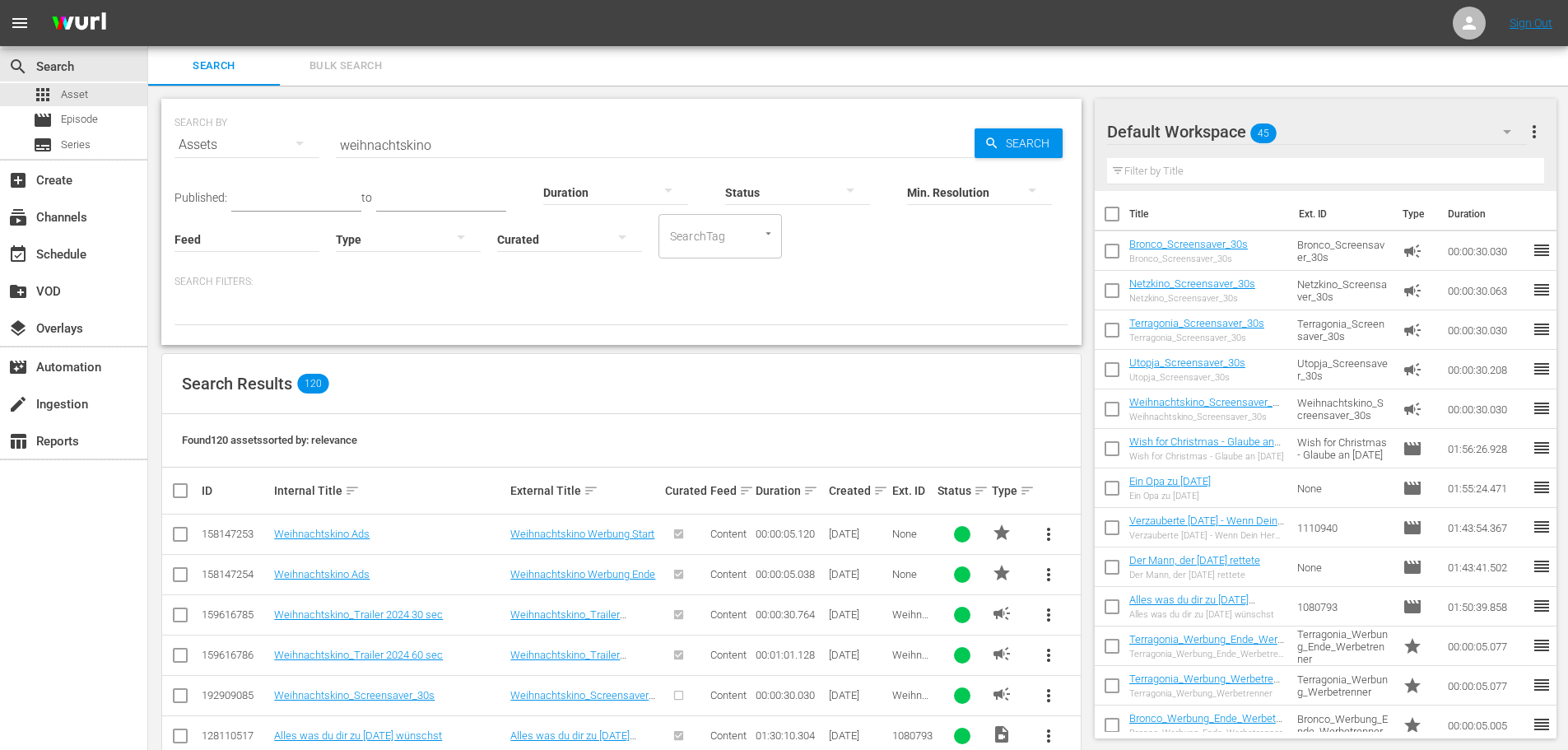
checkbox input "false"
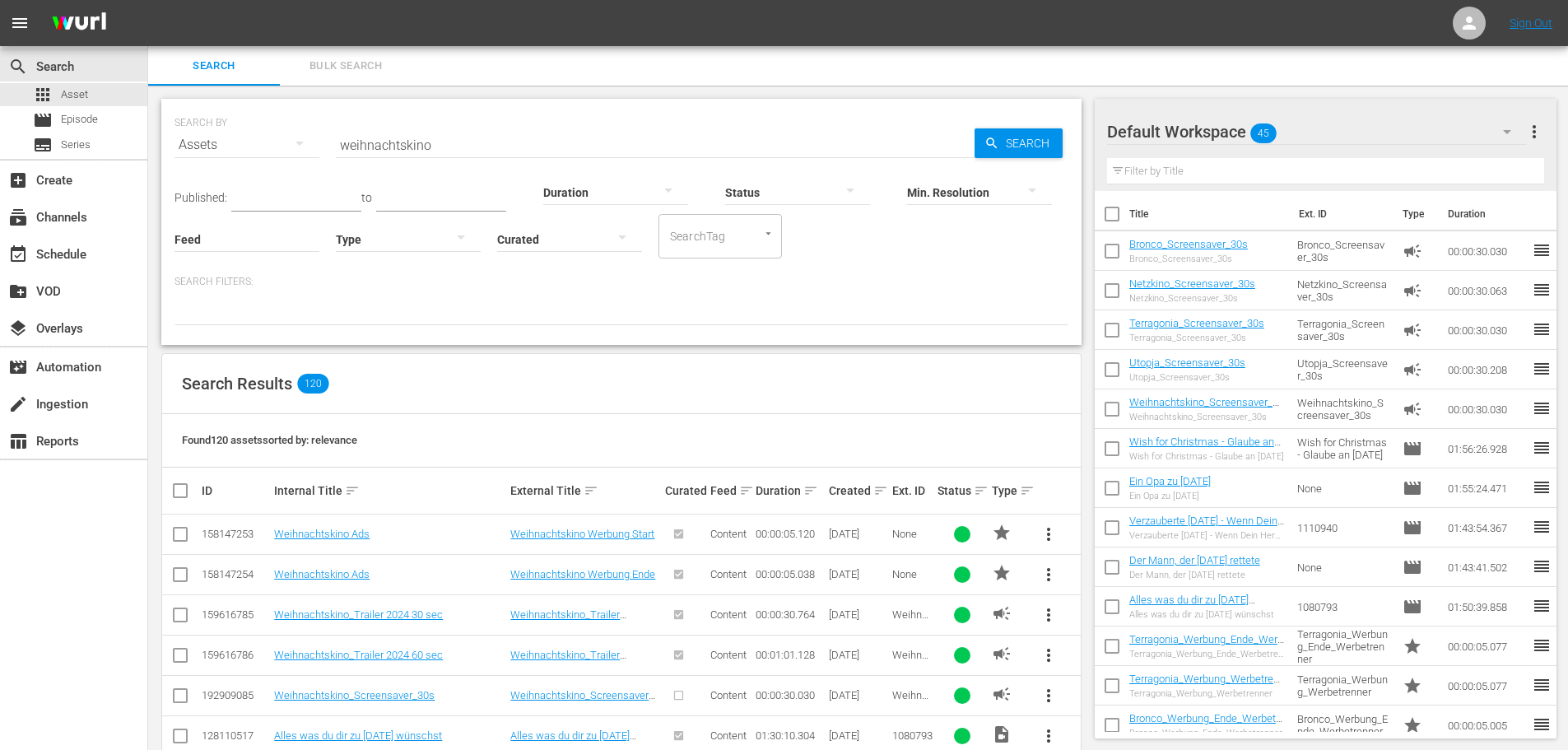
checkbox input "false"
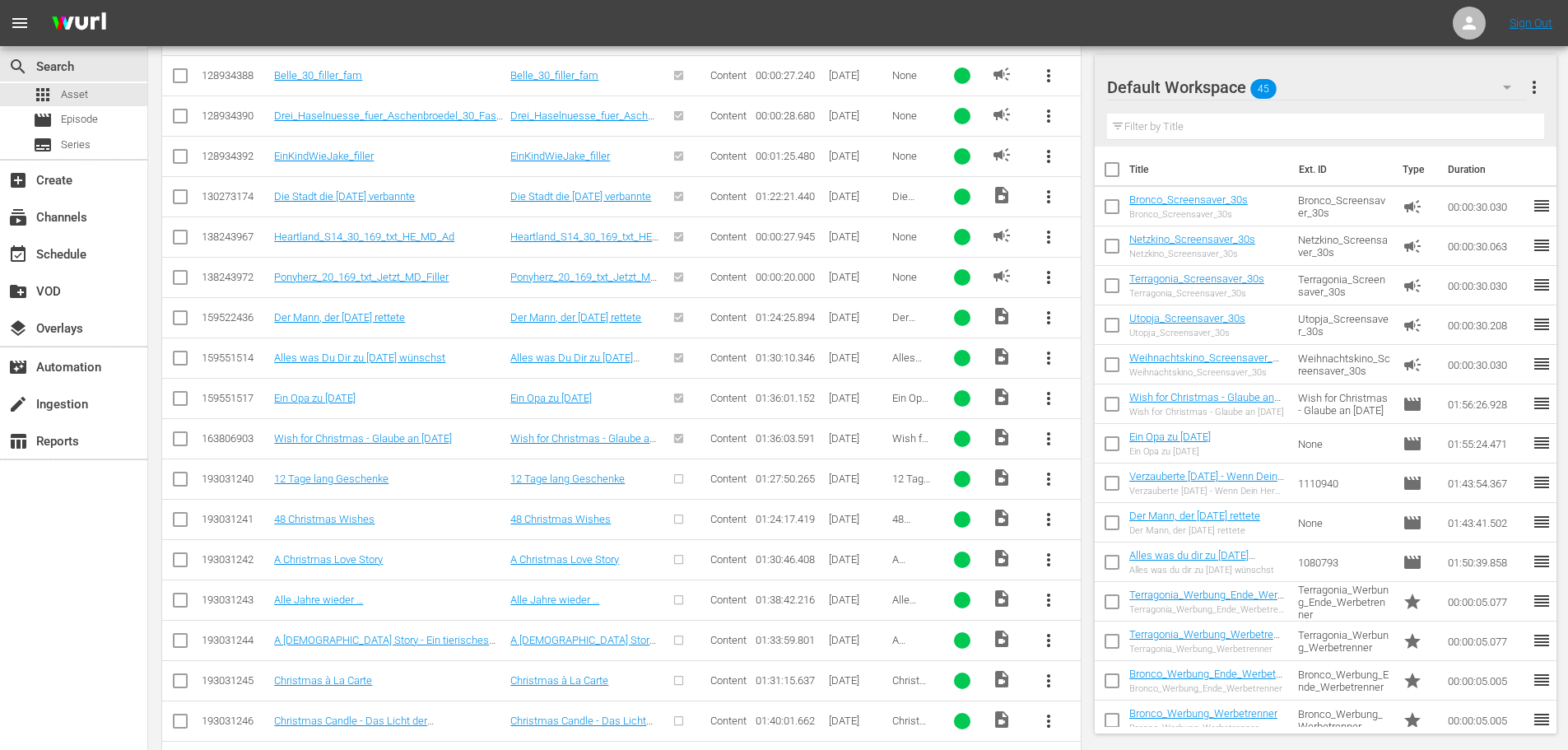
scroll to position [1564, 0]
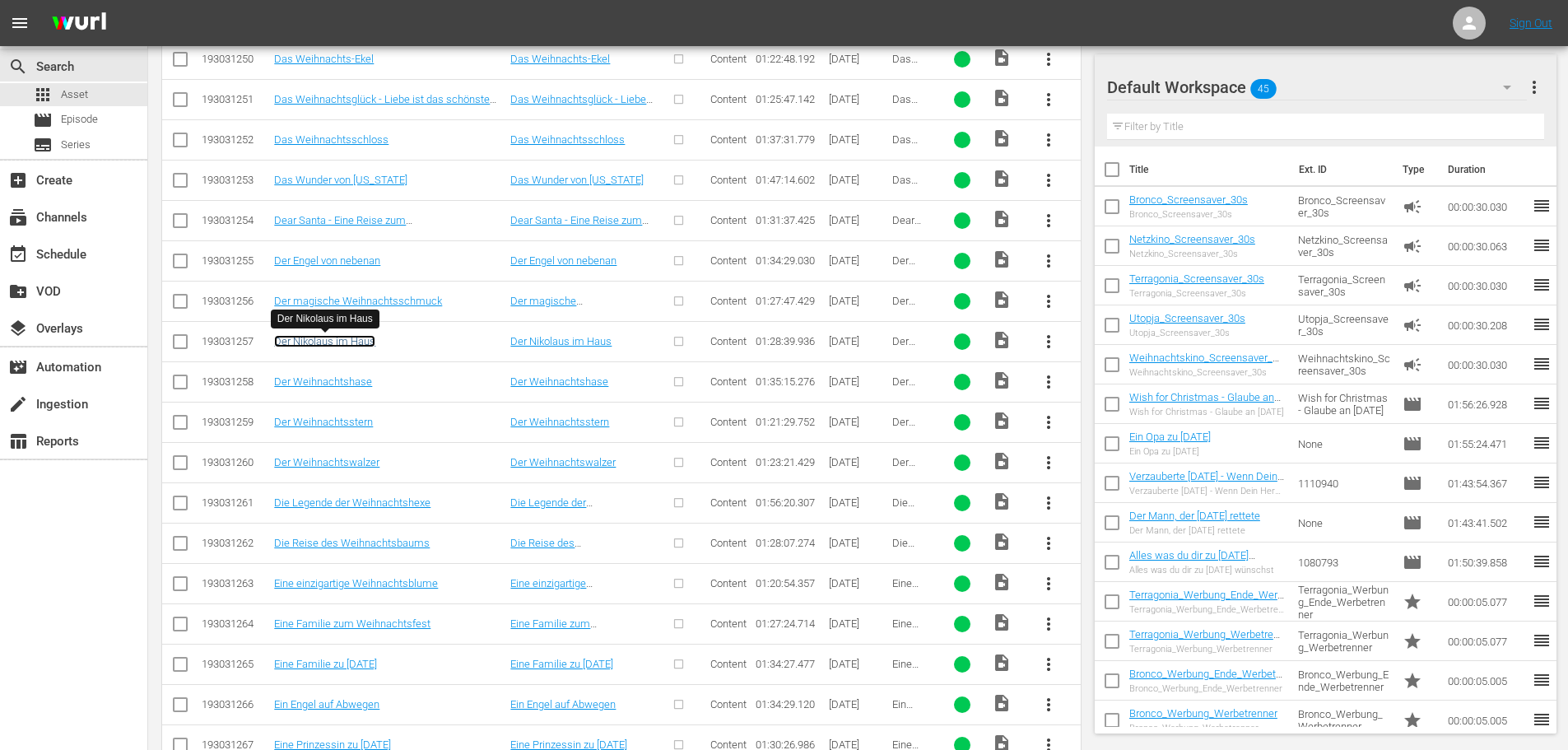
click at [322, 340] on link "Der Nikolaus im Haus" at bounding box center [325, 341] width 102 height 12
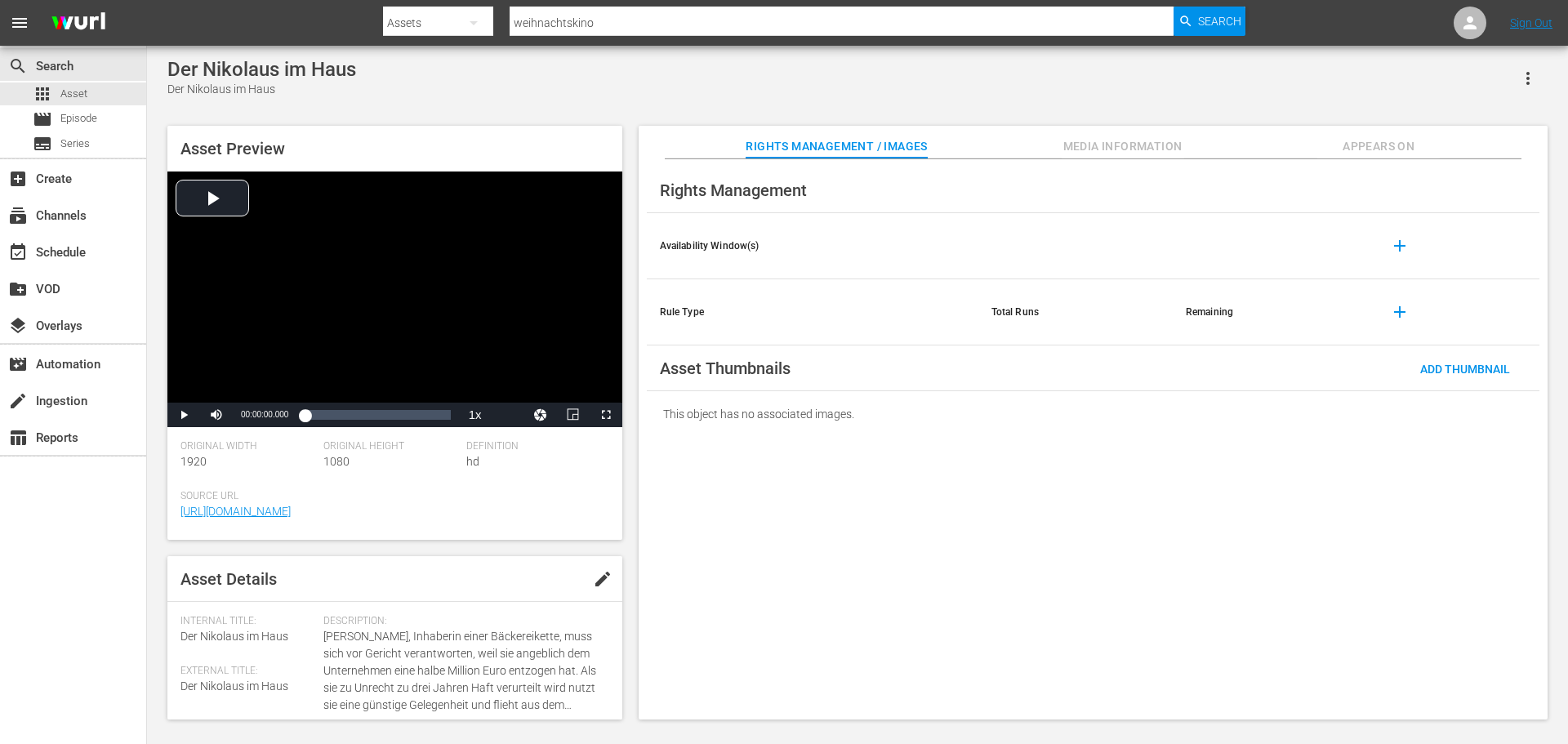
click at [1132, 150] on span "Media Information" at bounding box center [1123, 147] width 123 height 20
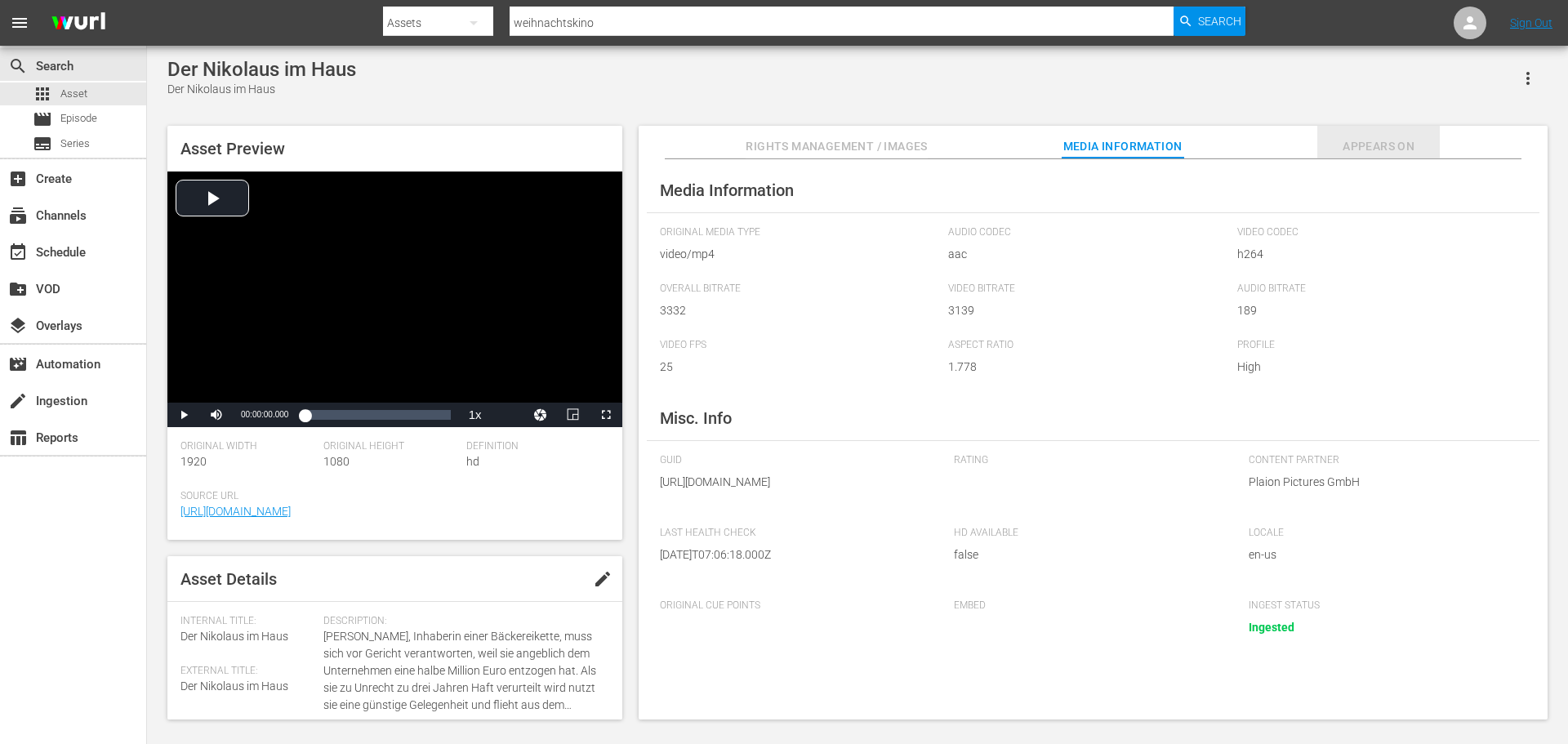
click at [1347, 143] on span "Appears On" at bounding box center [1378, 147] width 123 height 20
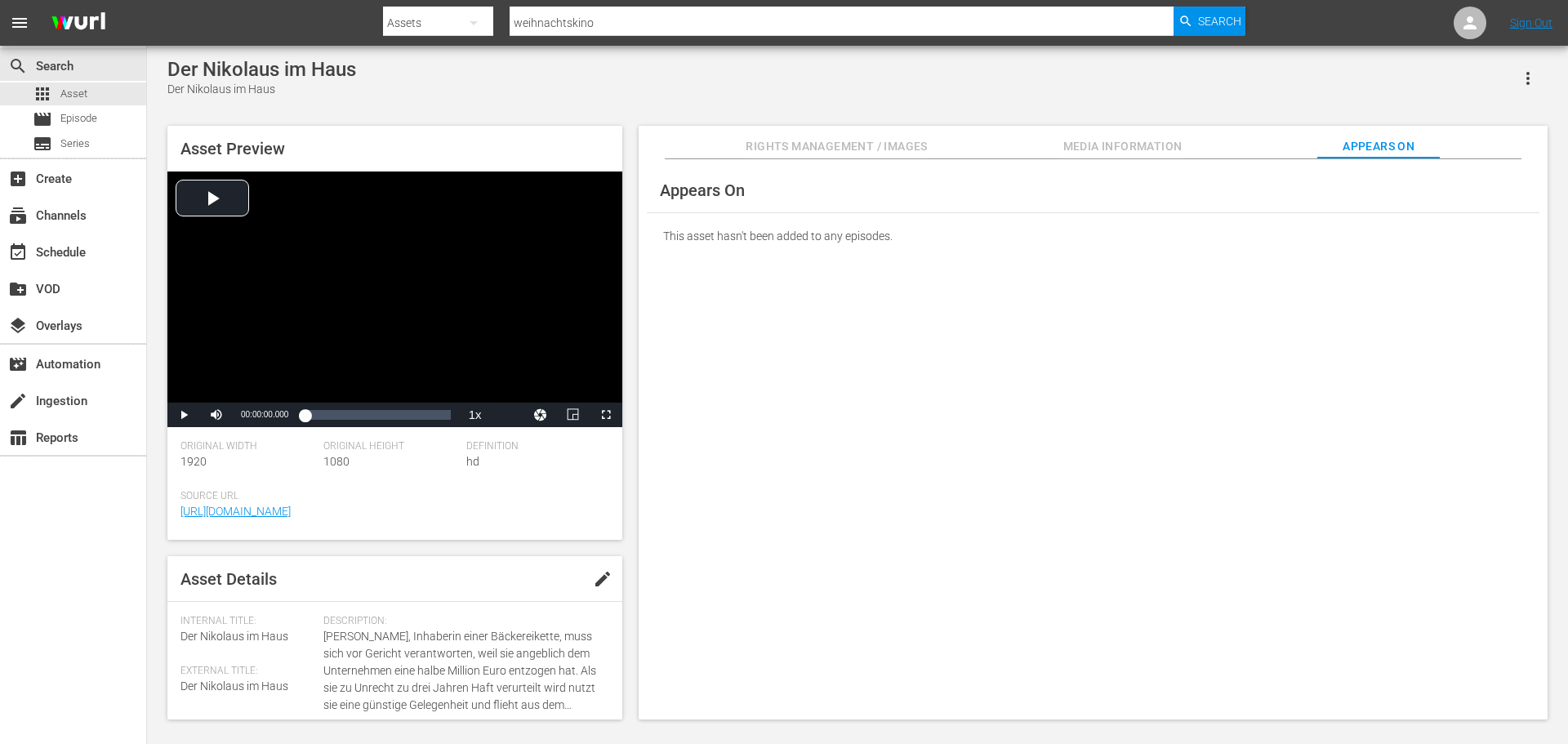
click at [925, 144] on span "Rights Management / Images" at bounding box center [837, 147] width 181 height 20
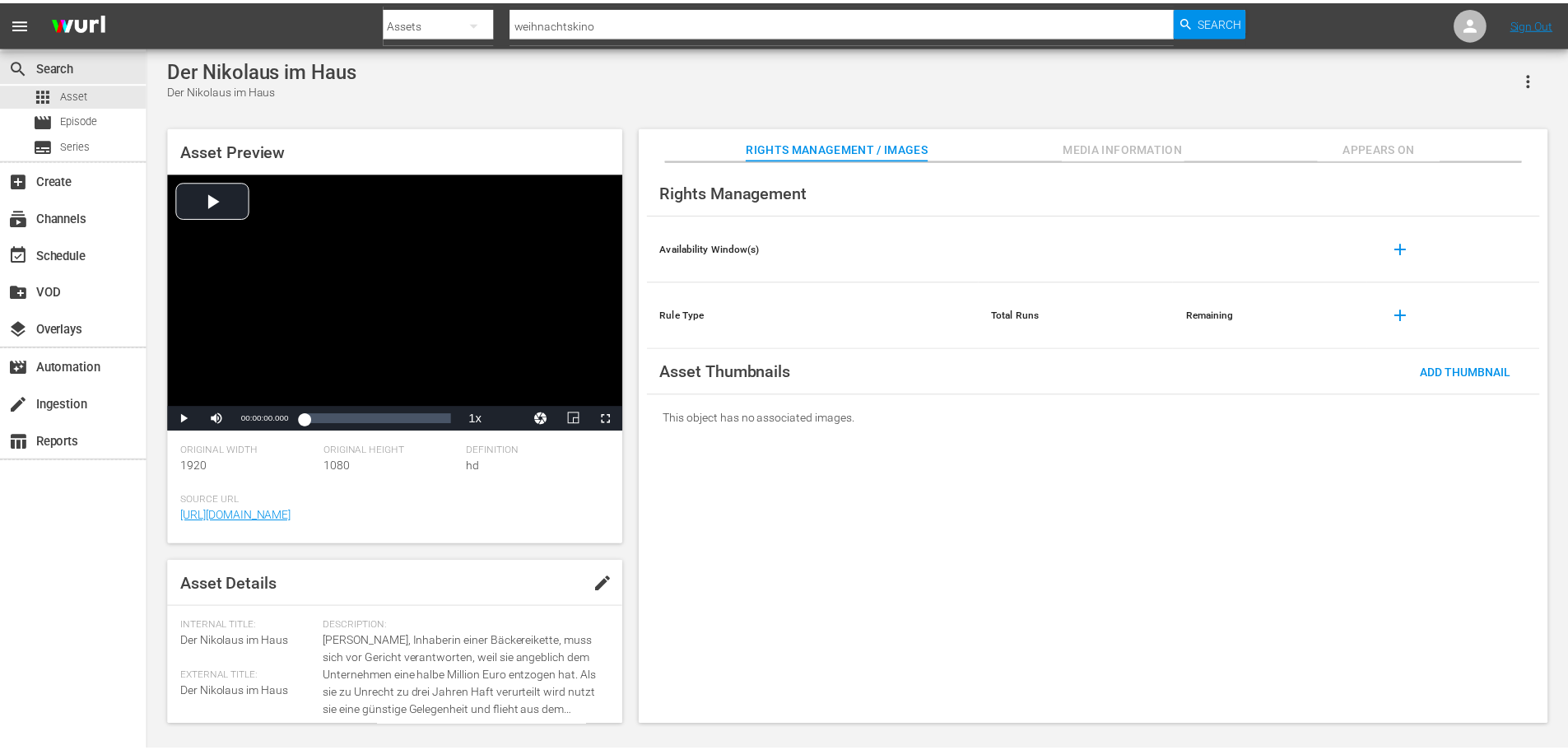
scroll to position [2, 0]
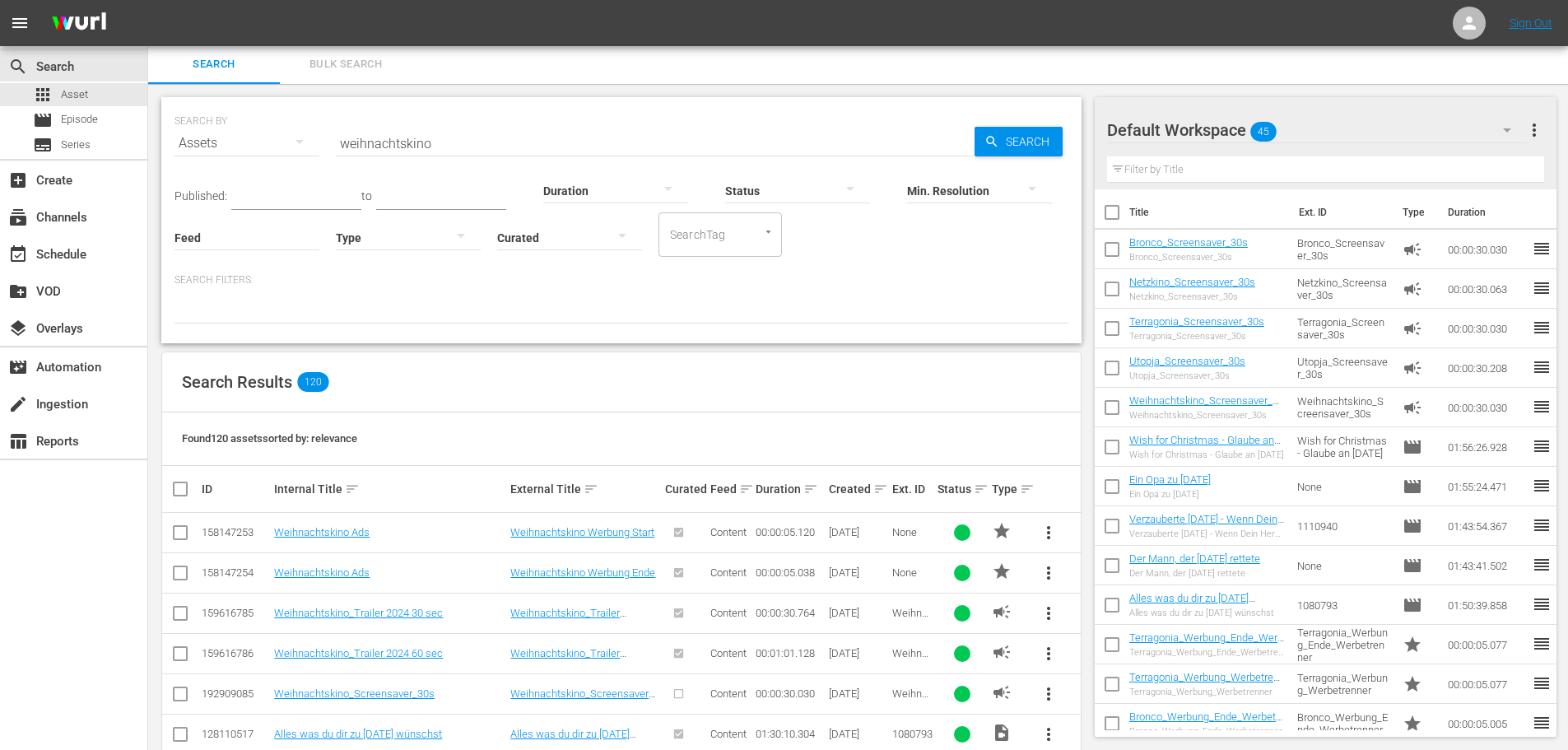
click at [1345, 134] on div "Default Workspace 45" at bounding box center [1317, 130] width 419 height 46
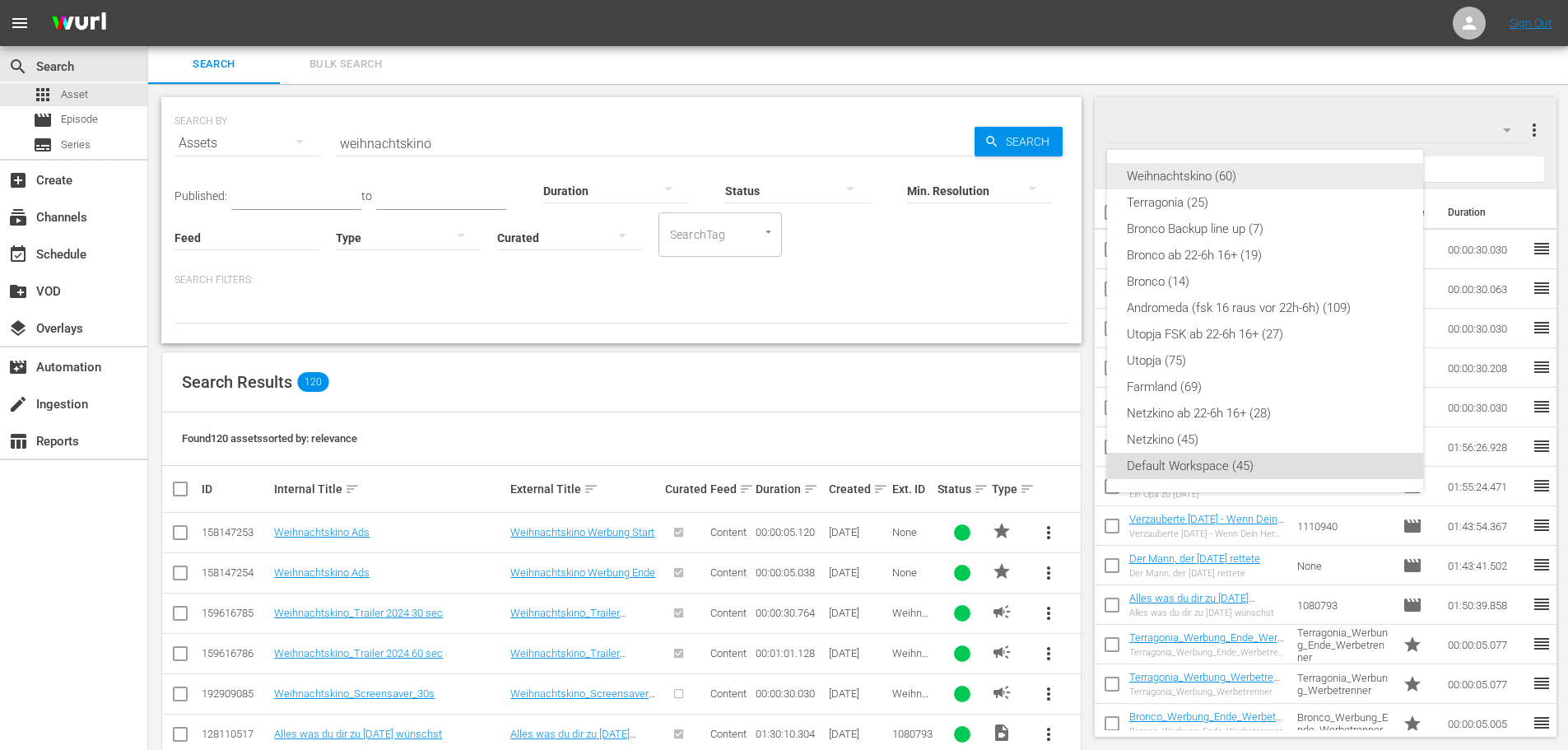
click at [1212, 174] on div "Weihnachtskino (60)" at bounding box center [1265, 175] width 276 height 27
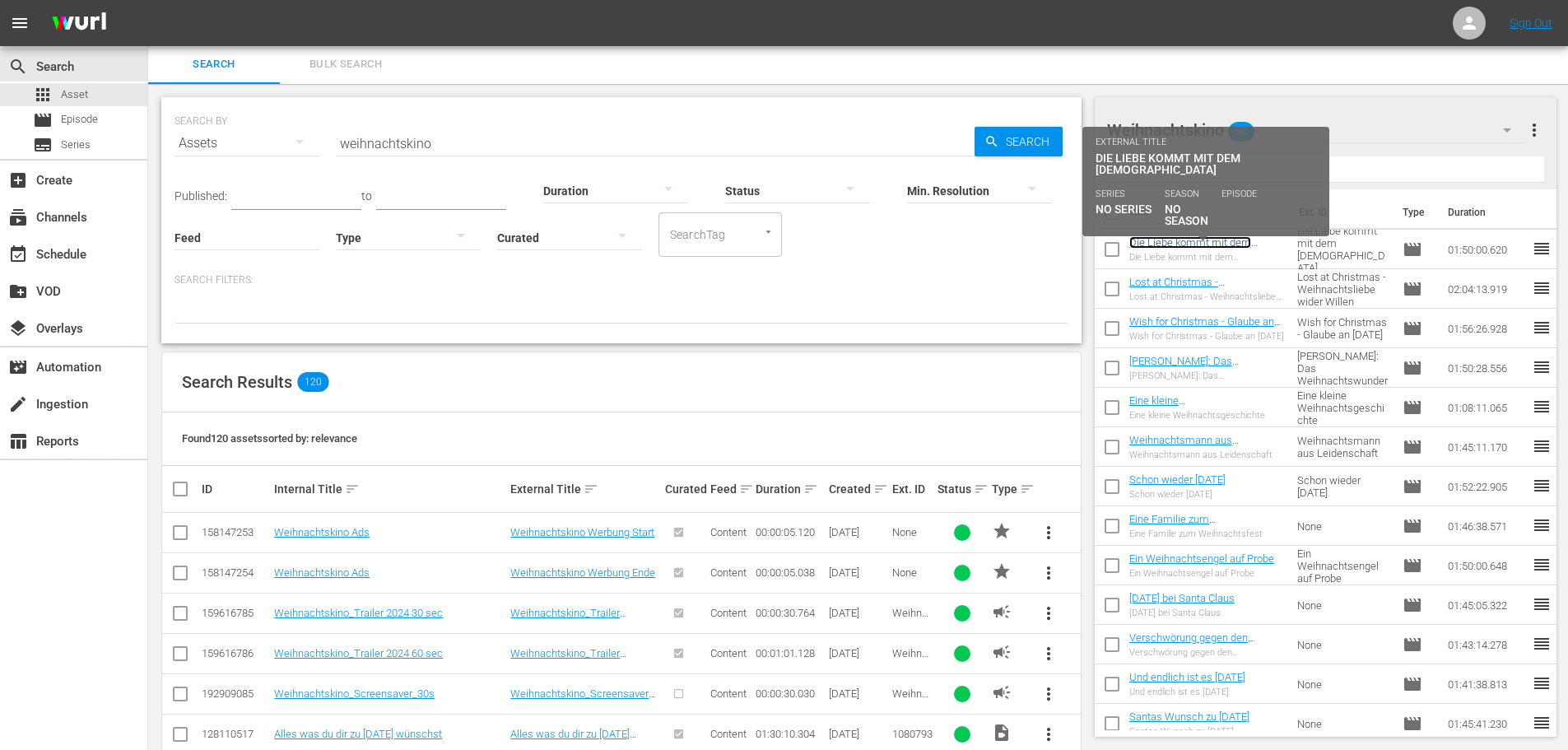
click at [1167, 243] on link "Die Liebe kommt mit dem [DEMOGRAPHIC_DATA]" at bounding box center [1191, 248] width 122 height 25
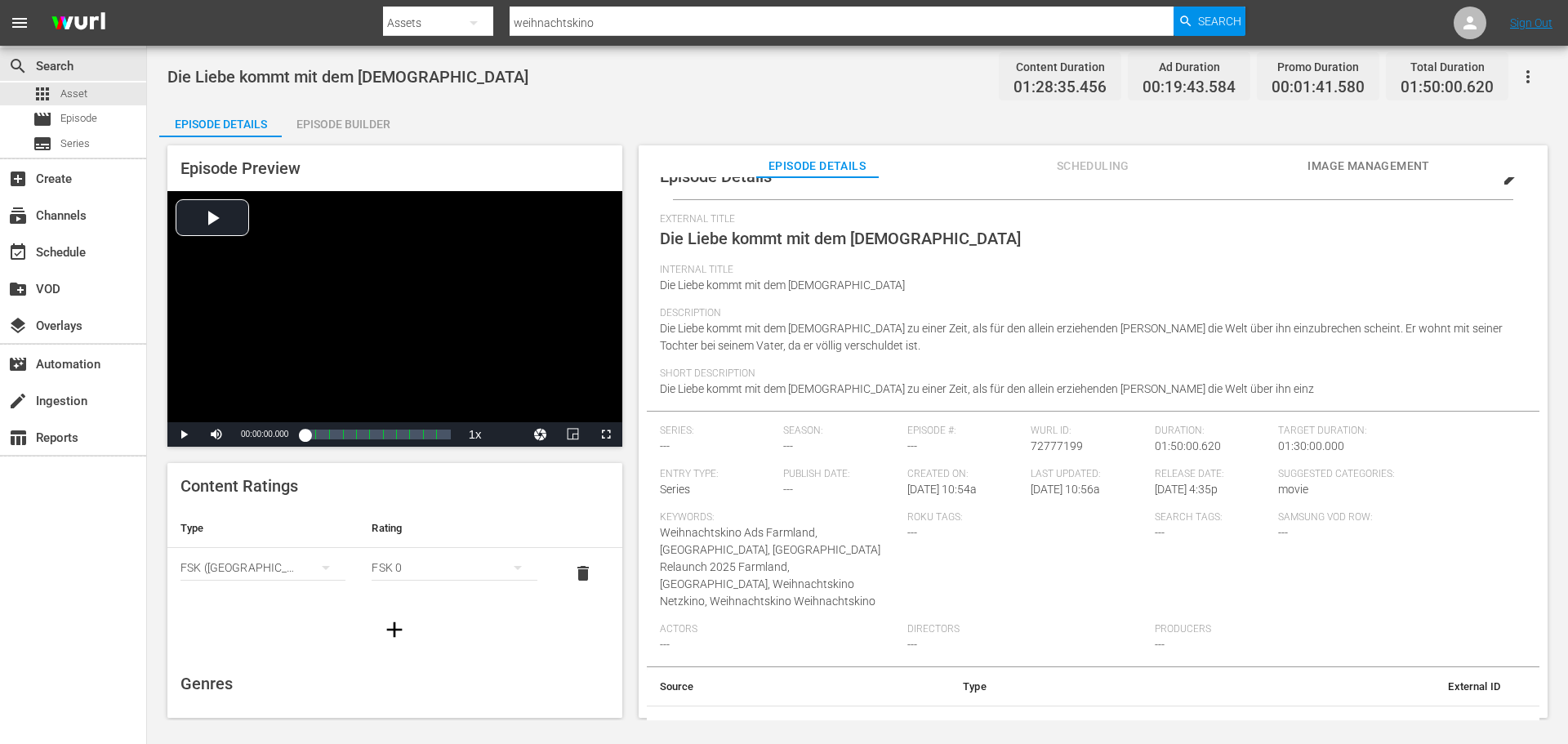
scroll to position [55, 0]
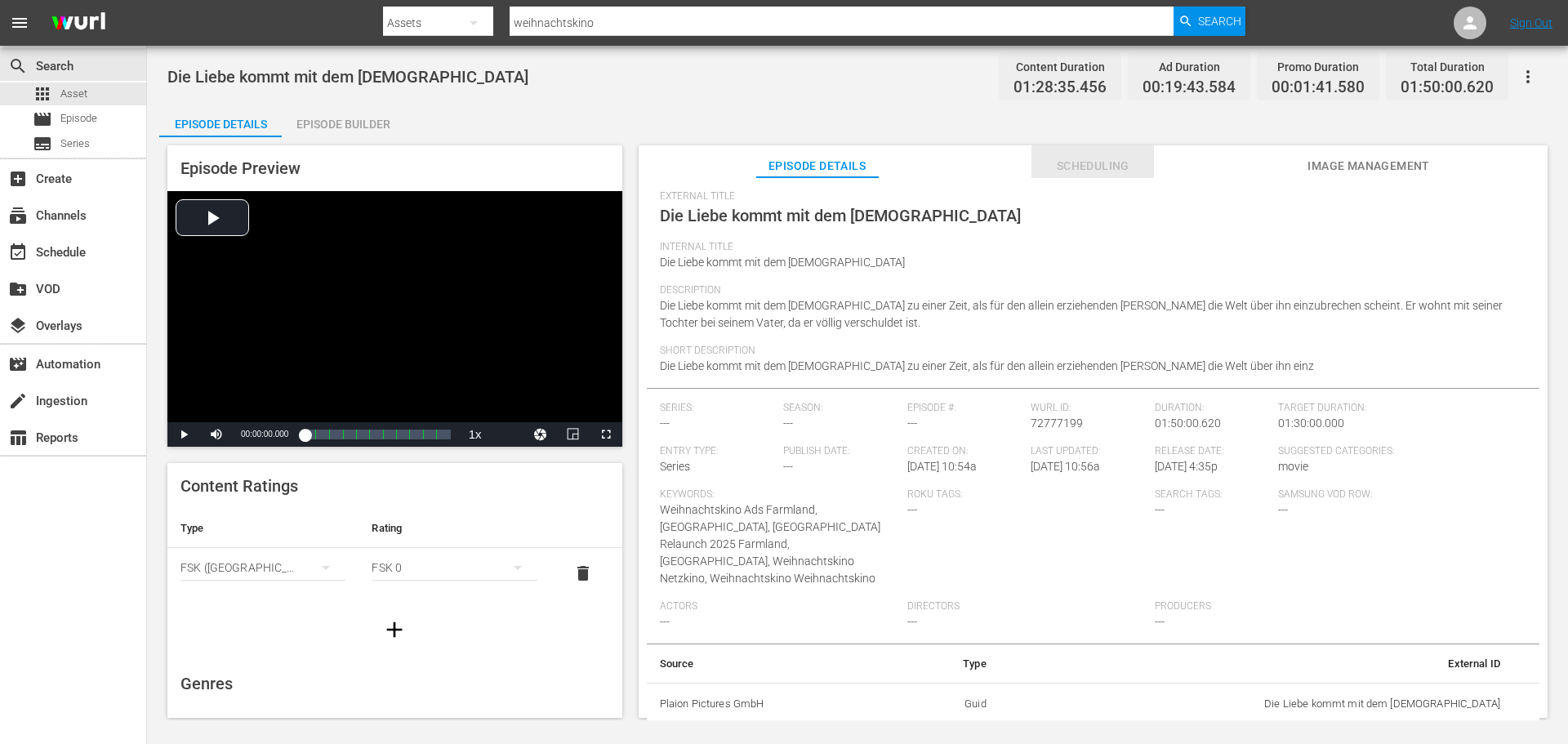
click at [1090, 161] on span "Scheduling" at bounding box center [1092, 166] width 123 height 20
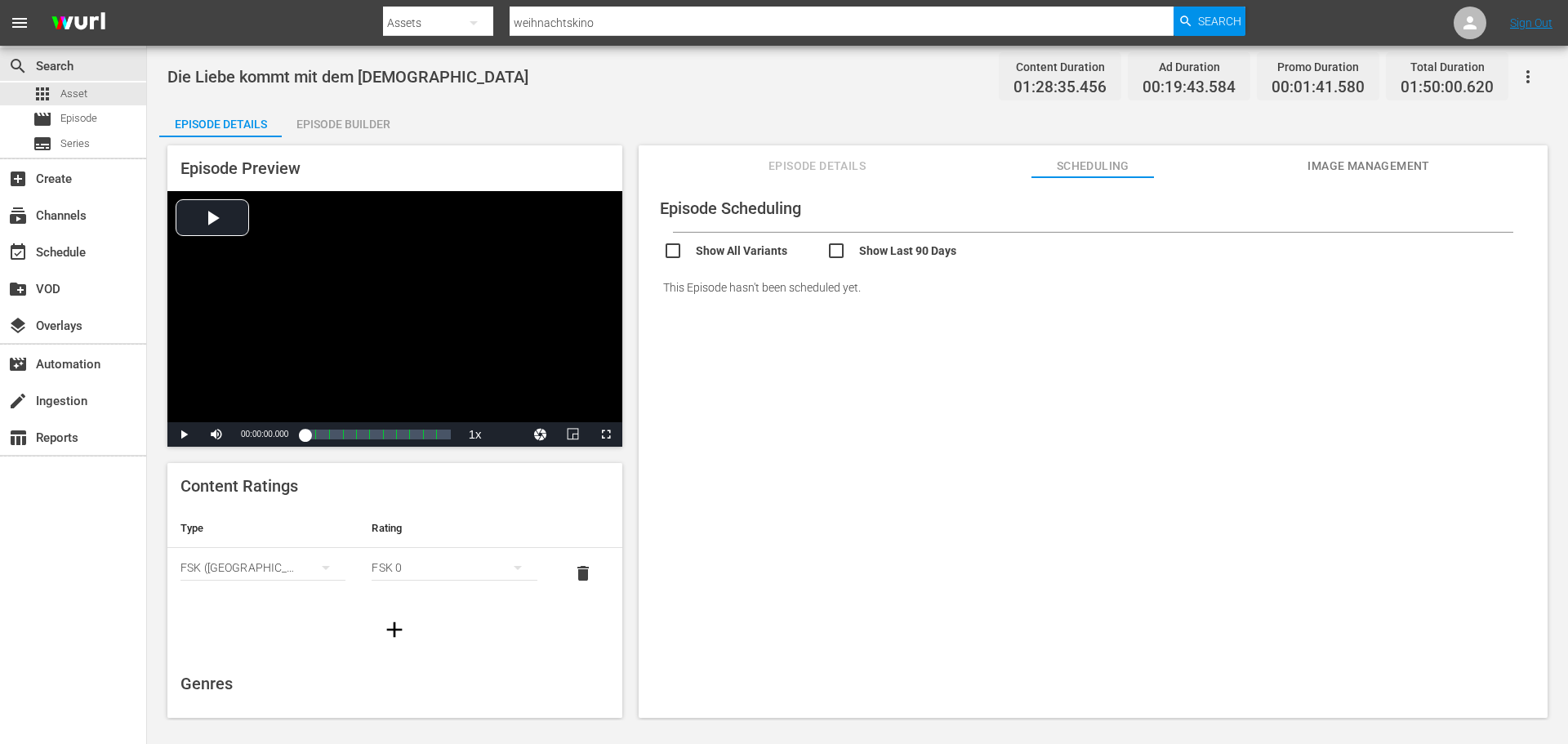
click at [1274, 168] on div "Episode Details Scheduling Image Management" at bounding box center [1092, 162] width 828 height 33
click at [1349, 169] on span "Image Management" at bounding box center [1369, 166] width 123 height 20
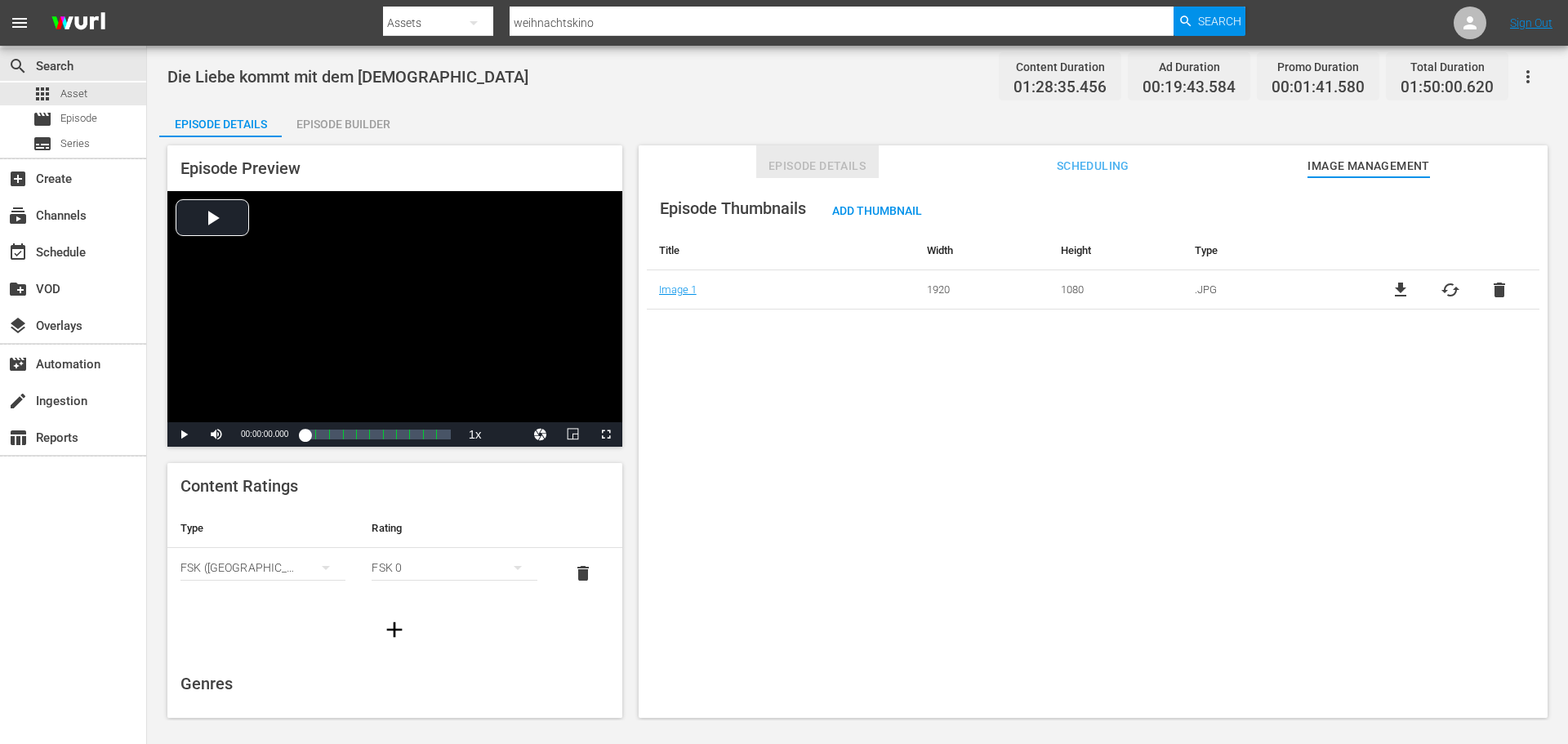
click at [783, 160] on span "Episode Details" at bounding box center [817, 166] width 123 height 20
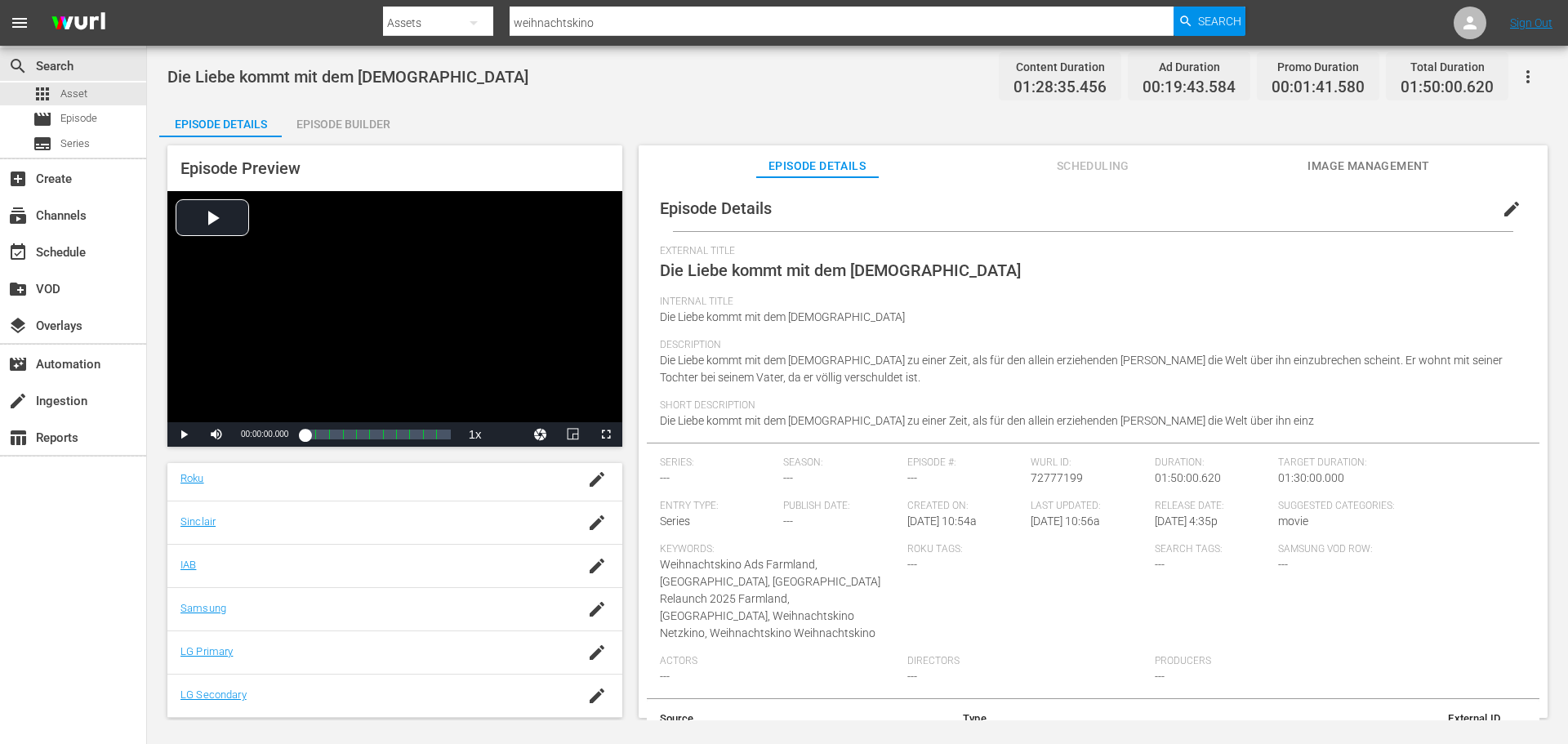
scroll to position [0, 0]
click at [237, 64] on div "Die Liebe kommt mit dem [DEMOGRAPHIC_DATA] Content Duration 01:28:35.456 Ad Dur…" at bounding box center [858, 76] width 1380 height 37
click at [241, 79] on span "Die Liebe kommt mit dem [DEMOGRAPHIC_DATA]" at bounding box center [348, 76] width 361 height 19
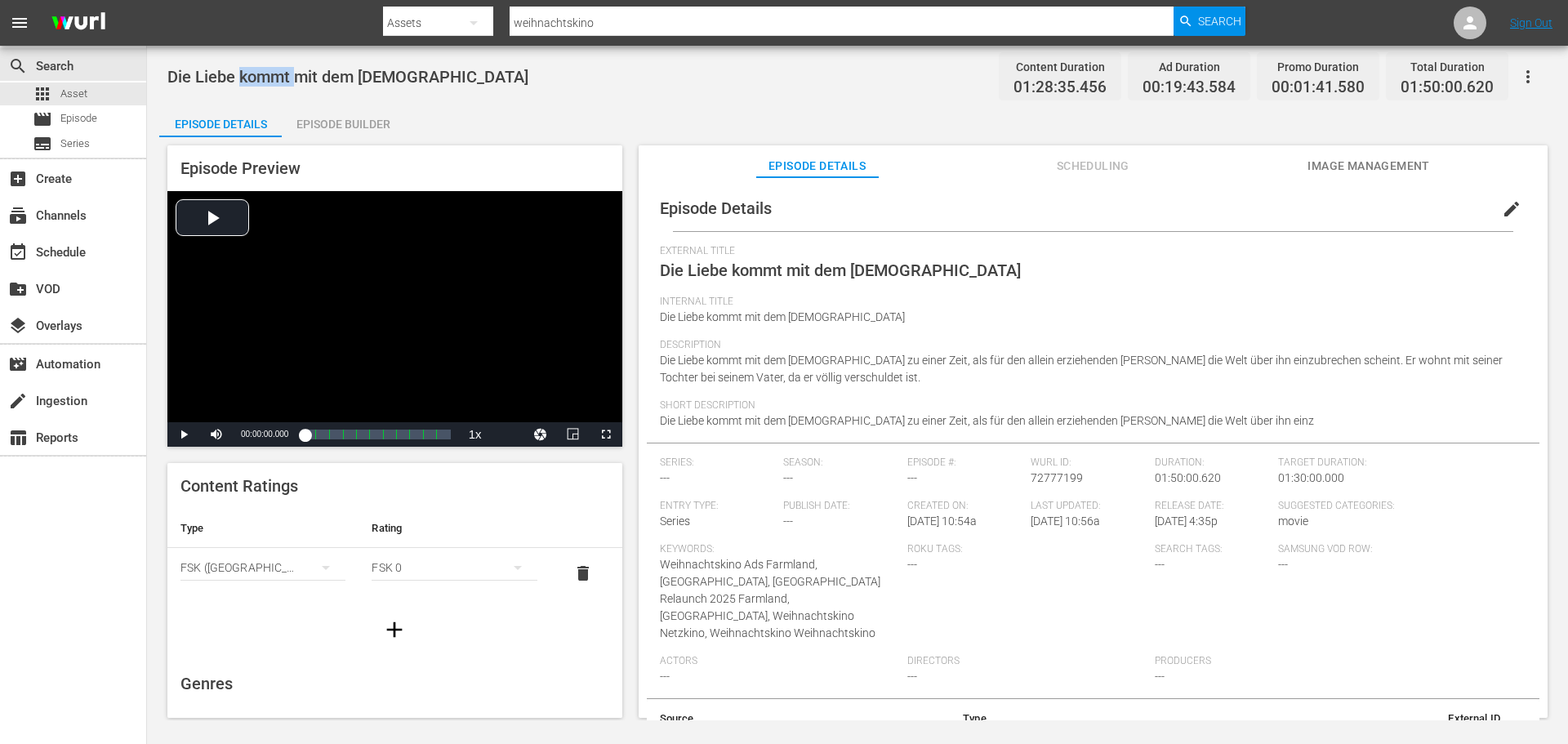
click at [241, 79] on span "Die Liebe kommt mit dem [DEMOGRAPHIC_DATA]" at bounding box center [348, 76] width 361 height 19
copy span "Die Liebe kommt mit dem [DEMOGRAPHIC_DATA]"
click at [521, 93] on div "Die Liebe kommt mit dem [DEMOGRAPHIC_DATA] Content Duration 01:28:35.456 Ad Dur…" at bounding box center [858, 76] width 1380 height 37
click at [606, 76] on div "Die Liebe kommt mit dem [DEMOGRAPHIC_DATA] Content Duration 01:28:35.456 Ad Dur…" at bounding box center [858, 76] width 1380 height 37
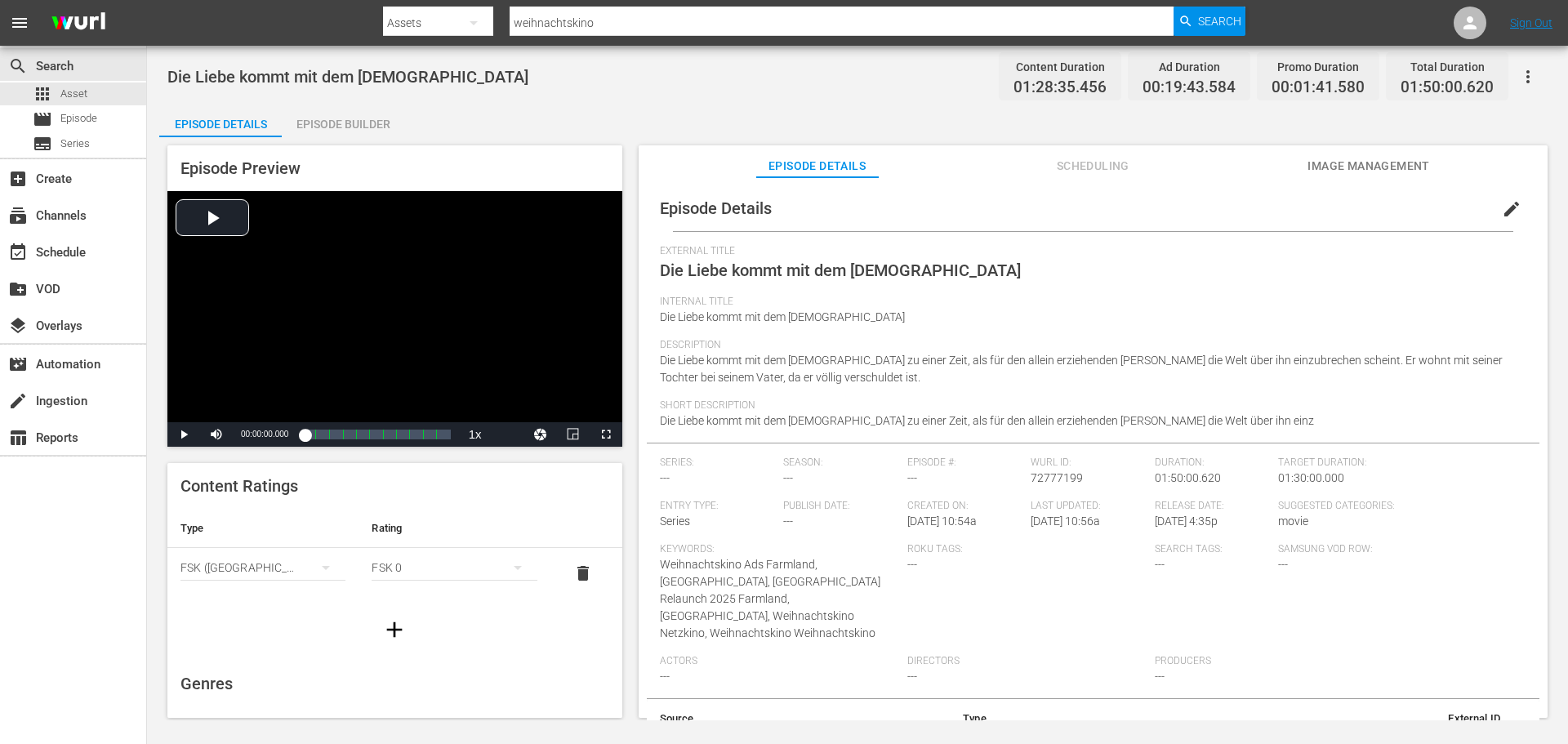
click at [1064, 170] on span "Scheduling" at bounding box center [1092, 166] width 123 height 20
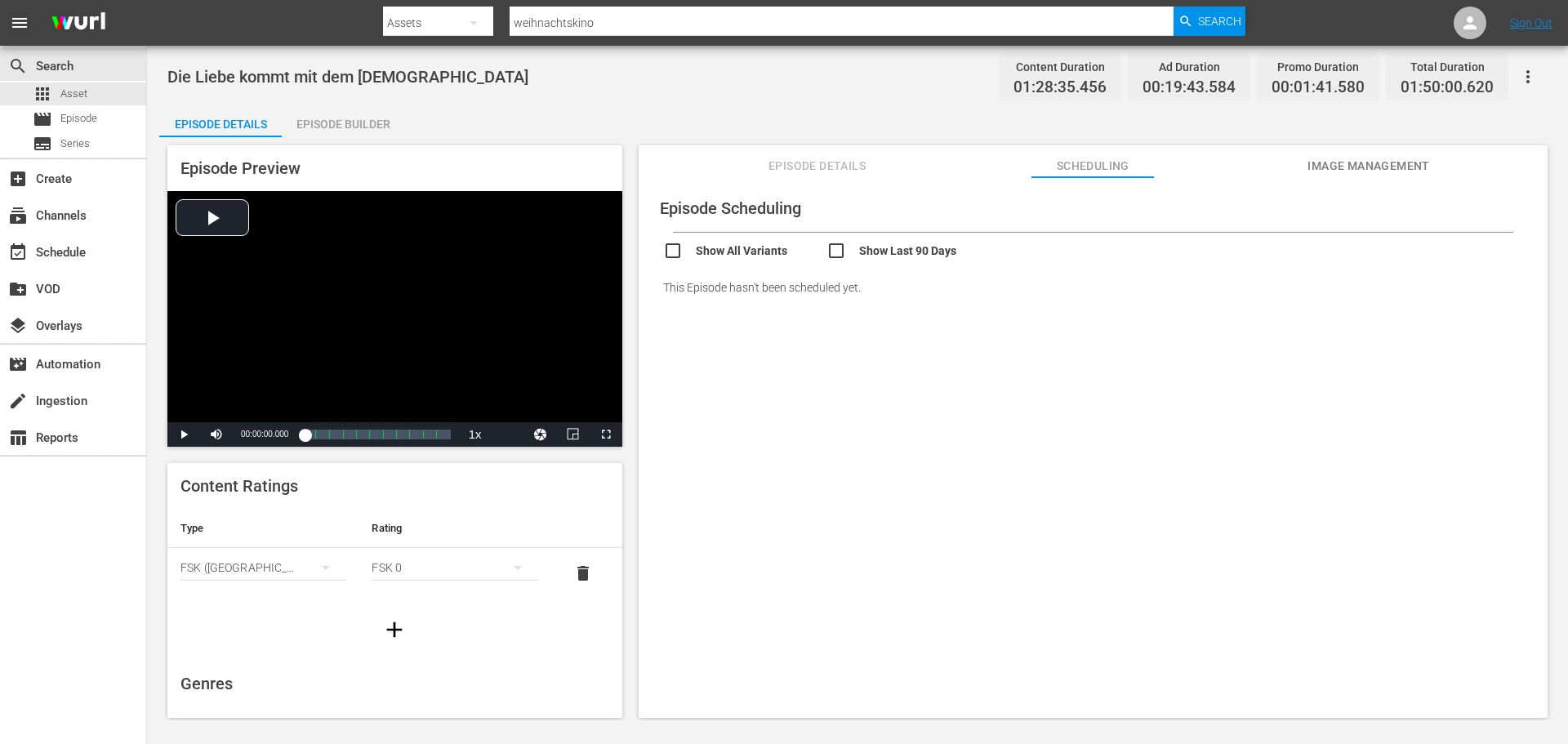
click at [1330, 166] on span "Image Management" at bounding box center [1369, 166] width 123 height 20
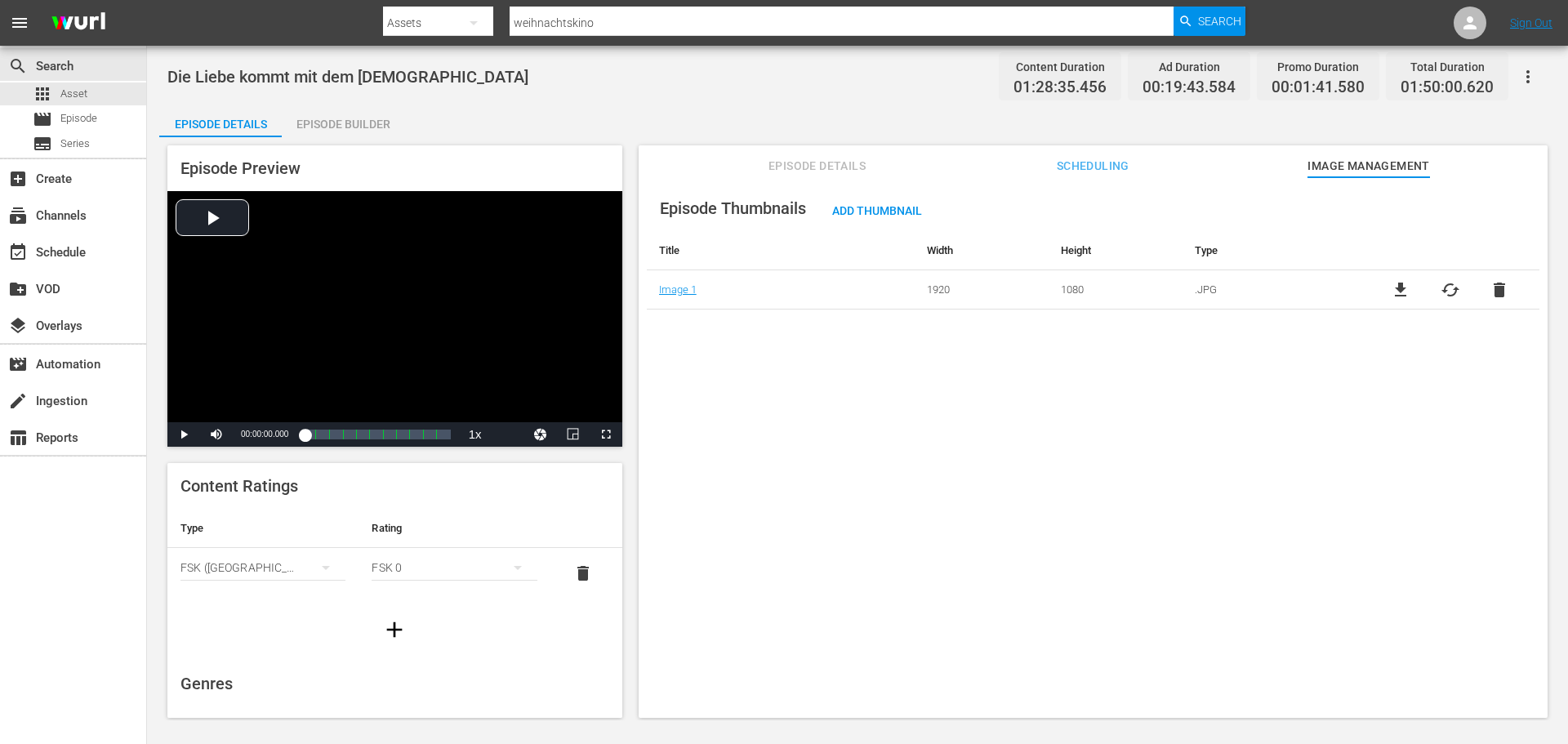
click at [1117, 161] on span "Scheduling" at bounding box center [1092, 166] width 123 height 20
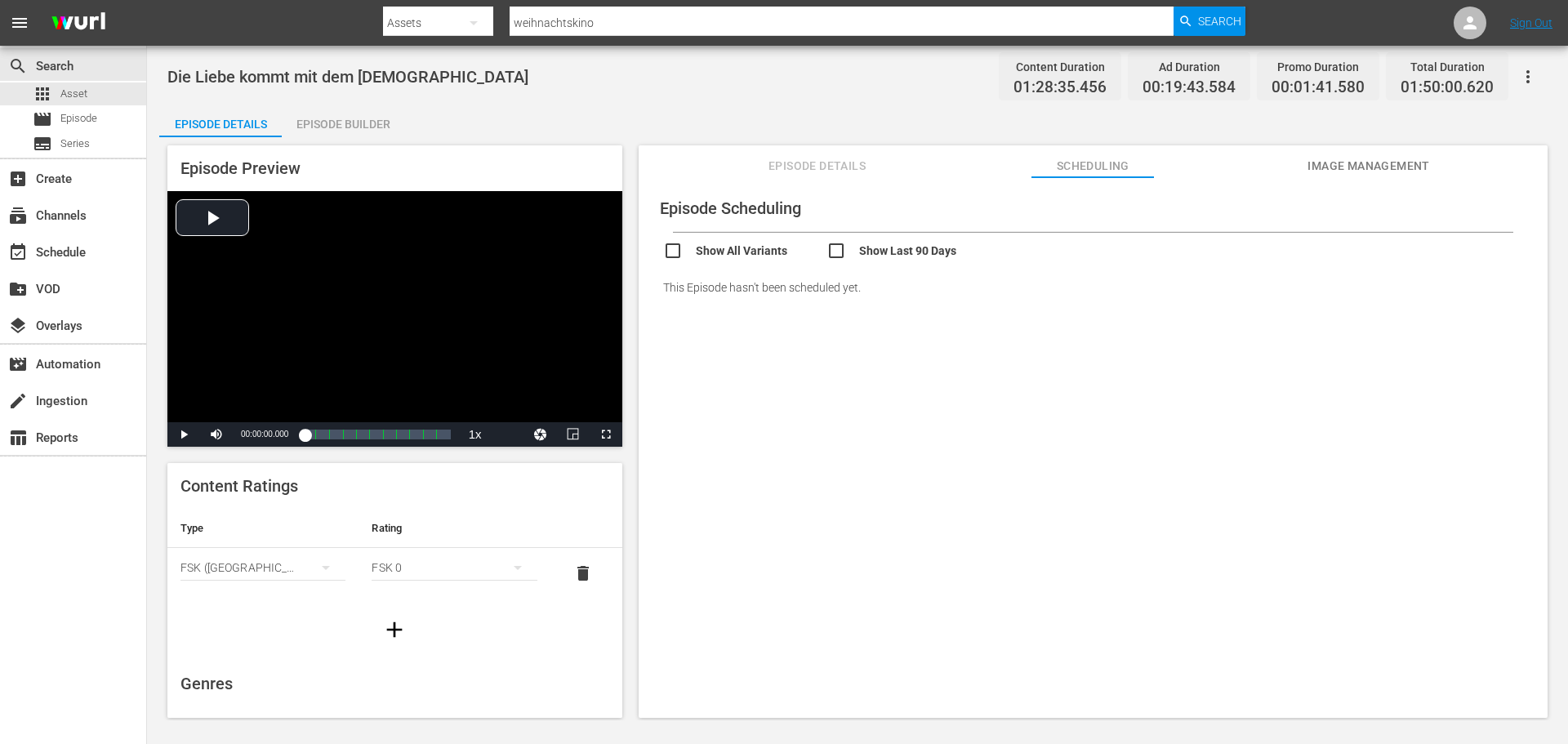
click at [820, 161] on span "Episode Details" at bounding box center [817, 166] width 123 height 20
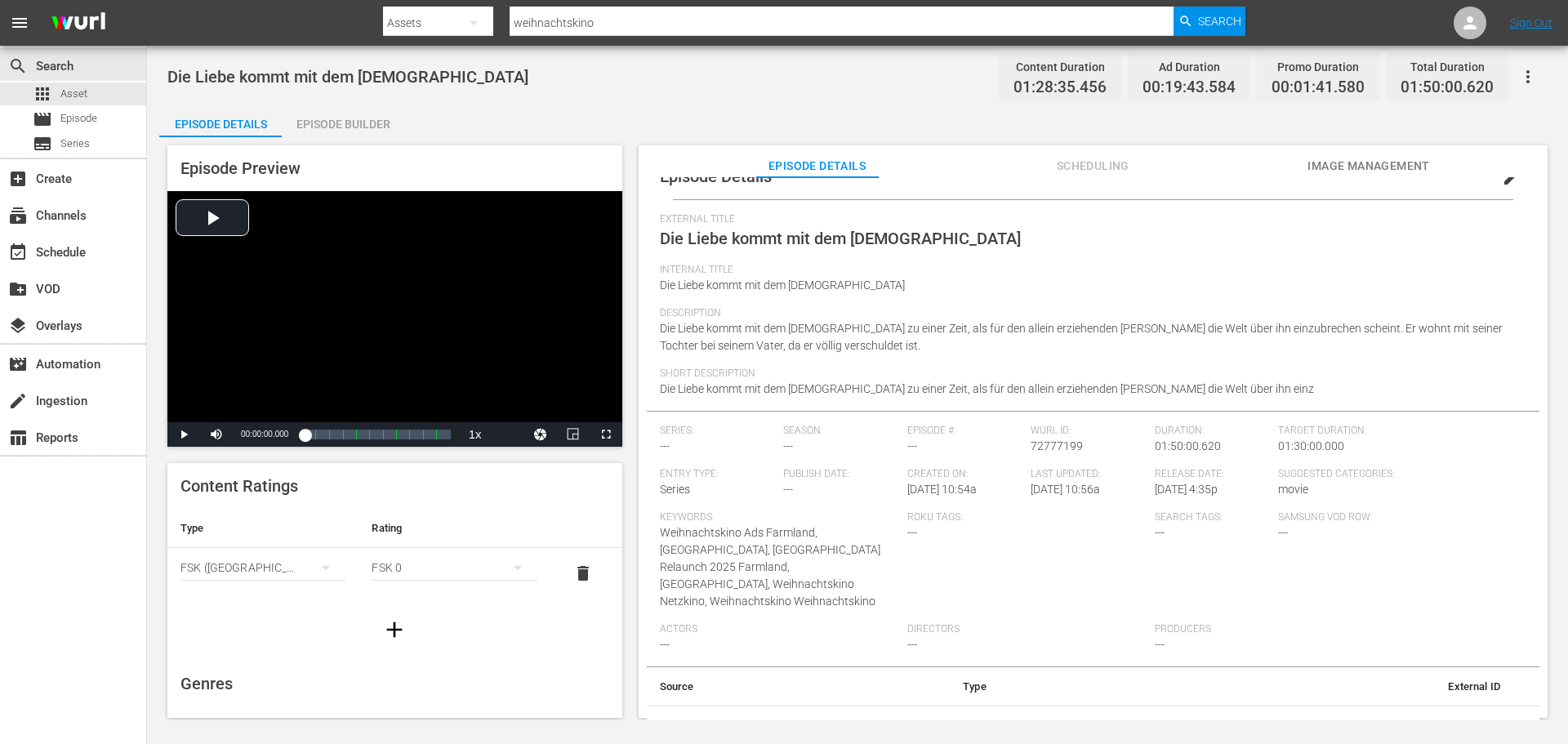
scroll to position [55, 0]
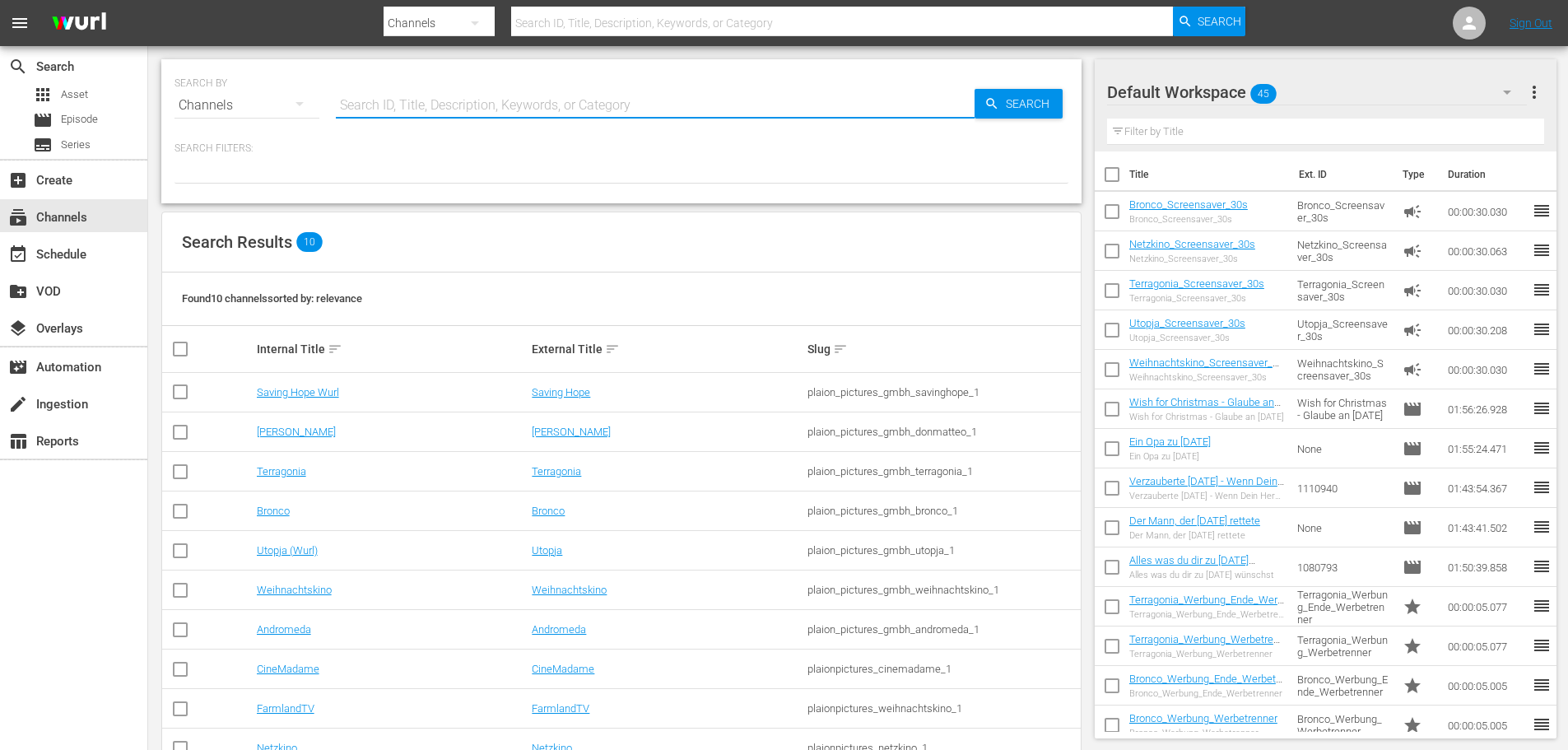
click at [488, 106] on input "text" at bounding box center [655, 105] width 638 height 40
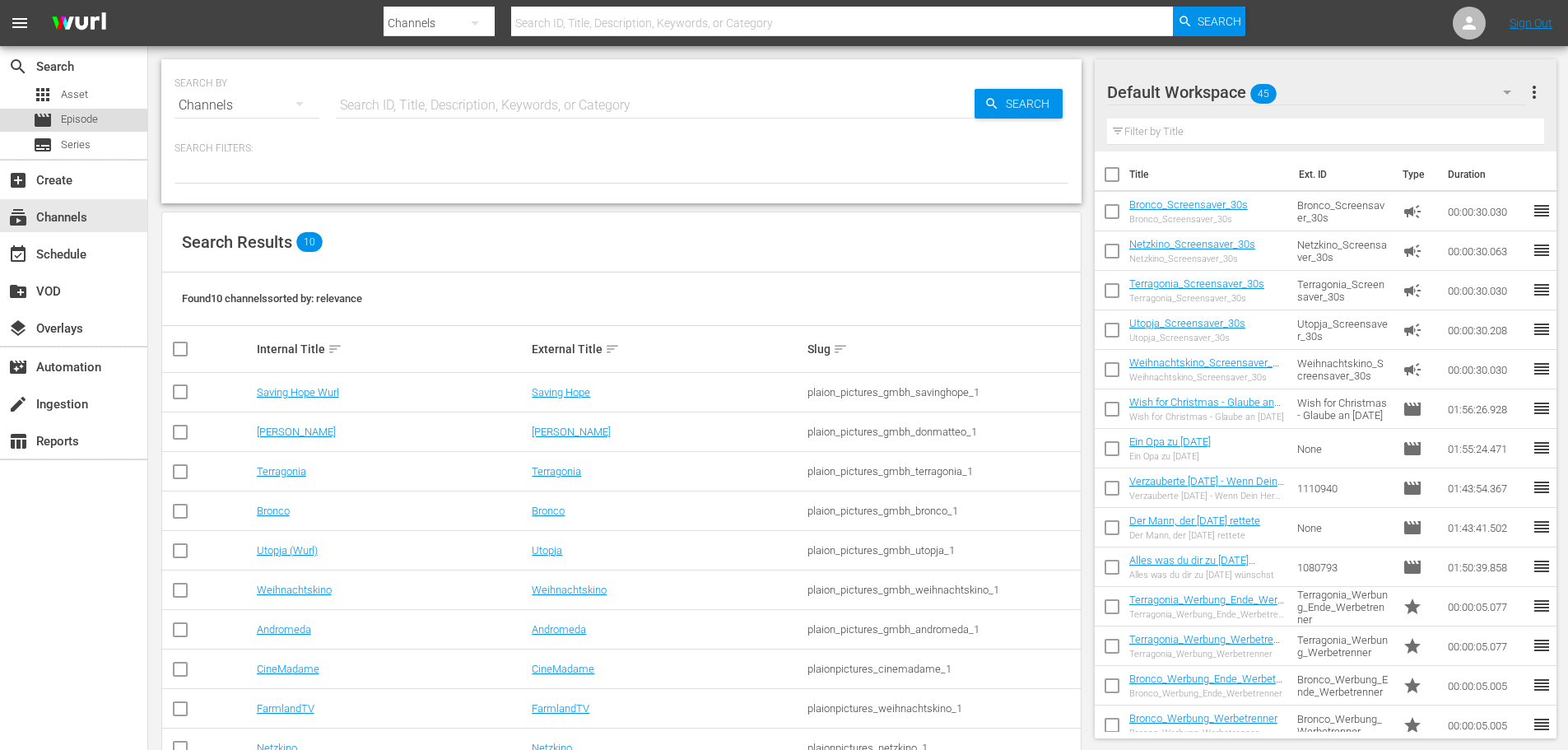
click at [66, 120] on span "Episode" at bounding box center [79, 119] width 37 height 17
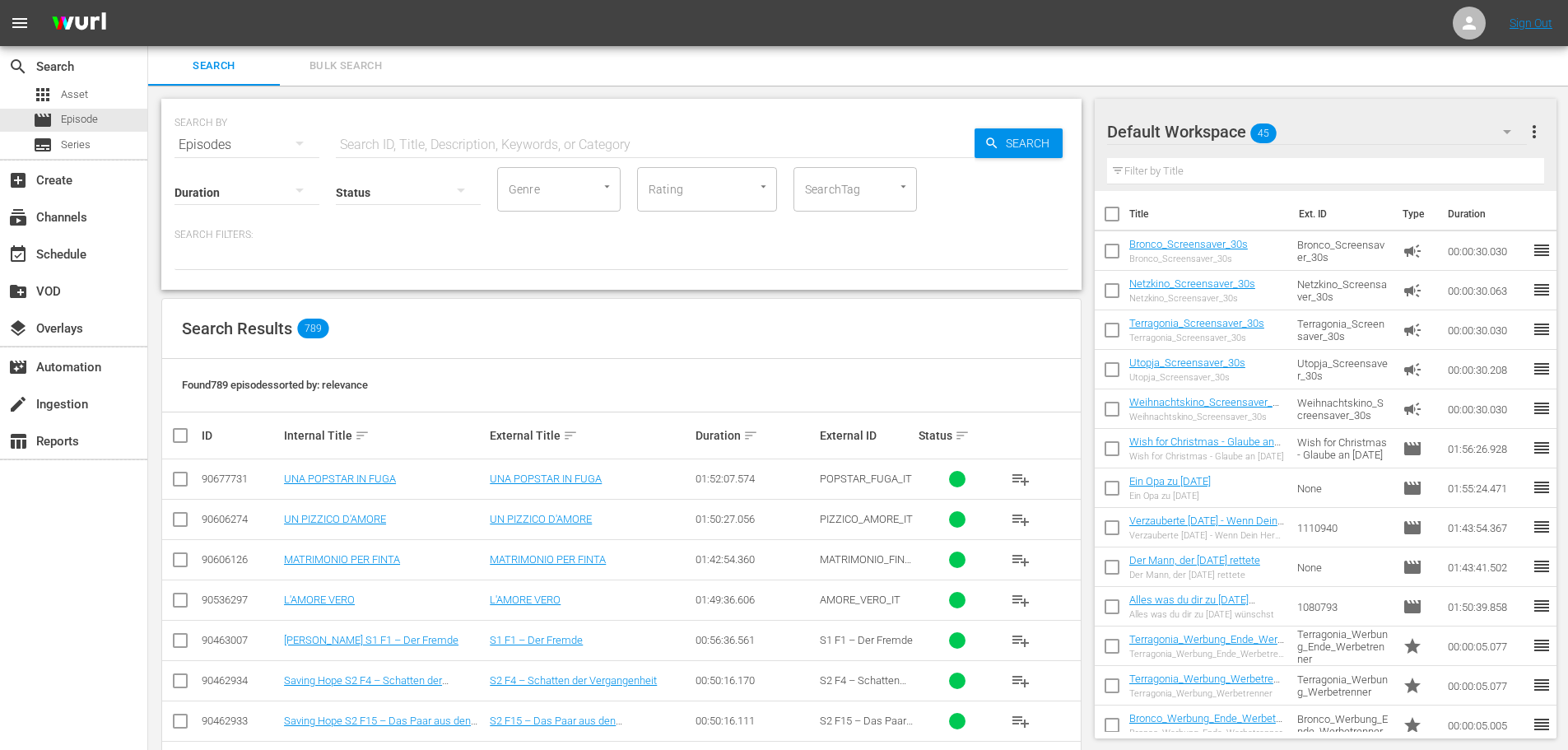
click at [376, 155] on div "Status" at bounding box center [408, 182] width 145 height 59
click at [384, 147] on input "text" at bounding box center [655, 144] width 638 height 40
paste input "Die Liebe kommt mit dem [DEMOGRAPHIC_DATA]"
type input "Die Liebe kommt mit dem [DEMOGRAPHIC_DATA]"
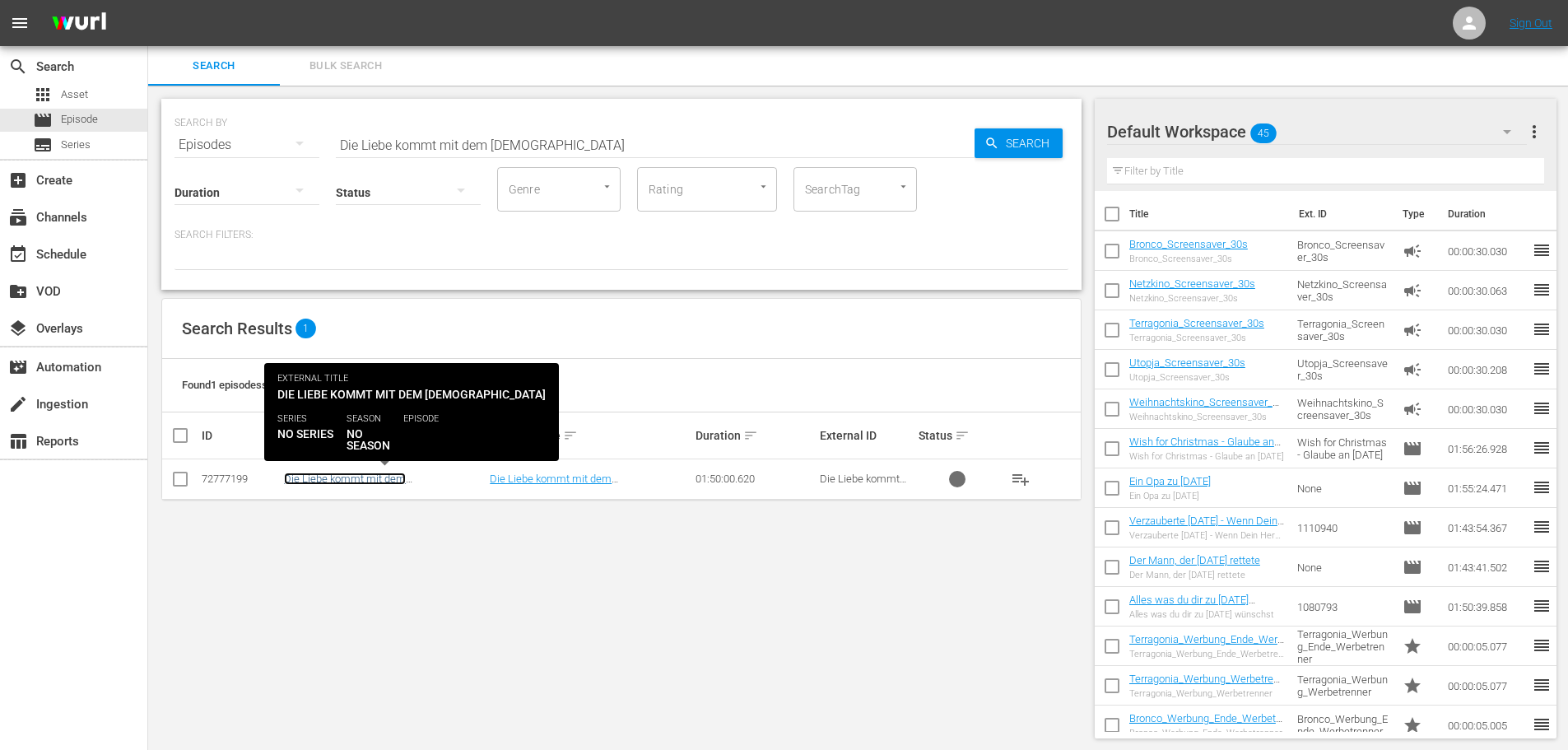
click at [406, 485] on link "Die Liebe kommt mit dem [DEMOGRAPHIC_DATA]" at bounding box center [345, 484] width 122 height 25
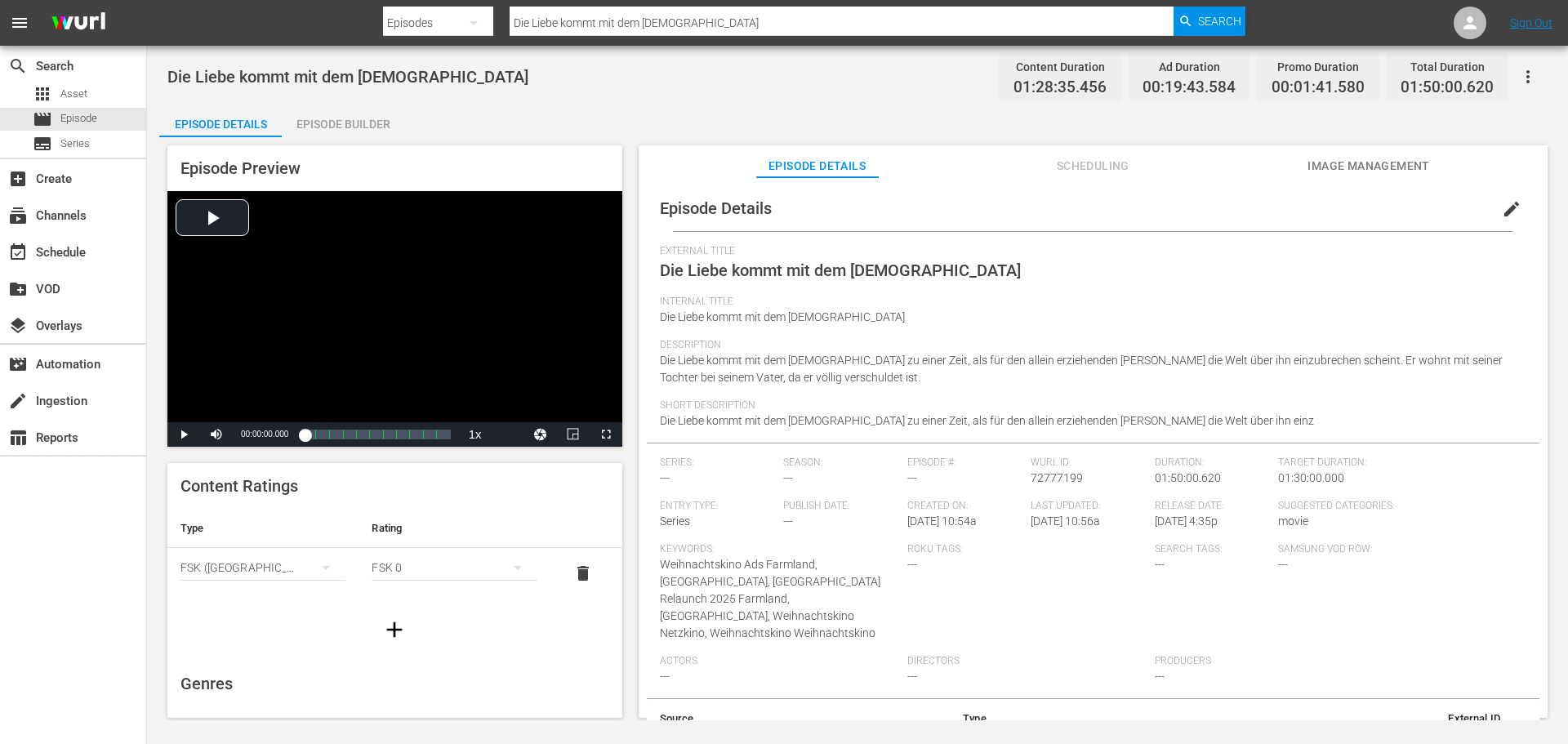
click at [1502, 212] on span "edit" at bounding box center [1511, 208] width 19 height 19
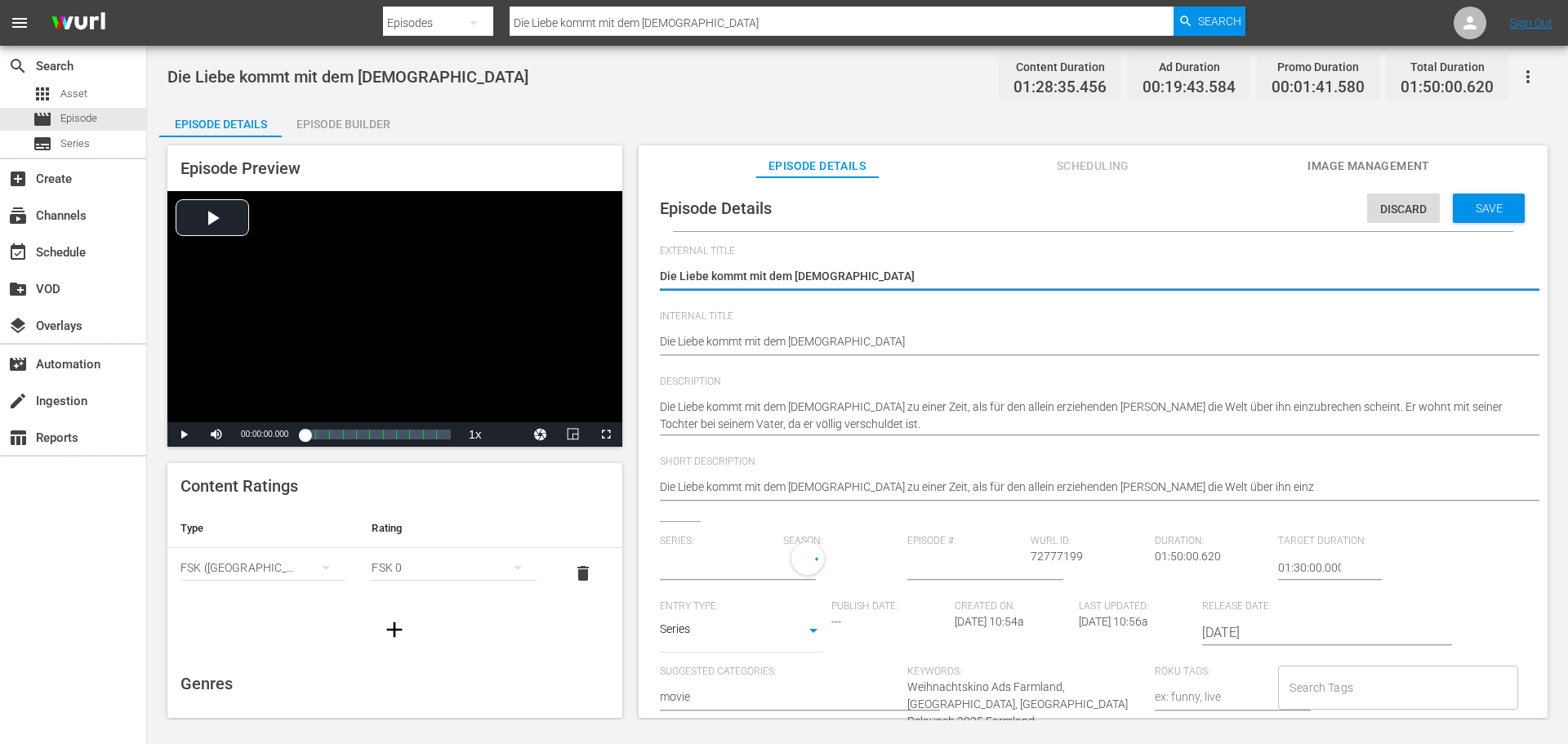
type input "No Series"
click at [1371, 208] on span "Discard" at bounding box center [1403, 209] width 72 height 13
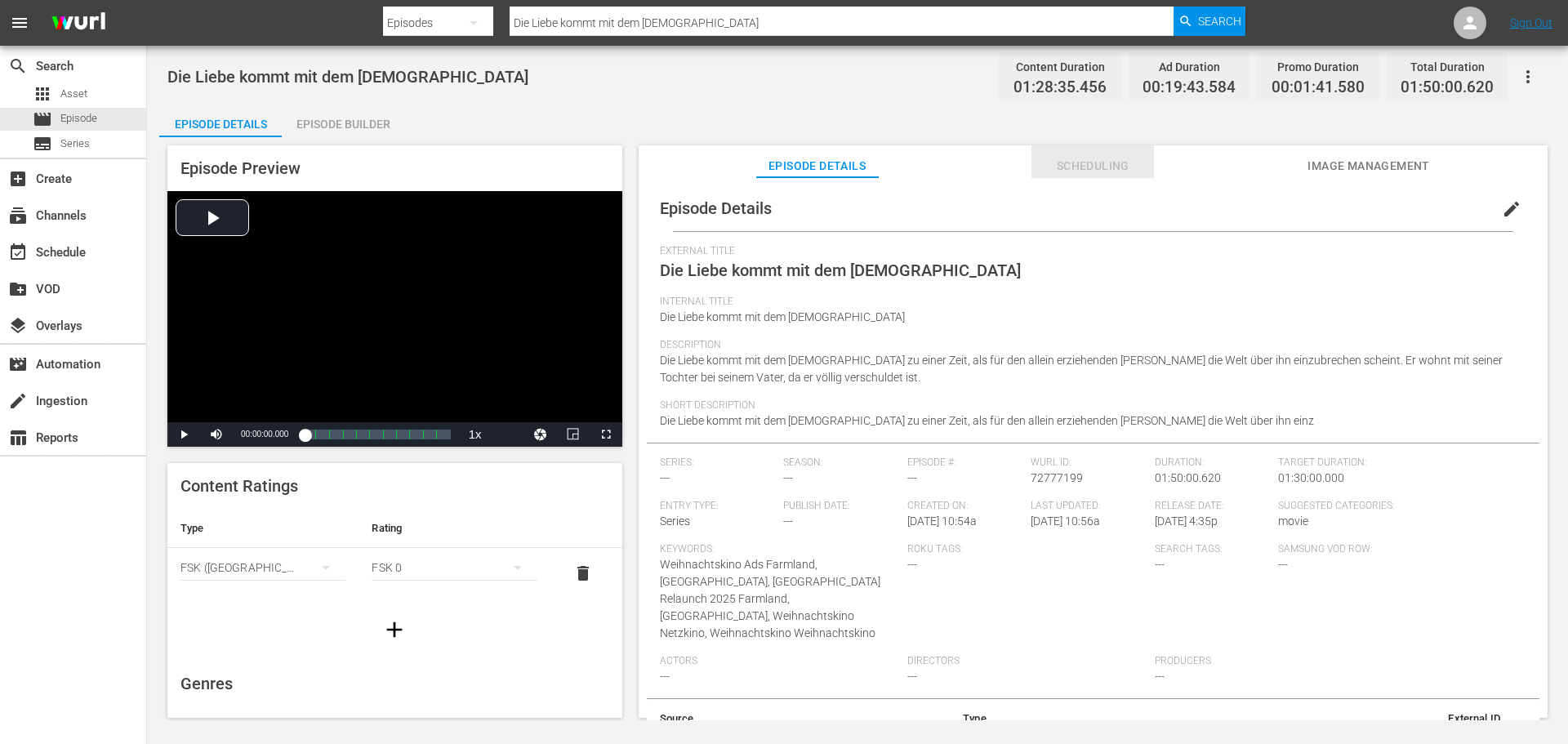
click at [1093, 170] on span "Scheduling" at bounding box center [1092, 166] width 123 height 20
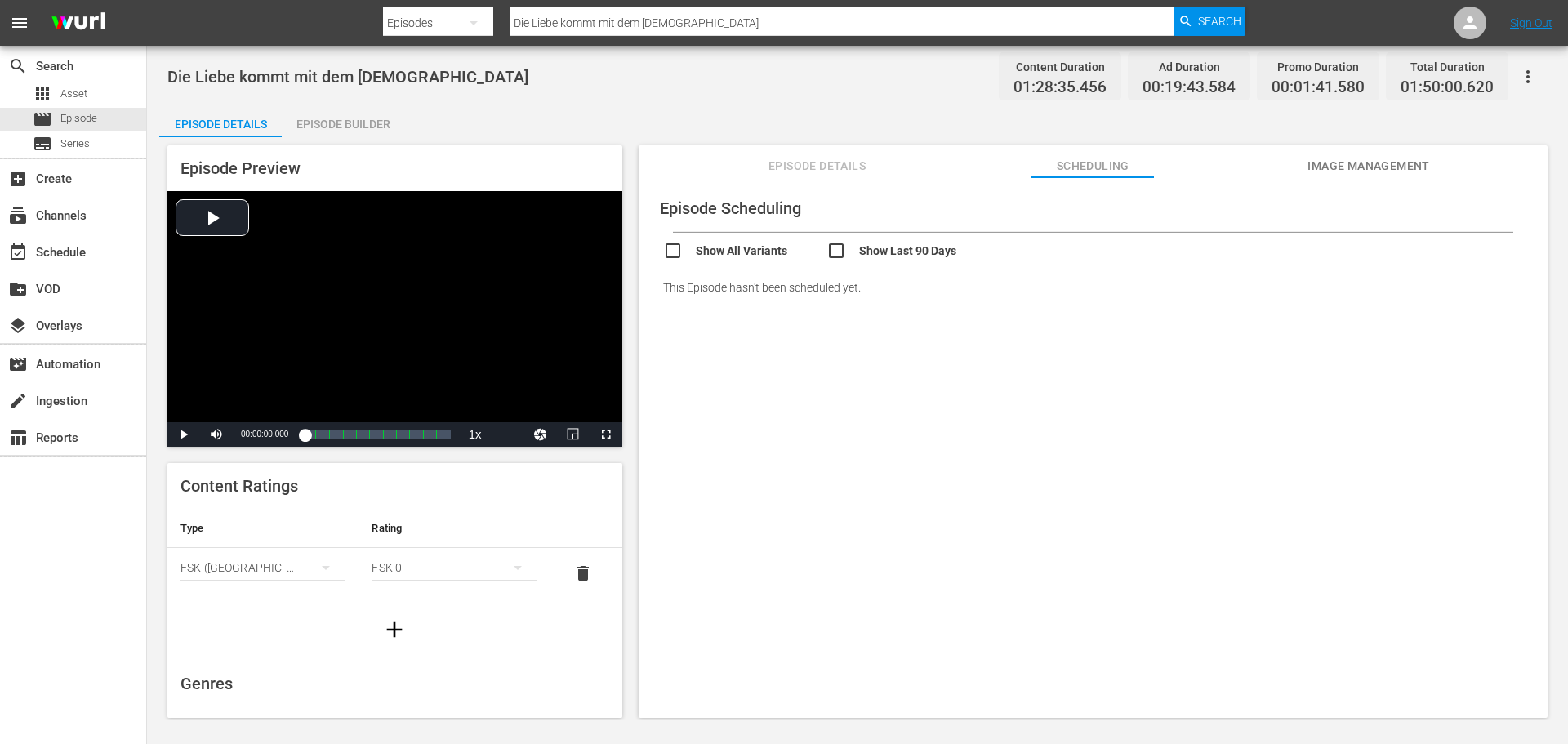
click at [1314, 165] on span "Image Management" at bounding box center [1369, 166] width 123 height 20
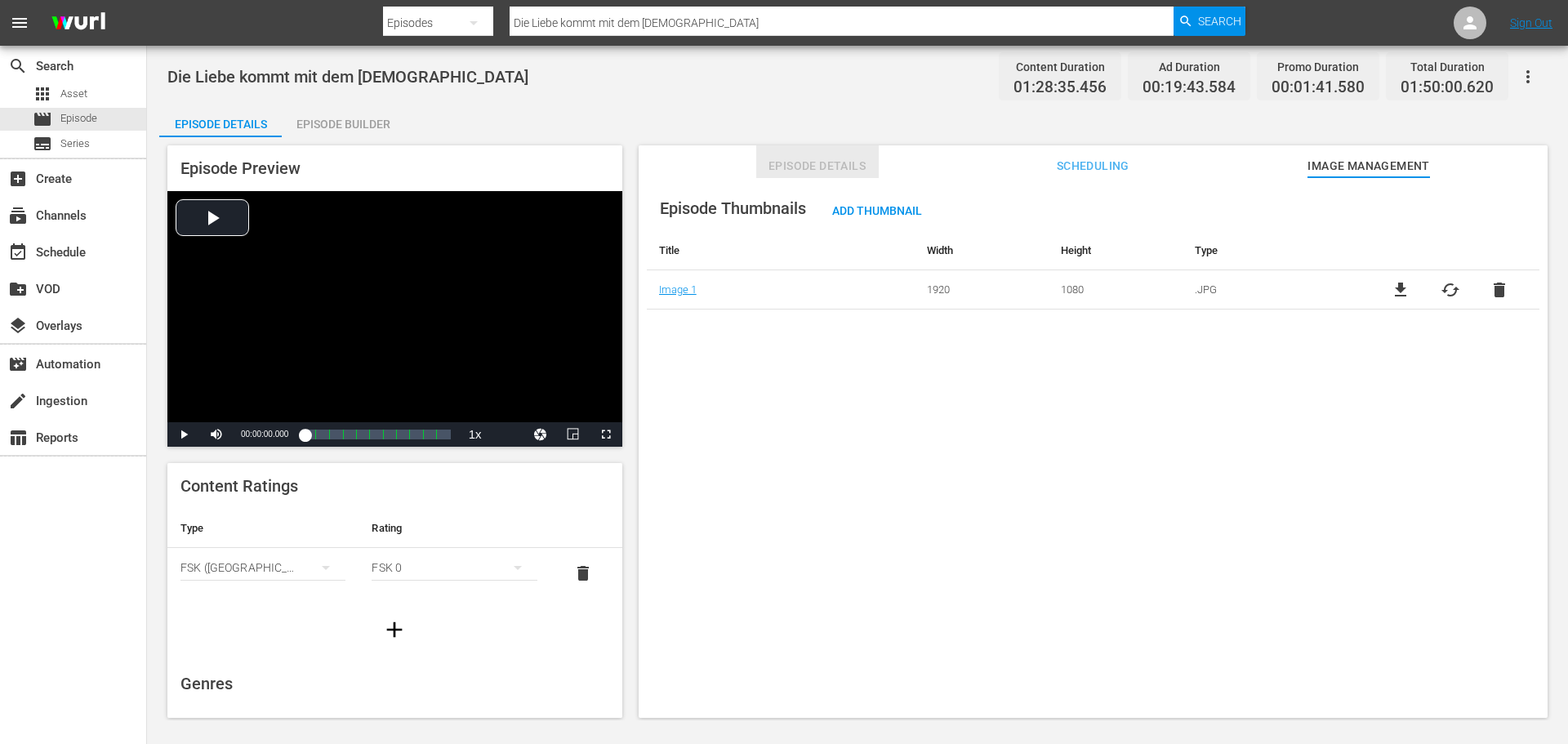
click at [829, 157] on span "Episode Details" at bounding box center [817, 166] width 123 height 20
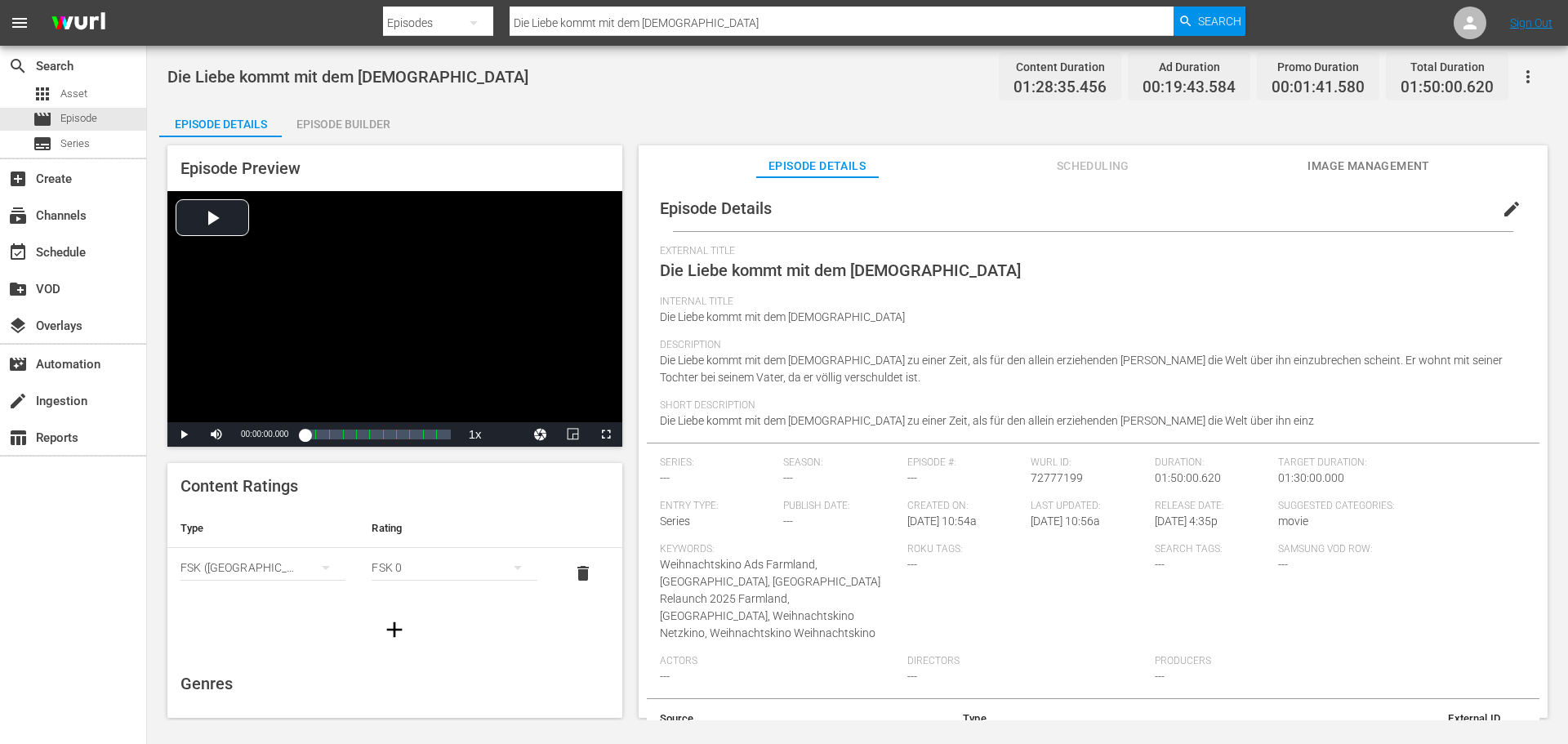
click at [605, 85] on div "Die Liebe kommt mit dem [DEMOGRAPHIC_DATA] Content Duration 01:28:35.456 Ad Dur…" at bounding box center [858, 76] width 1380 height 37
click at [910, 79] on div "Die Liebe kommt mit dem [DEMOGRAPHIC_DATA] Content Duration 01:28:35.456 Ad Dur…" at bounding box center [858, 76] width 1380 height 37
